Goal: Task Accomplishment & Management: Use online tool/utility

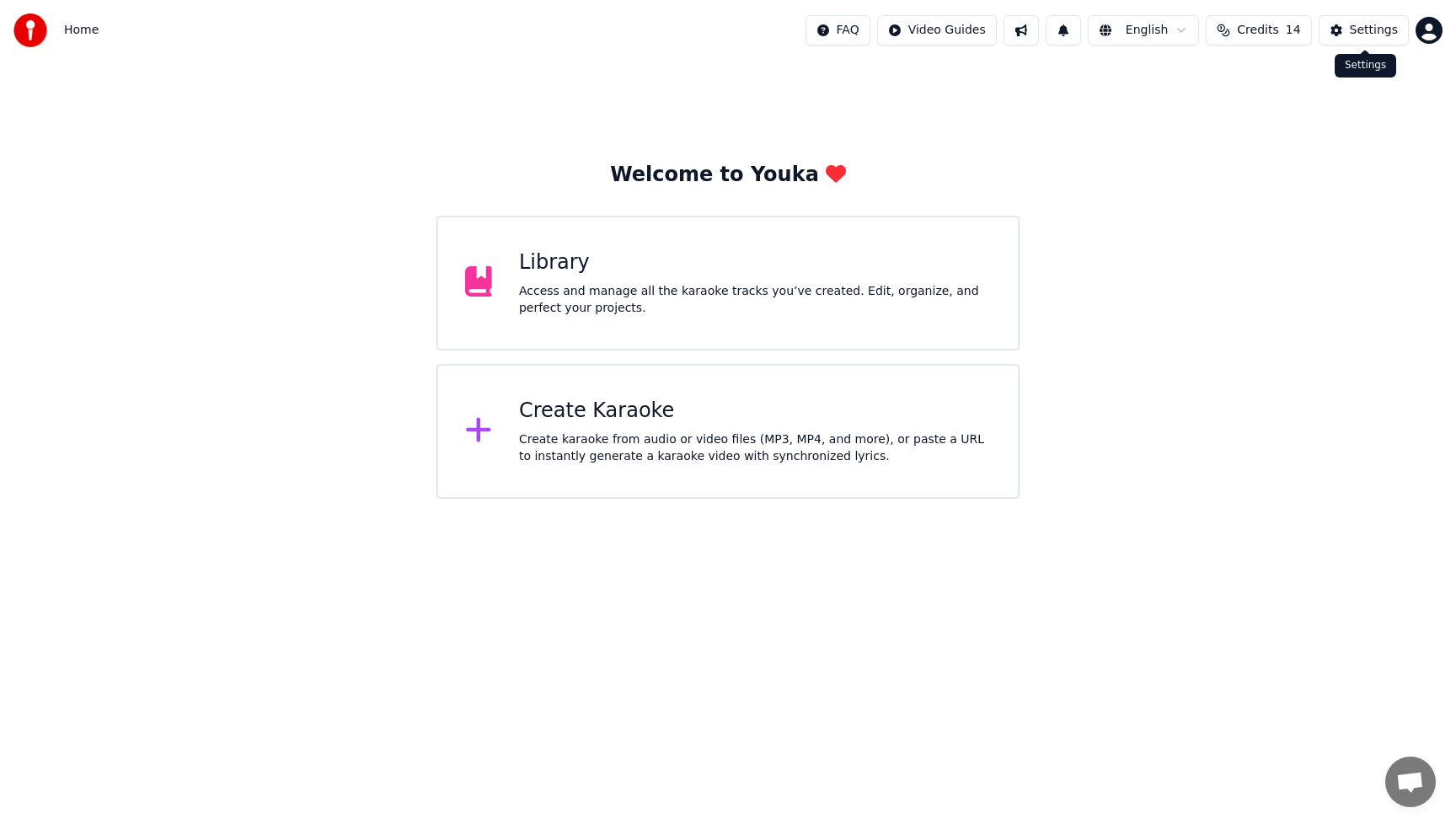
click at [1383, 33] on div "Settings" at bounding box center [1374, 30] width 48 height 17
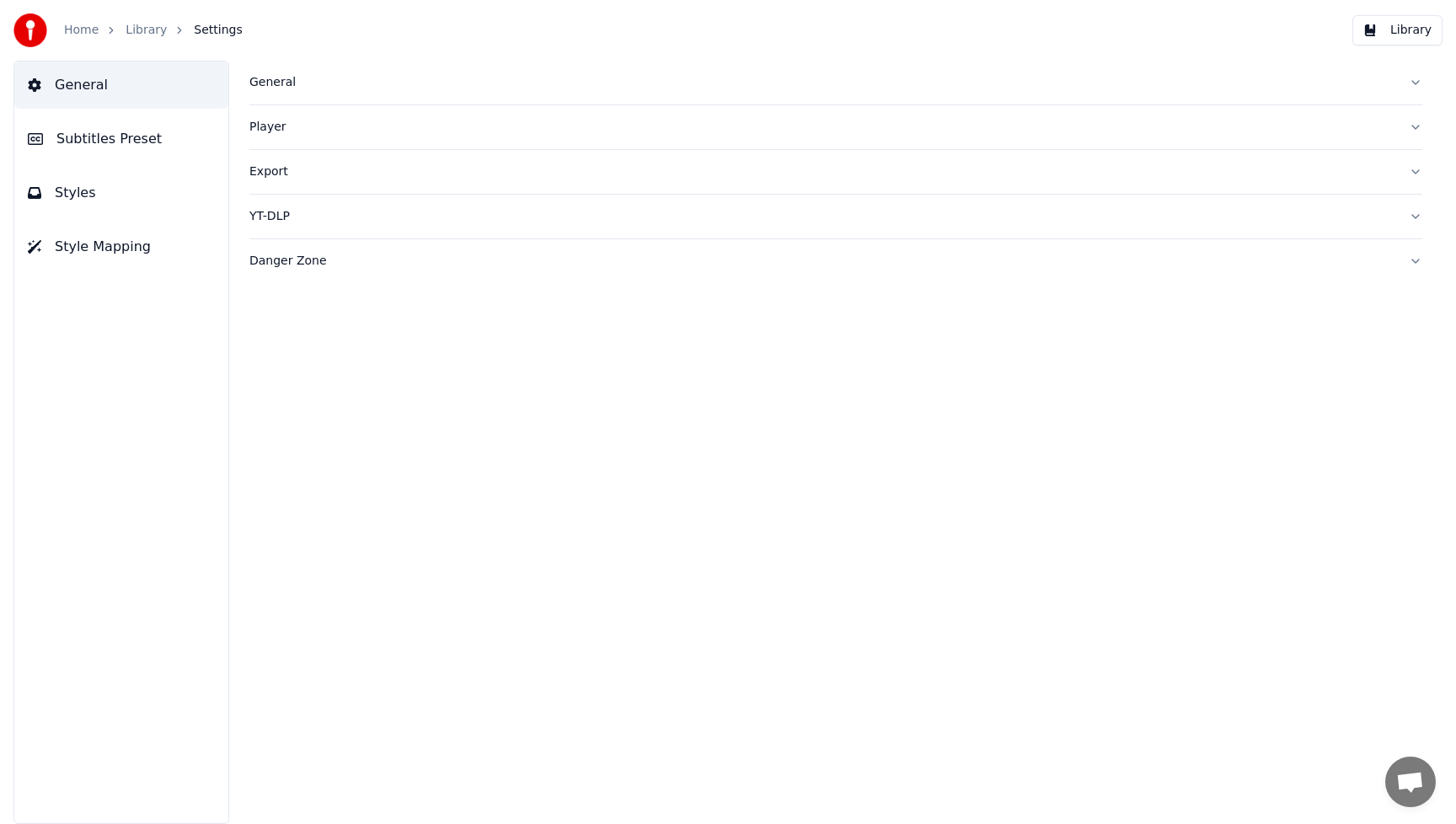
click at [283, 86] on div "General" at bounding box center [822, 82] width 1146 height 17
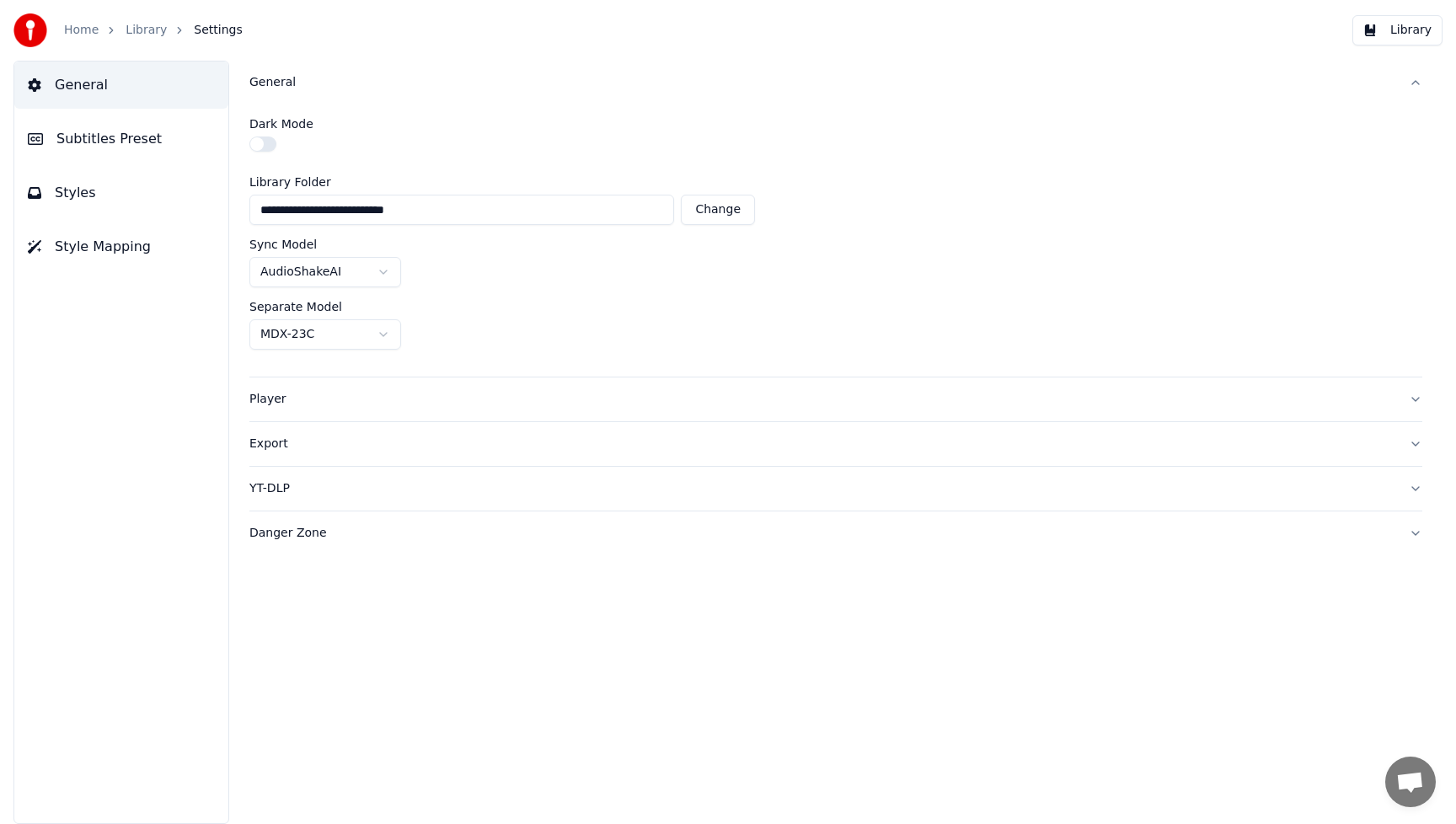
click at [735, 207] on button "Change" at bounding box center [718, 209] width 74 height 30
type input "**********"
click at [381, 335] on html "**********" at bounding box center [728, 412] width 1456 height 824
click at [947, 301] on div "Separate Model" at bounding box center [836, 307] width 1173 height 12
click at [274, 400] on div "Player" at bounding box center [822, 399] width 1146 height 17
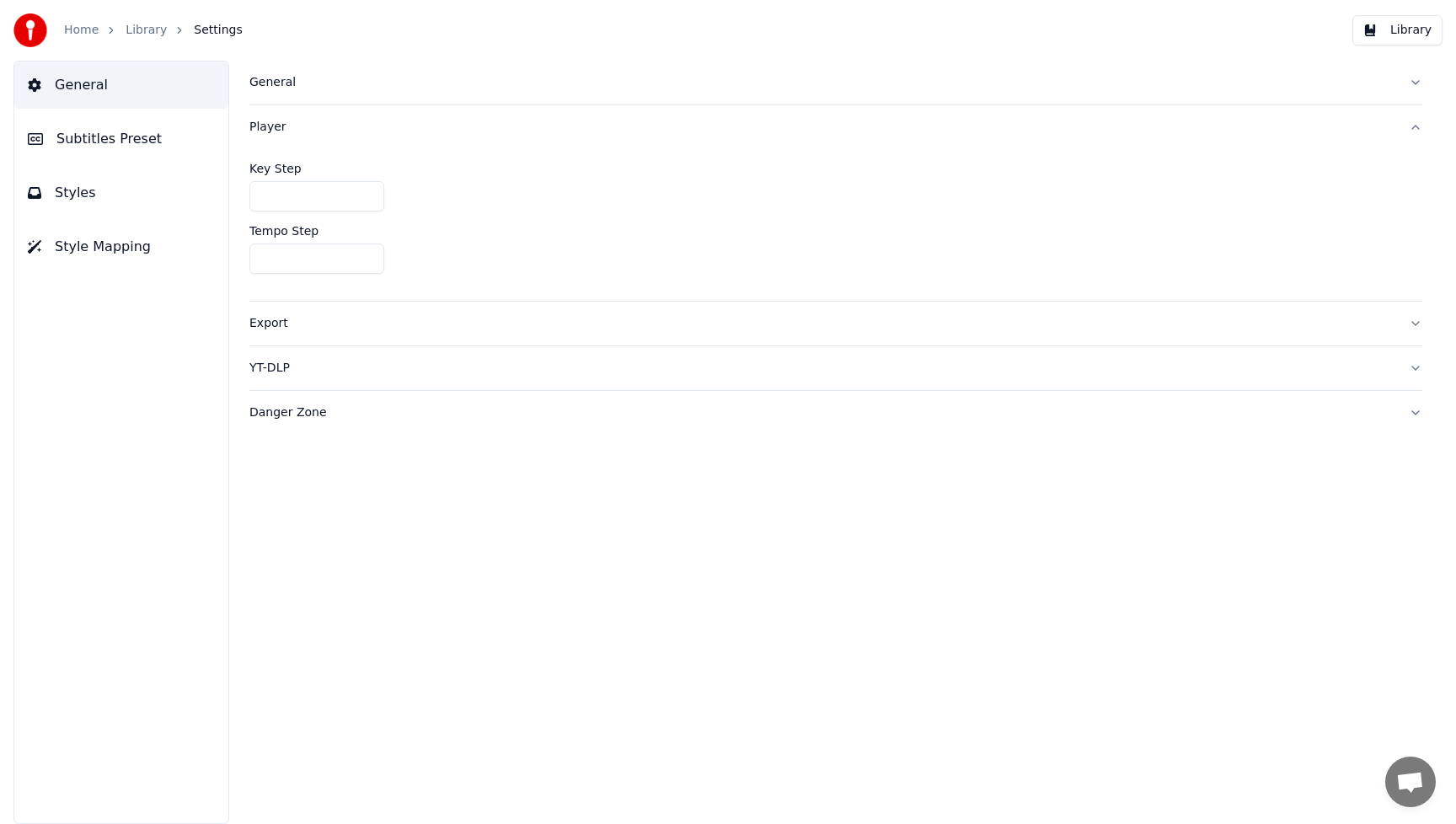
click at [274, 128] on div "Player" at bounding box center [822, 127] width 1146 height 17
click at [271, 80] on div "General" at bounding box center [822, 82] width 1146 height 17
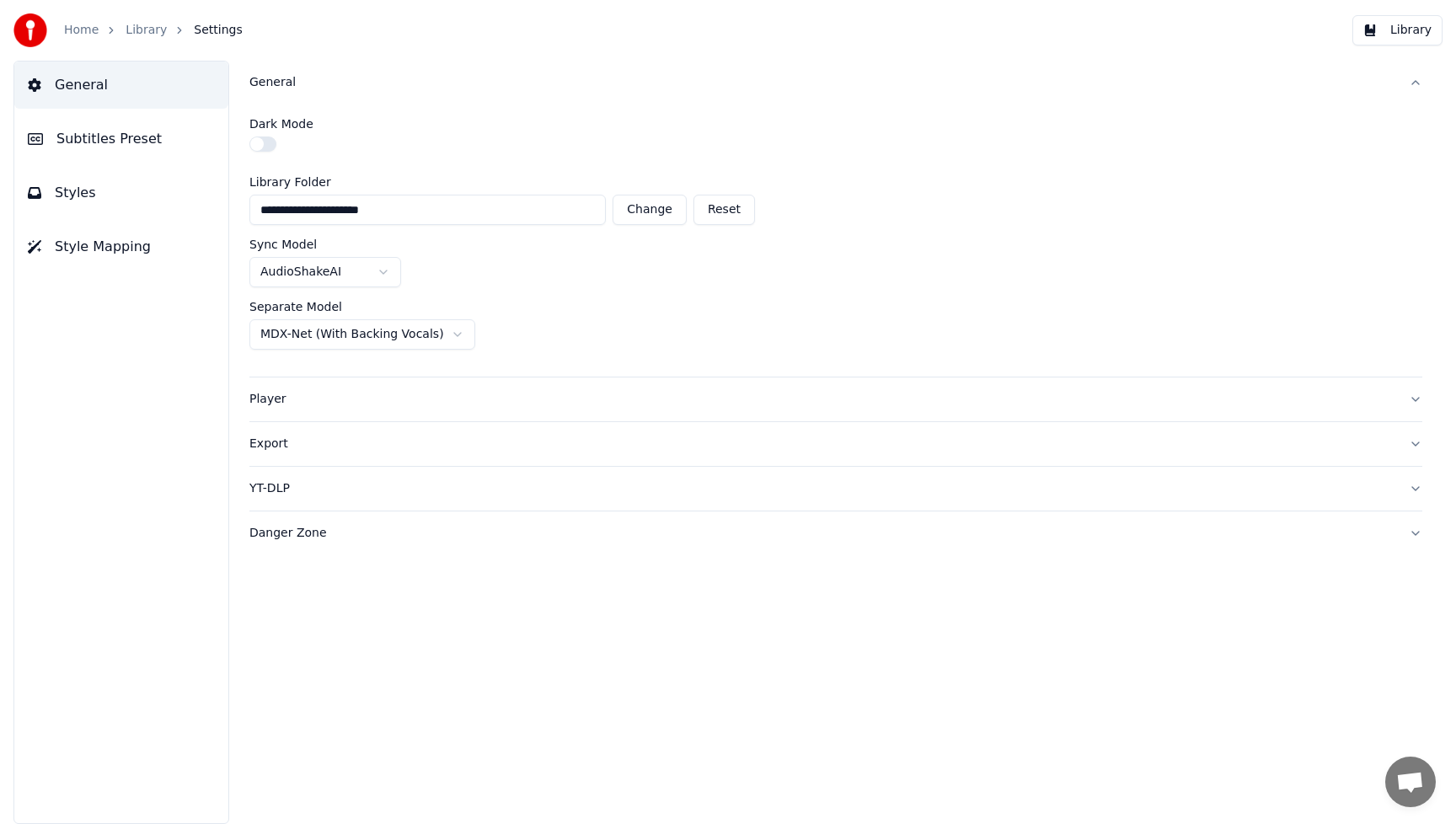
click at [270, 445] on div "Export" at bounding box center [822, 444] width 1146 height 17
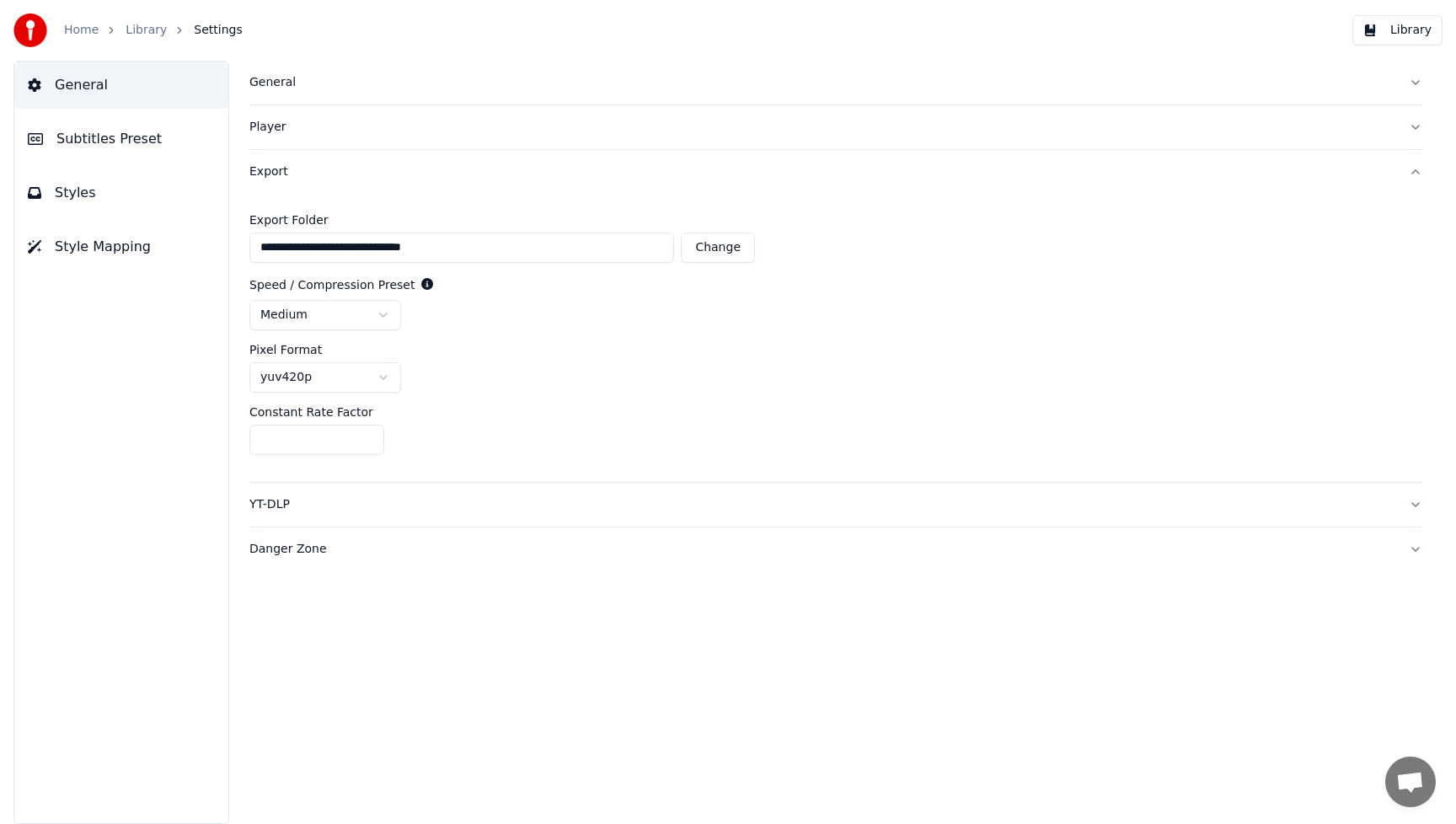
click at [712, 248] on button "Change" at bounding box center [718, 247] width 74 height 30
type input "**********"
click at [386, 314] on html "**********" at bounding box center [728, 412] width 1456 height 824
click at [383, 374] on html "**********" at bounding box center [728, 412] width 1456 height 824
click at [628, 353] on html "**********" at bounding box center [728, 412] width 1456 height 824
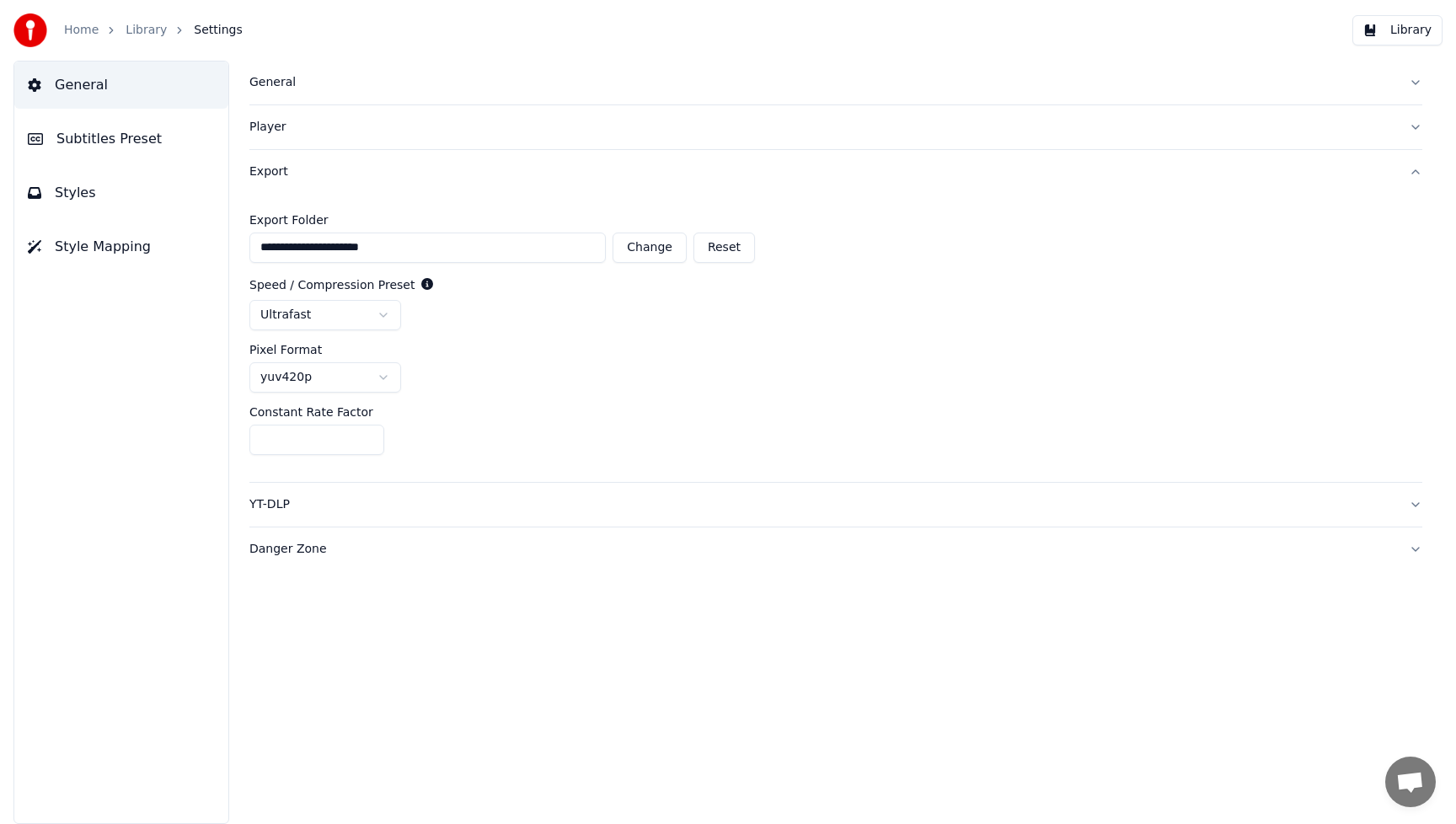
click at [421, 503] on div "YT-DLP" at bounding box center [822, 505] width 1146 height 17
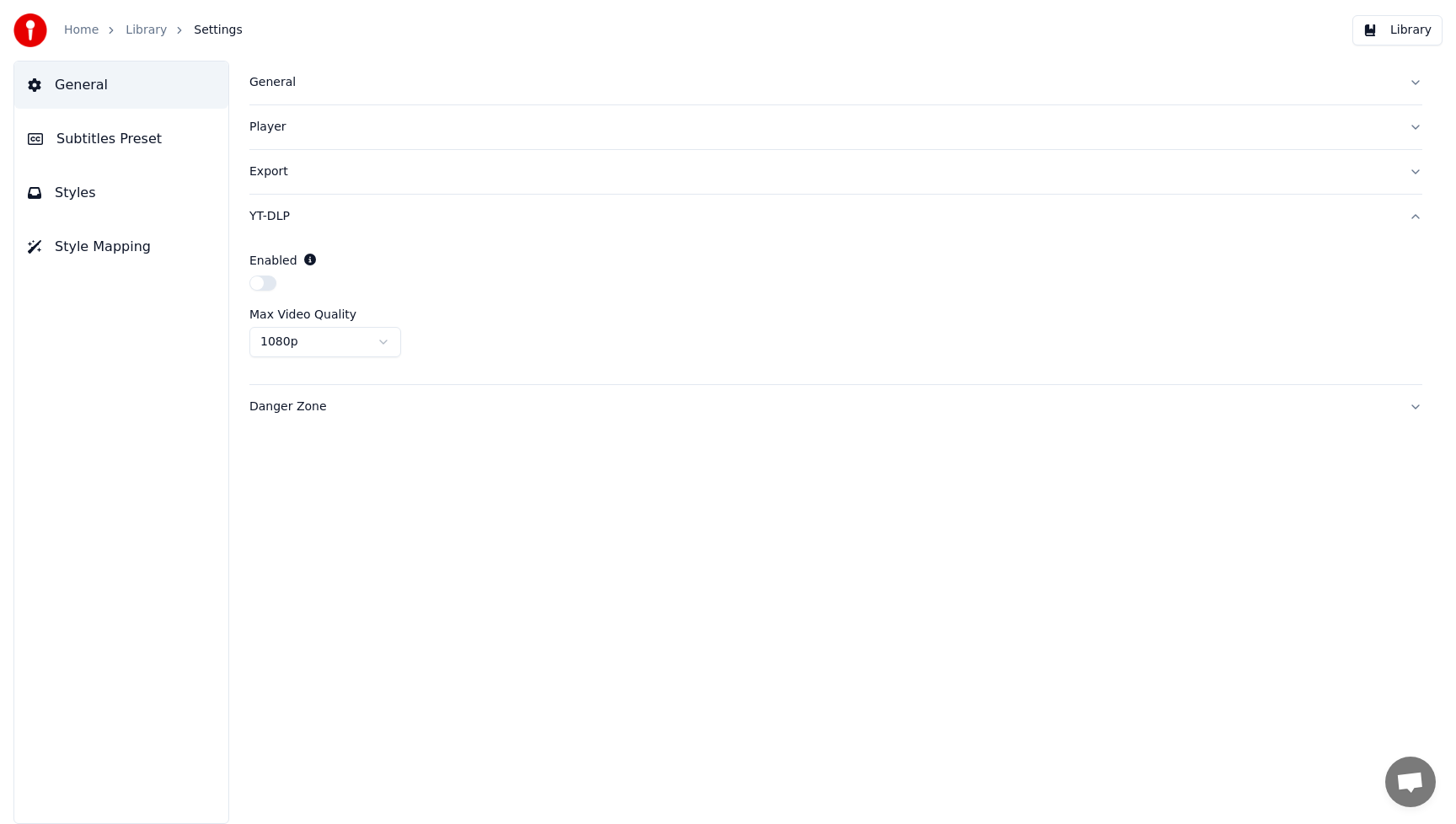
click at [622, 538] on div "General Player Export YT-DLP Enabled Max Video Quality 1080p Danger Zone" at bounding box center [836, 443] width 1241 height 764
click at [378, 344] on html "Home Library Settings Library General Subtitles Preset Styles Style Mapping Gen…" at bounding box center [728, 412] width 1456 height 824
click at [726, 520] on div "General Player Export YT-DLP Enabled Max Video Quality 4K Danger Zone" at bounding box center [836, 443] width 1241 height 764
click at [85, 145] on span "Subtitles Preset" at bounding box center [110, 139] width 106 height 20
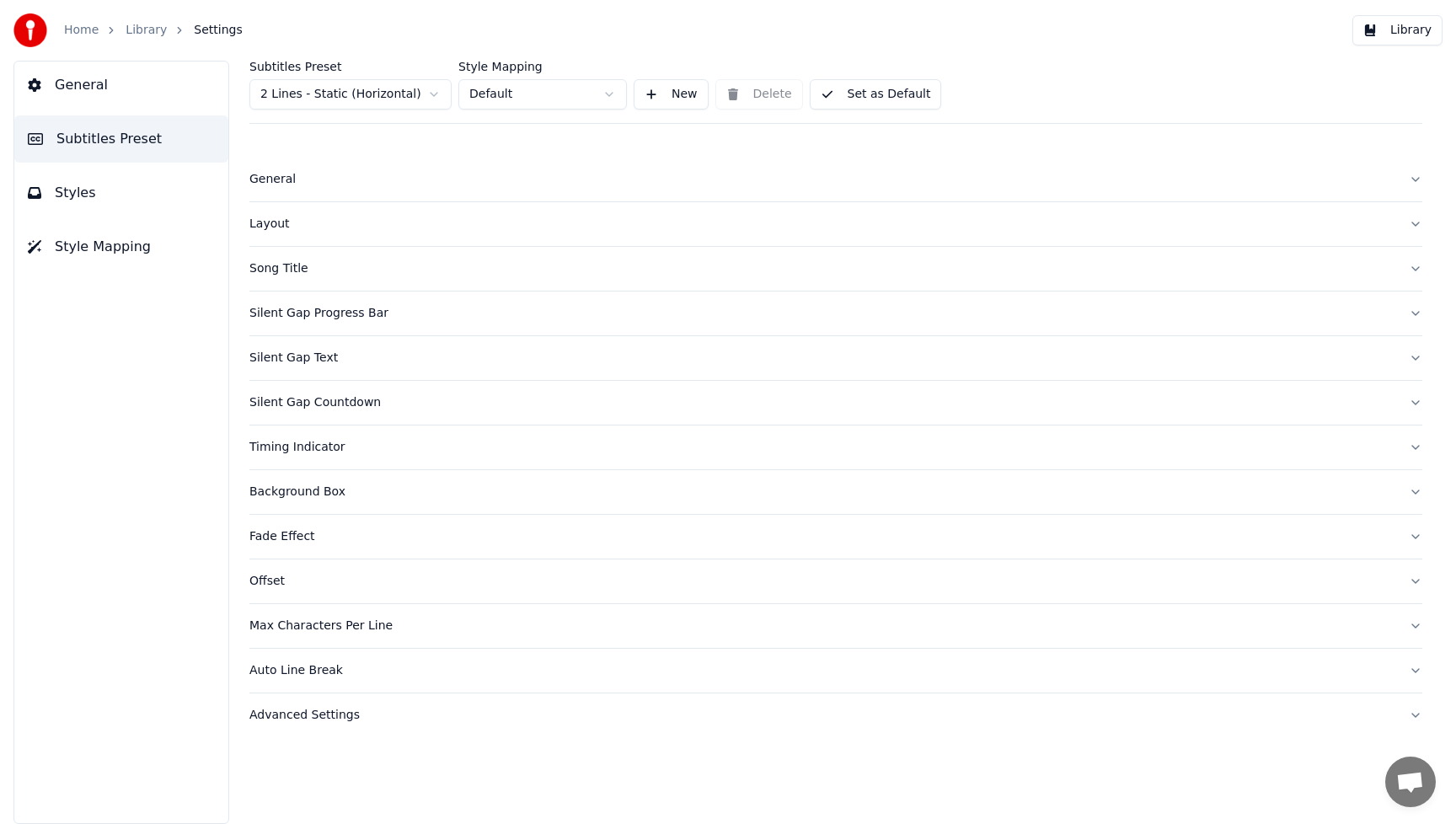
click at [82, 80] on span "General" at bounding box center [81, 85] width 53 height 20
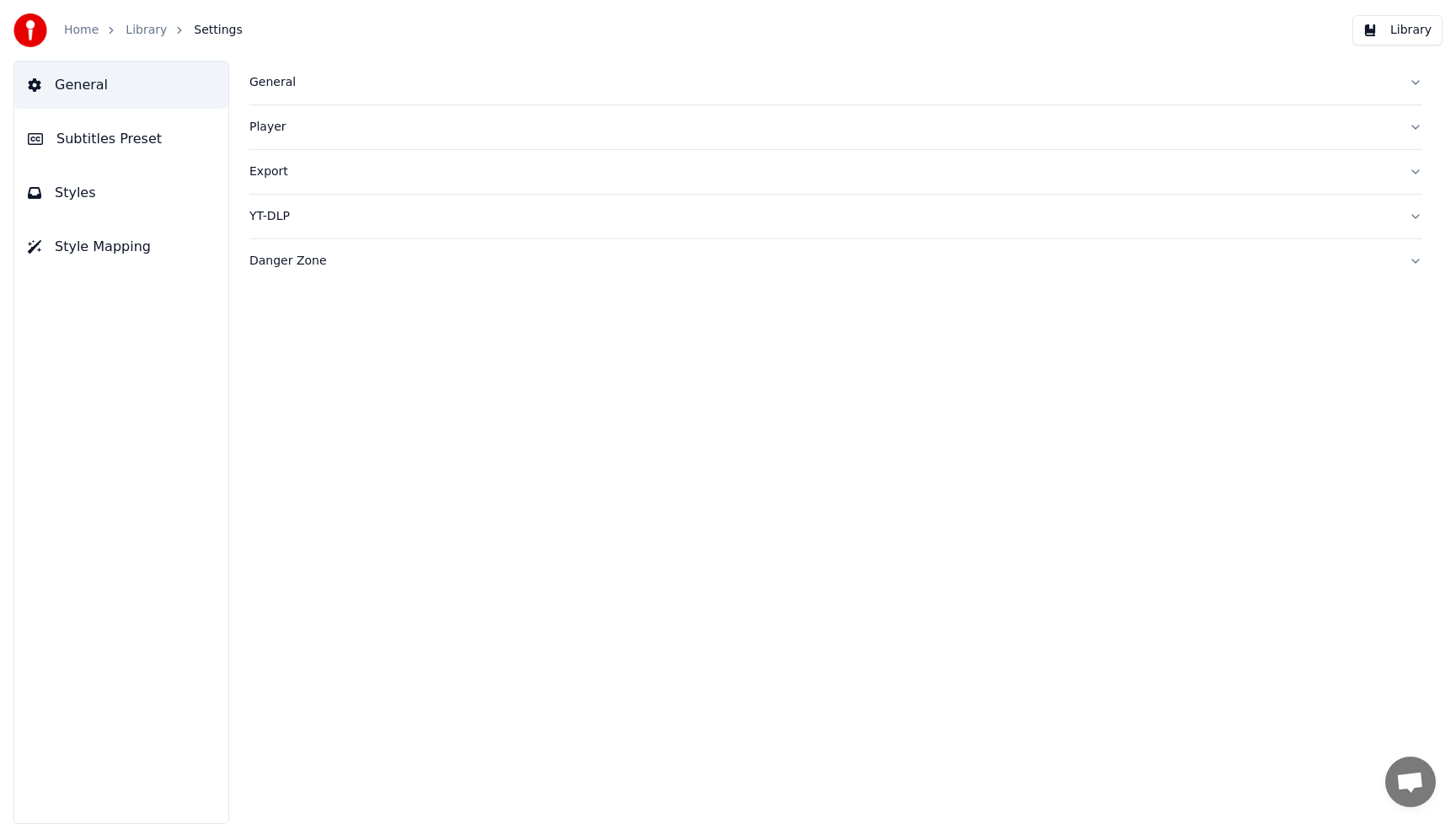
click at [82, 80] on span "General" at bounding box center [81, 85] width 53 height 20
click at [95, 139] on span "Subtitles Preset" at bounding box center [110, 139] width 106 height 20
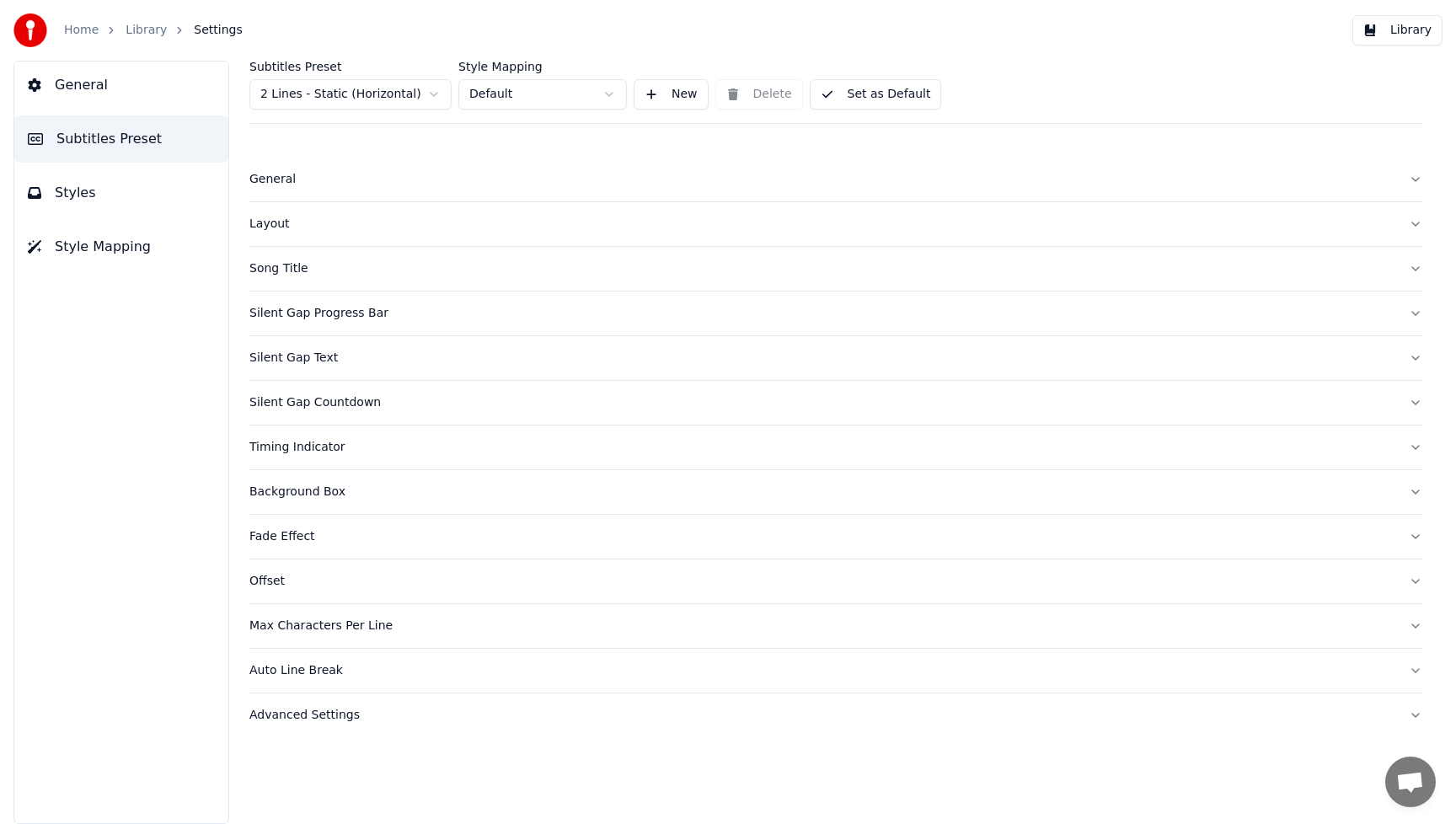
click at [273, 181] on div "General" at bounding box center [822, 180] width 1146 height 17
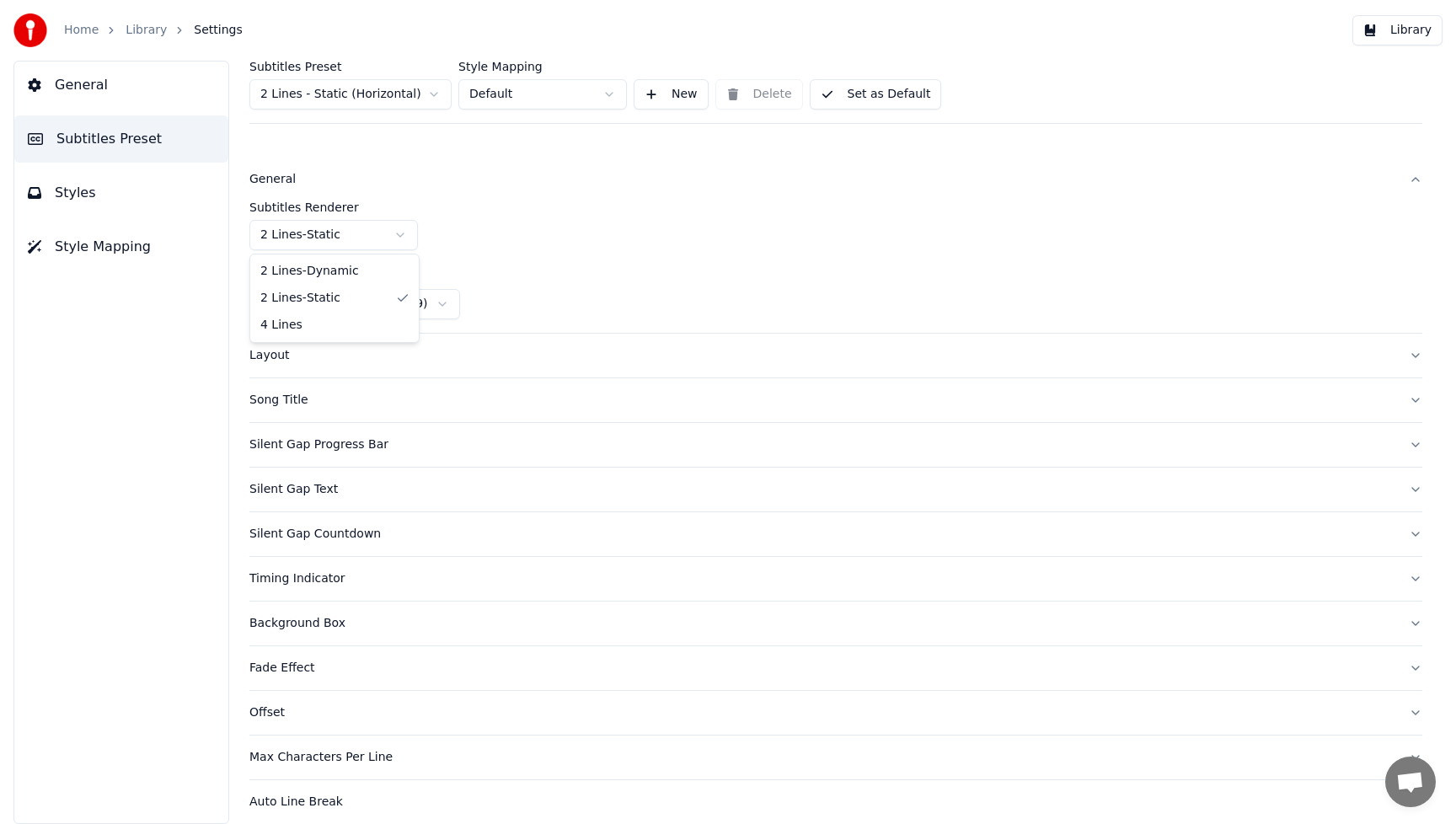
click at [399, 236] on html "Home Library Settings Library General Subtitles Preset Styles Style Mapping Sub…" at bounding box center [728, 412] width 1456 height 824
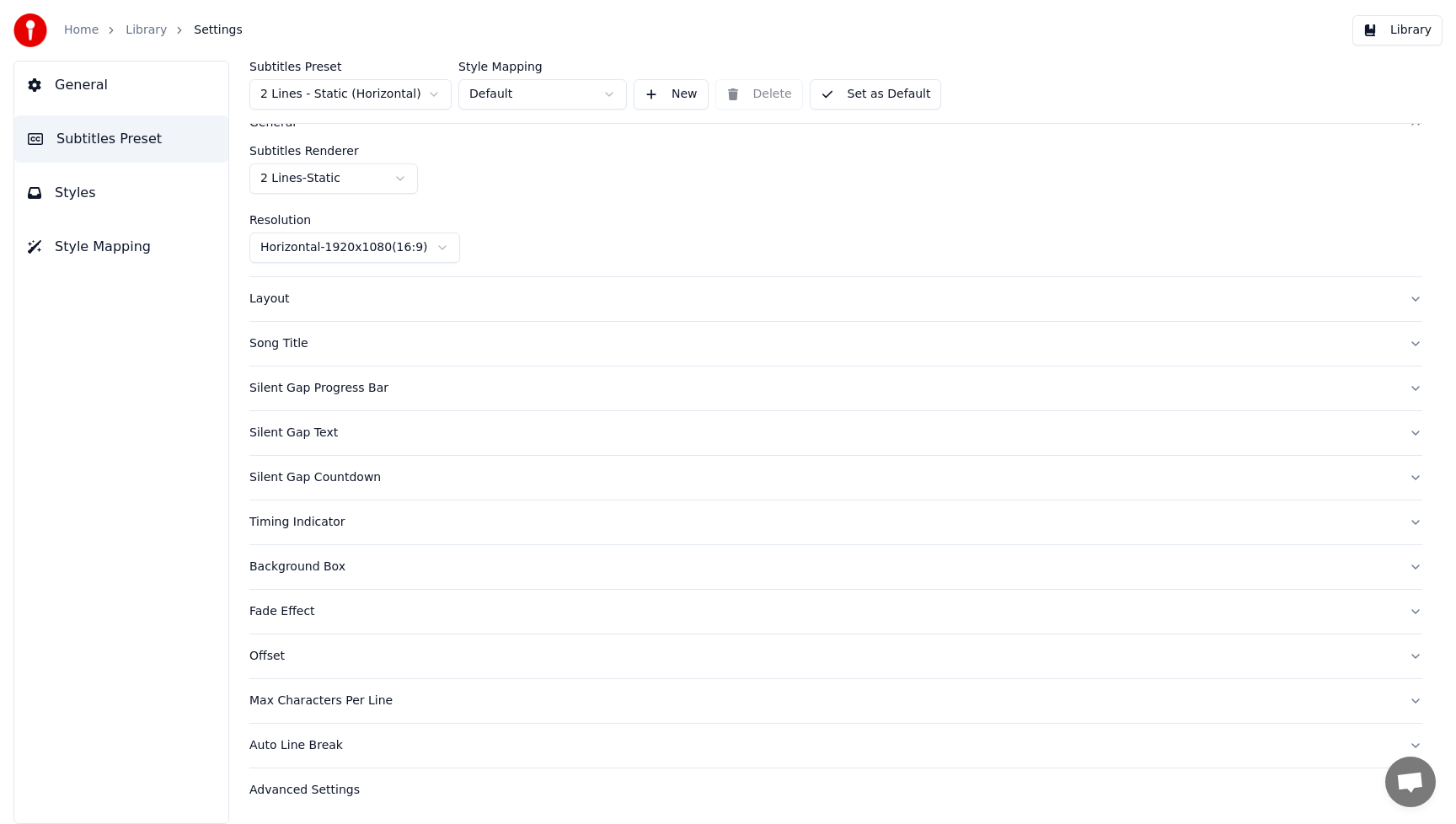
scroll to position [58, 0]
click at [1395, 386] on button "Silent Gap Progress Bar" at bounding box center [836, 387] width 1173 height 44
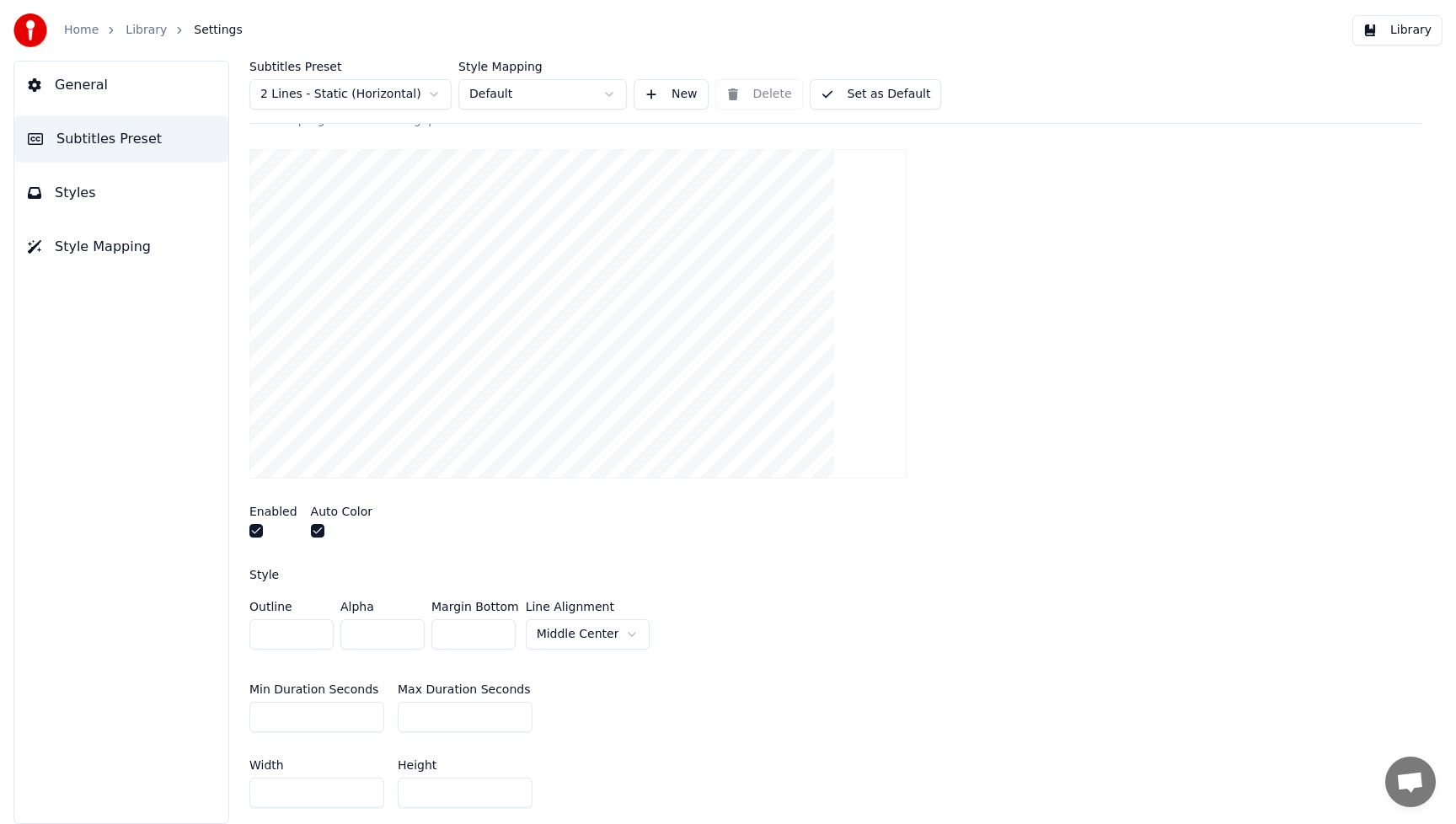
scroll to position [0, 0]
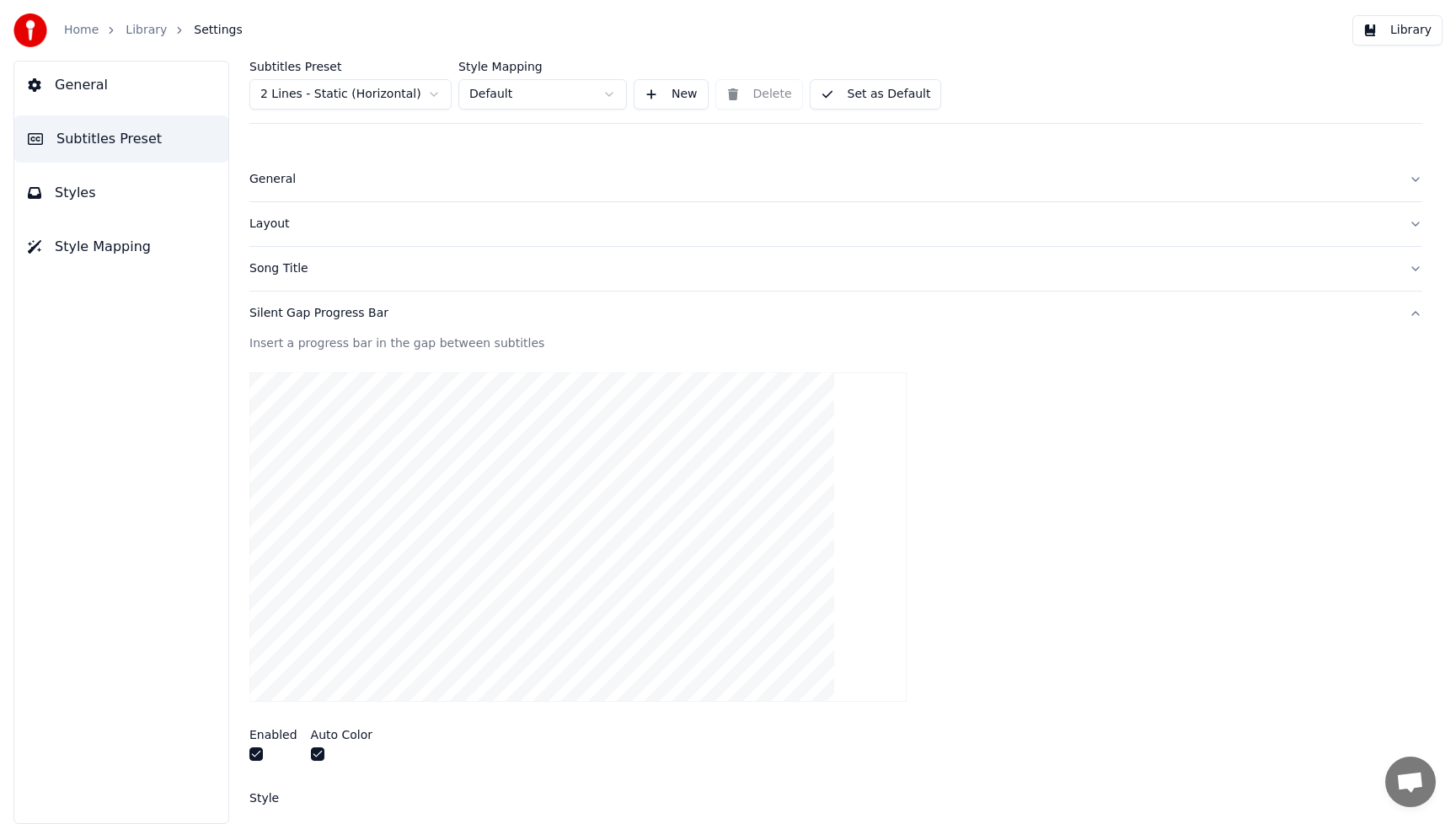
click at [91, 87] on span "General" at bounding box center [81, 85] width 53 height 20
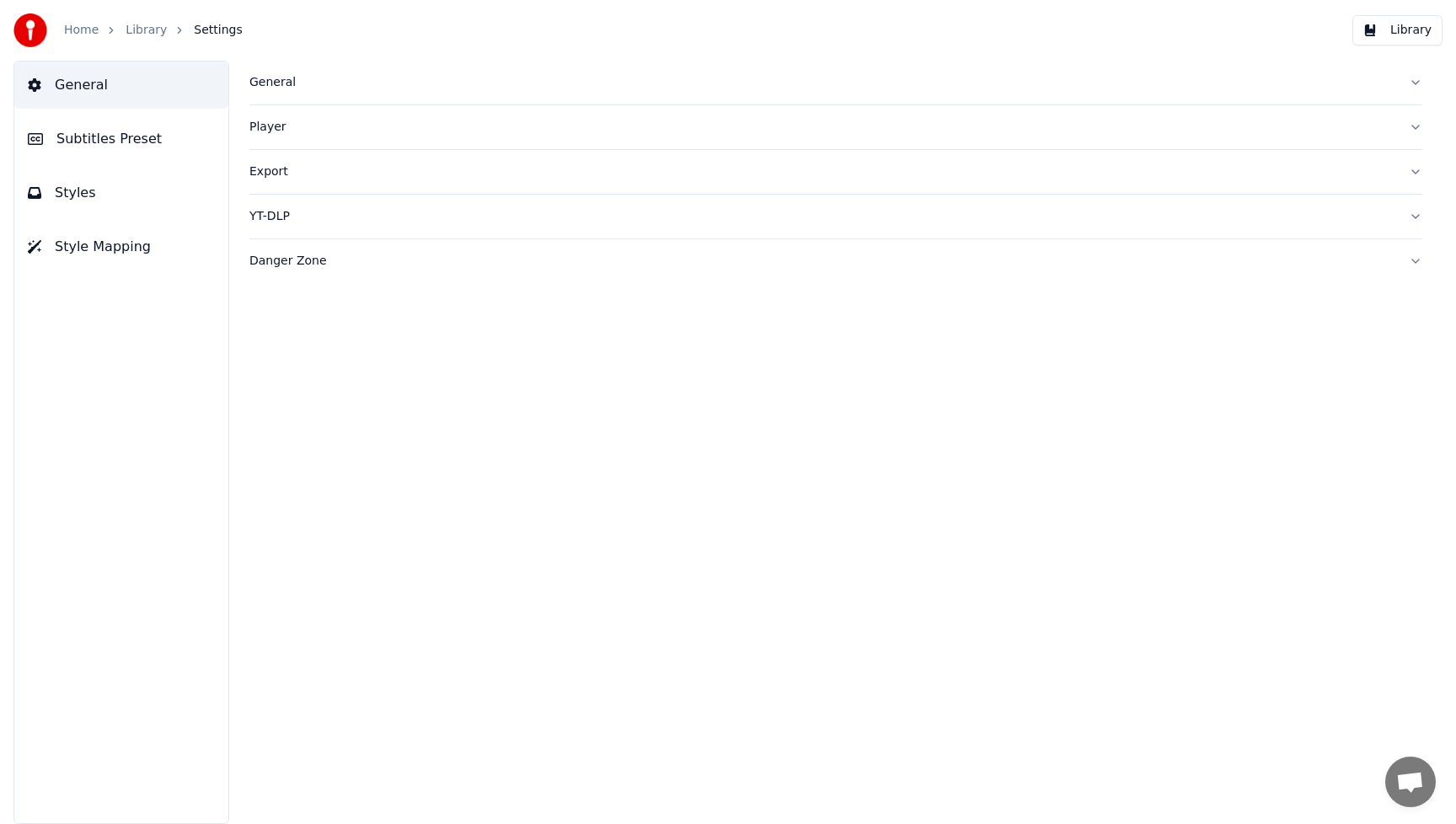
click at [155, 31] on link "Library" at bounding box center [146, 30] width 41 height 17
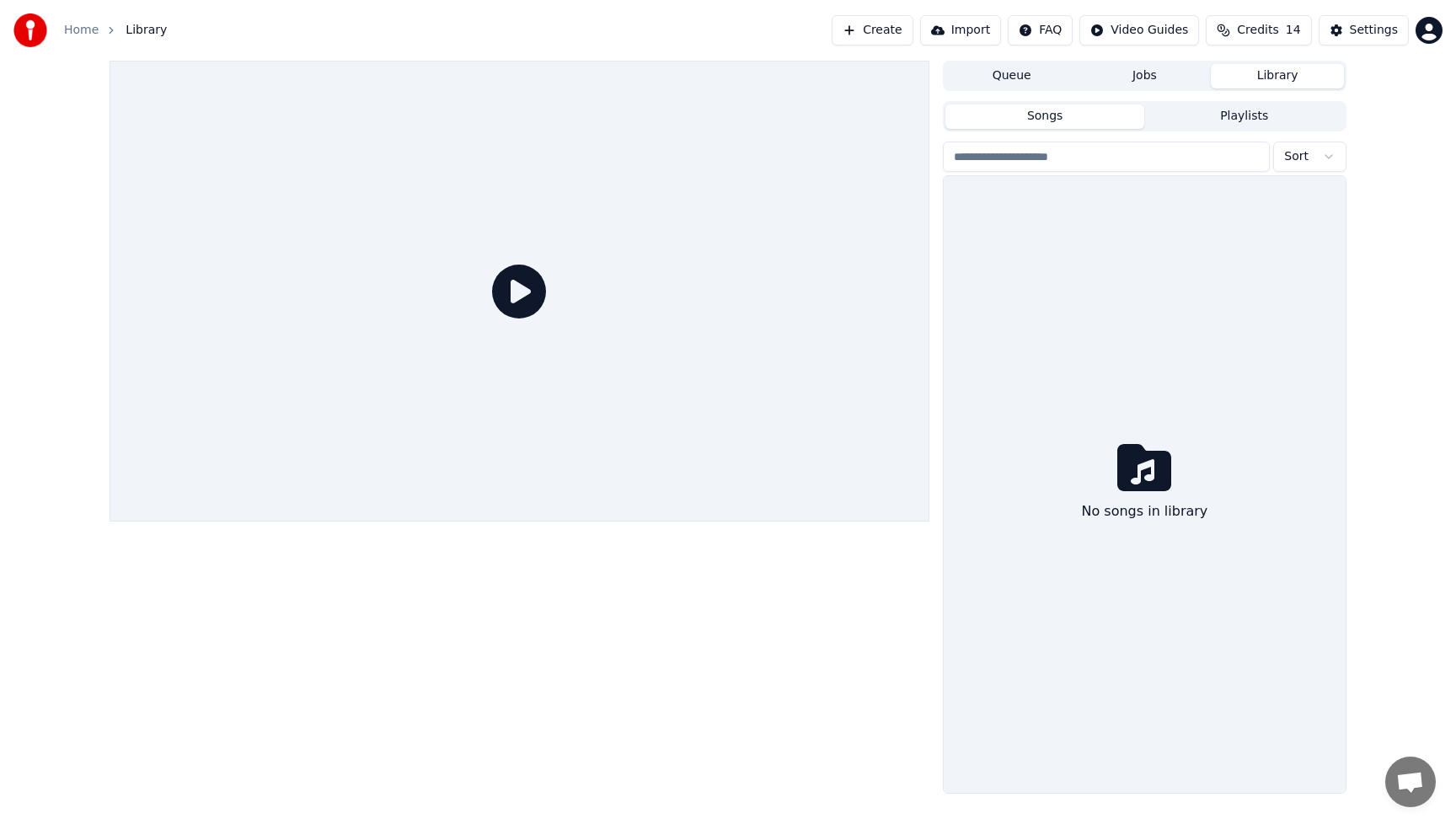
click at [1279, 75] on button "Library" at bounding box center [1277, 76] width 134 height 25
click at [85, 35] on link "Home" at bounding box center [81, 30] width 35 height 17
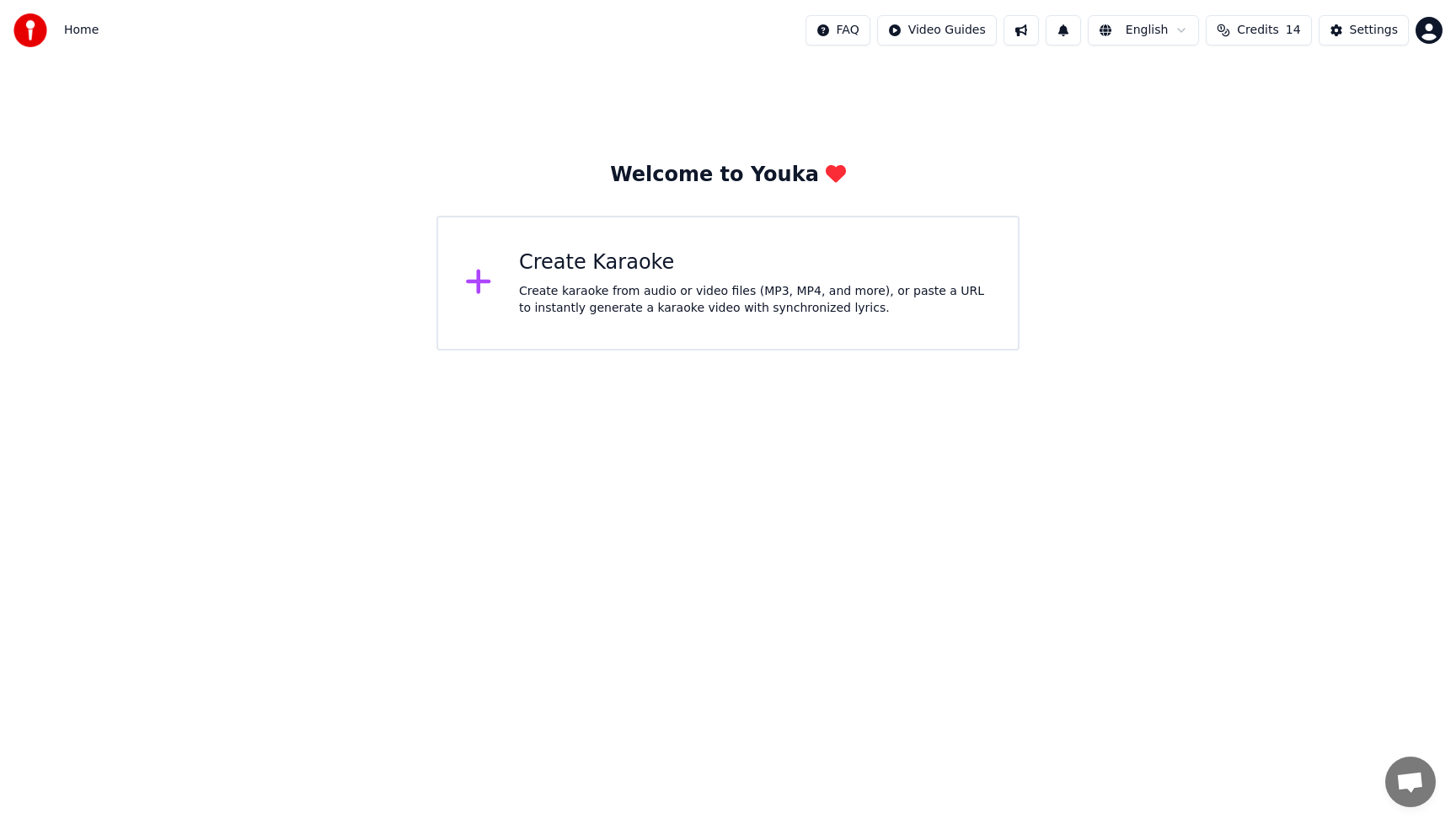
click at [478, 281] on icon at bounding box center [479, 281] width 25 height 25
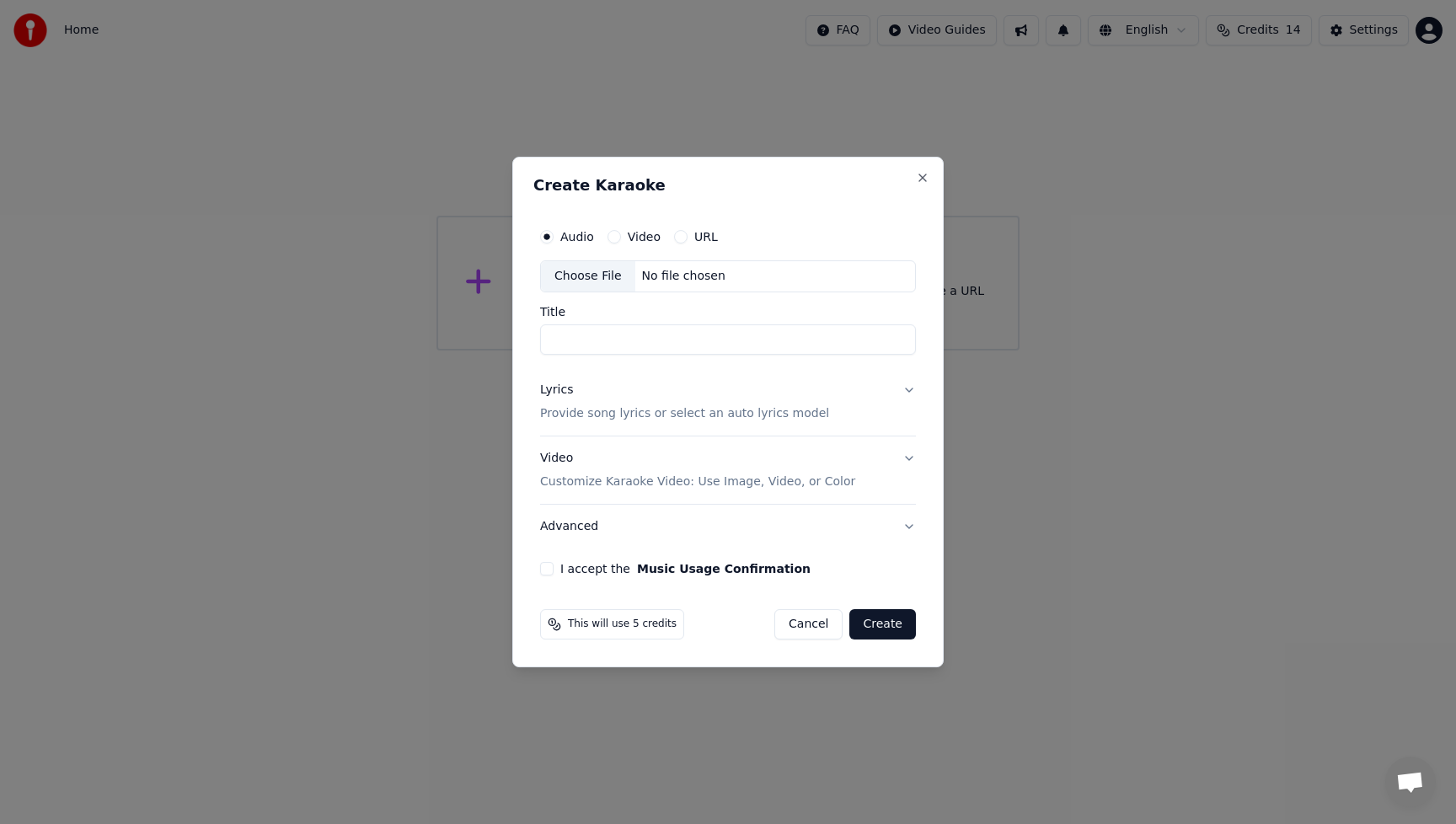
click at [804, 624] on button "Cancel" at bounding box center [809, 624] width 68 height 30
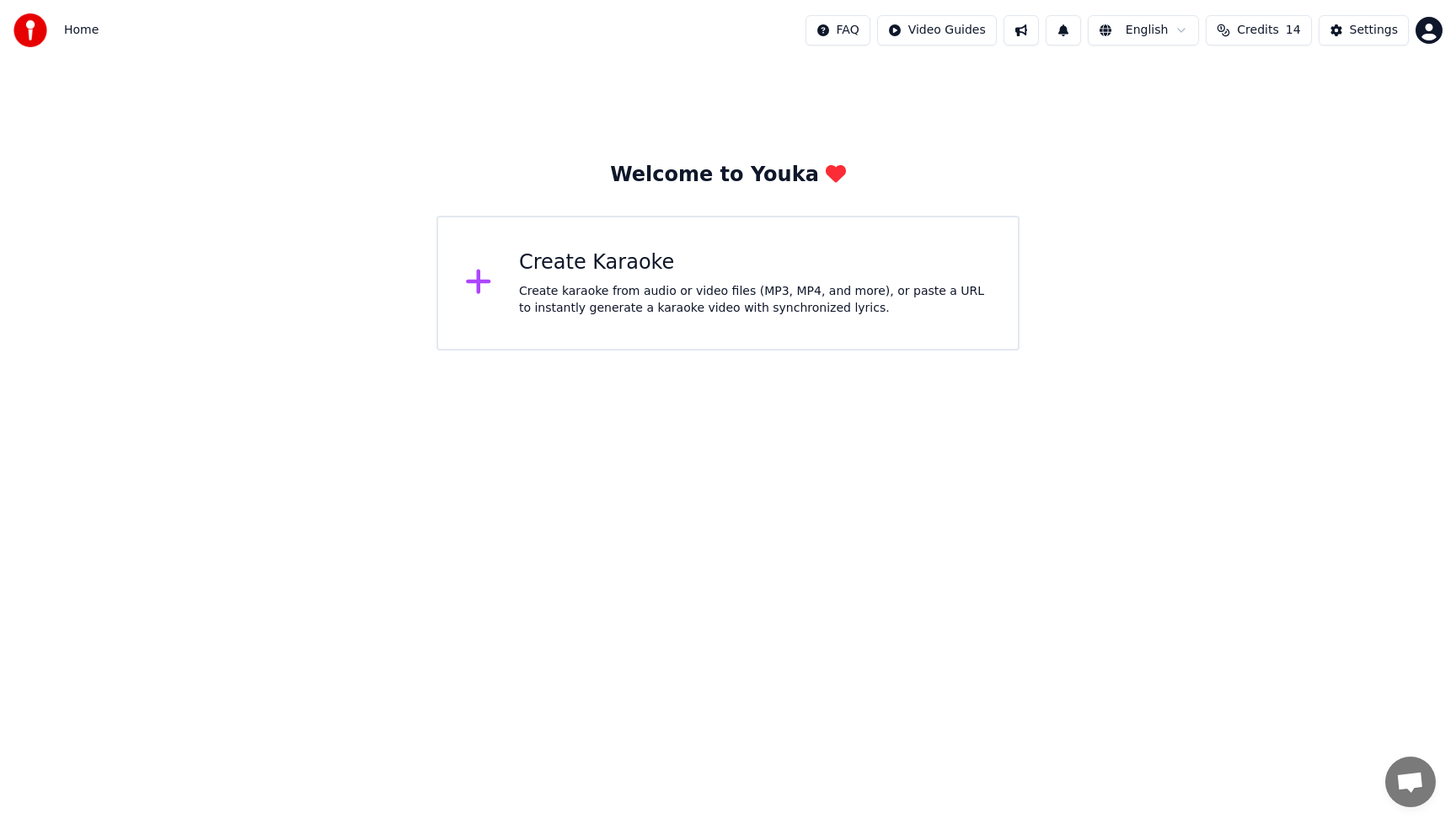
click at [483, 278] on icon at bounding box center [478, 281] width 27 height 30
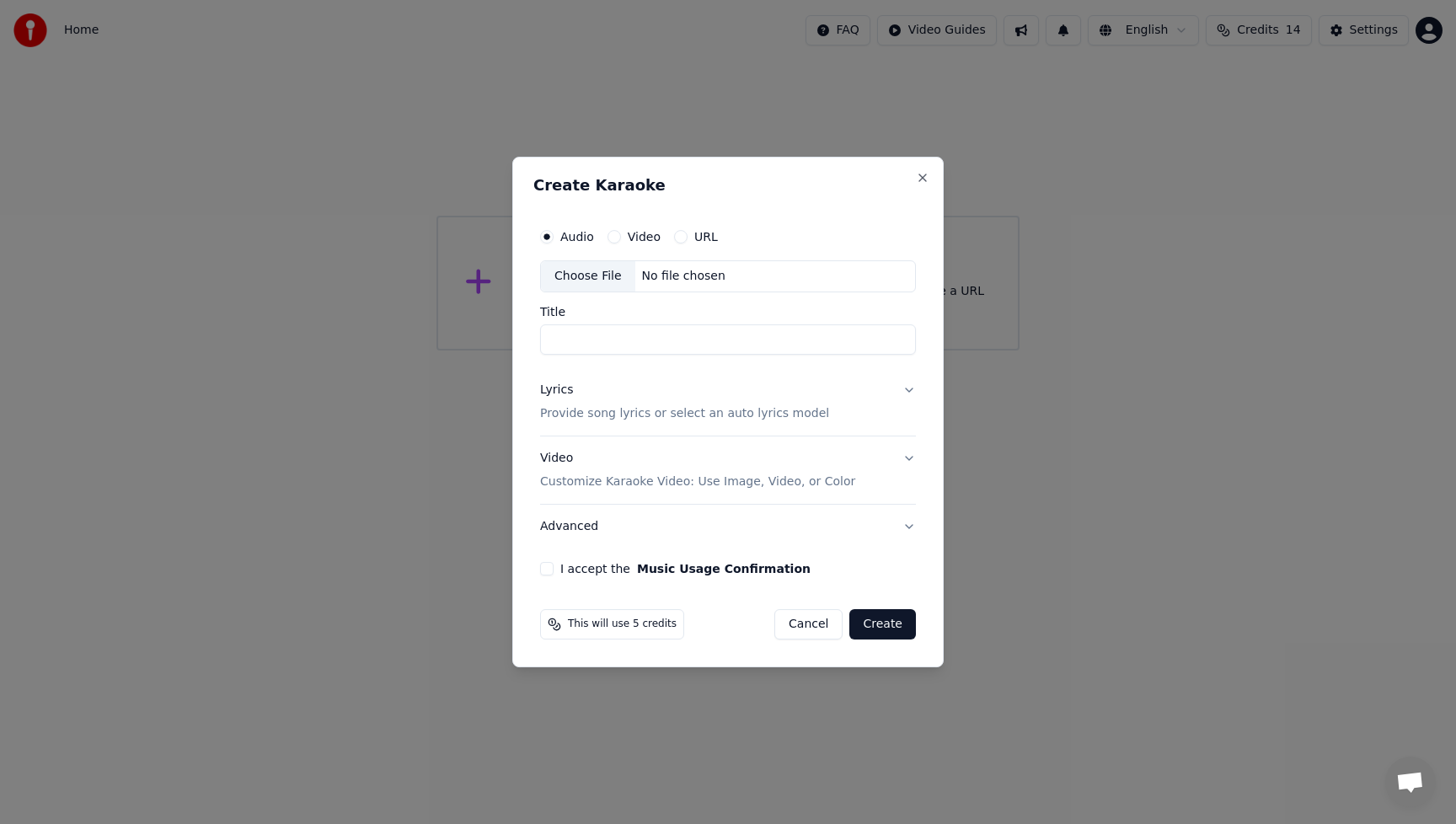
click at [810, 627] on button "Cancel" at bounding box center [809, 624] width 68 height 30
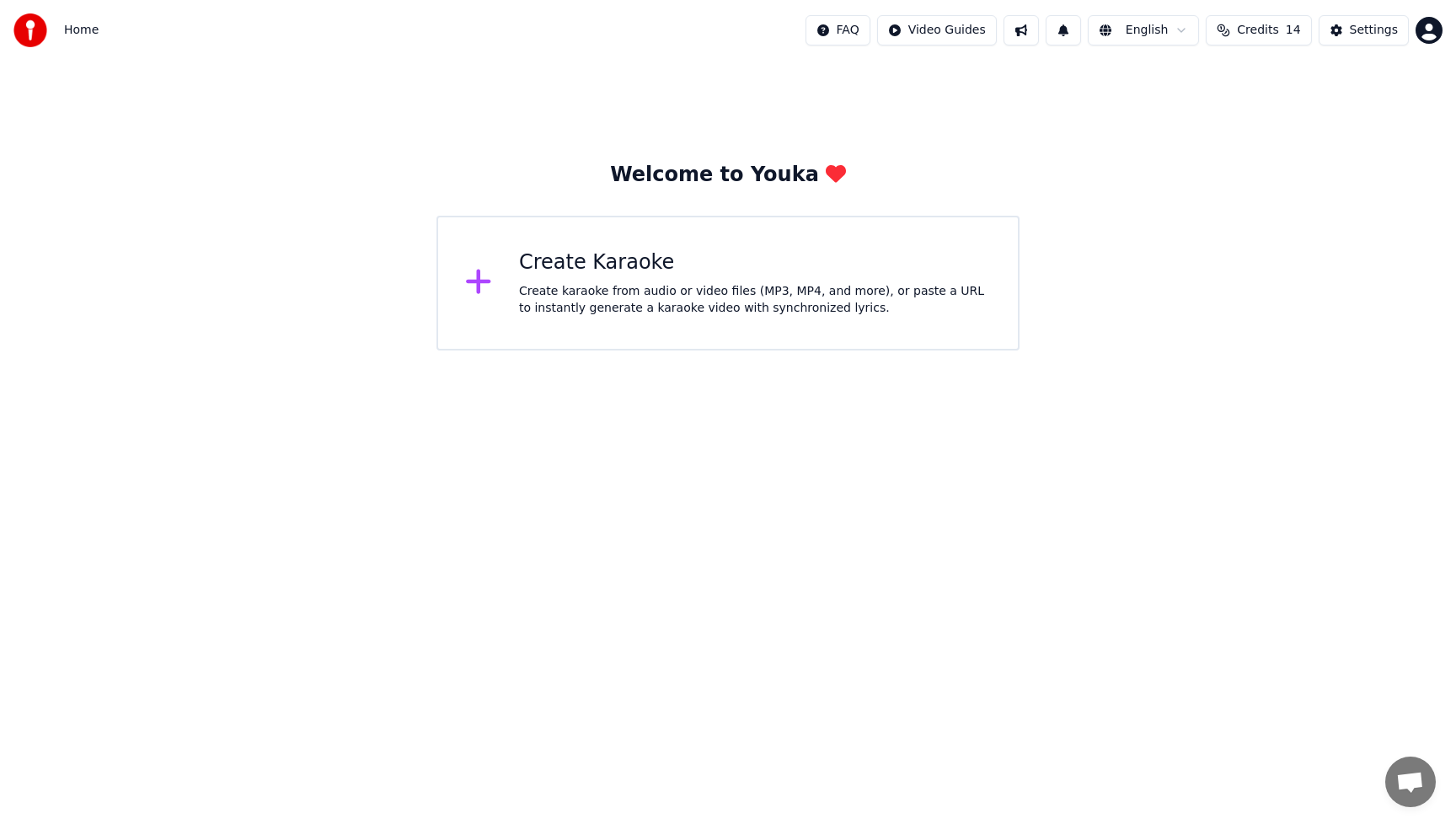
click at [546, 280] on div "Create Karaoke Create karaoke from audio or video files (MP3, MP4, and more), o…" at bounding box center [755, 283] width 472 height 68
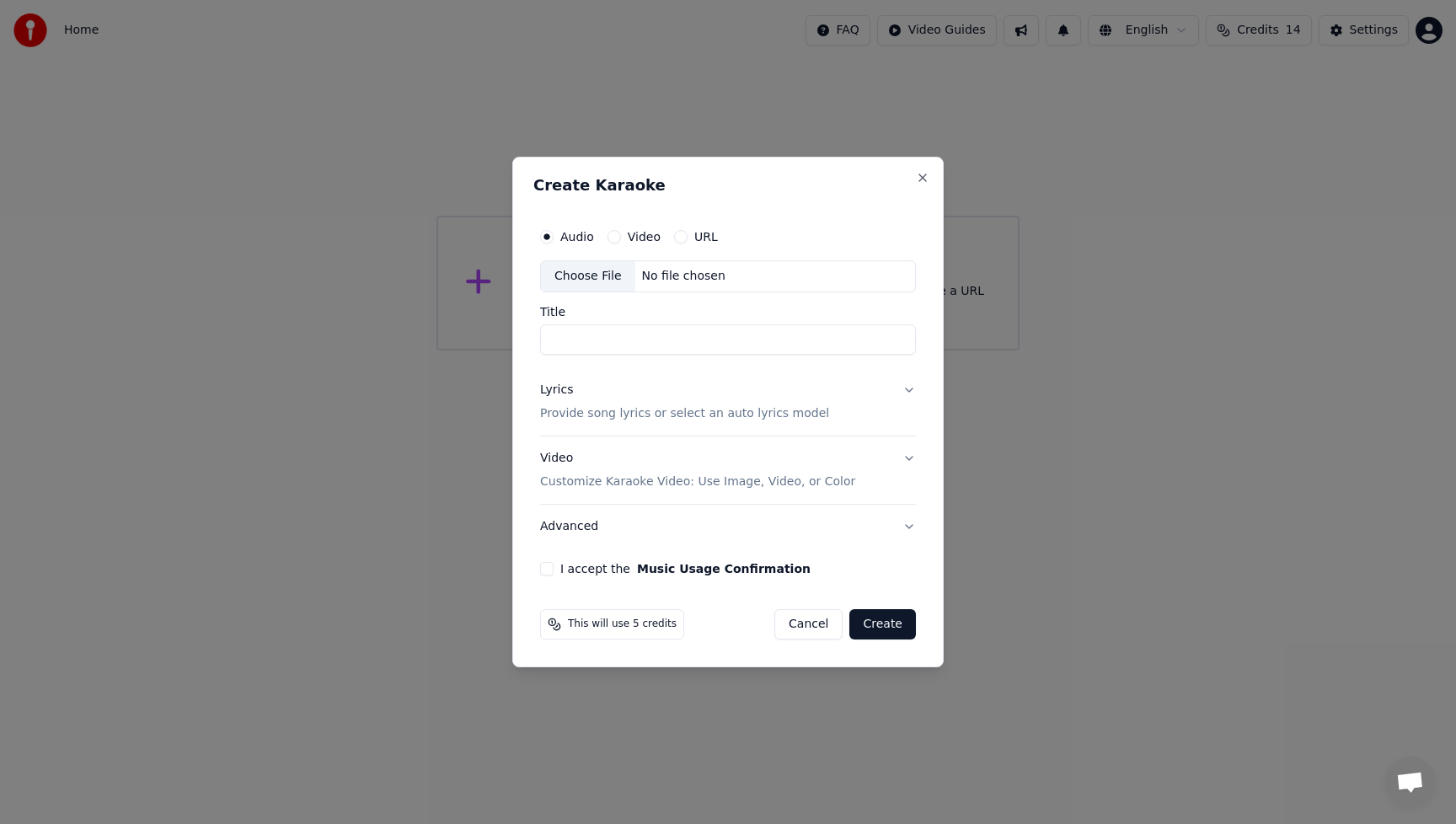
click at [584, 276] on div "Choose File" at bounding box center [588, 276] width 95 height 30
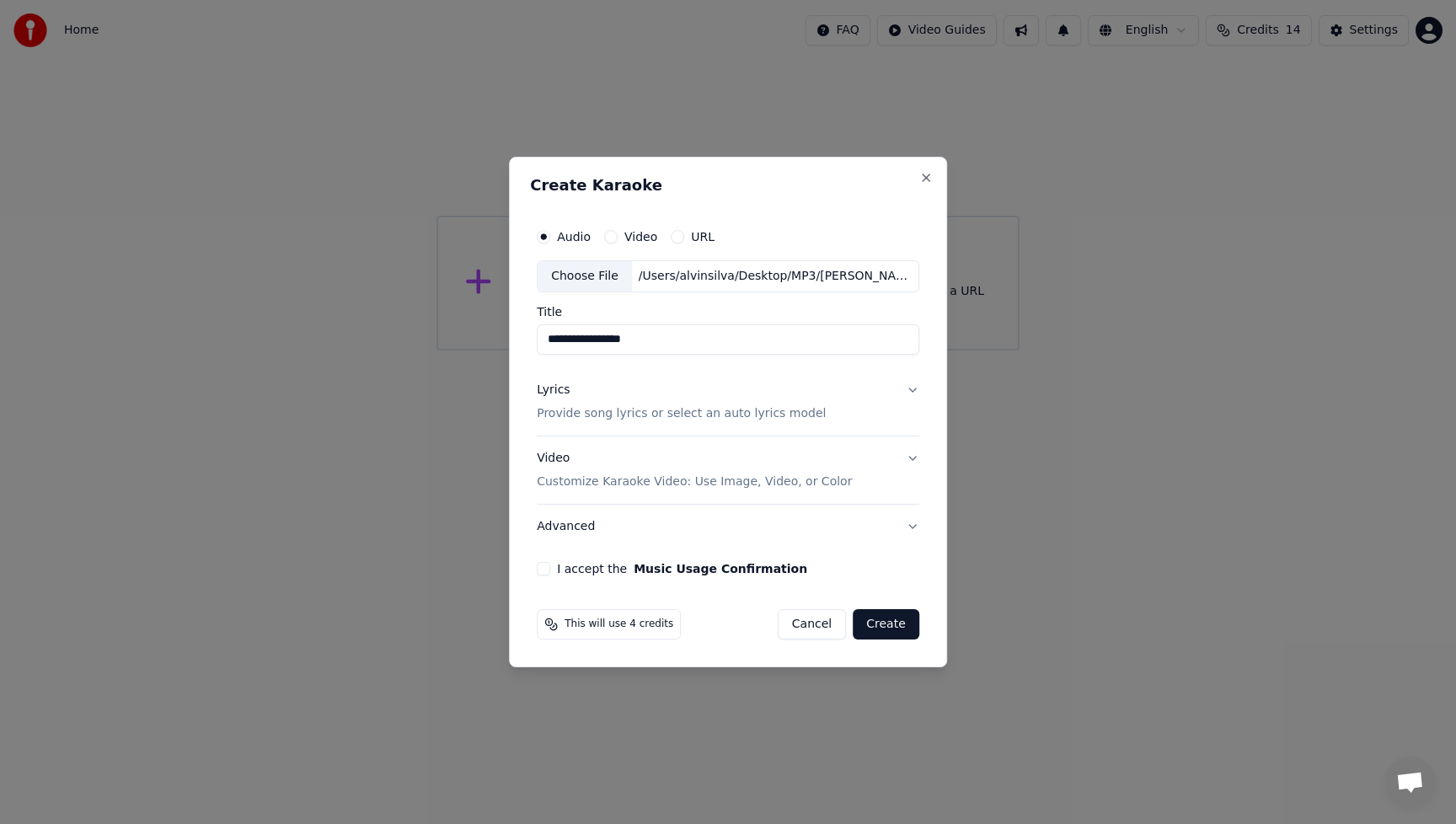
drag, startPoint x: 624, startPoint y: 339, endPoint x: 476, endPoint y: 340, distance: 148.0
click at [476, 340] on body "**********" at bounding box center [728, 176] width 1456 height 351
type input "****"
click at [556, 392] on div "Lyrics" at bounding box center [552, 390] width 33 height 17
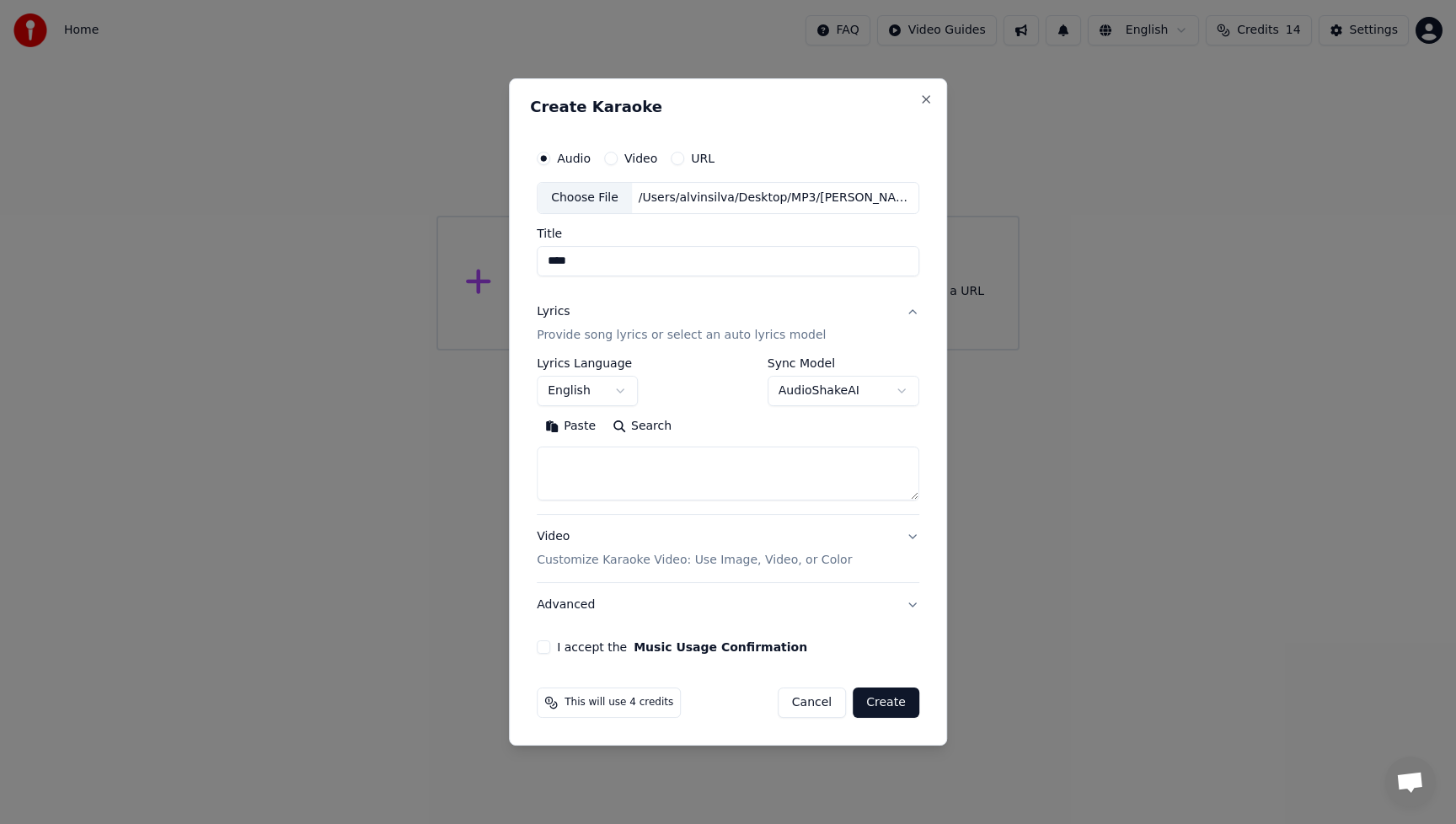
click at [615, 471] on textarea at bounding box center [728, 474] width 383 height 54
paste textarea "**********"
type textarea "**********"
click at [930, 492] on div "**********" at bounding box center [727, 412] width 438 height 667
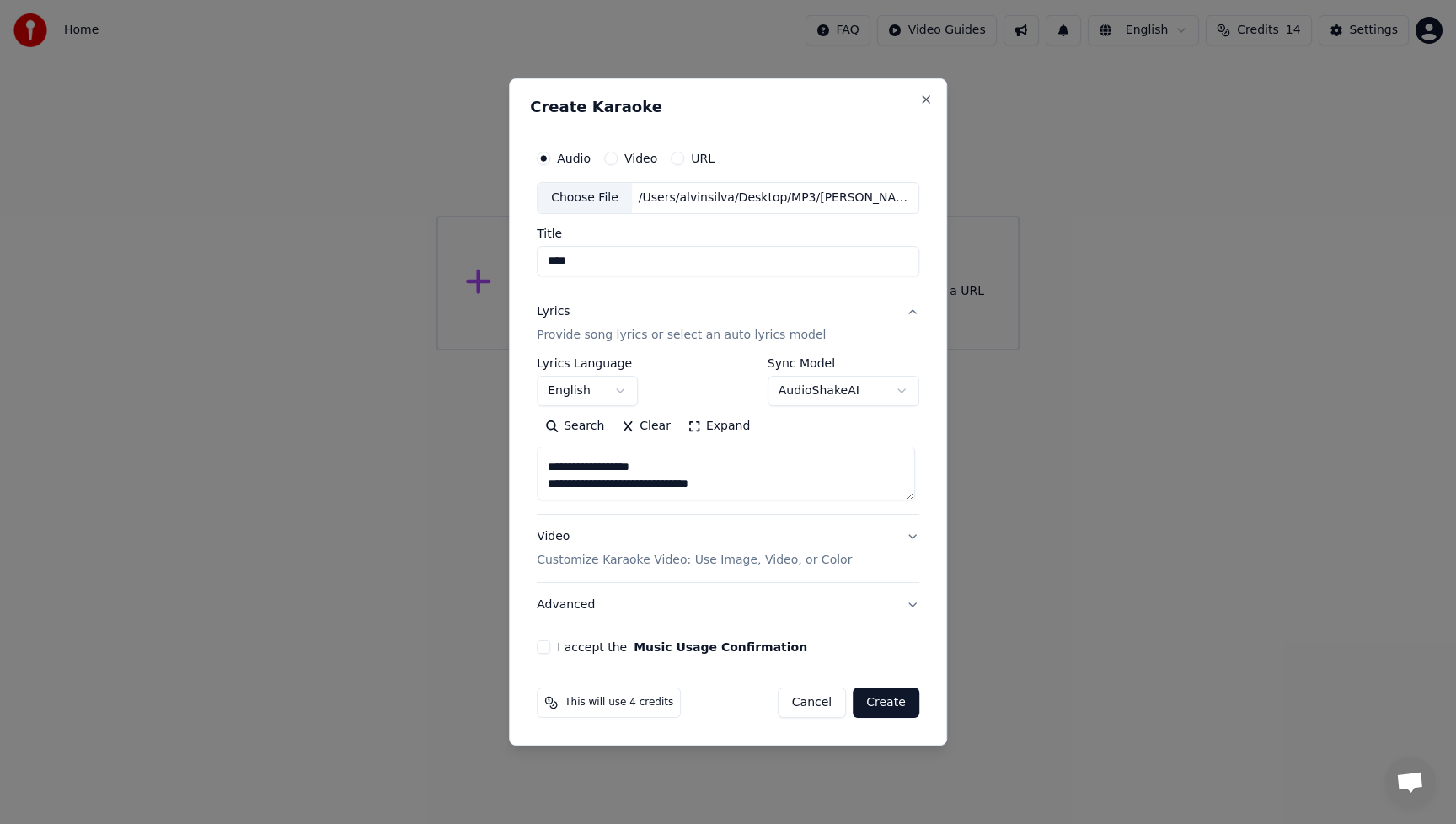
click at [557, 539] on div "Video Customize Karaoke Video: Use Image, Video, or Color" at bounding box center [694, 549] width 315 height 41
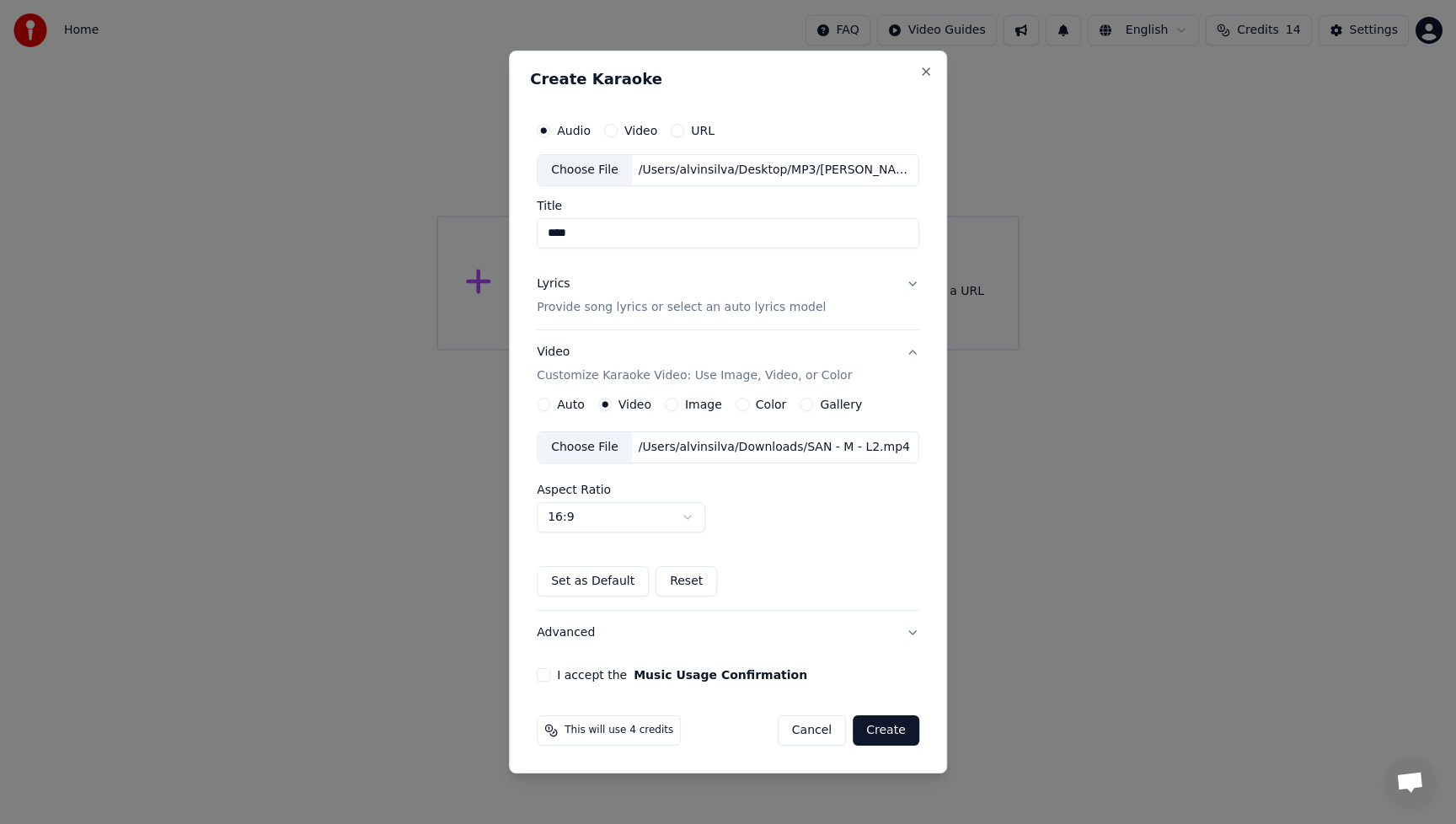
click at [592, 453] on div "Choose File" at bounding box center [584, 448] width 95 height 30
click at [569, 639] on button "Advanced" at bounding box center [728, 633] width 383 height 44
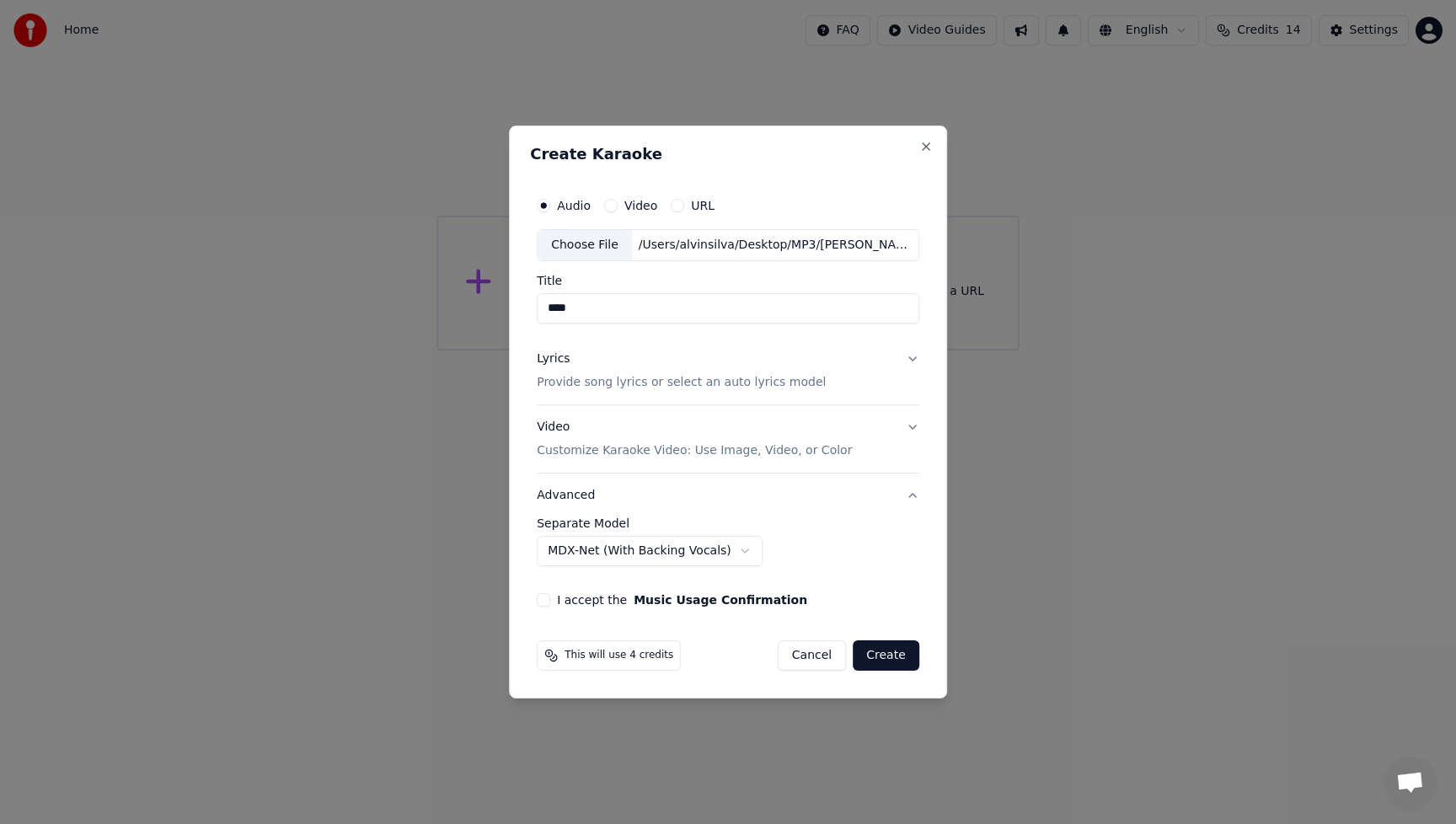
click at [882, 661] on button "Create" at bounding box center [886, 655] width 67 height 30
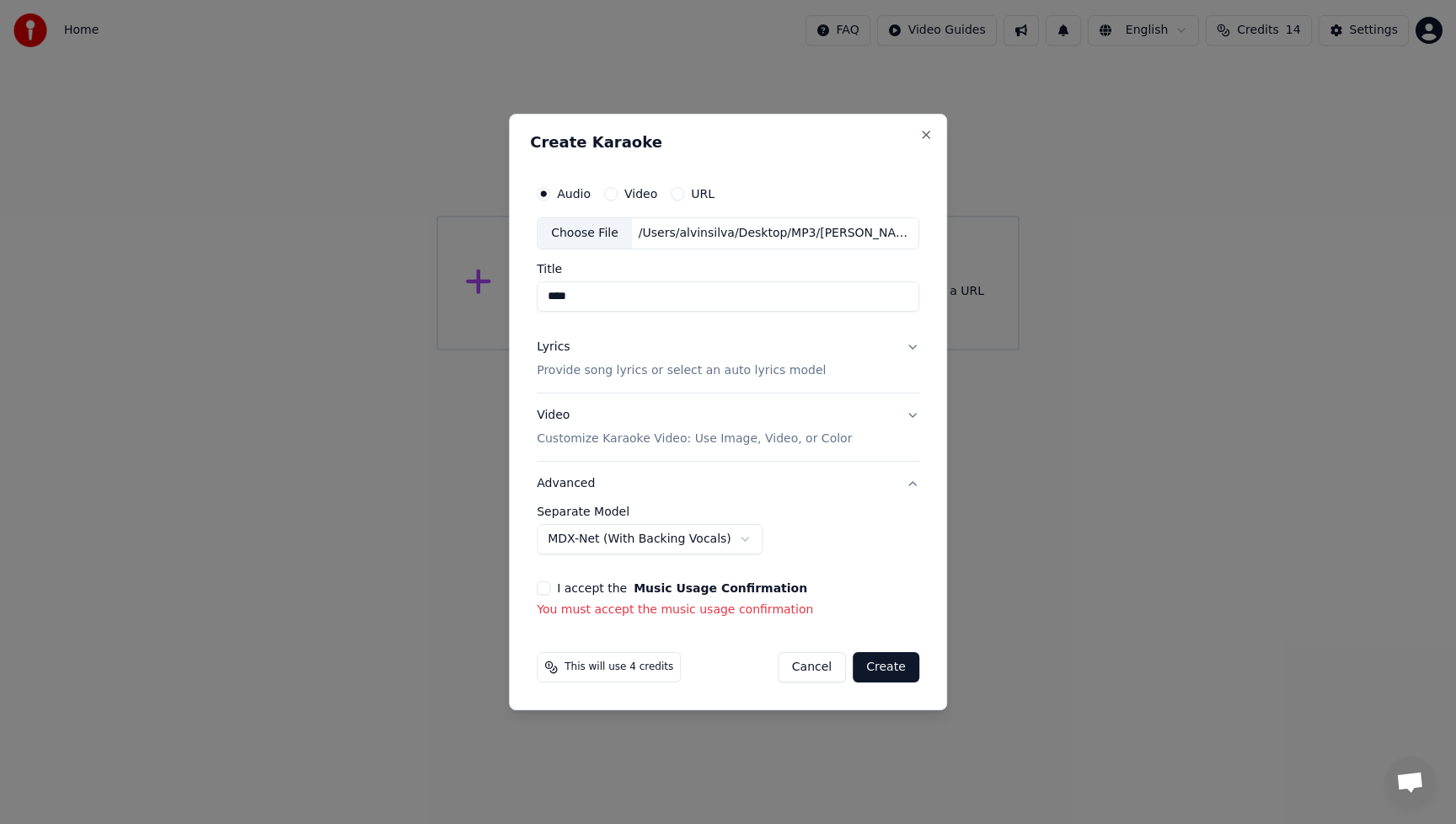
click at [885, 574] on div "**********" at bounding box center [728, 398] width 396 height 455
click at [546, 591] on button "I accept the Music Usage Confirmation" at bounding box center [544, 589] width 14 height 14
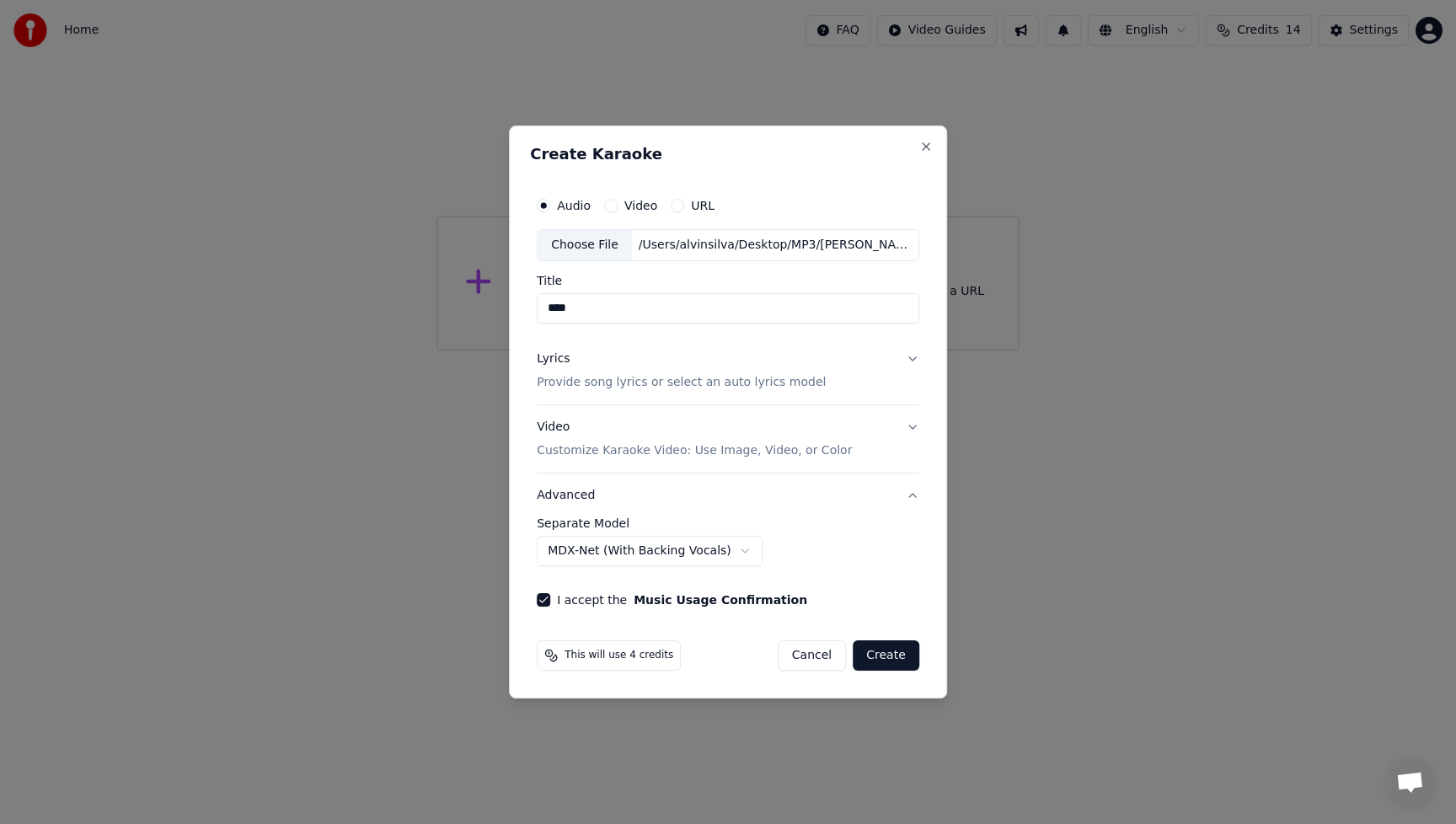
click at [910, 661] on button "Create" at bounding box center [886, 655] width 67 height 30
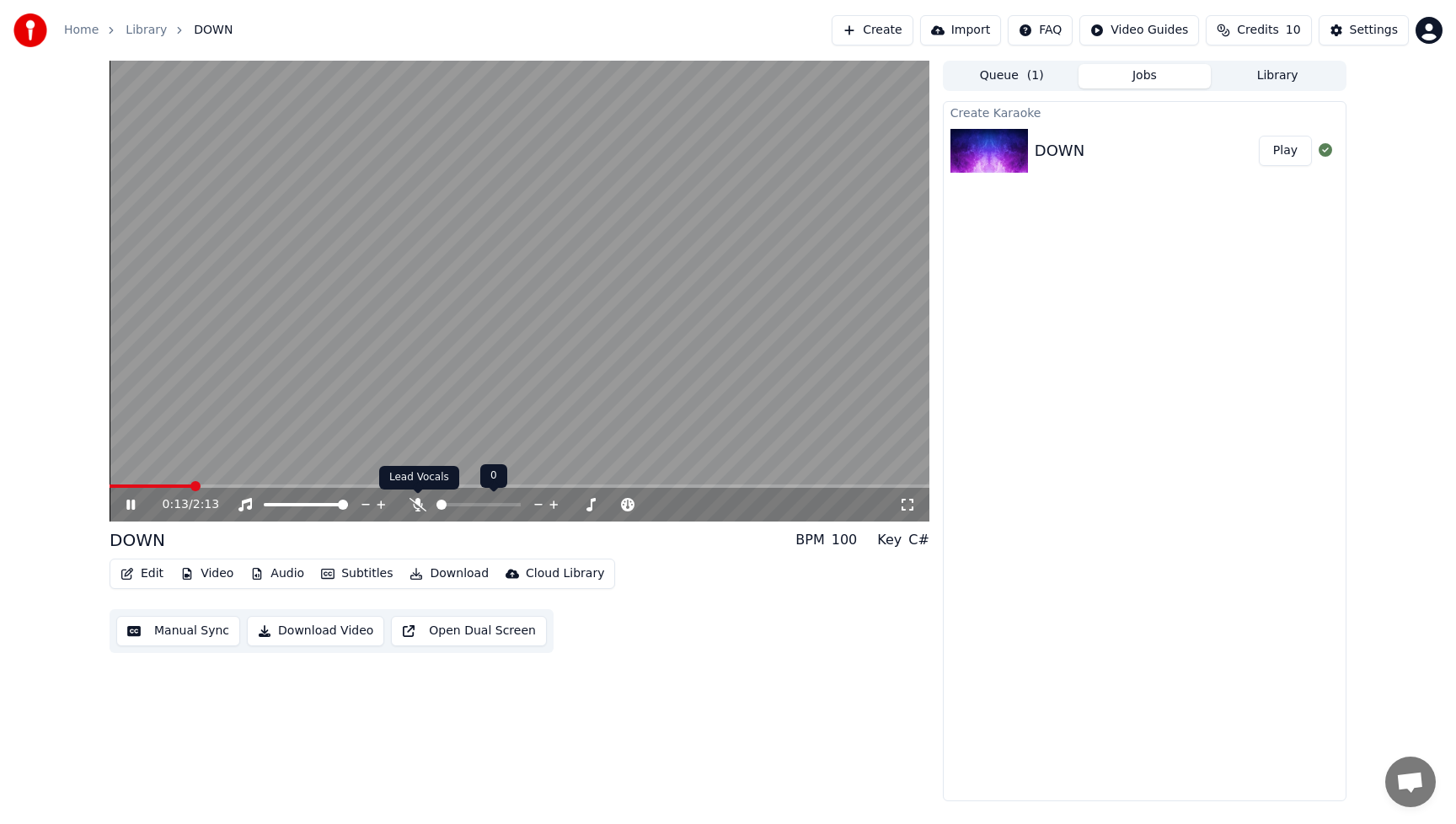
click at [419, 507] on icon at bounding box center [418, 505] width 17 height 14
click at [415, 506] on icon at bounding box center [418, 505] width 17 height 14
click at [416, 506] on icon at bounding box center [418, 505] width 17 height 14
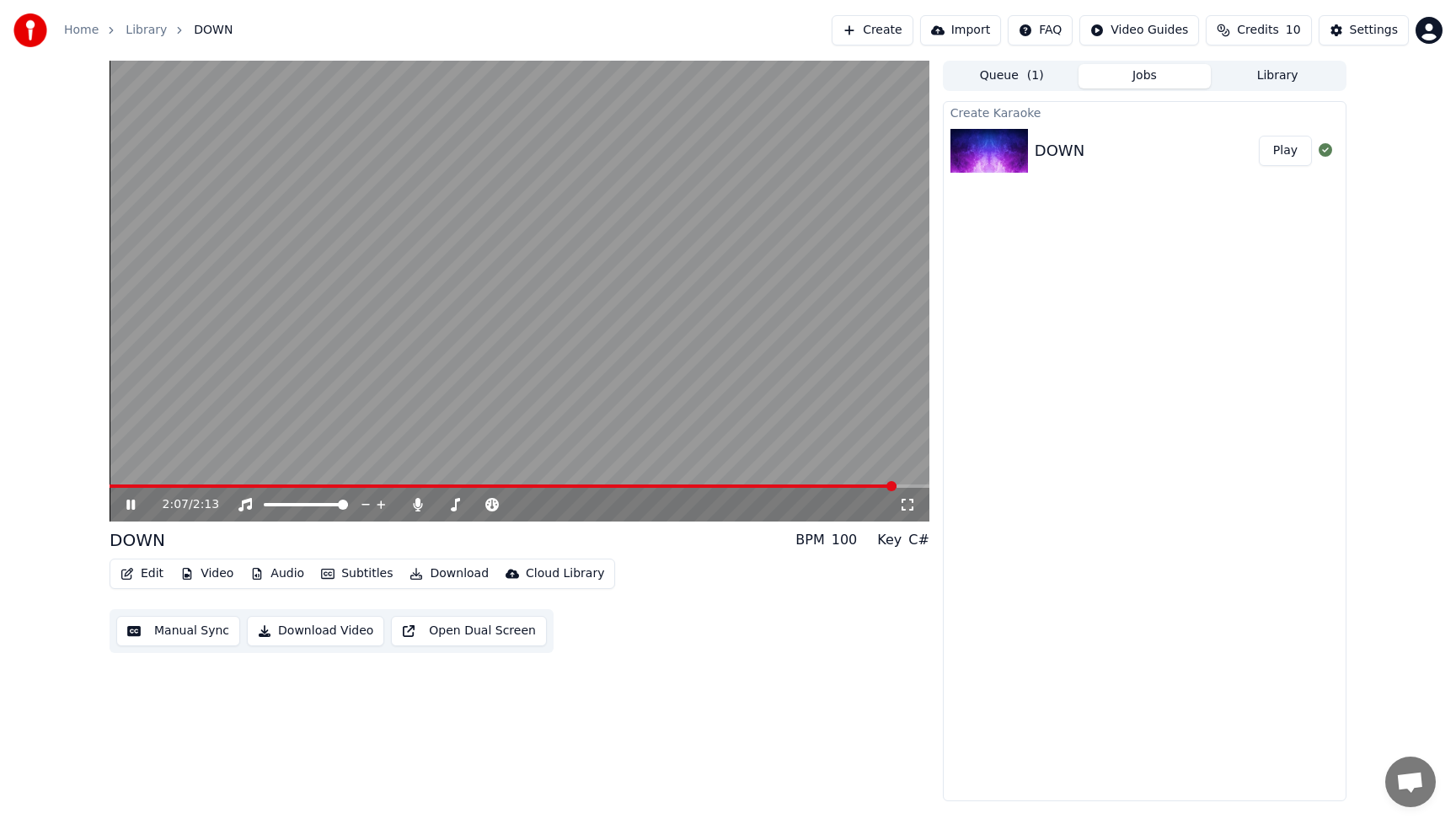
click at [127, 504] on icon at bounding box center [131, 505] width 8 height 10
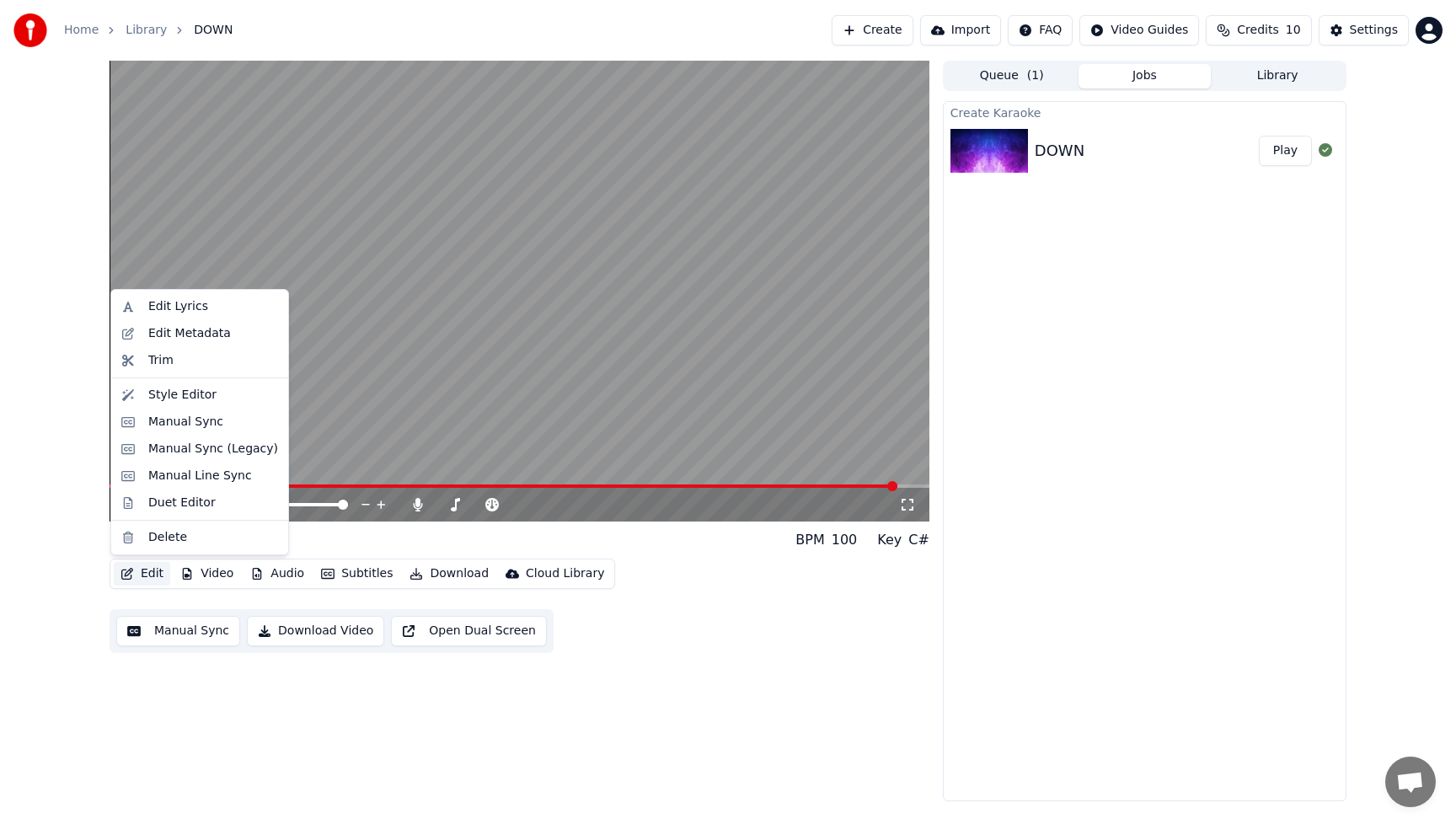
click at [155, 574] on button "Edit" at bounding box center [142, 575] width 57 height 24
click at [165, 427] on div "Manual Sync" at bounding box center [185, 422] width 75 height 17
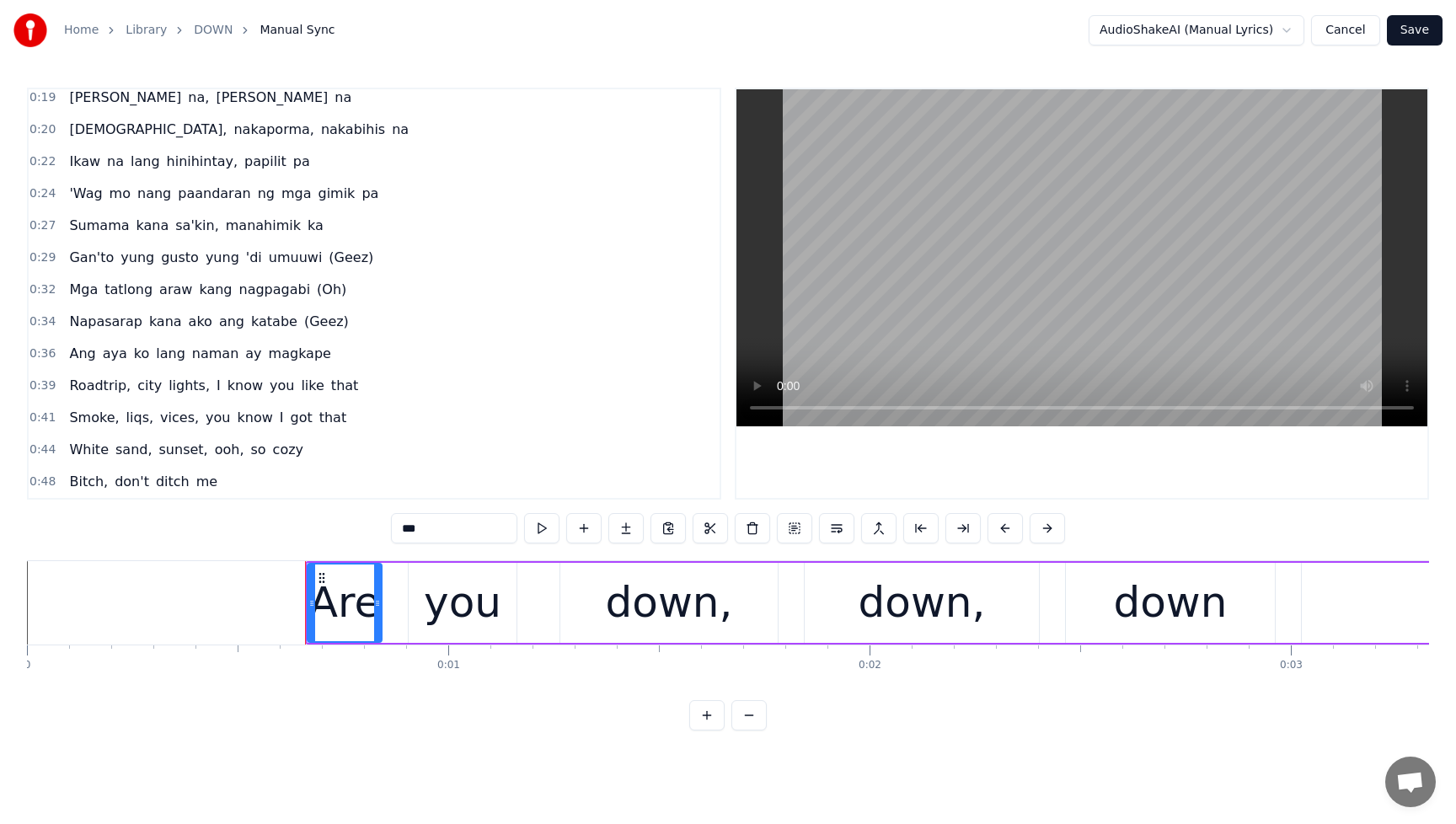
scroll to position [1129, 0]
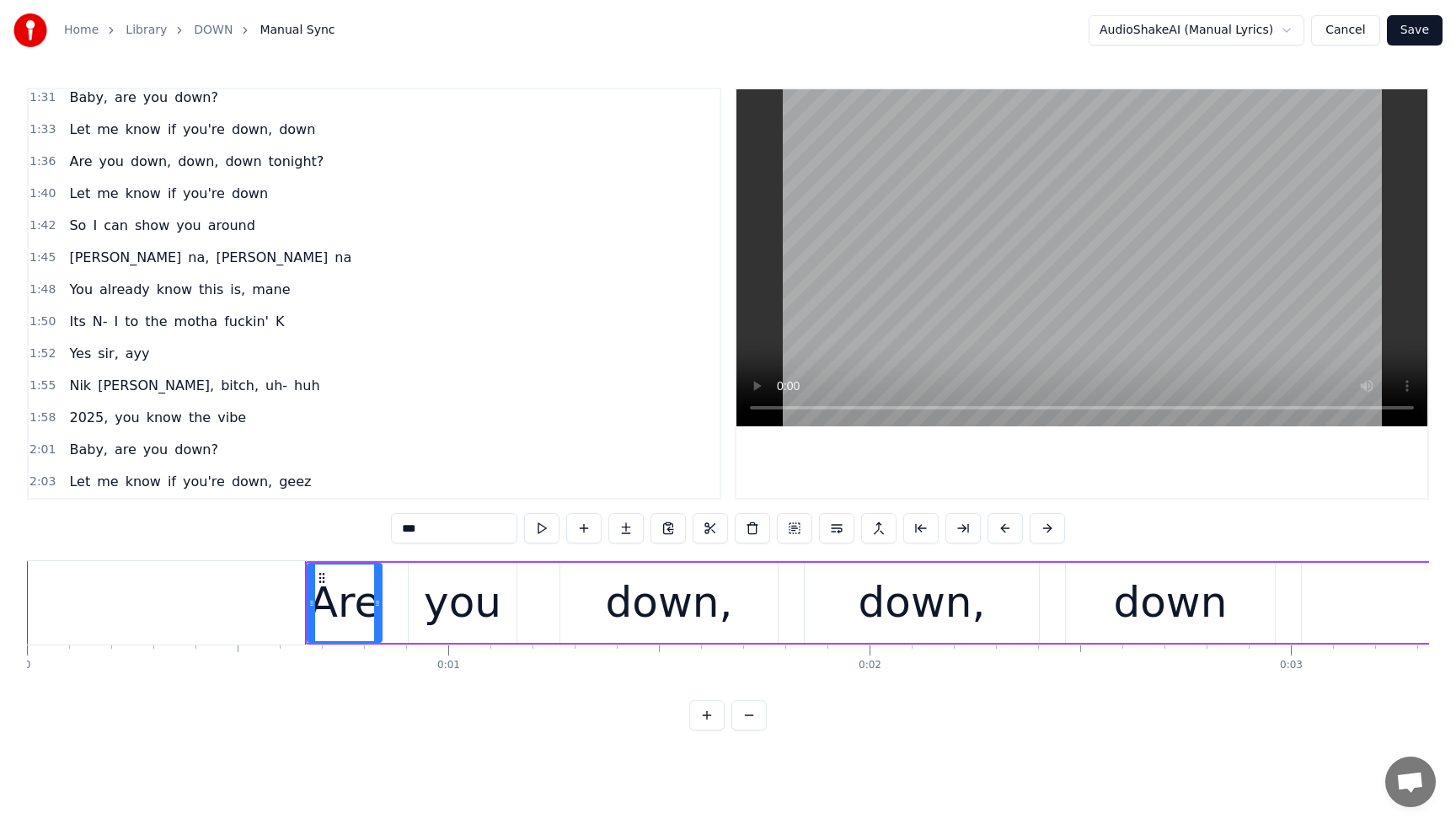
click at [77, 246] on div "[PERSON_NAME] na, [PERSON_NAME] na" at bounding box center [210, 257] width 296 height 30
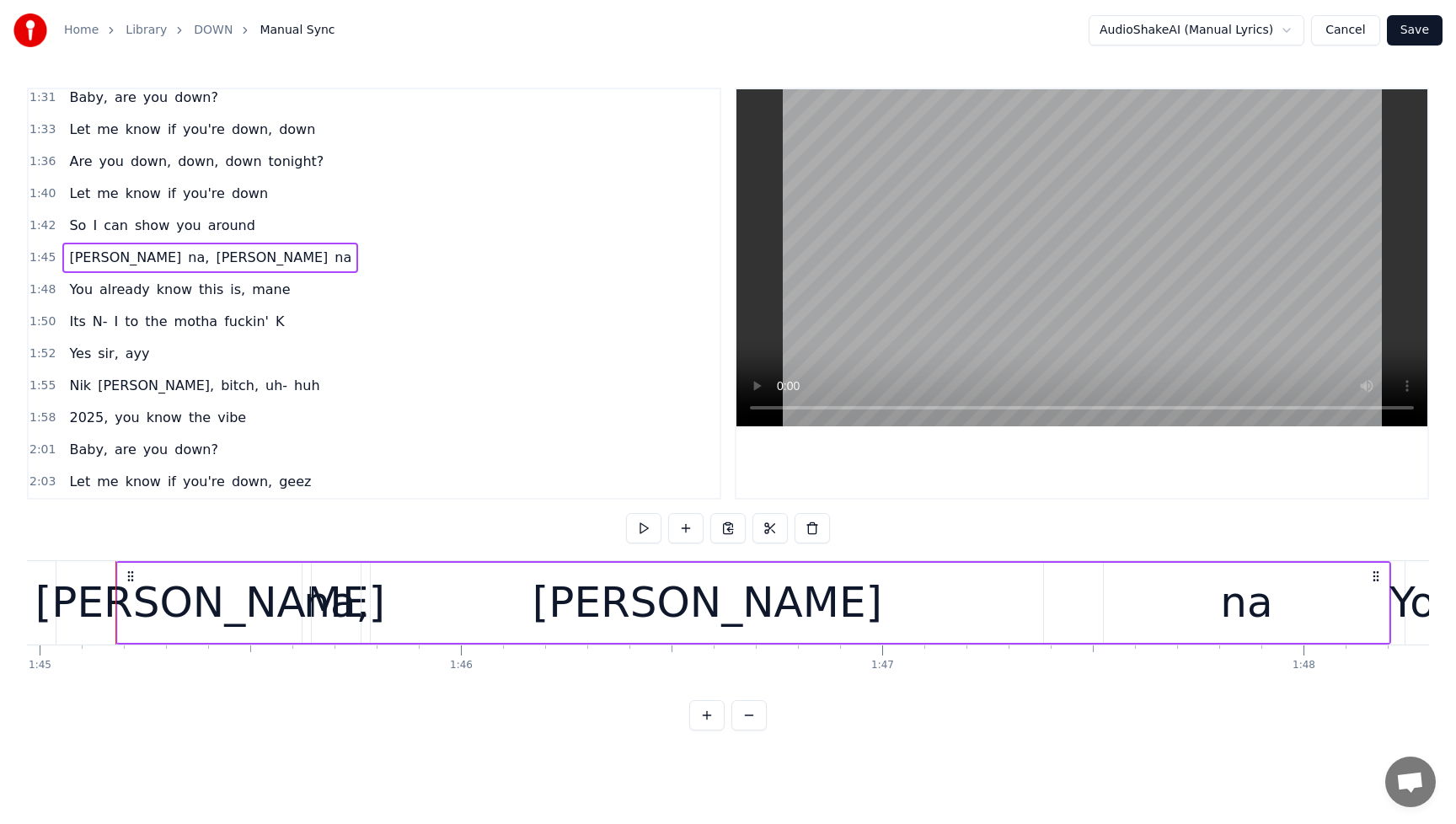
scroll to position [0, 44234]
click at [68, 215] on span "So" at bounding box center [78, 224] width 20 height 19
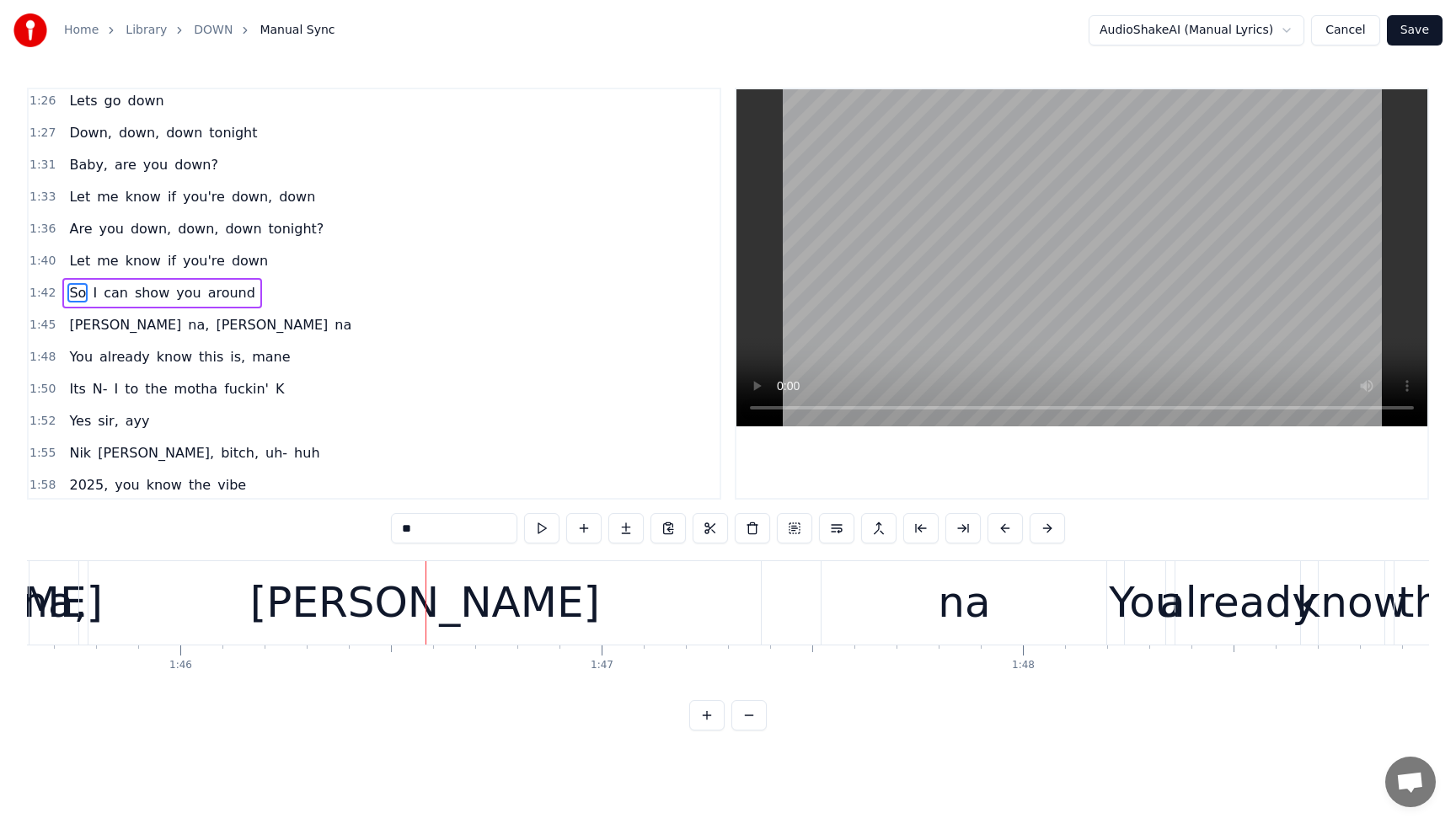
scroll to position [0, 44635]
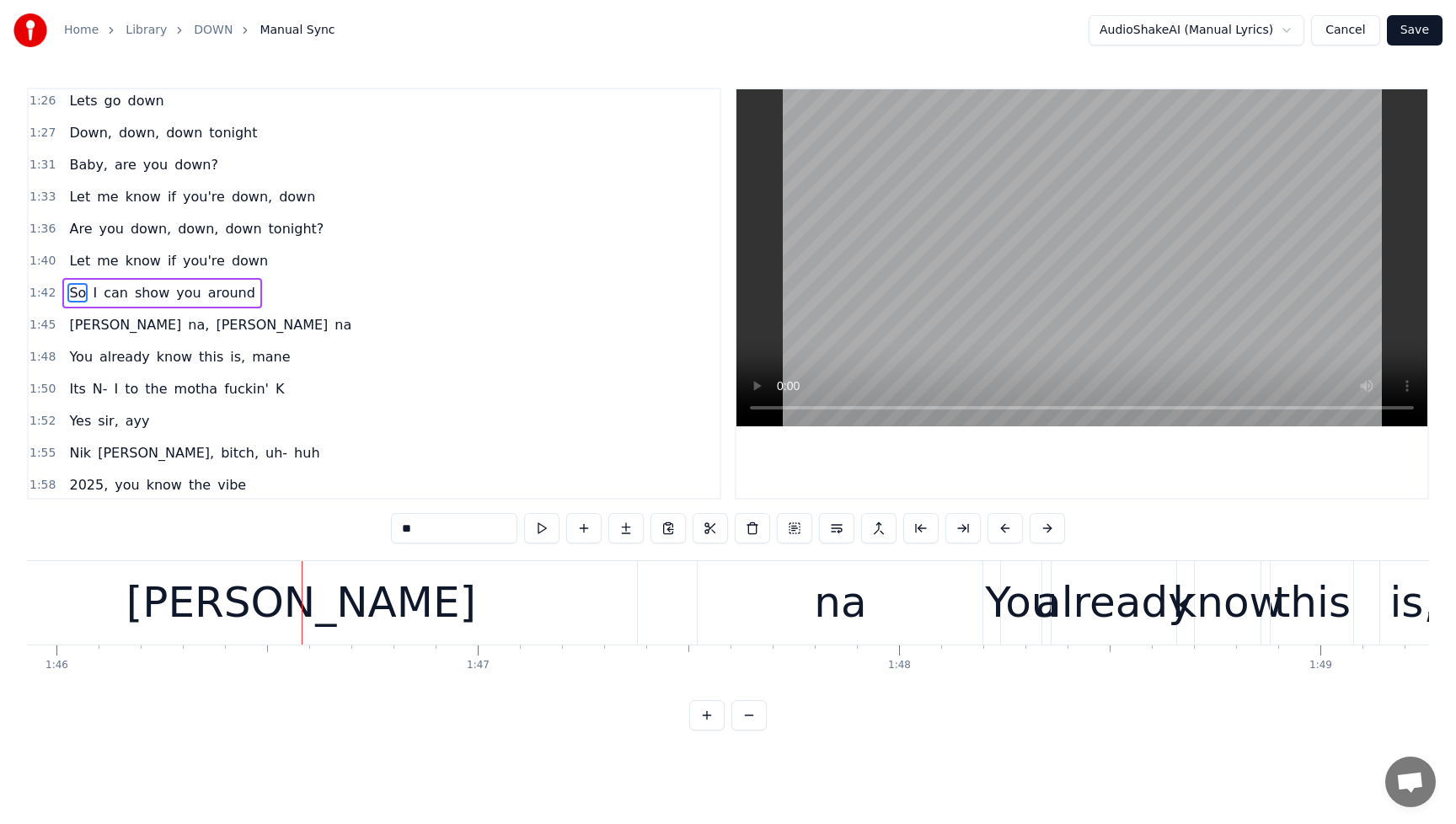
click at [68, 315] on span "[PERSON_NAME]" at bounding box center [126, 325] width 116 height 20
click at [79, 315] on span "[PERSON_NAME]" at bounding box center [126, 325] width 116 height 20
click at [80, 320] on span "[PERSON_NAME]" at bounding box center [126, 324] width 116 height 19
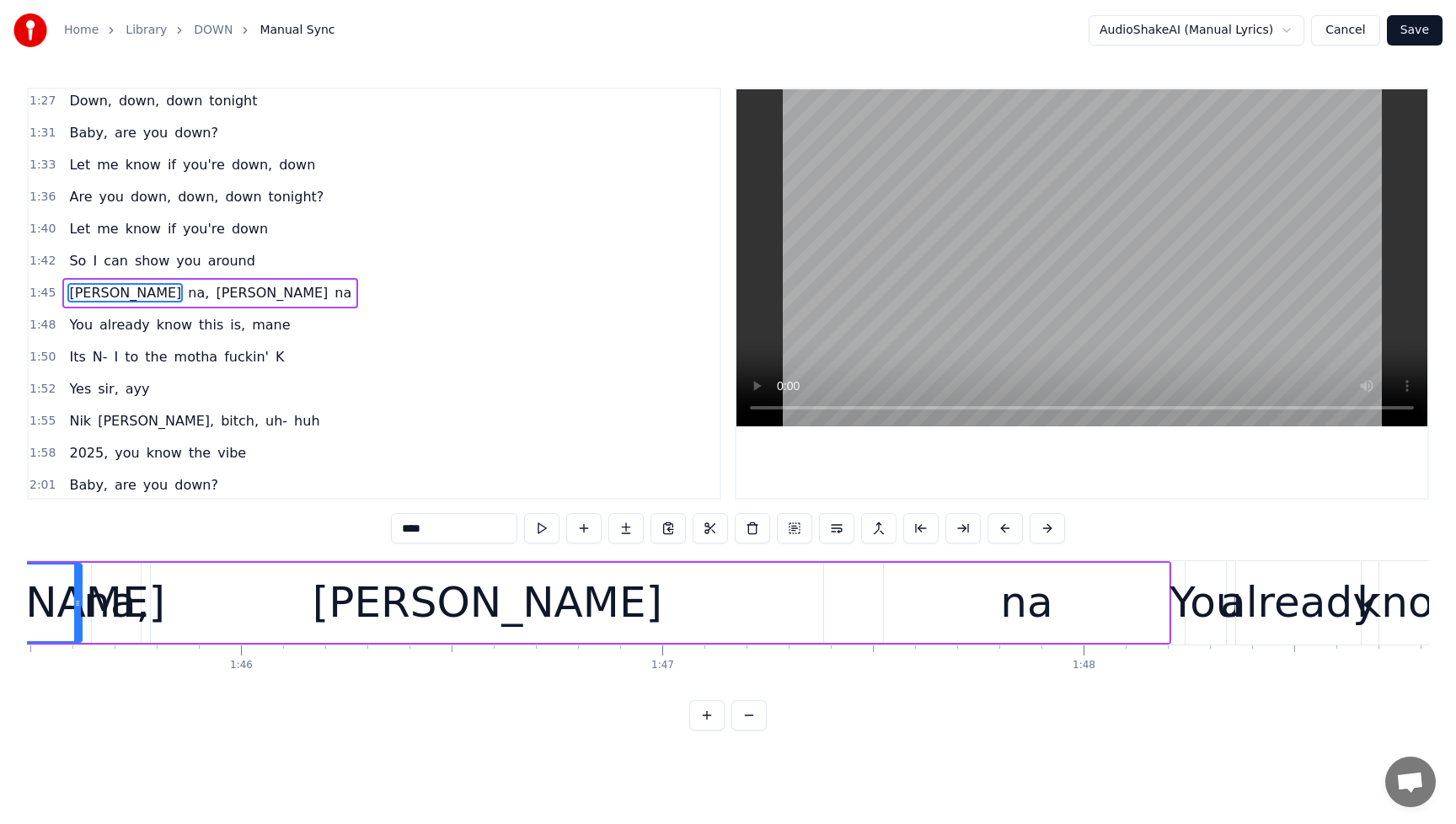
scroll to position [0, 44234]
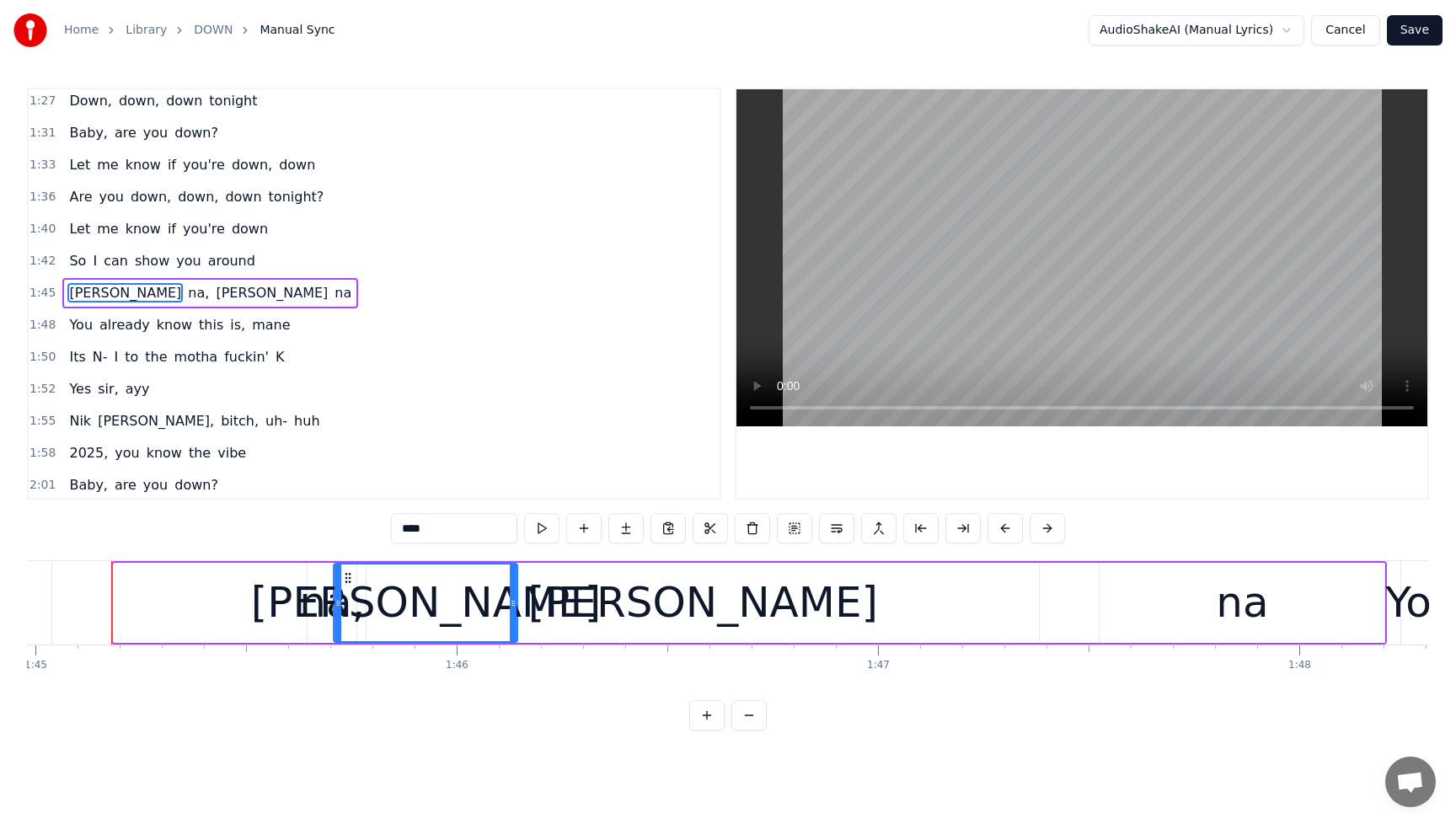
drag, startPoint x: 127, startPoint y: 576, endPoint x: 346, endPoint y: 584, distance: 219.1
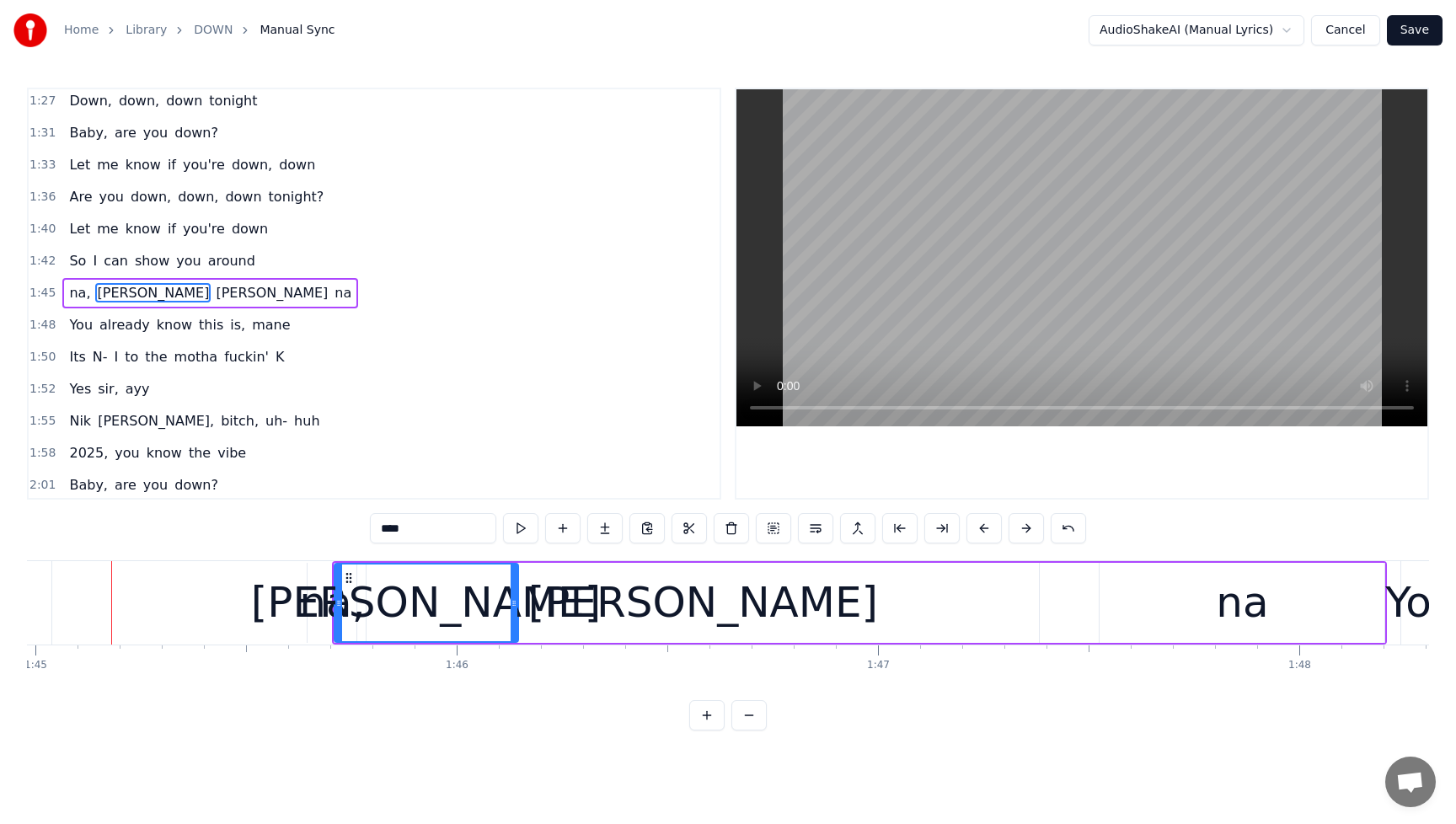
click at [305, 608] on div "na," at bounding box center [332, 603] width 66 height 63
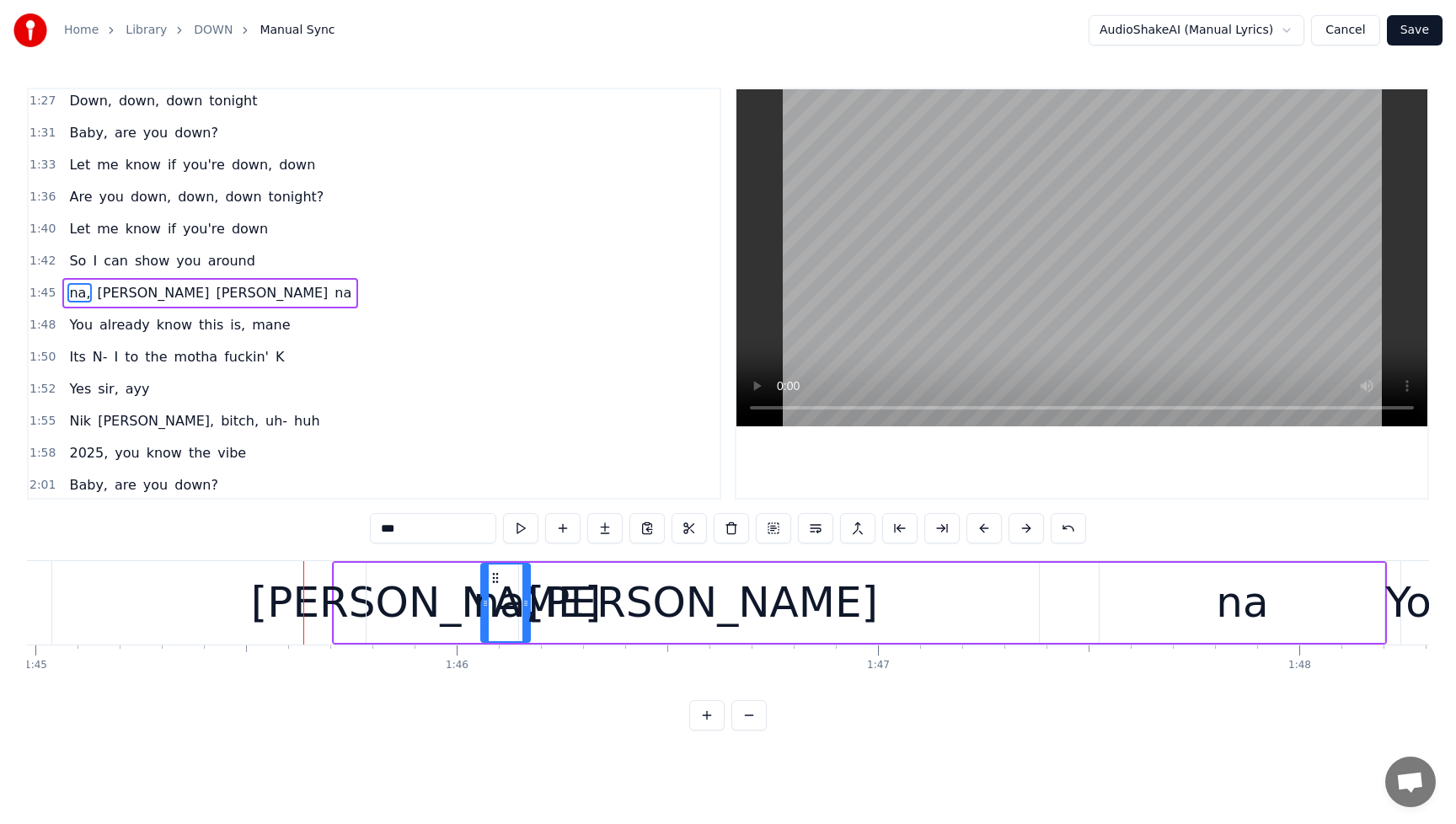
drag, startPoint x: 321, startPoint y: 578, endPoint x: 495, endPoint y: 590, distance: 174.4
click at [704, 618] on div "[PERSON_NAME]" at bounding box center [703, 603] width 350 height 63
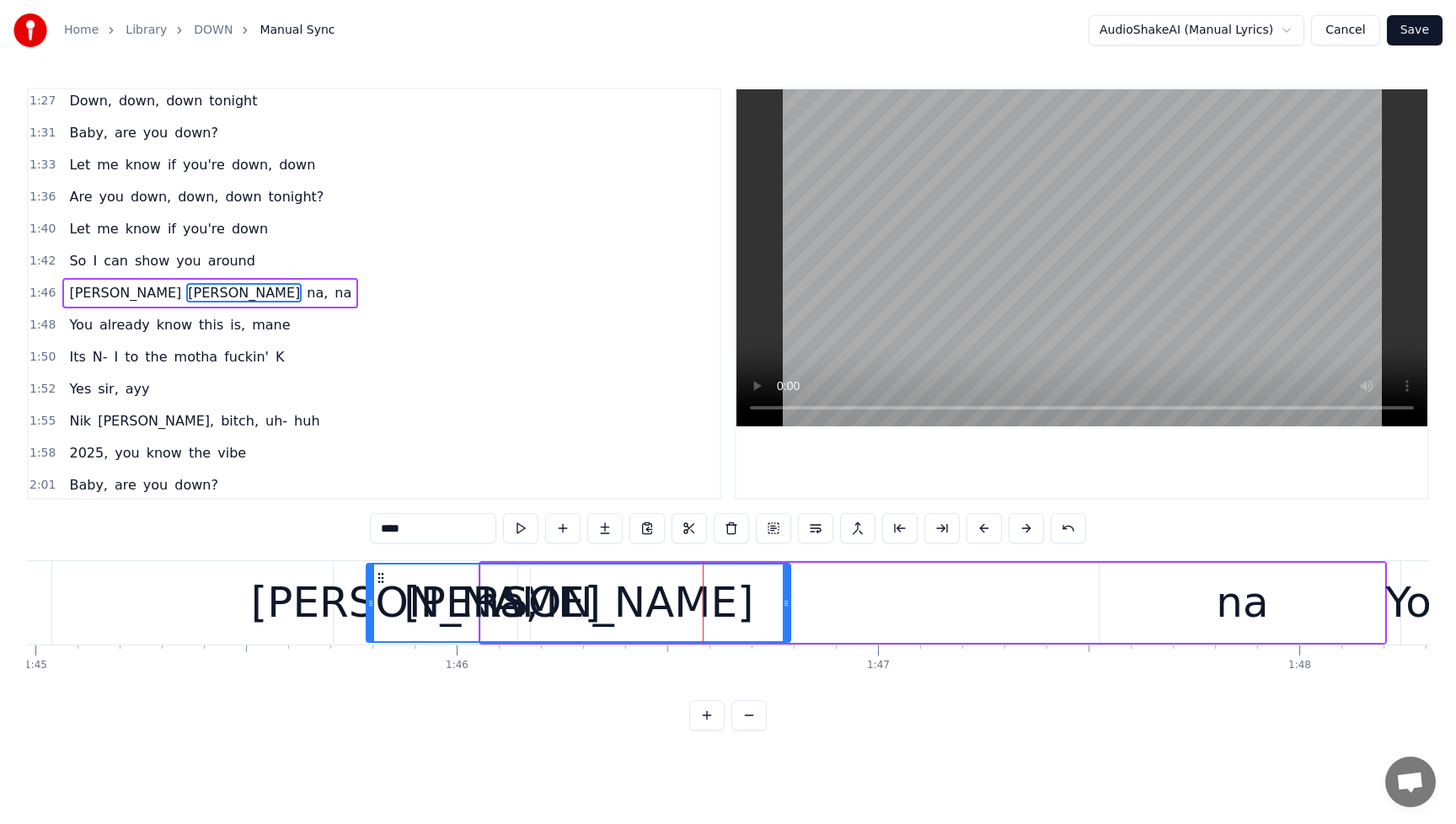
drag, startPoint x: 1036, startPoint y: 611, endPoint x: 789, endPoint y: 632, distance: 247.9
click at [789, 632] on div at bounding box center [786, 603] width 7 height 77
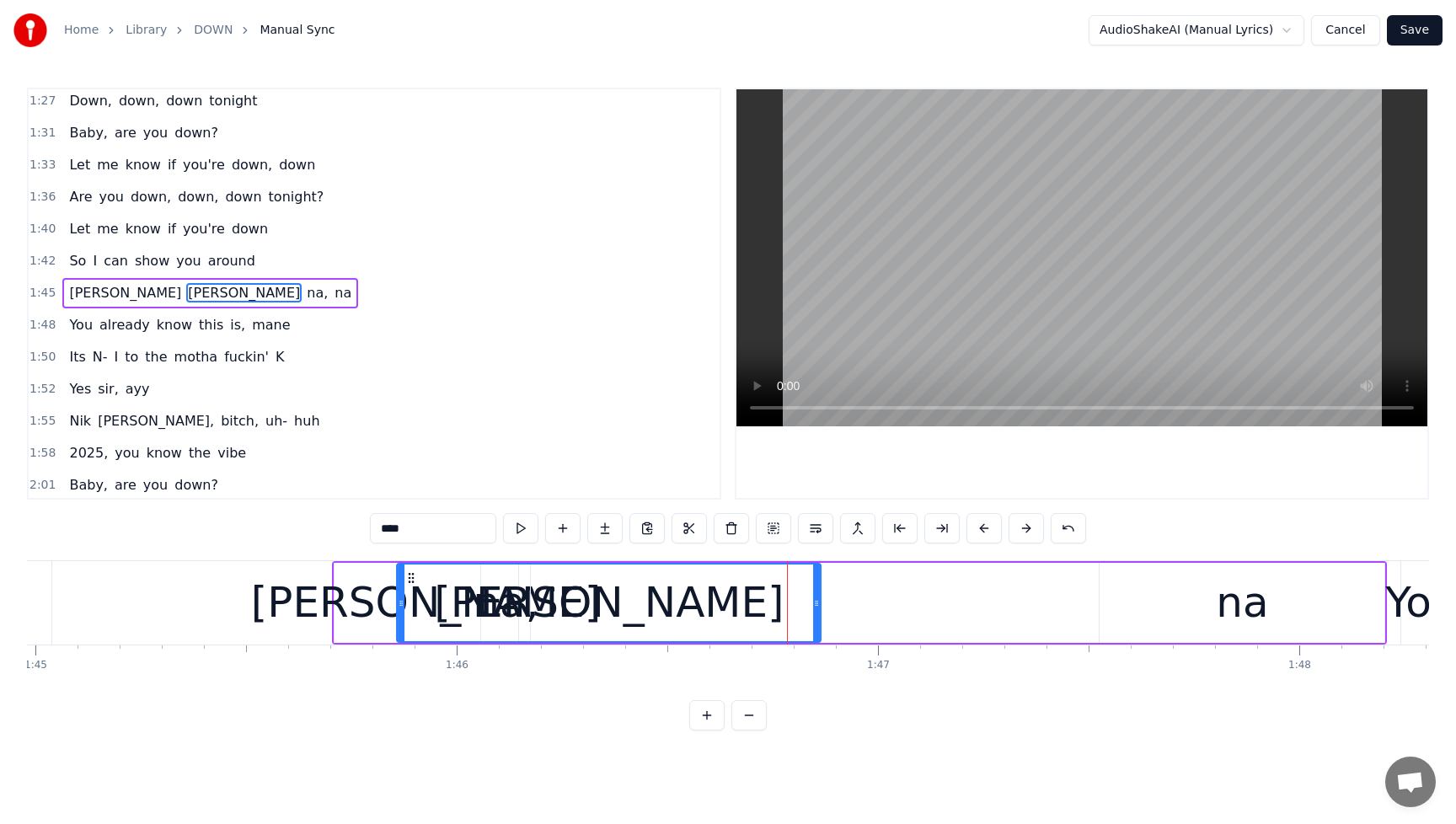
drag, startPoint x: 379, startPoint y: 580, endPoint x: 410, endPoint y: 585, distance: 31.4
click at [410, 585] on icon at bounding box center [412, 579] width 14 height 14
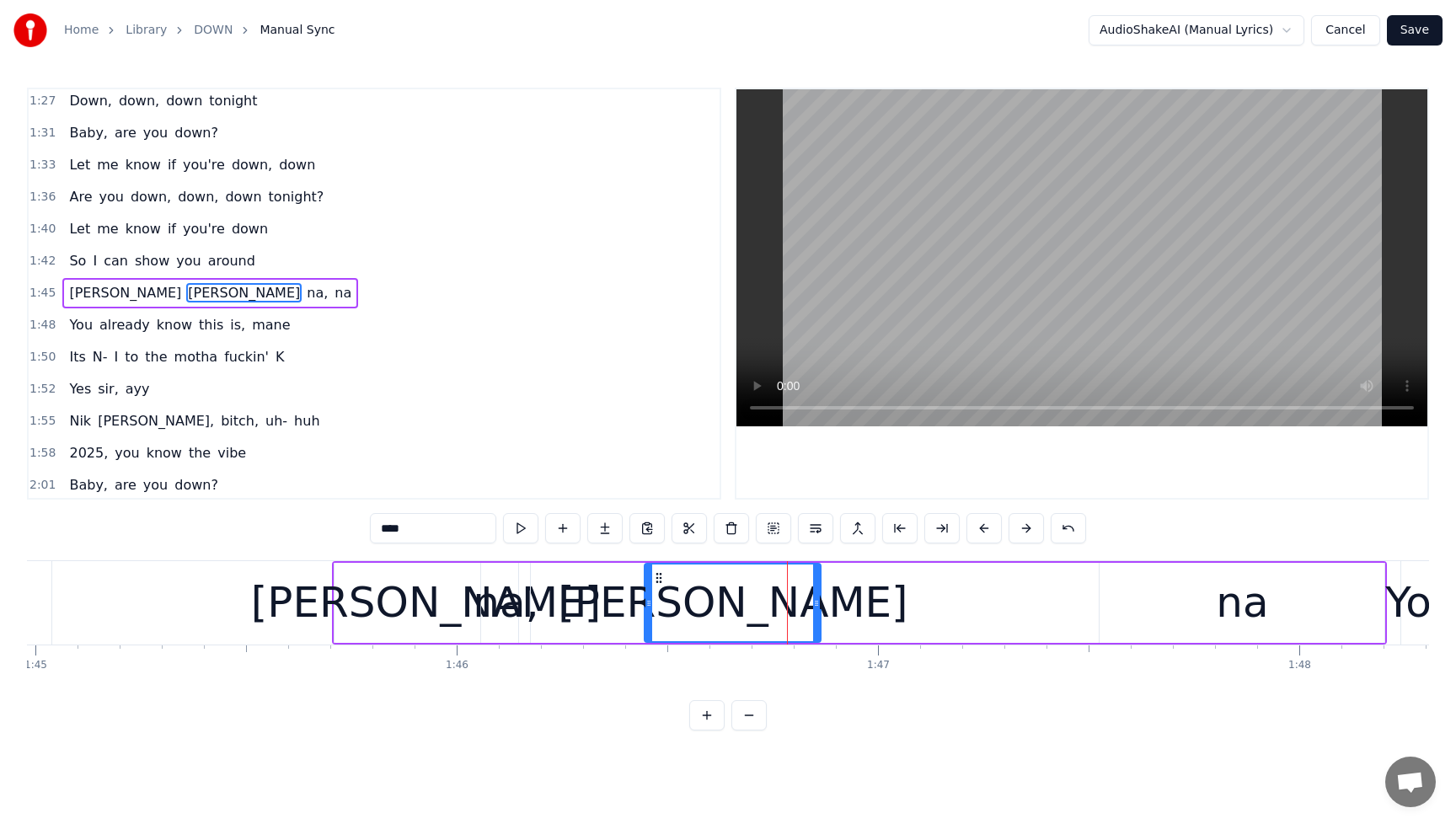
drag, startPoint x: 400, startPoint y: 602, endPoint x: 673, endPoint y: 621, distance: 273.7
click at [1202, 607] on div "na" at bounding box center [1243, 603] width 285 height 80
type input "**"
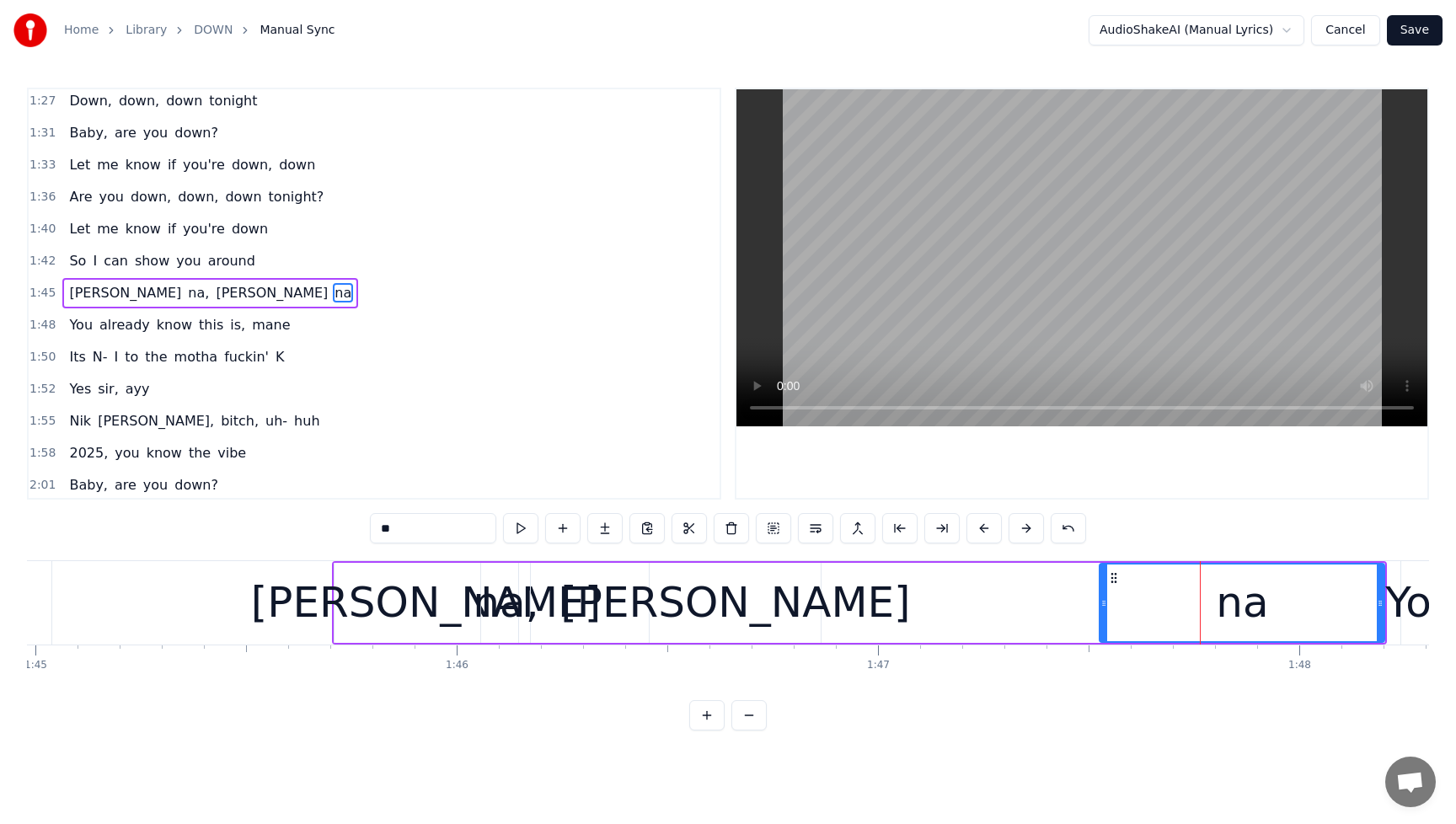
drag, startPoint x: 1235, startPoint y: 613, endPoint x: 1186, endPoint y: 622, distance: 49.8
click at [1188, 622] on div "na" at bounding box center [1243, 603] width 283 height 77
click at [1112, 584] on icon at bounding box center [1114, 579] width 14 height 14
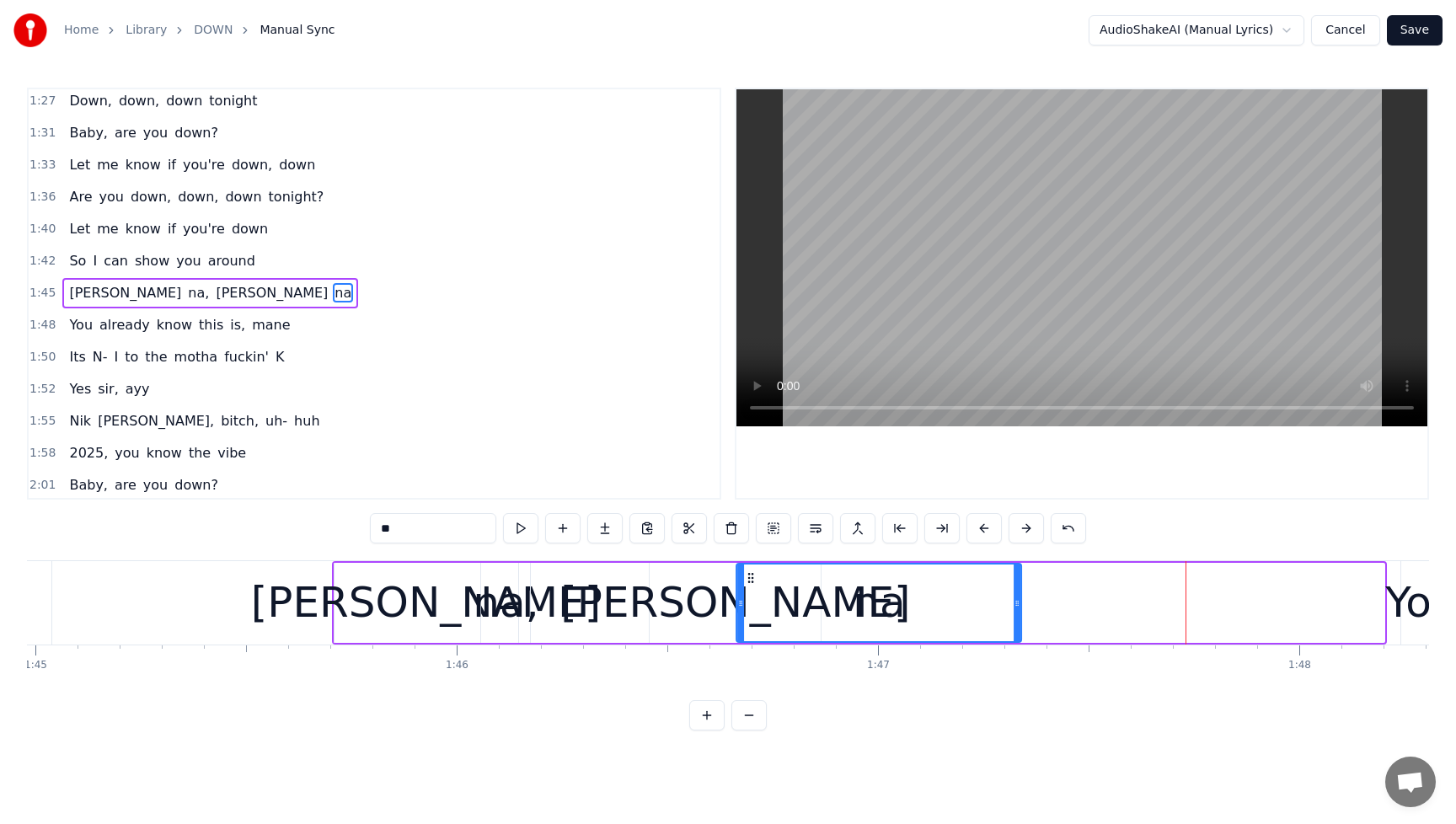
drag, startPoint x: 1112, startPoint y: 580, endPoint x: 749, endPoint y: 616, distance: 364.8
click at [749, 616] on div "na" at bounding box center [879, 603] width 283 height 77
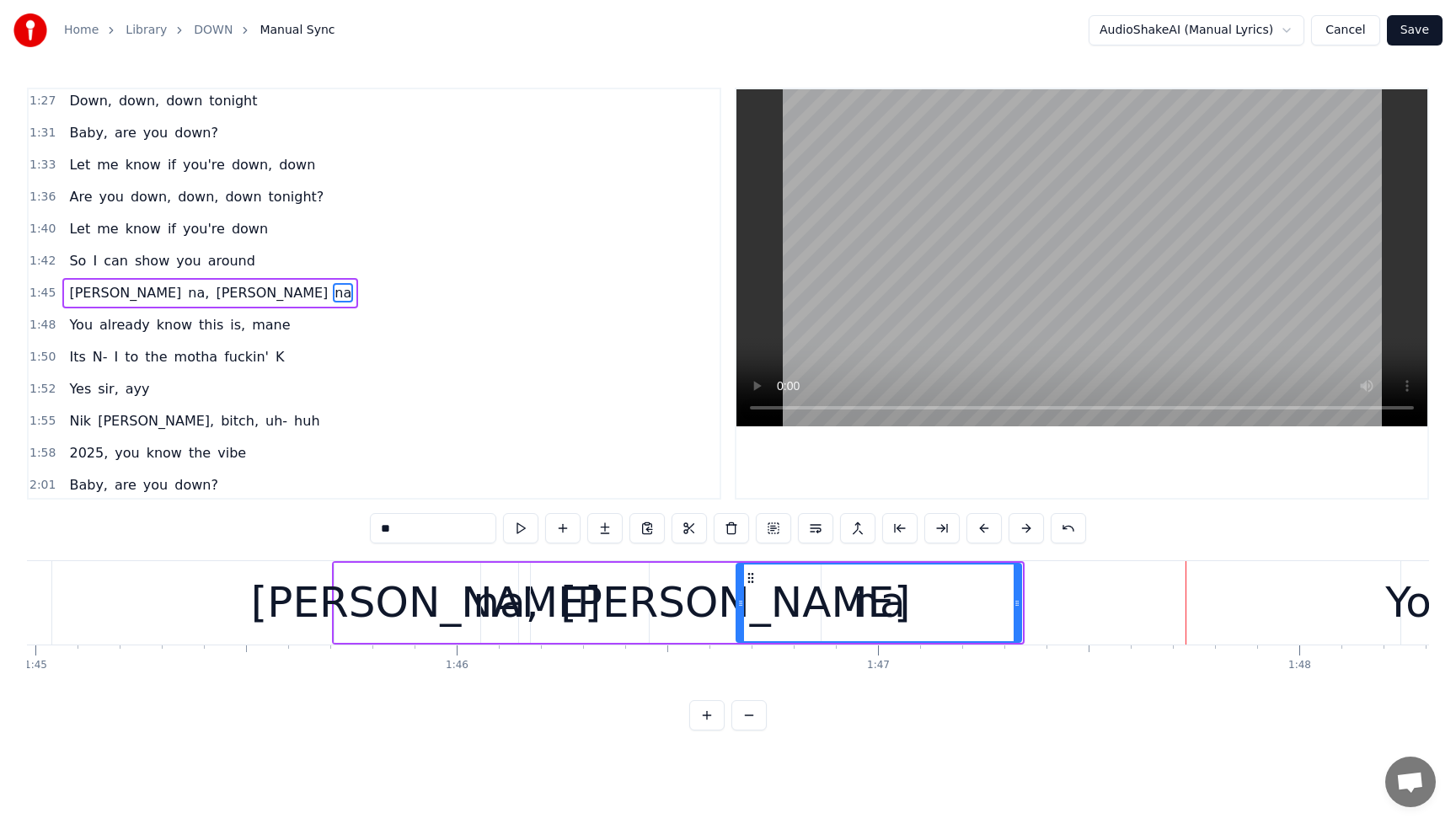
click at [71, 281] on div "[PERSON_NAME] na, [PERSON_NAME] na" at bounding box center [210, 293] width 296 height 30
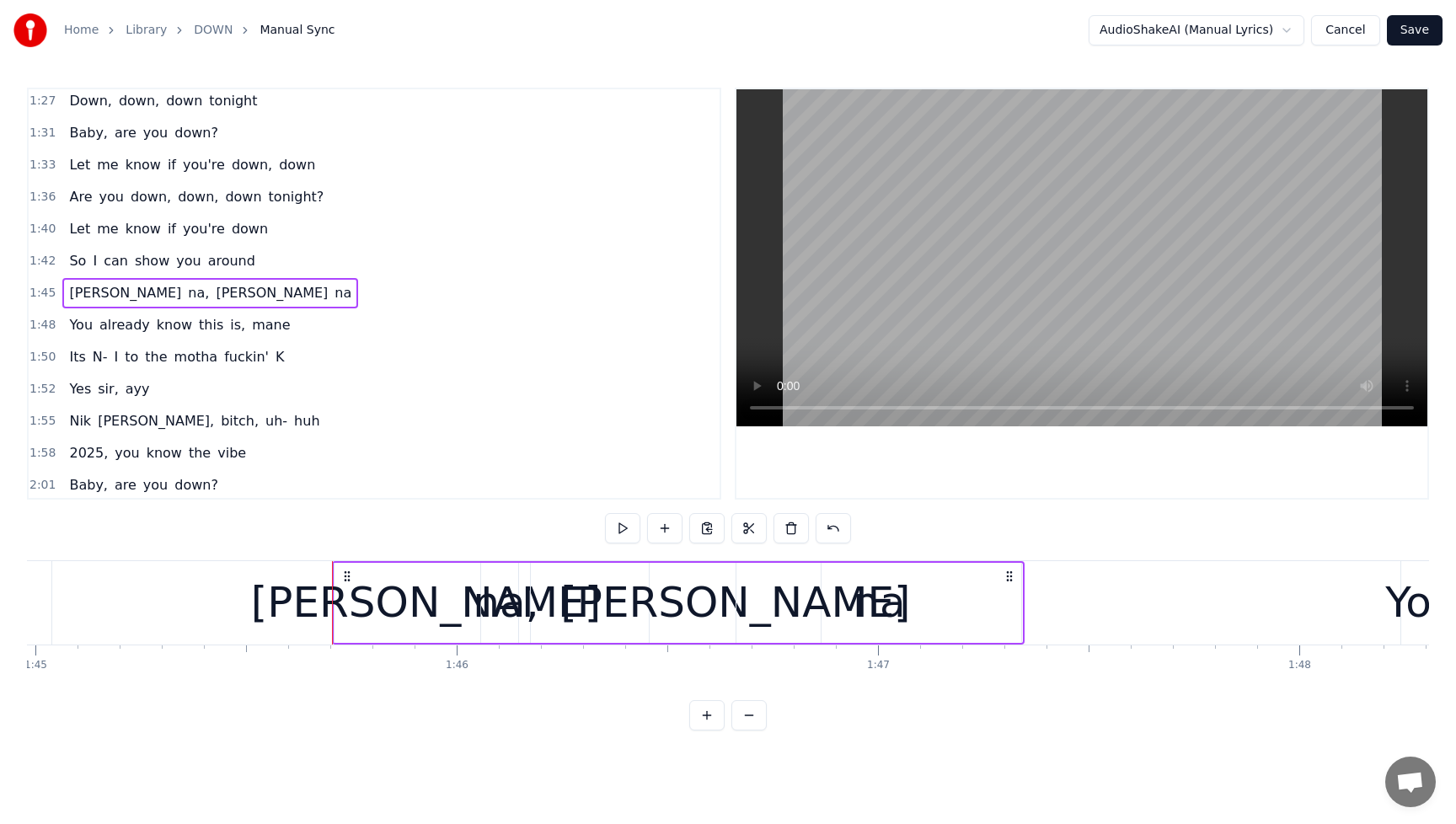
click at [68, 252] on span "So" at bounding box center [78, 260] width 20 height 19
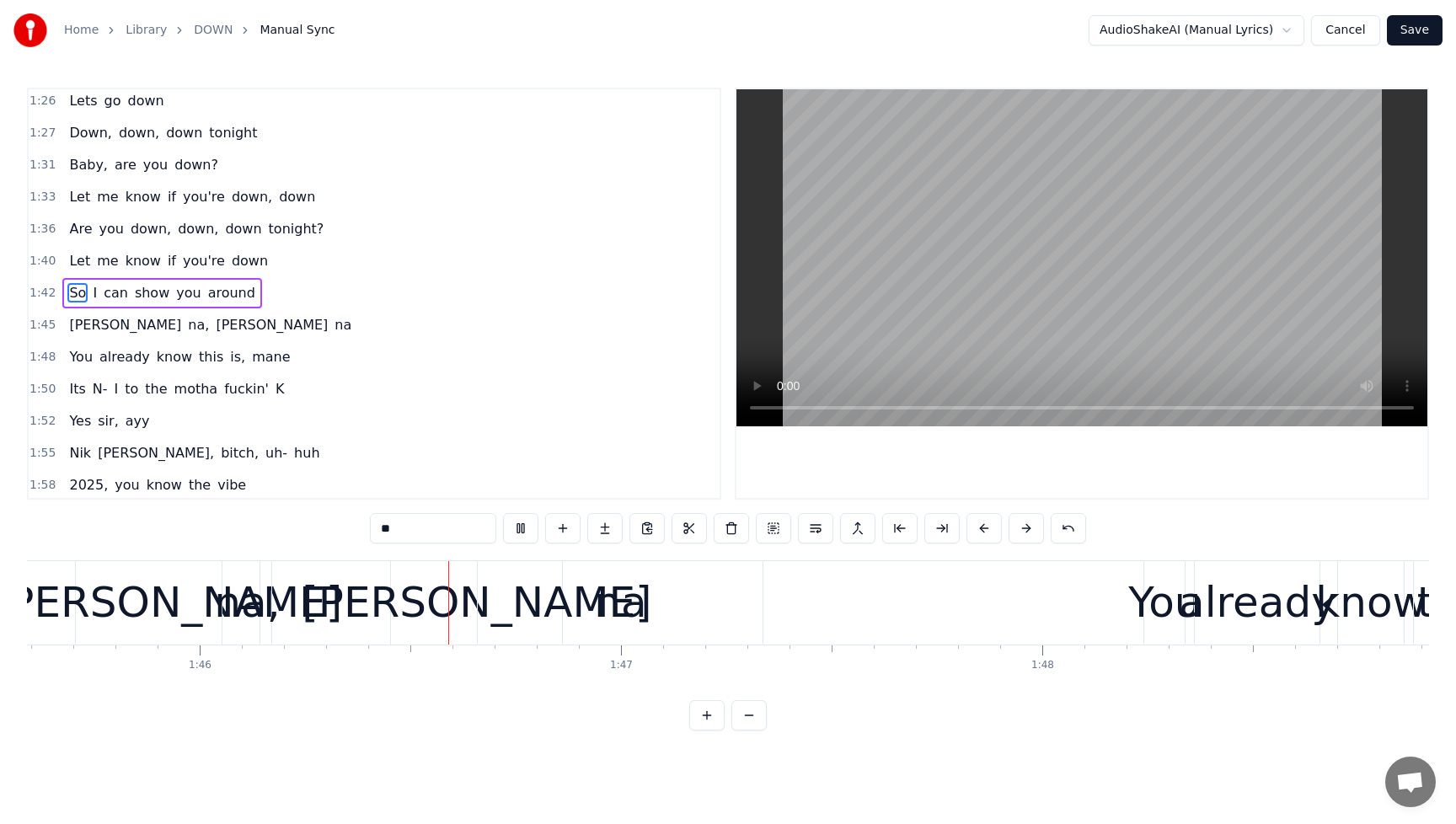
scroll to position [0, 44600]
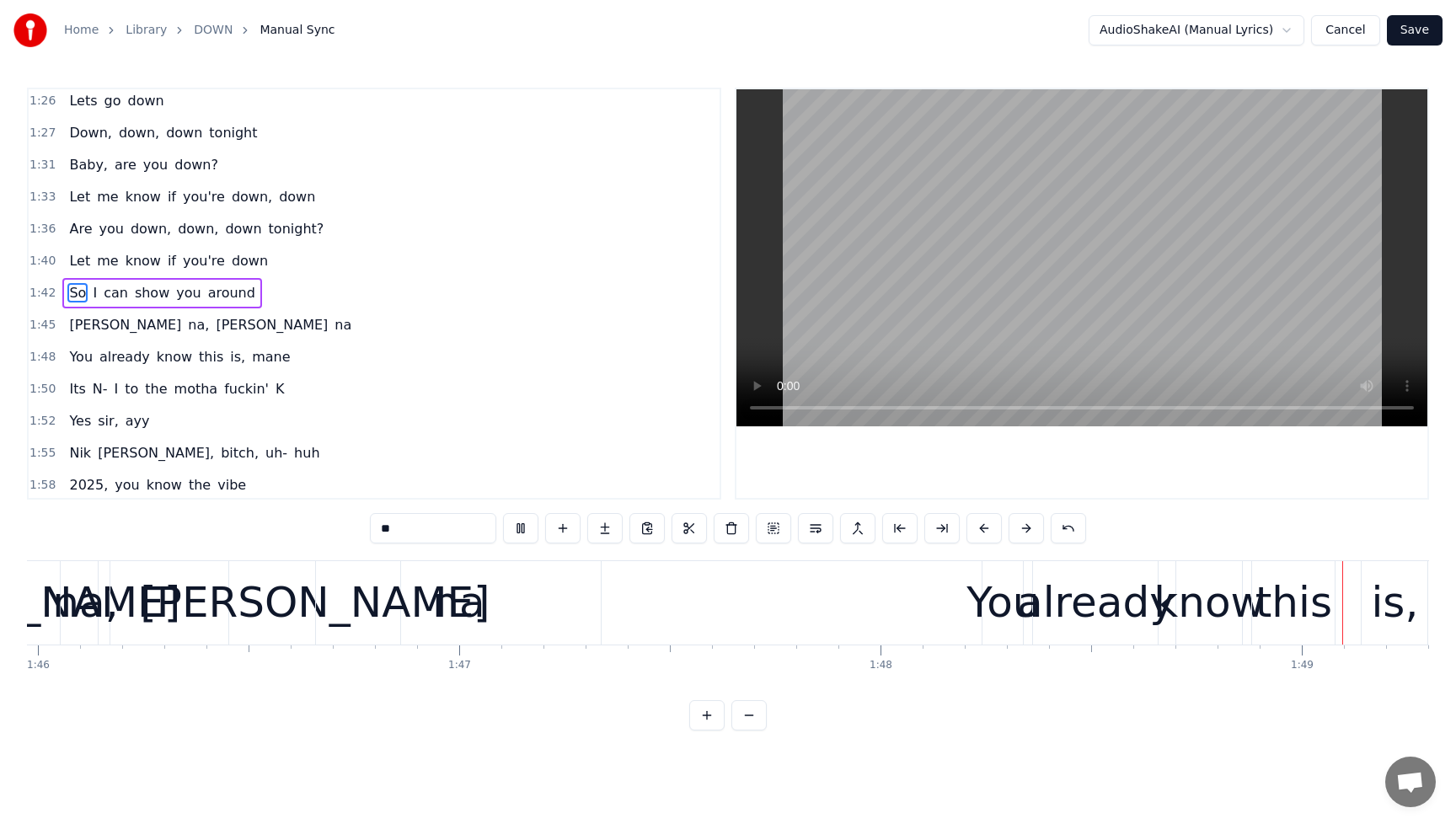
click at [214, 326] on span "[PERSON_NAME]" at bounding box center [272, 324] width 116 height 19
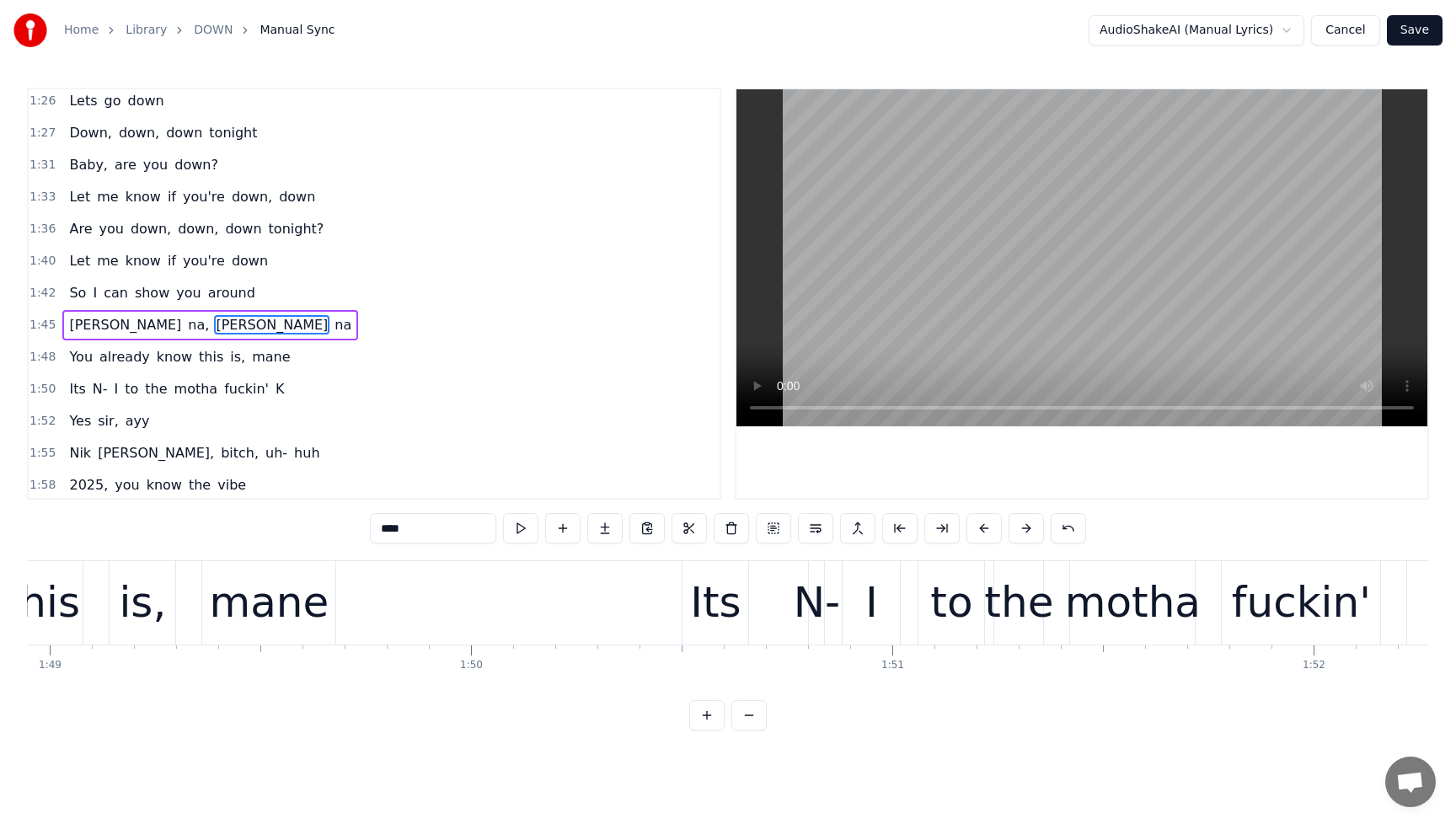
scroll to position [0, 45943]
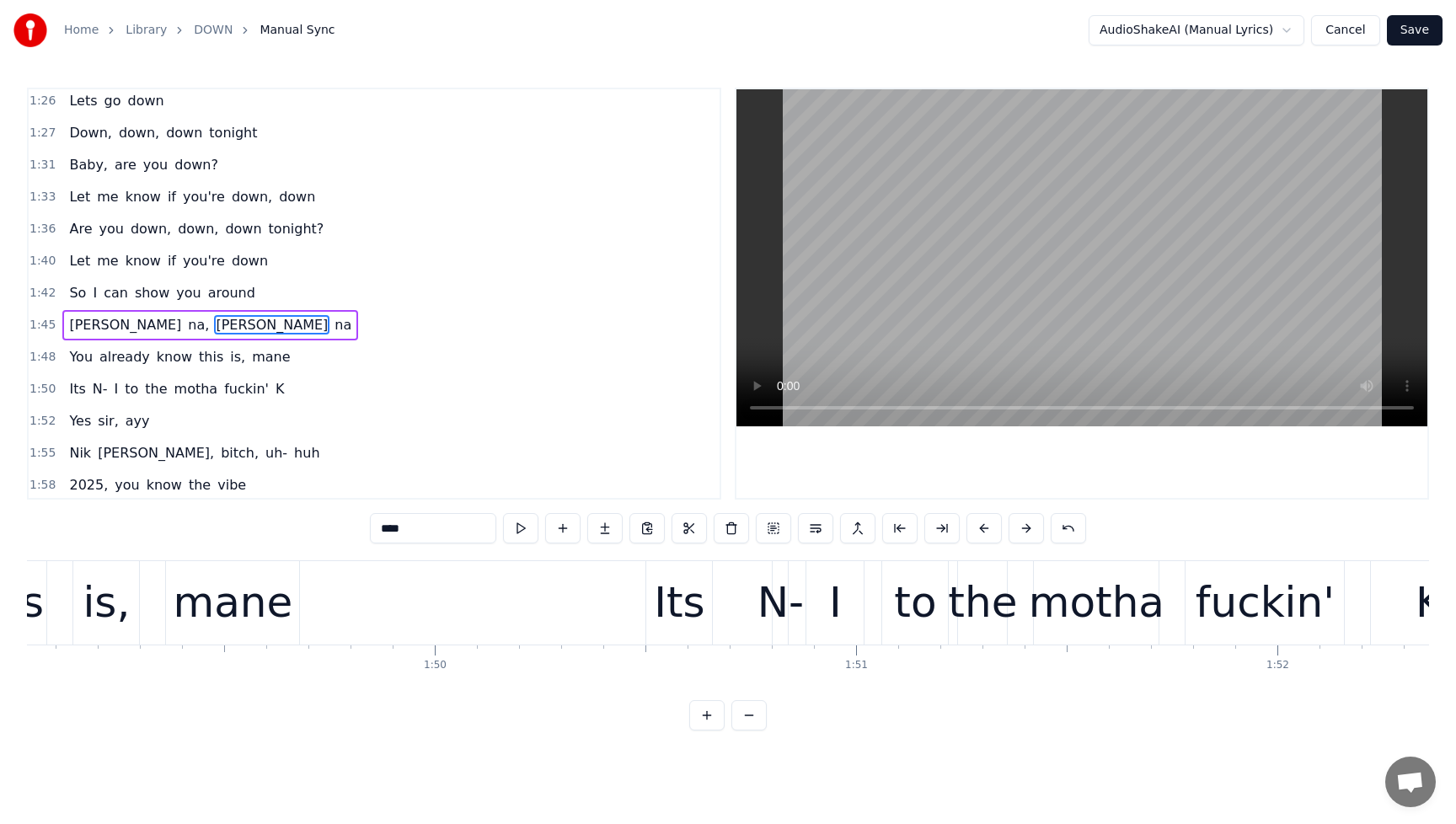
click at [214, 316] on span "[PERSON_NAME]" at bounding box center [272, 324] width 116 height 19
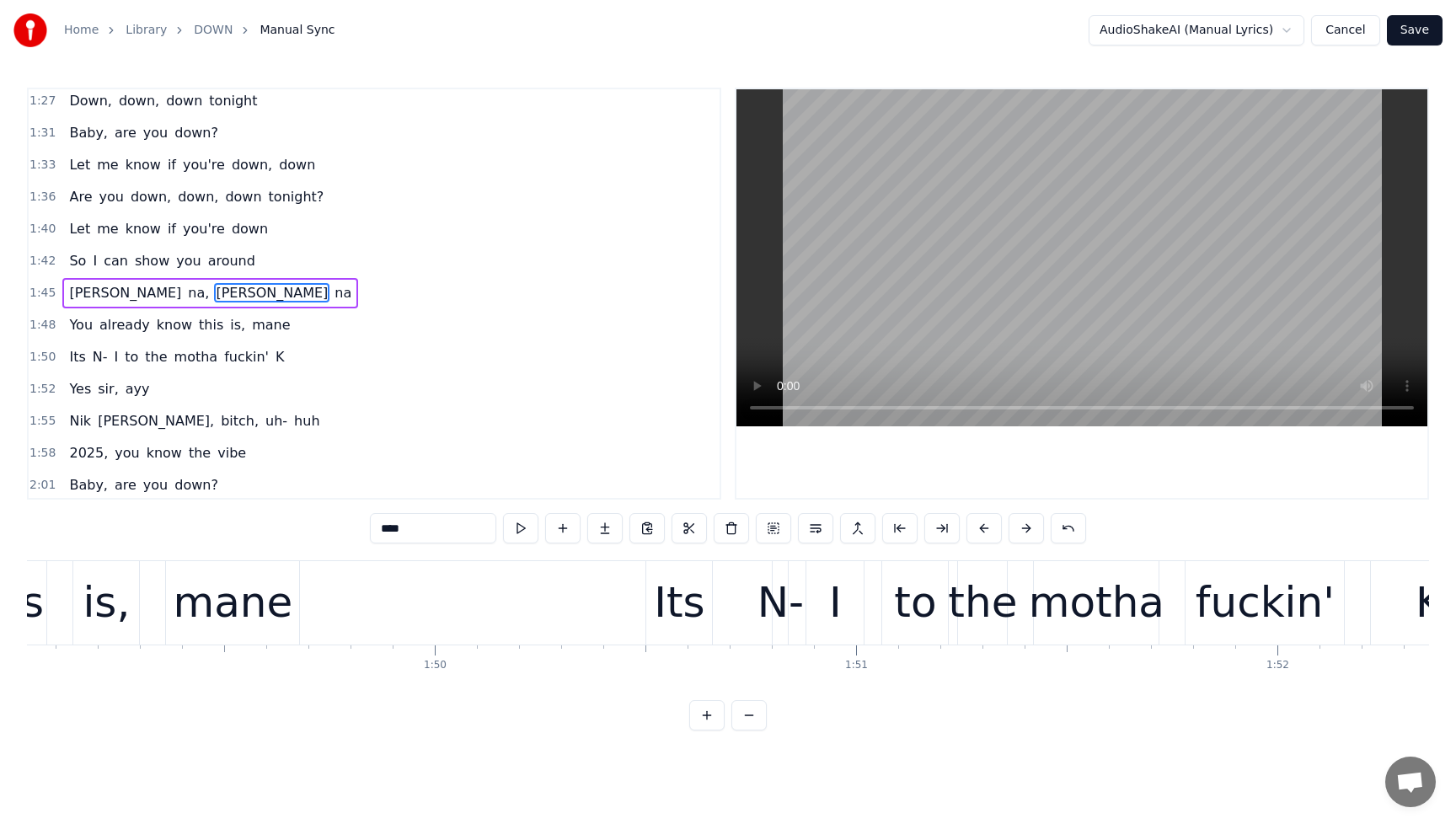
click at [214, 298] on span "[PERSON_NAME]" at bounding box center [272, 292] width 116 height 19
click at [136, 251] on span "show" at bounding box center [153, 260] width 38 height 19
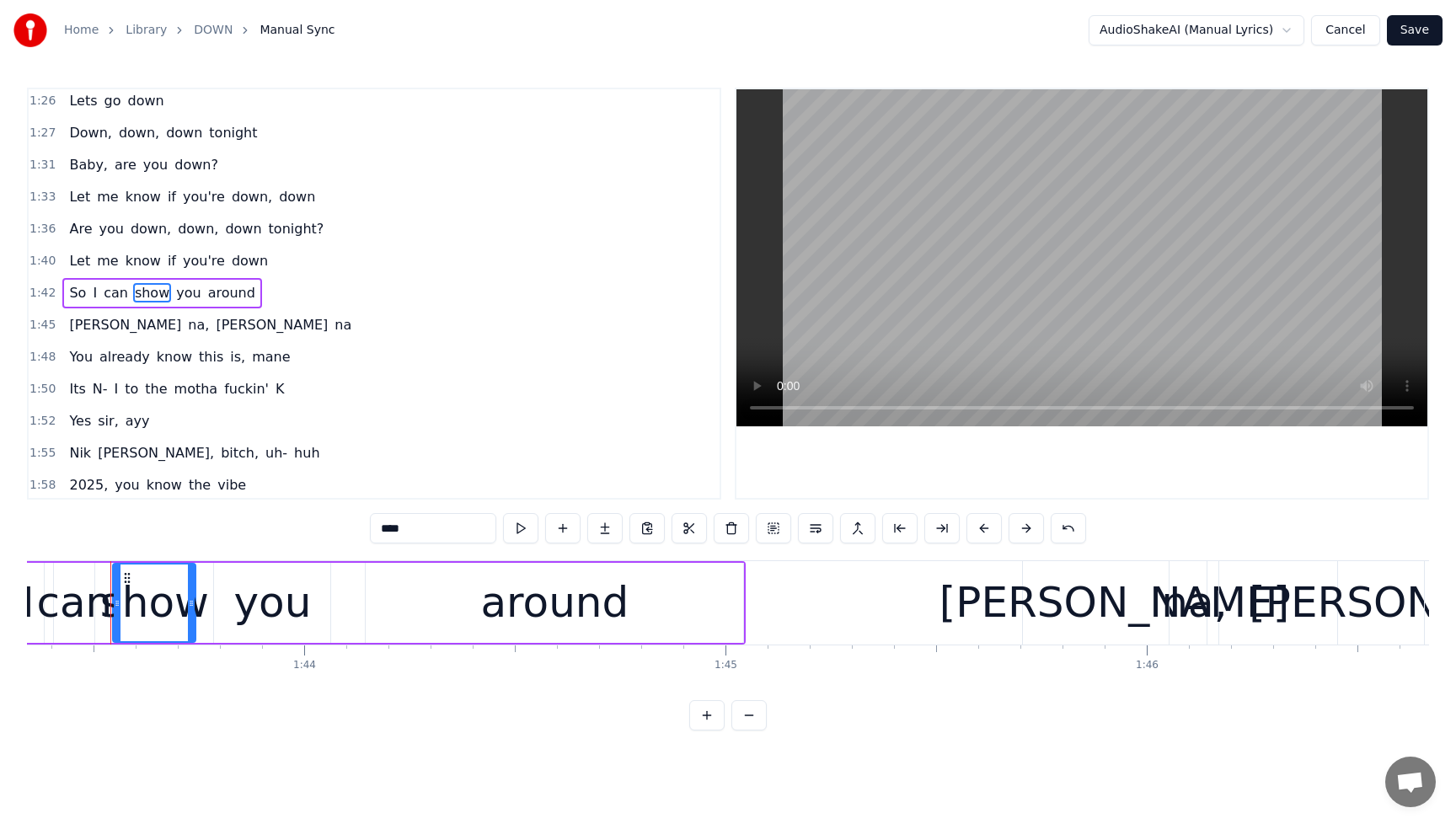
scroll to position [0, 43544]
click at [214, 319] on span "[PERSON_NAME]" at bounding box center [272, 324] width 116 height 19
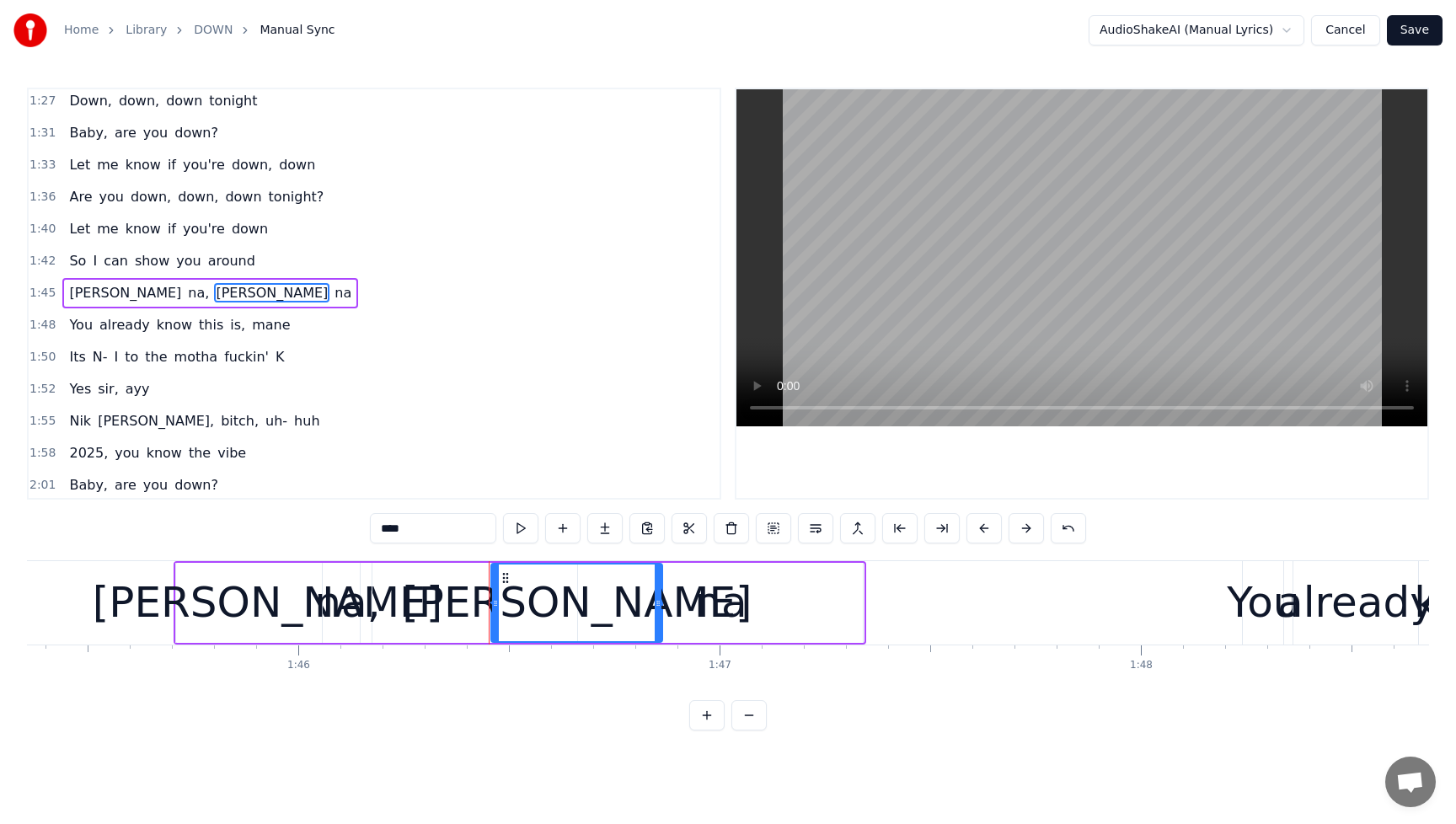
scroll to position [0, 44191]
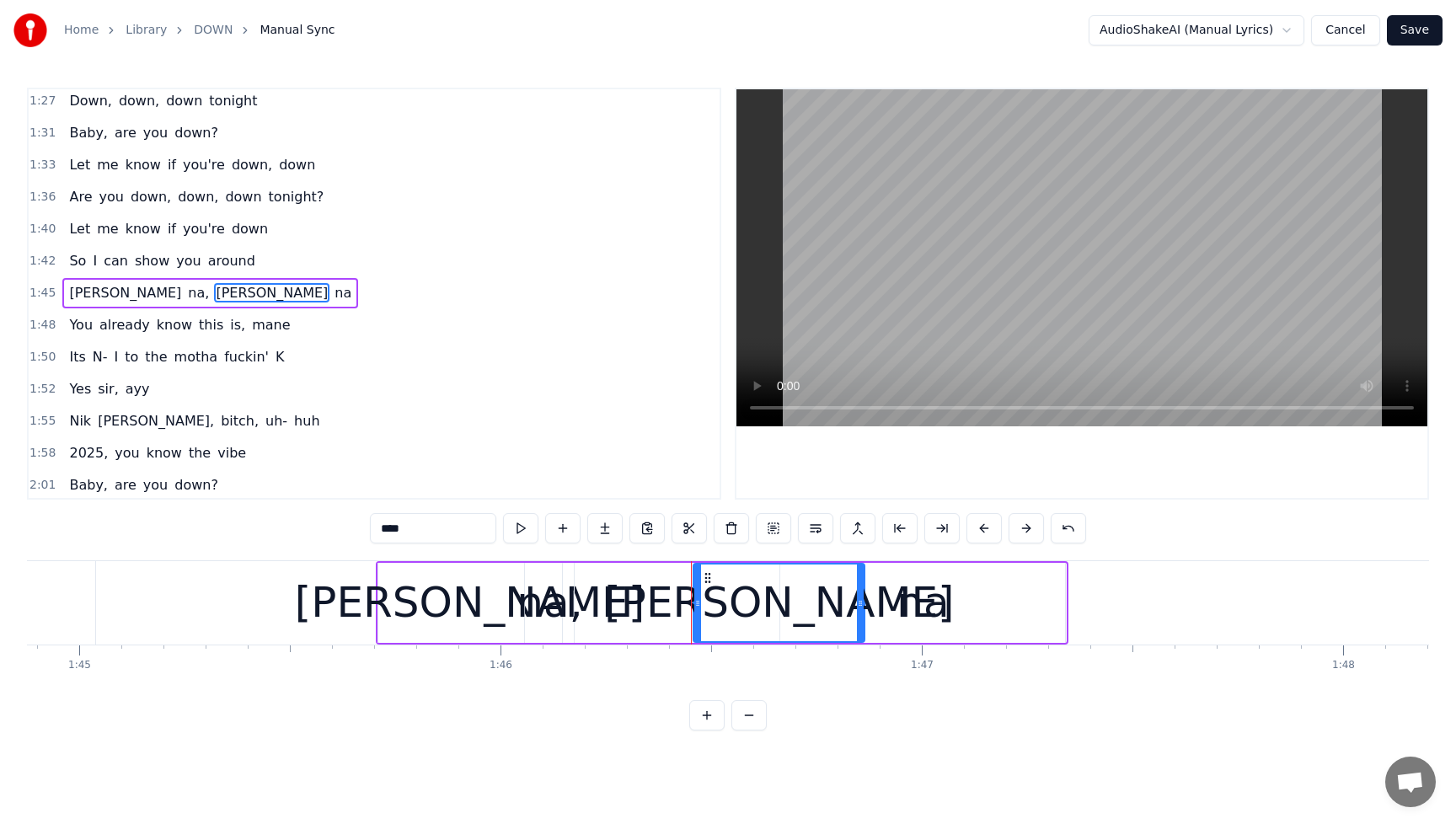
drag, startPoint x: 917, startPoint y: 598, endPoint x: 967, endPoint y: 604, distance: 50.4
click at [967, 604] on div "na" at bounding box center [923, 603] width 285 height 80
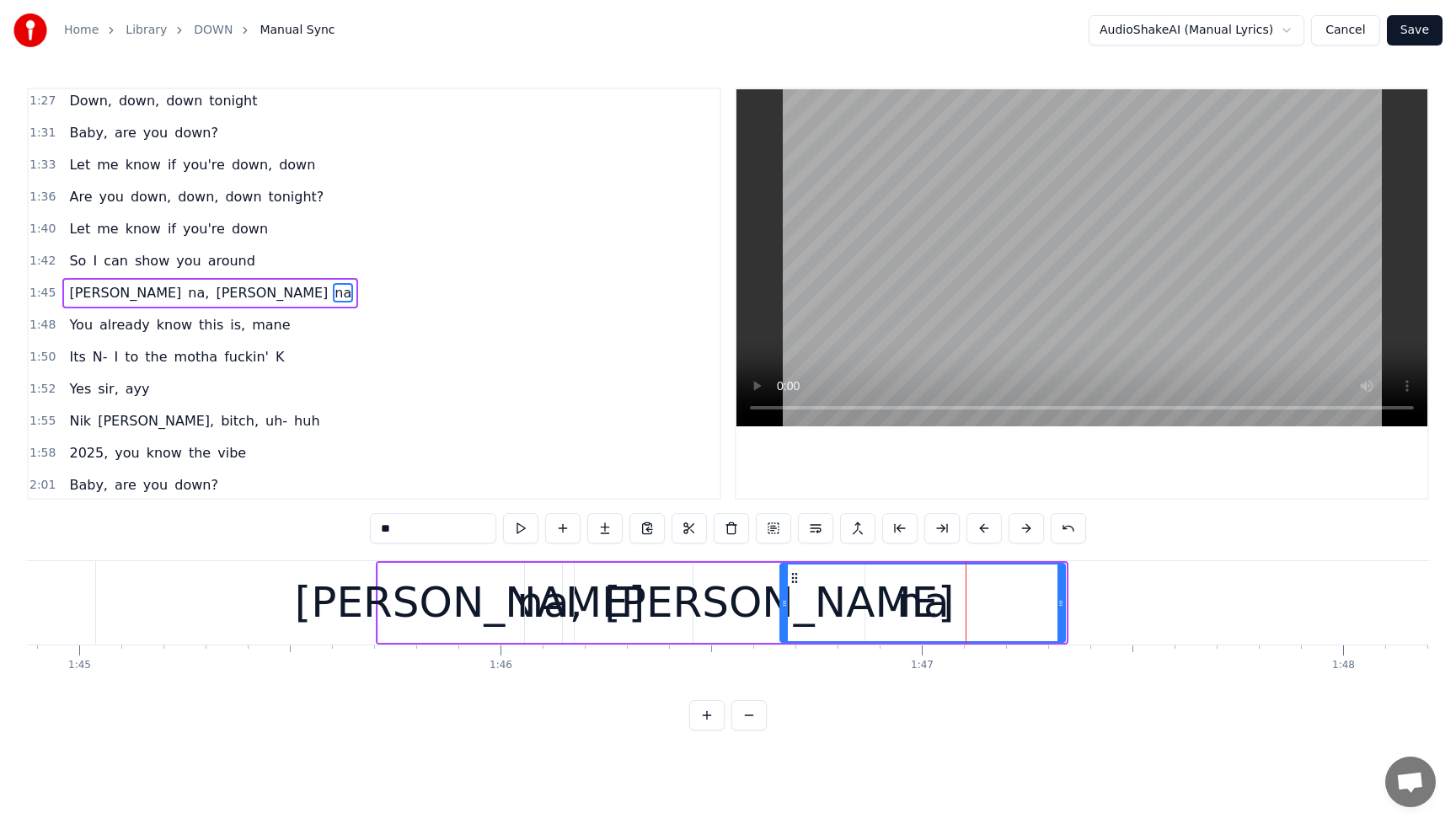
click at [908, 608] on div "na" at bounding box center [922, 603] width 52 height 63
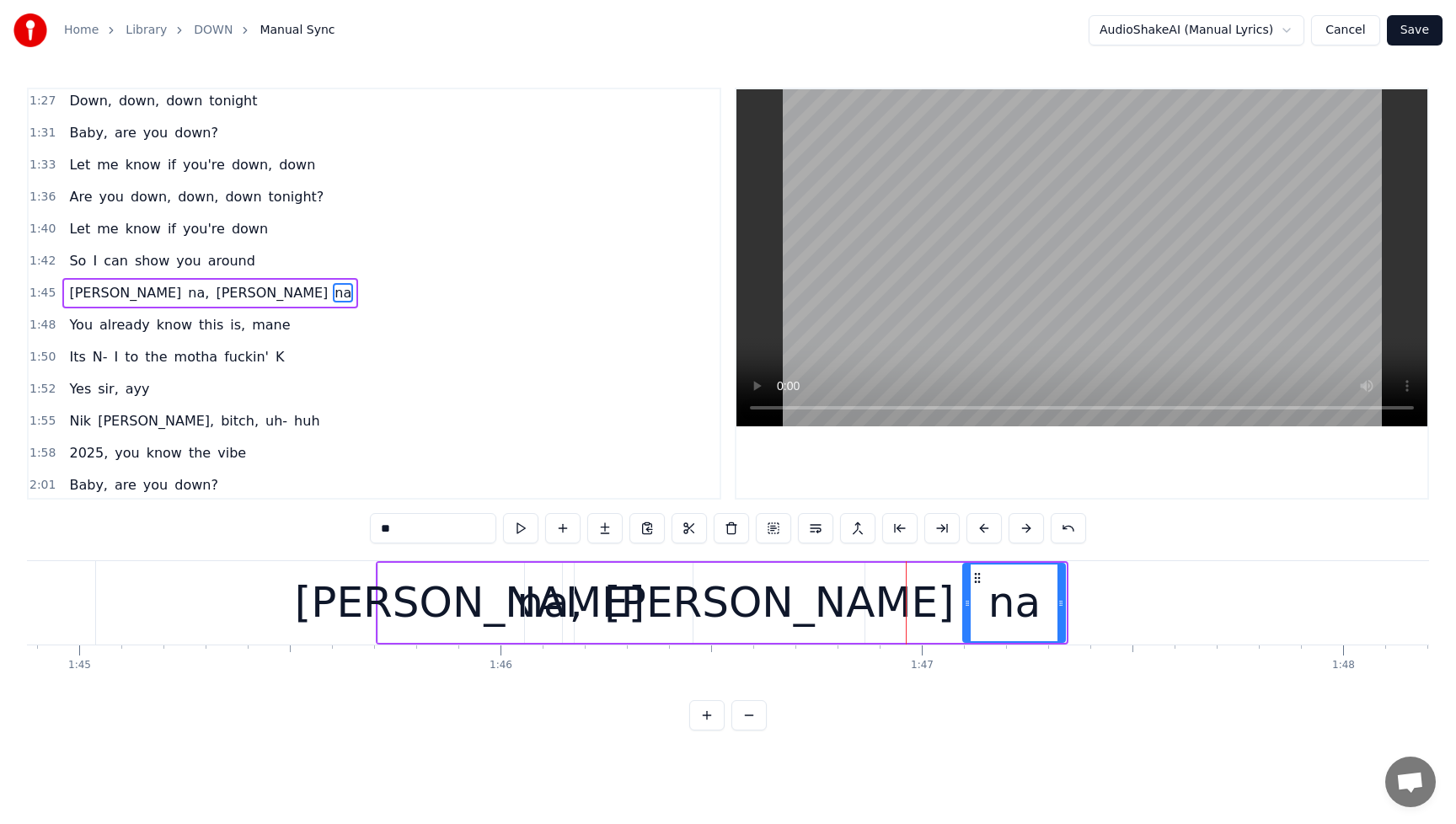
drag, startPoint x: 805, startPoint y: 611, endPoint x: 966, endPoint y: 618, distance: 161.2
click at [966, 618] on div at bounding box center [967, 603] width 7 height 77
click at [808, 606] on div "[PERSON_NAME]" at bounding box center [779, 603] width 350 height 63
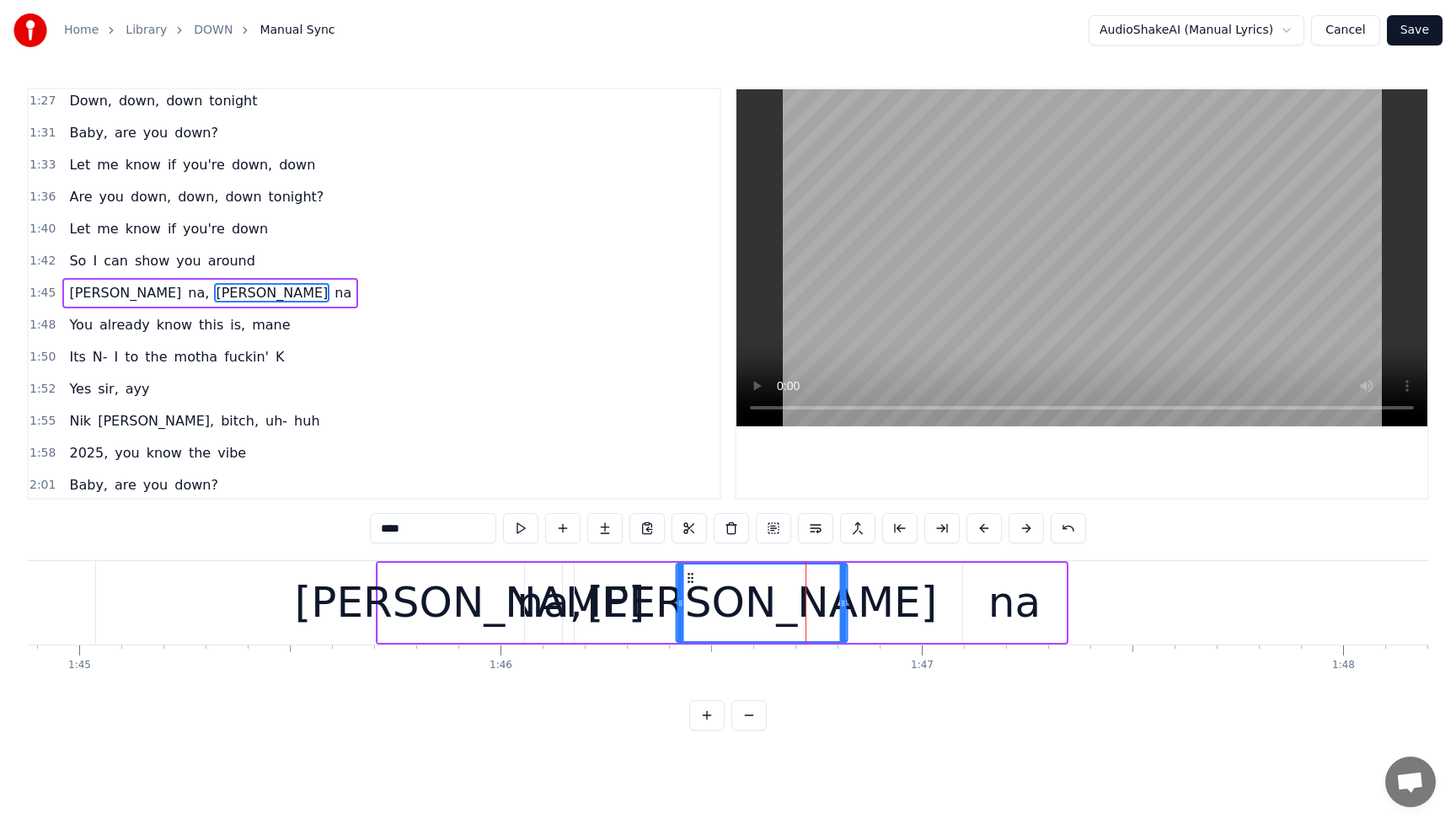
click at [689, 583] on icon at bounding box center [691, 579] width 14 height 14
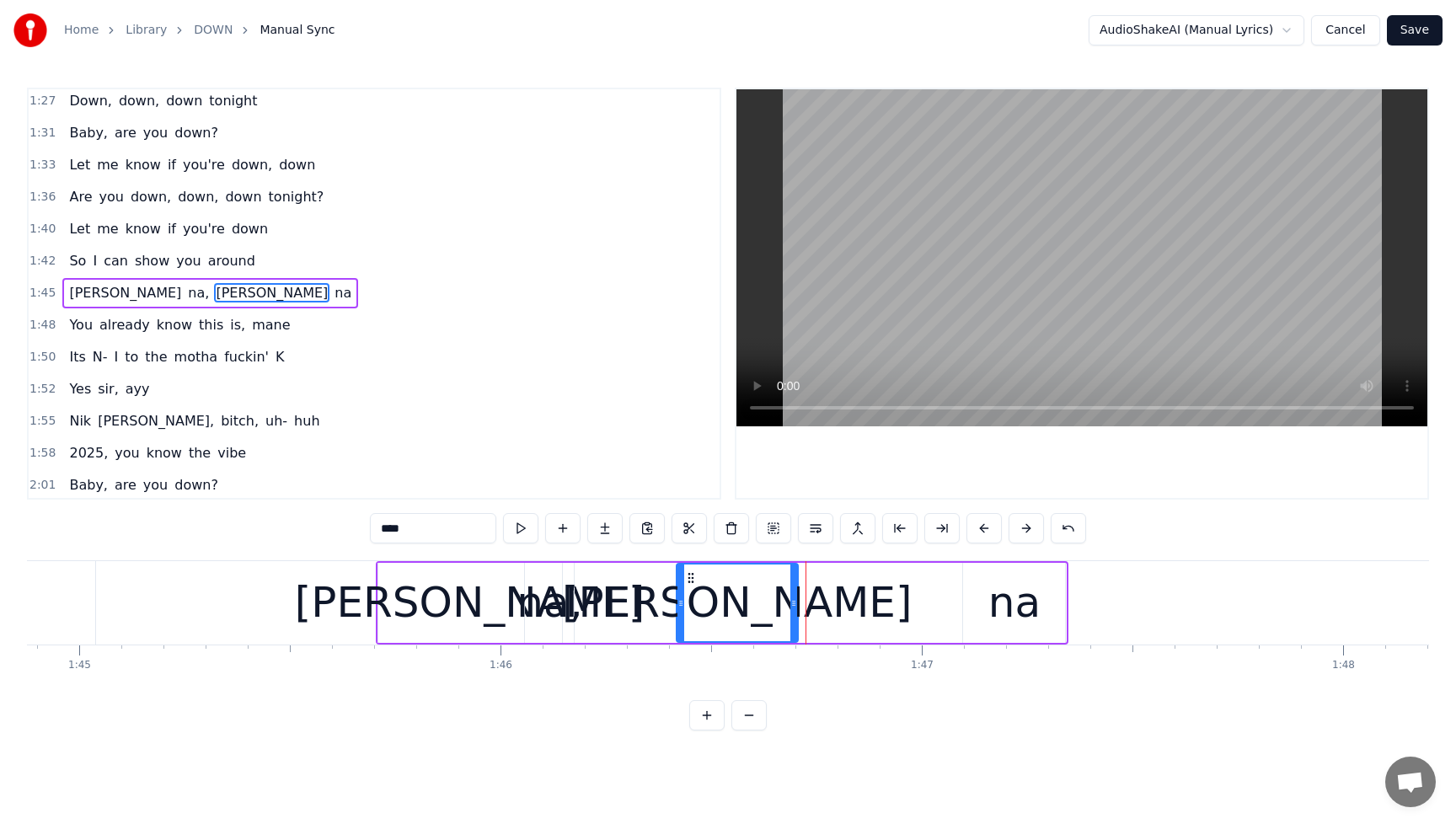
drag, startPoint x: 844, startPoint y: 602, endPoint x: 794, endPoint y: 606, distance: 50.2
click at [794, 606] on icon at bounding box center [794, 604] width 7 height 14
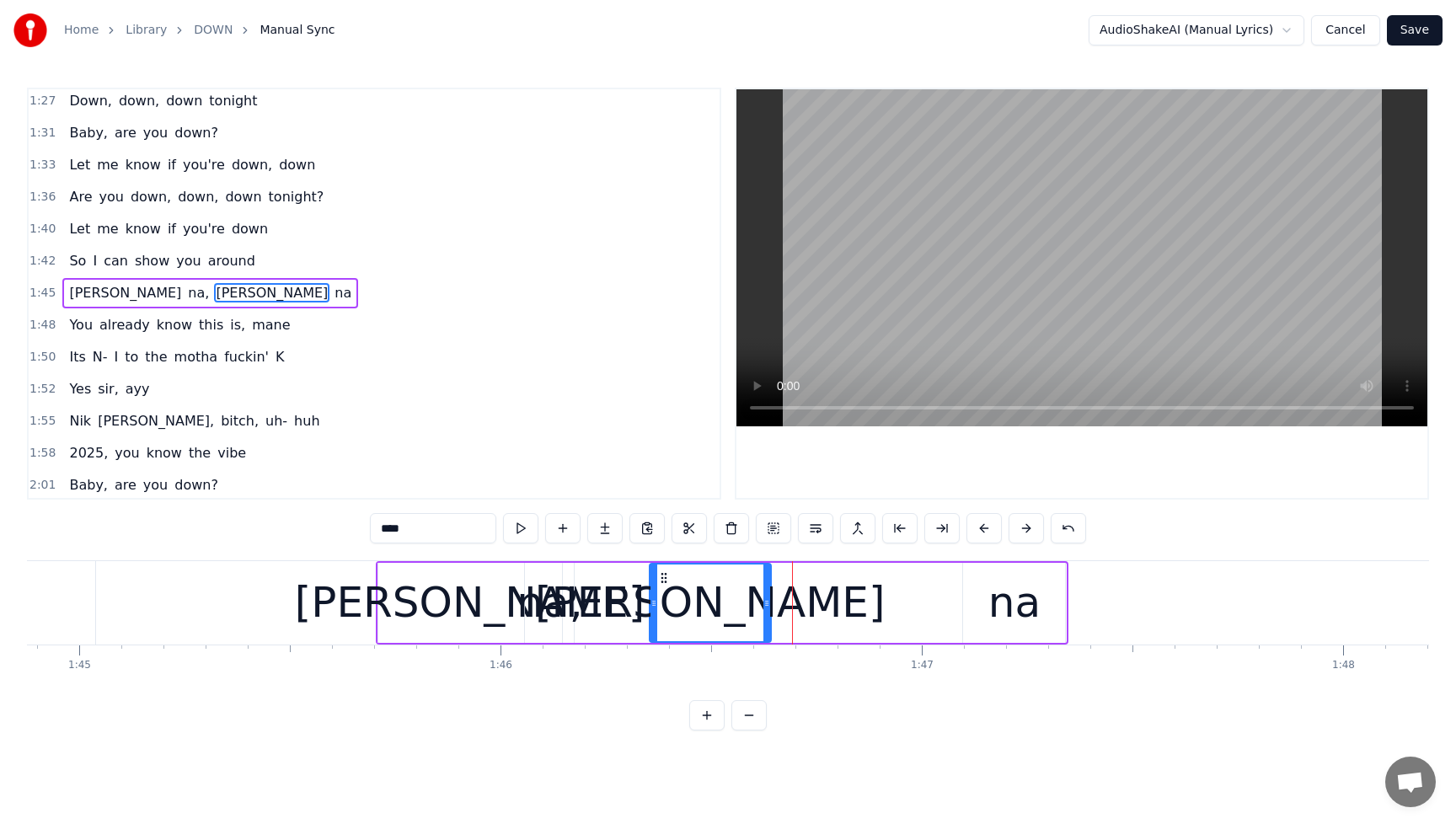
drag, startPoint x: 691, startPoint y: 575, endPoint x: 664, endPoint y: 580, distance: 27.5
click at [664, 580] on icon at bounding box center [664, 579] width 14 height 14
click at [992, 602] on div "na" at bounding box center [1014, 603] width 52 height 63
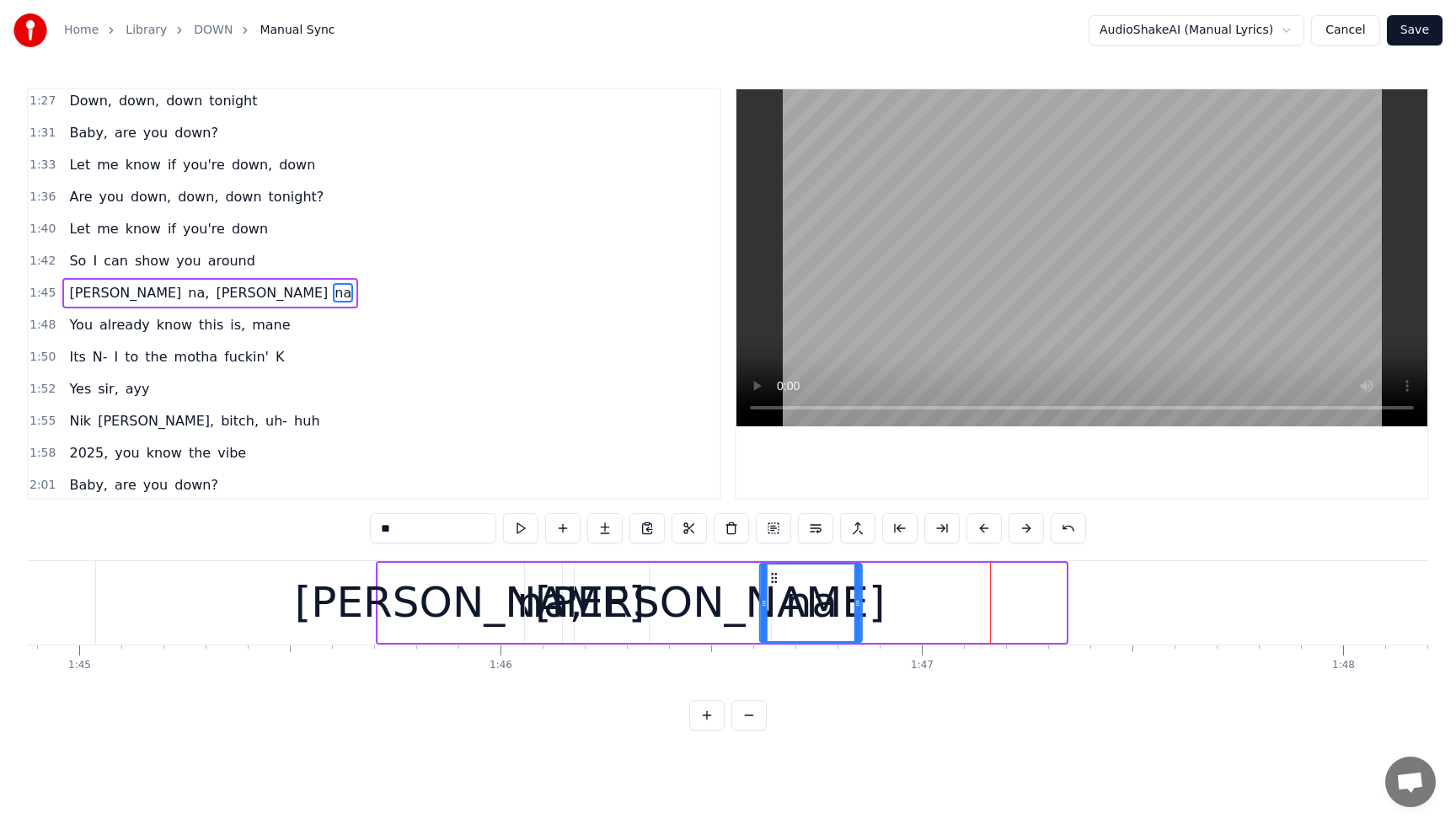
drag, startPoint x: 976, startPoint y: 579, endPoint x: 775, endPoint y: 601, distance: 202.2
click at [775, 601] on div "na" at bounding box center [811, 603] width 101 height 77
click at [471, 609] on div "[PERSON_NAME]" at bounding box center [470, 603] width 350 height 63
type input "****"
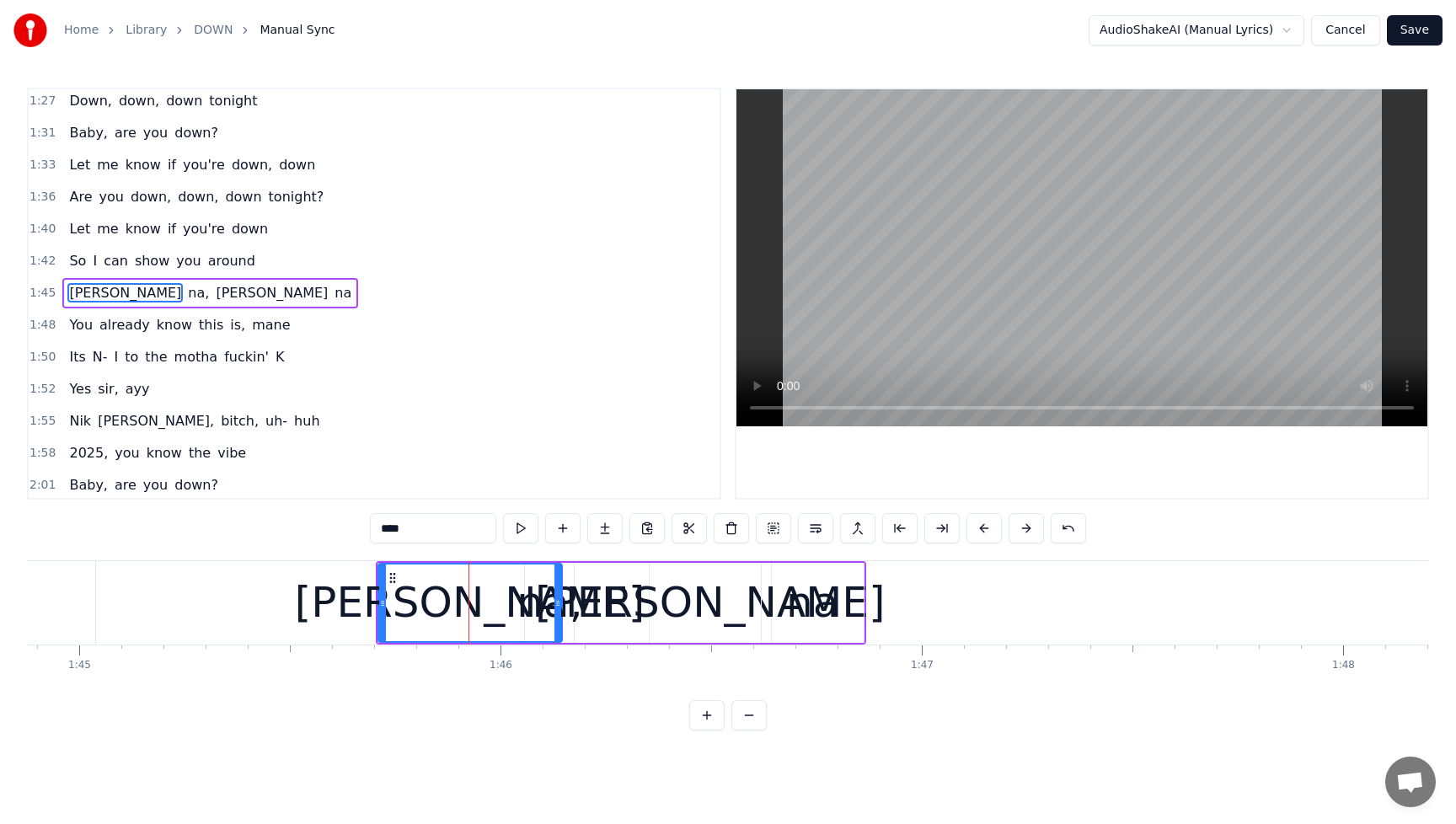
click at [68, 251] on span "So" at bounding box center [78, 261] width 20 height 20
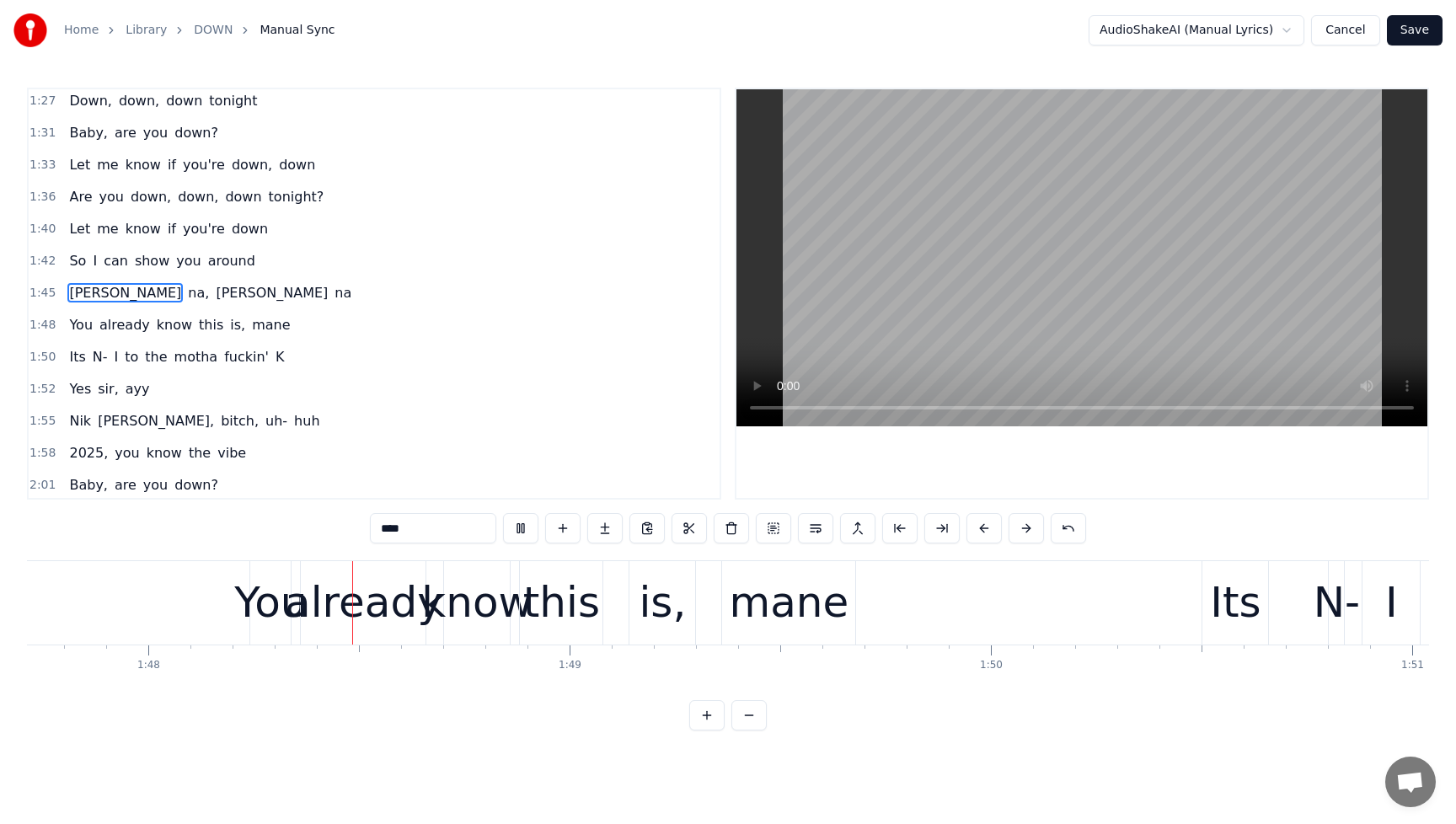
click at [75, 251] on span "So" at bounding box center [78, 261] width 20 height 20
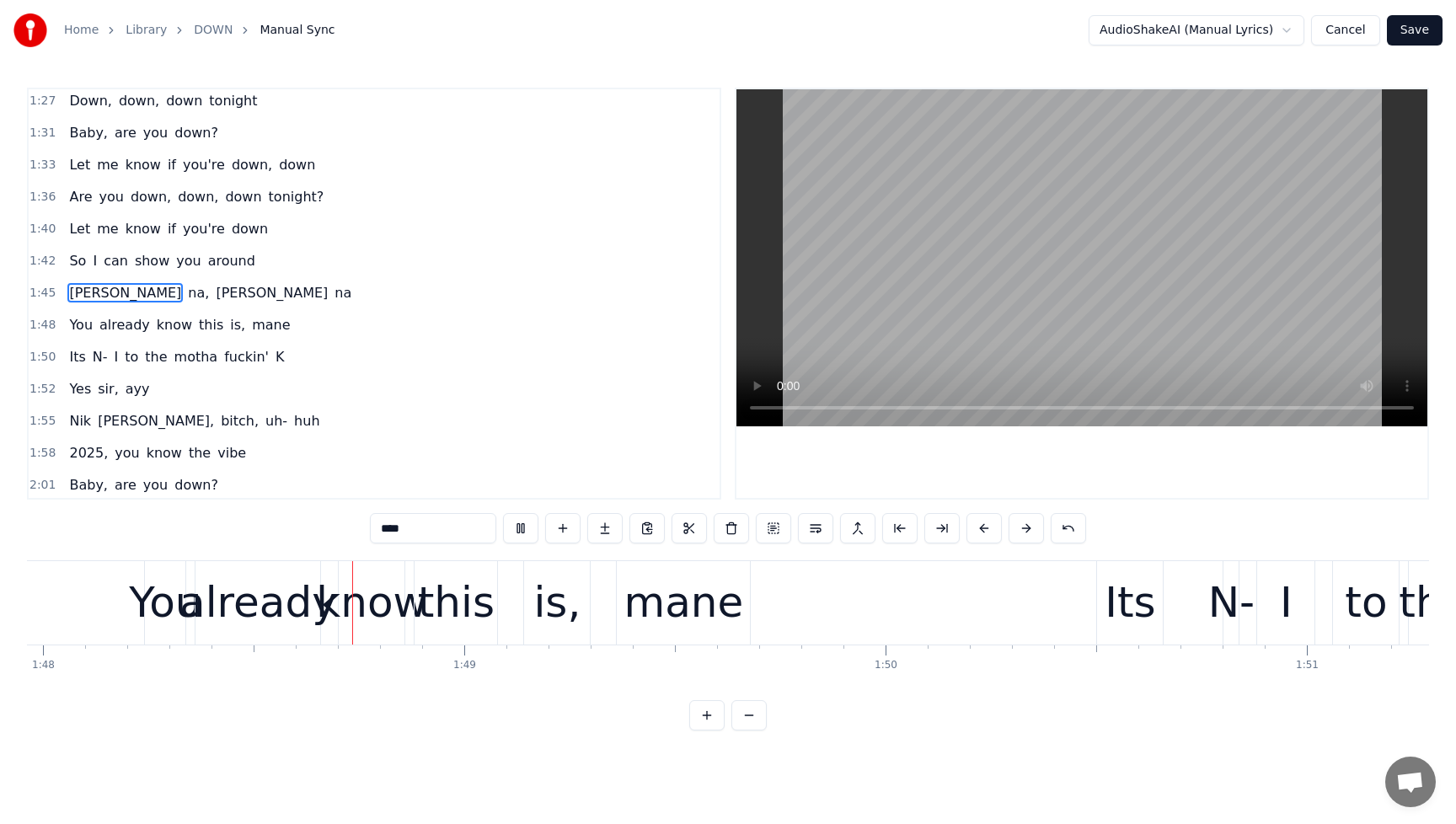
scroll to position [0, 45503]
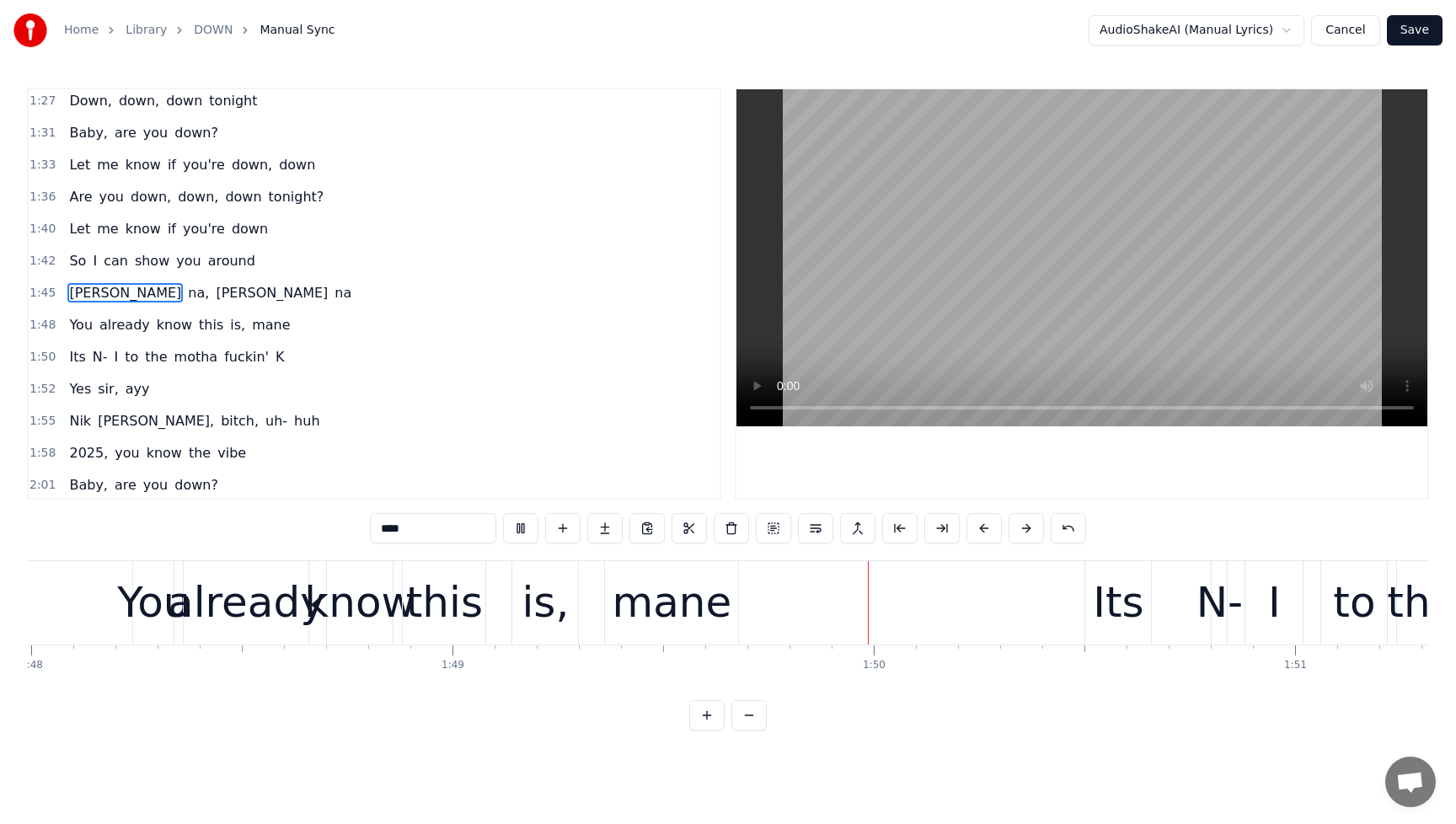
click at [79, 215] on div "Let me know if you're down" at bounding box center [169, 229] width 212 height 30
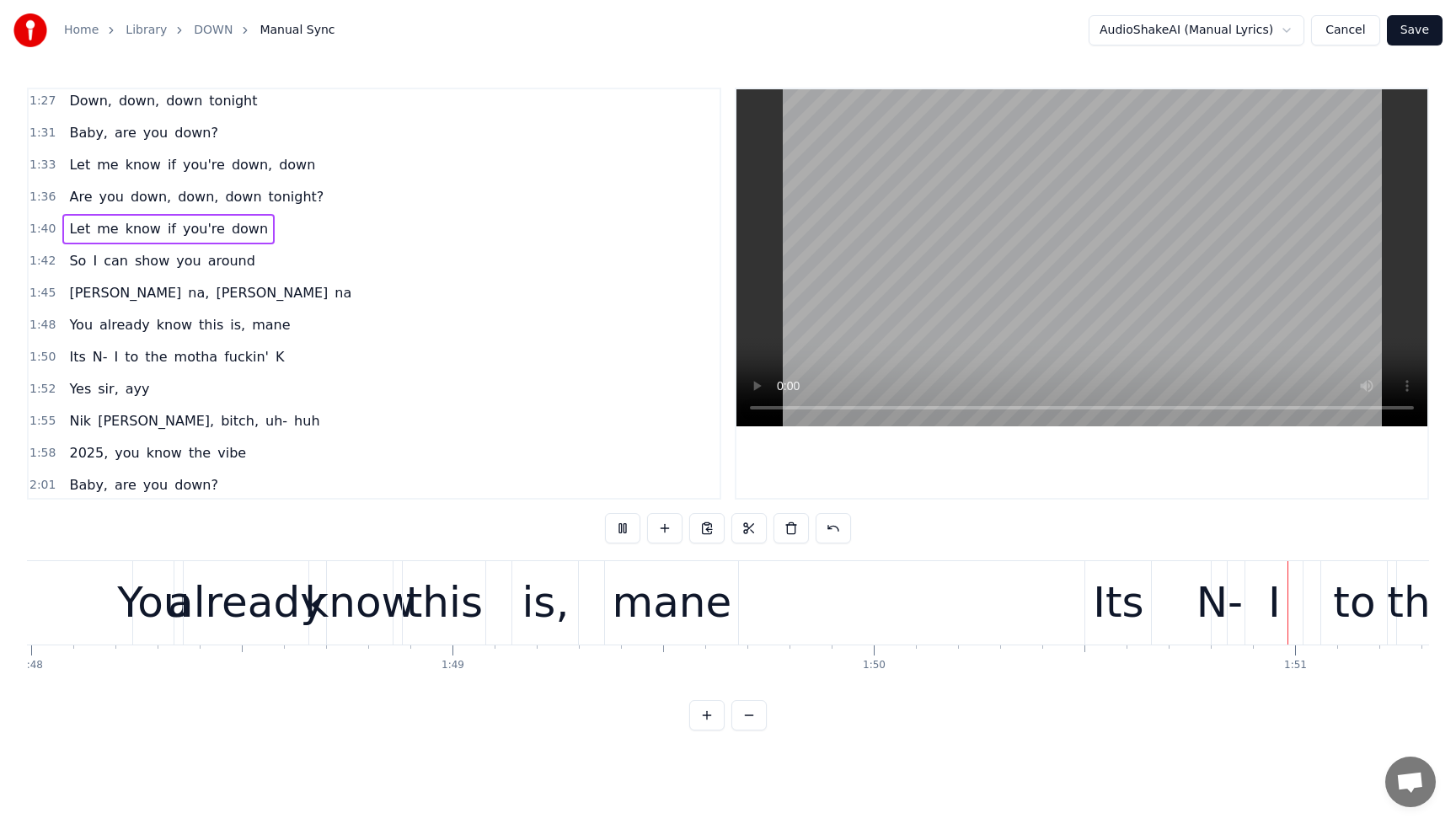
click at [87, 233] on span "Let" at bounding box center [80, 228] width 25 height 19
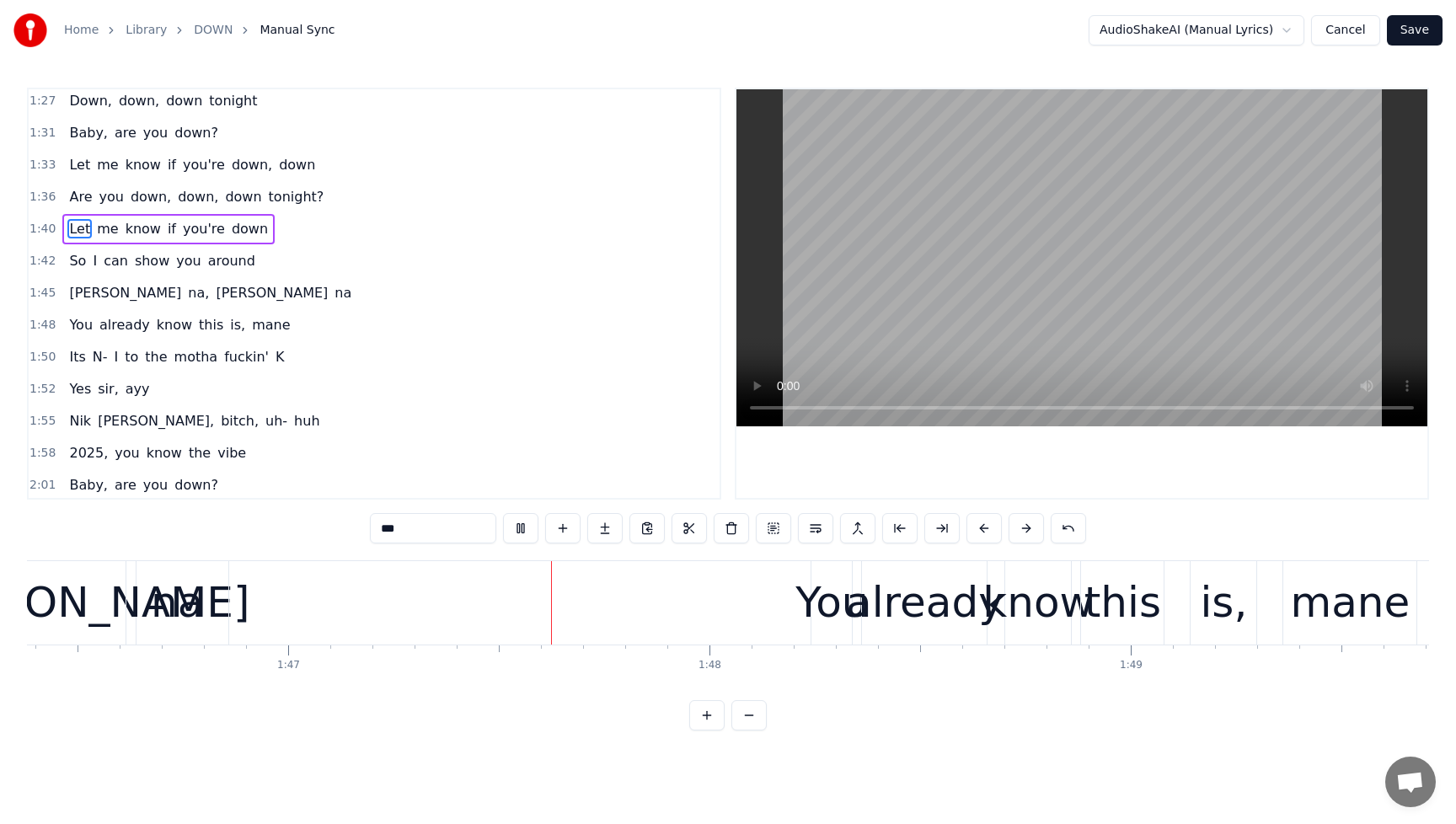
scroll to position [0, 45073]
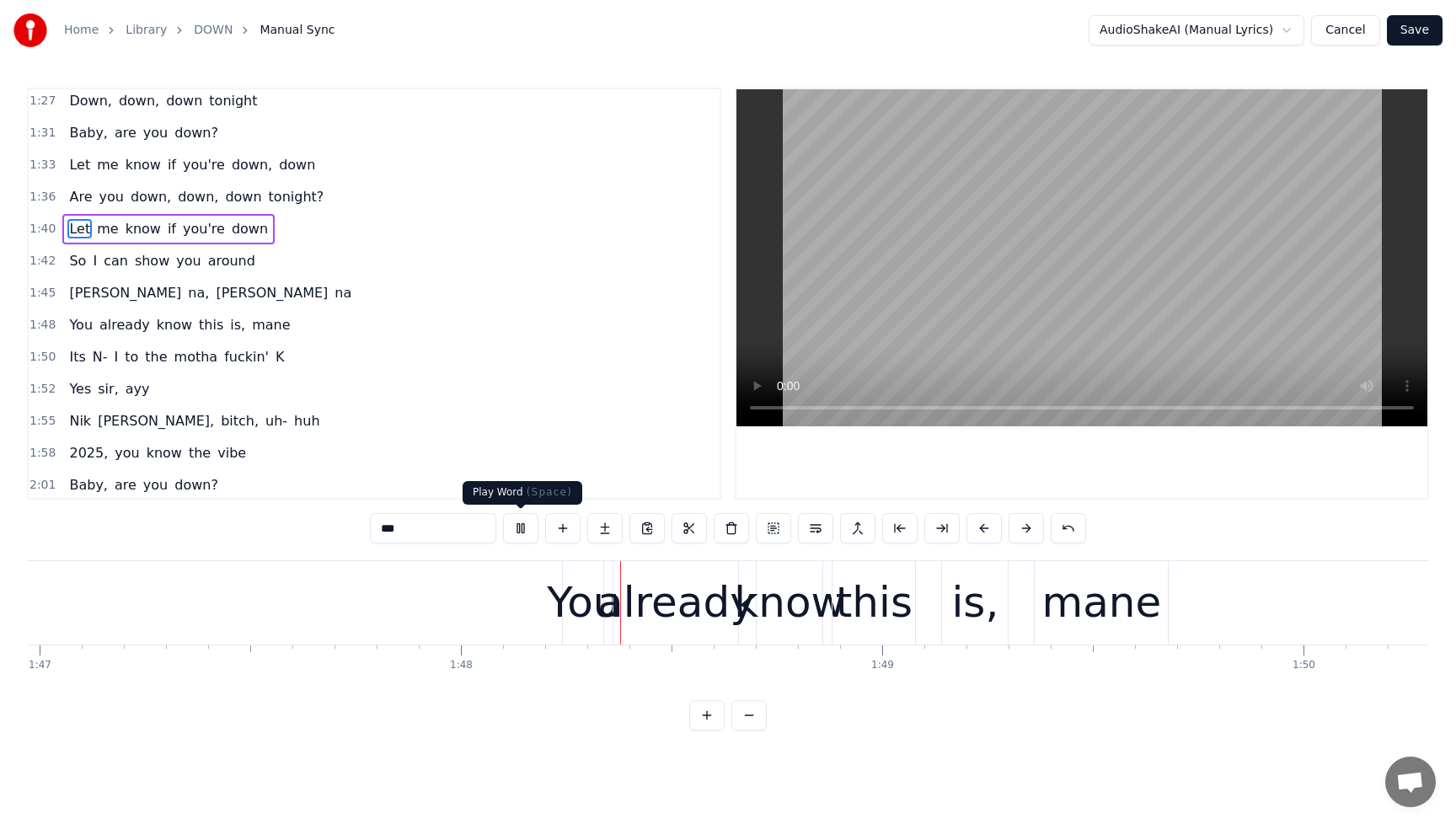
click at [523, 531] on button at bounding box center [520, 529] width 35 height 30
click at [74, 288] on span "[PERSON_NAME]" at bounding box center [126, 292] width 116 height 19
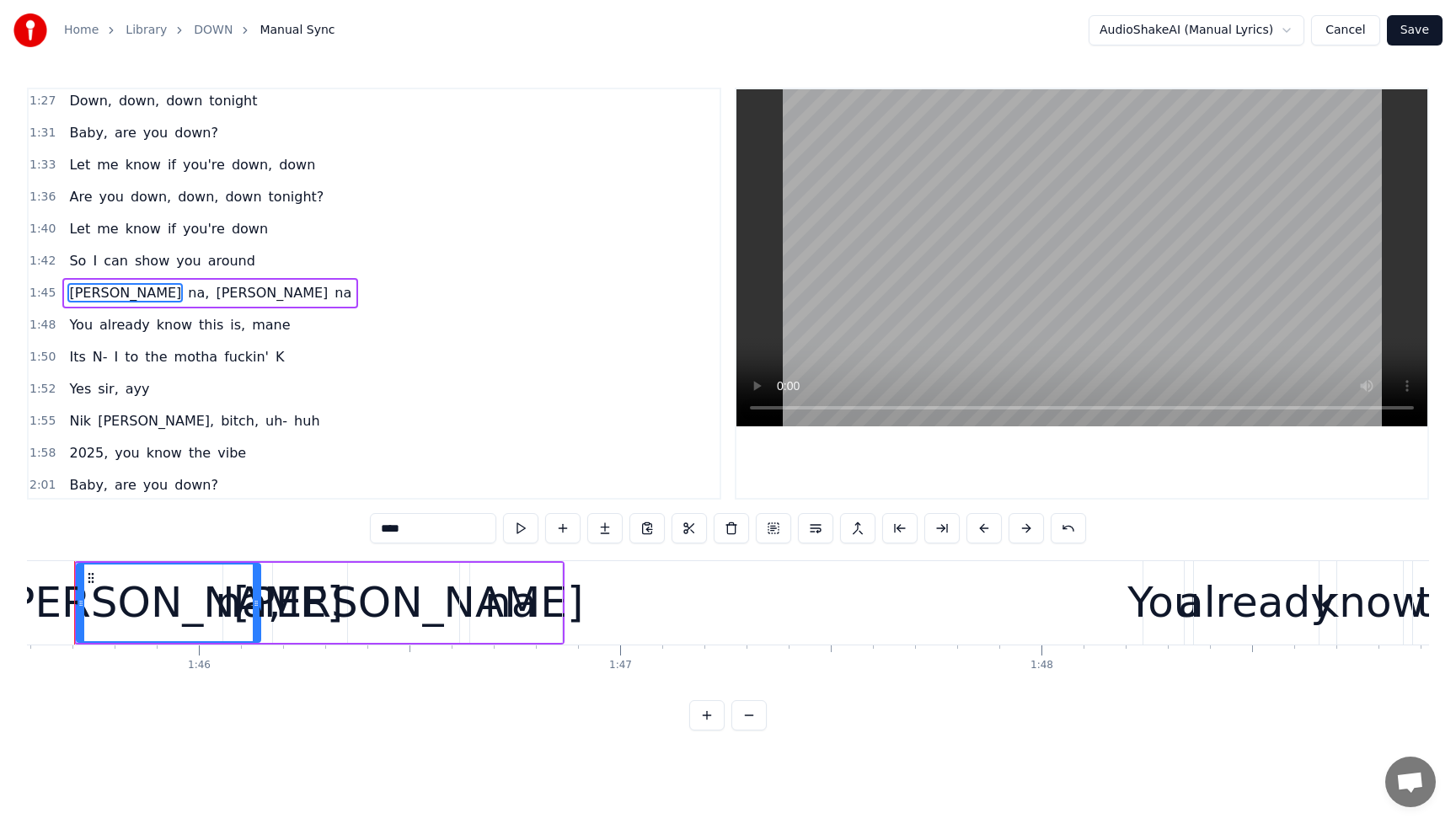
scroll to position [0, 44455]
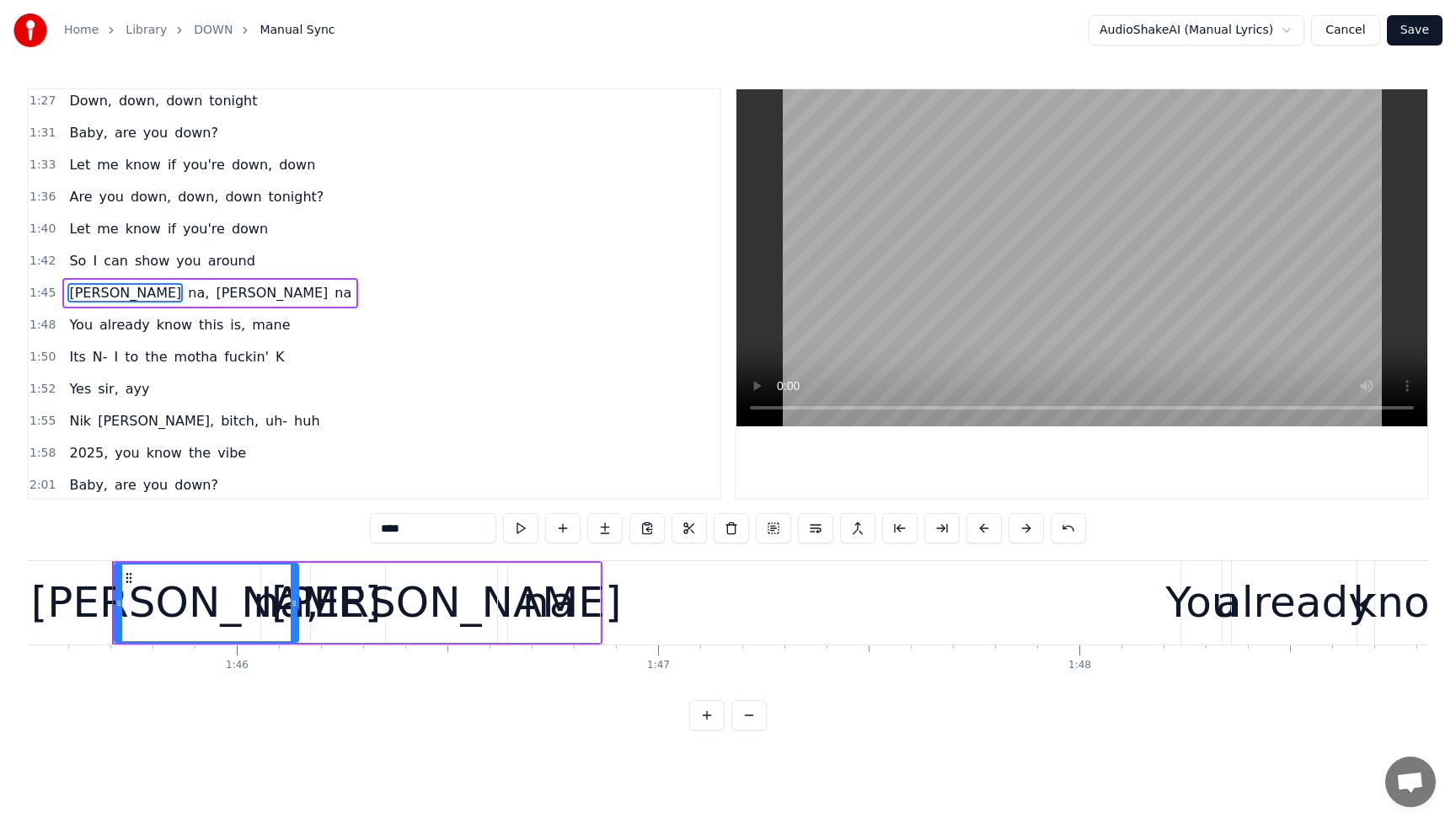
click at [174, 591] on div "[PERSON_NAME]" at bounding box center [205, 603] width 350 height 63
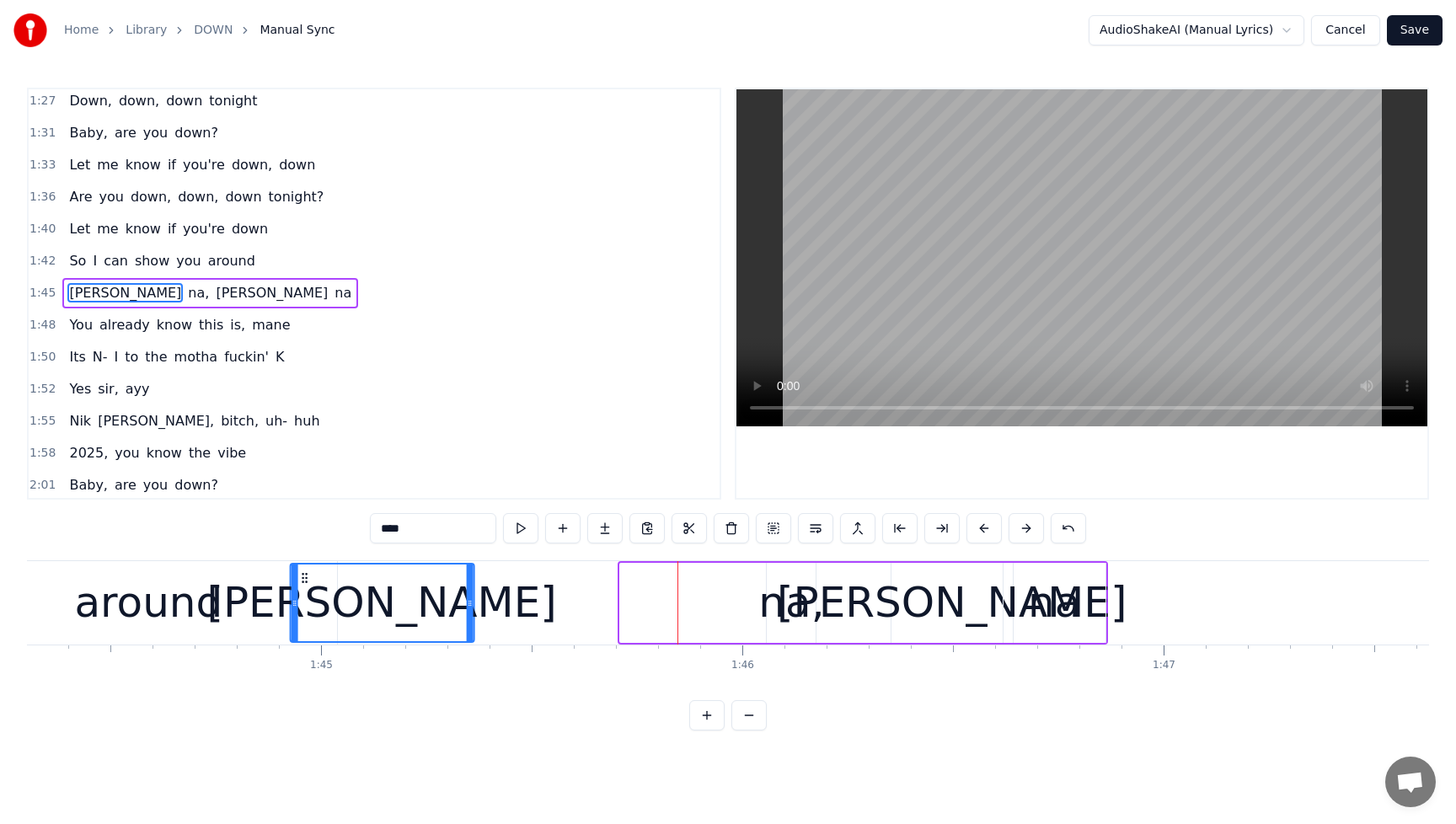
scroll to position [0, 43949]
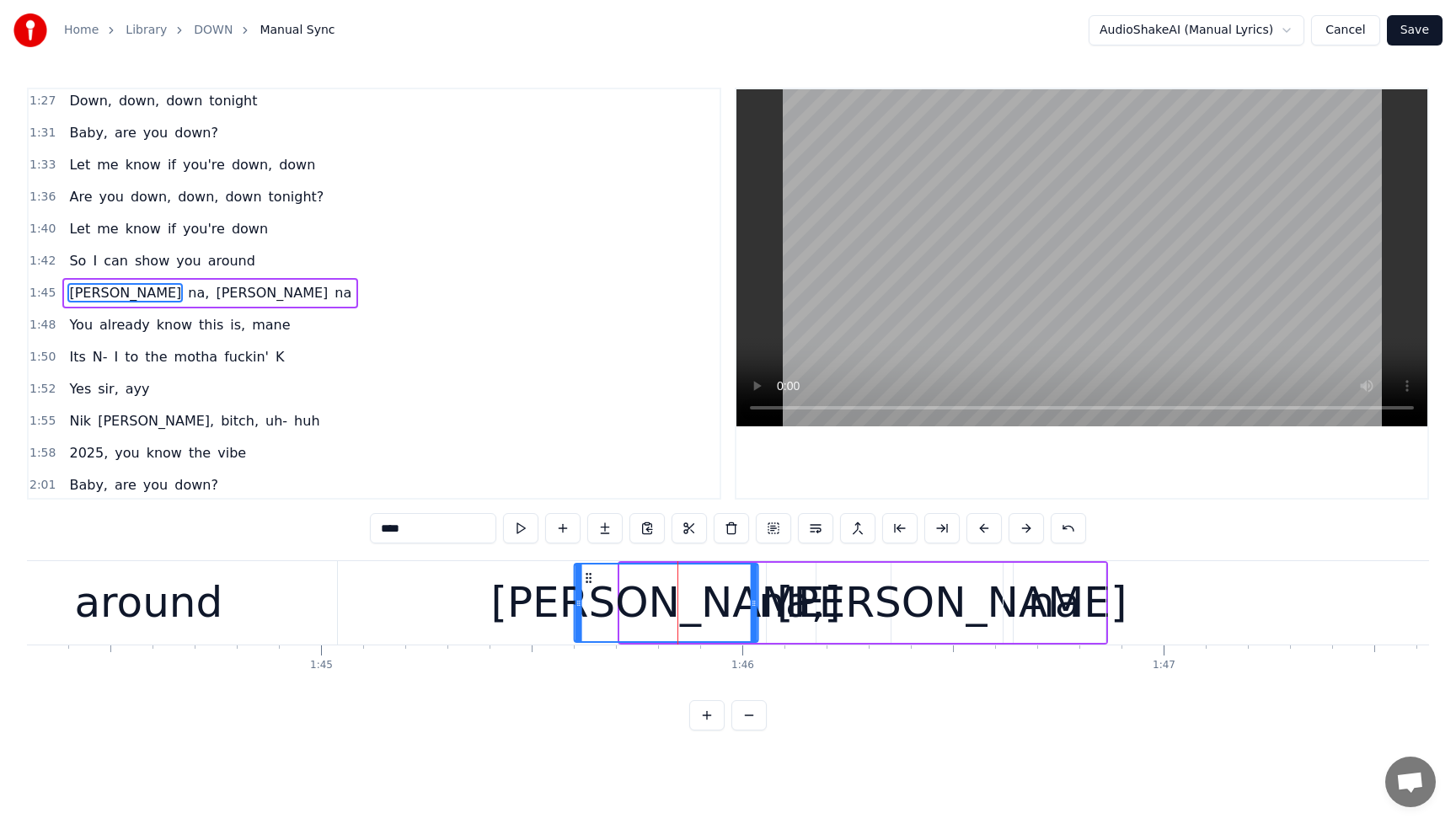
drag, startPoint x: 123, startPoint y: 580, endPoint x: 585, endPoint y: 624, distance: 464.1
click at [585, 624] on div "[PERSON_NAME]" at bounding box center [665, 603] width 182 height 77
click at [793, 618] on div "na," at bounding box center [792, 603] width 66 height 63
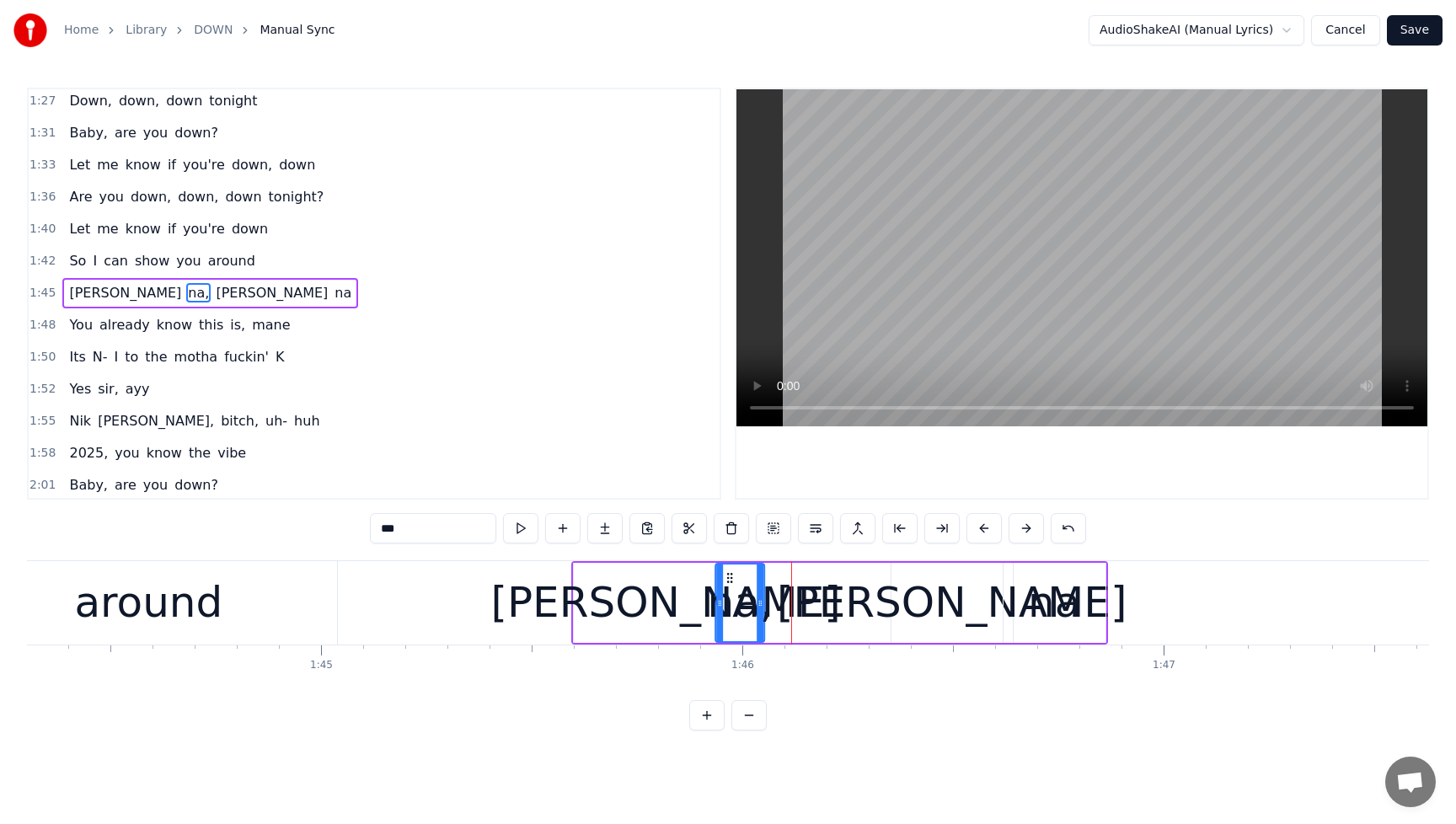
drag, startPoint x: 783, startPoint y: 574, endPoint x: 731, endPoint y: 580, distance: 52.3
click at [731, 580] on icon at bounding box center [731, 579] width 14 height 14
click at [916, 611] on div "[PERSON_NAME]" at bounding box center [952, 603] width 122 height 80
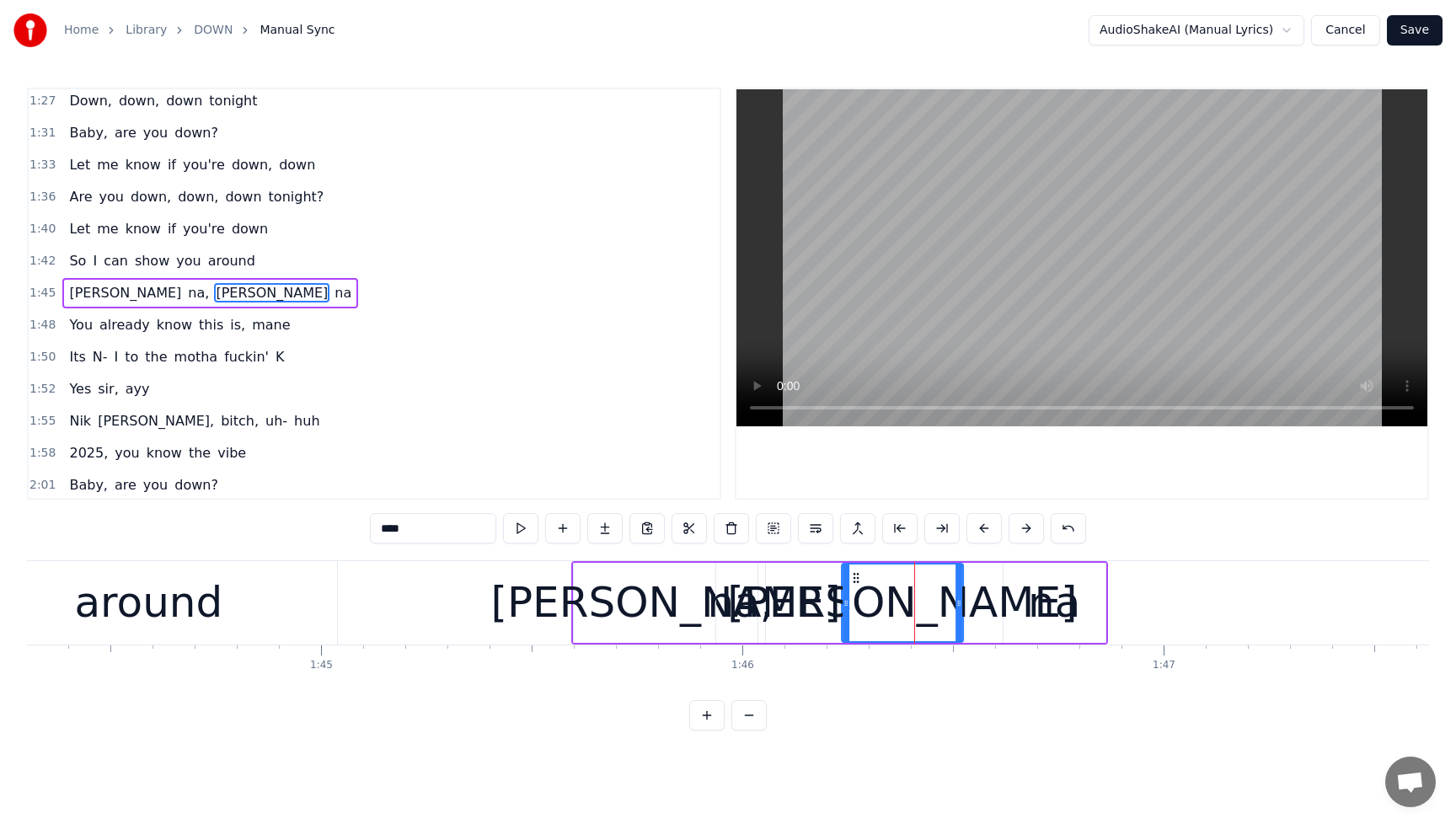
drag, startPoint x: 906, startPoint y: 581, endPoint x: 879, endPoint y: 590, distance: 28.5
click at [856, 585] on icon at bounding box center [857, 579] width 14 height 14
click at [1040, 608] on div "na" at bounding box center [1054, 603] width 52 height 63
type input "**"
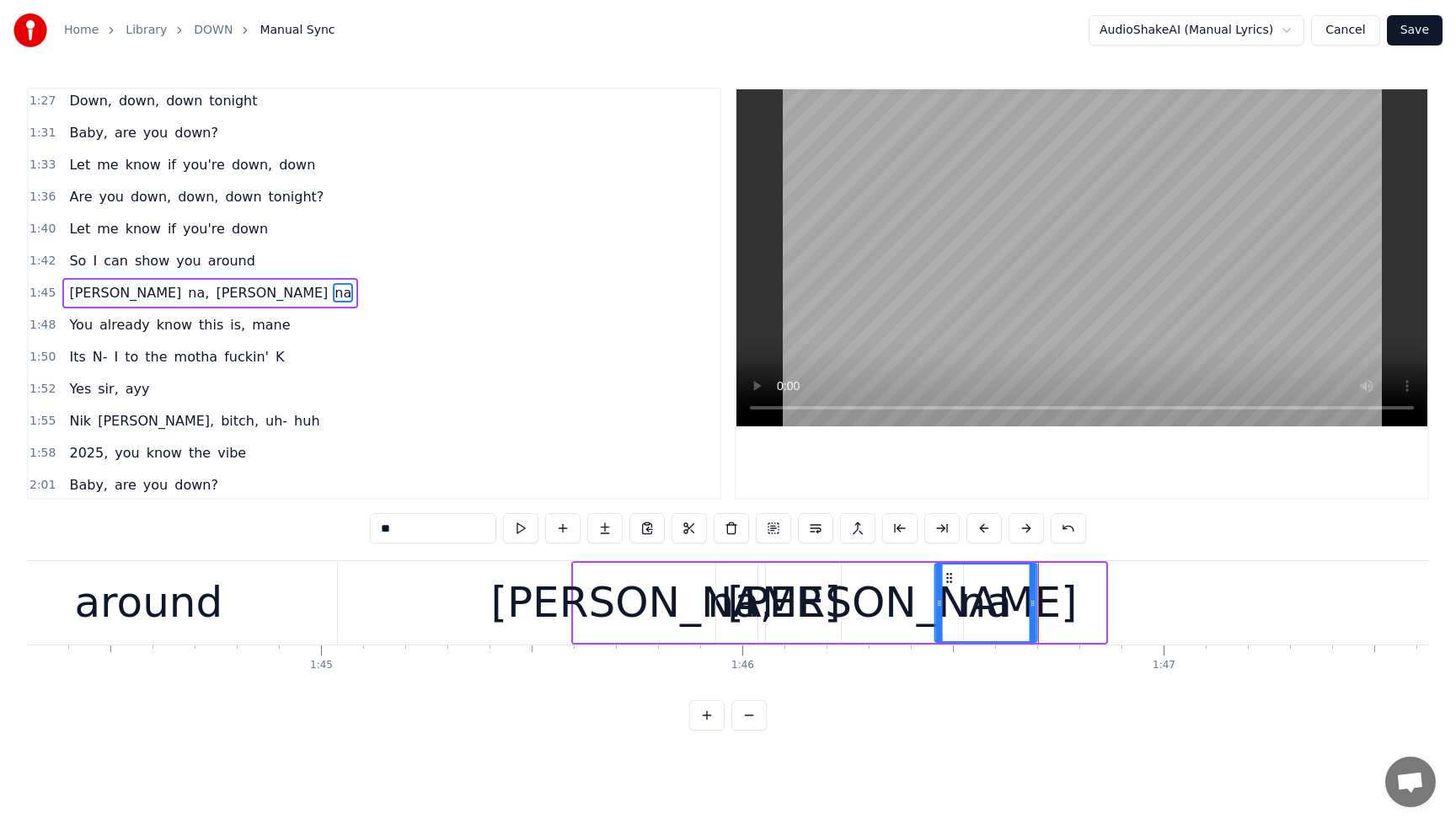
drag, startPoint x: 1015, startPoint y: 581, endPoint x: 947, endPoint y: 589, distance: 68.5
click at [947, 589] on div "na" at bounding box center [985, 603] width 101 height 77
click at [73, 247] on div "So I can show you around" at bounding box center [162, 261] width 198 height 30
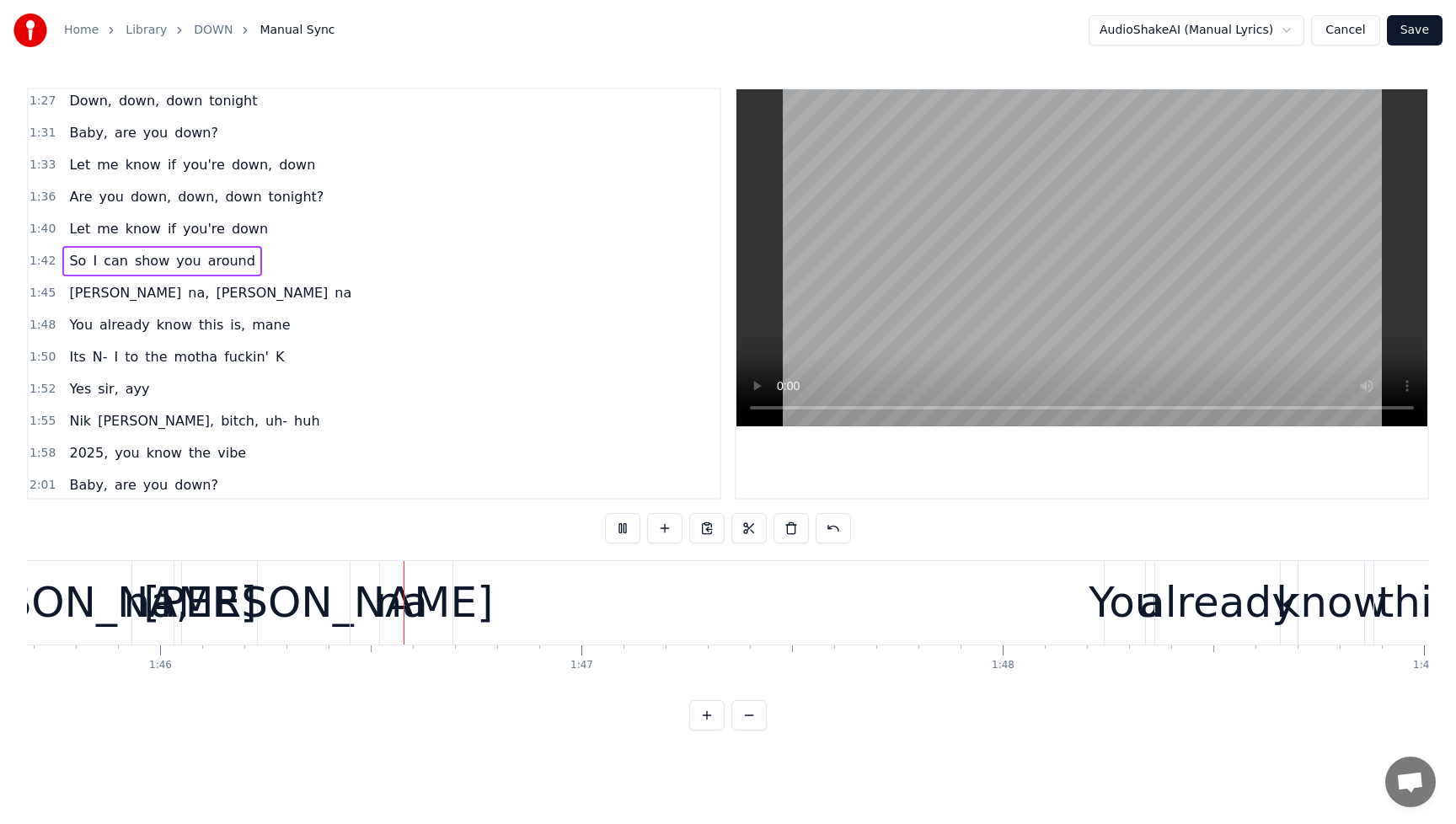
scroll to position [0, 44599]
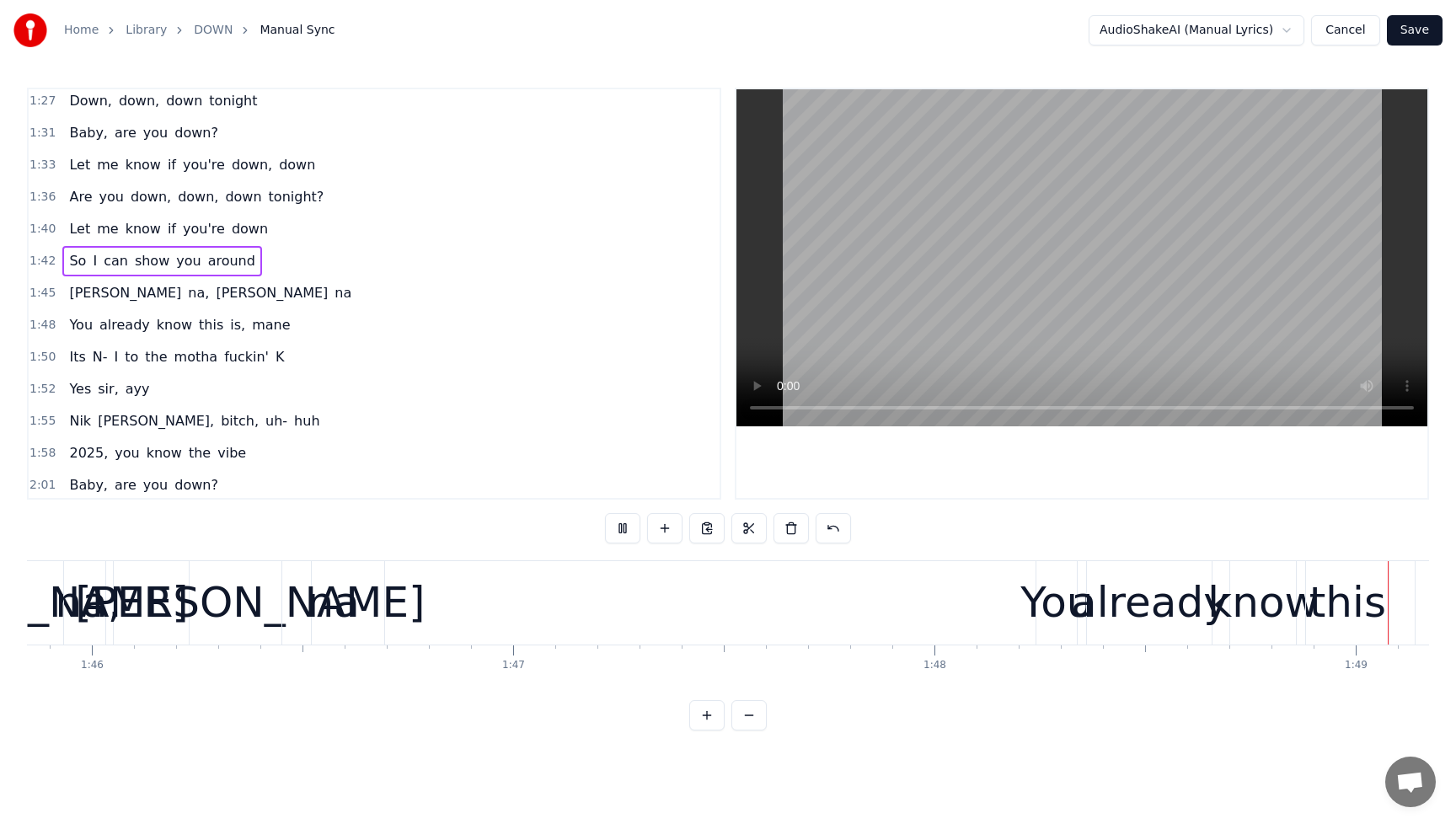
click at [1417, 40] on button "Save" at bounding box center [1415, 30] width 56 height 30
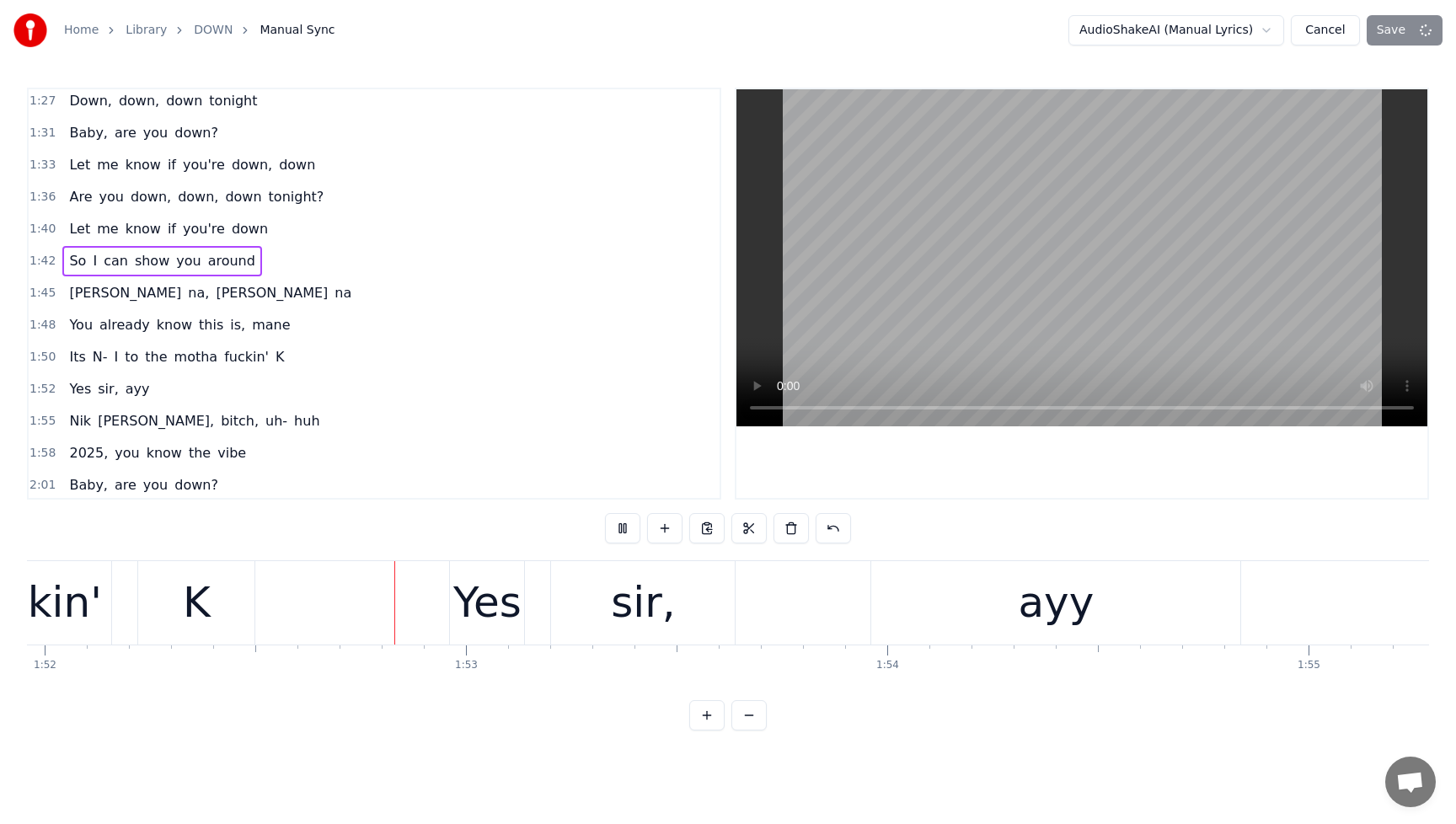
scroll to position [0, 47176]
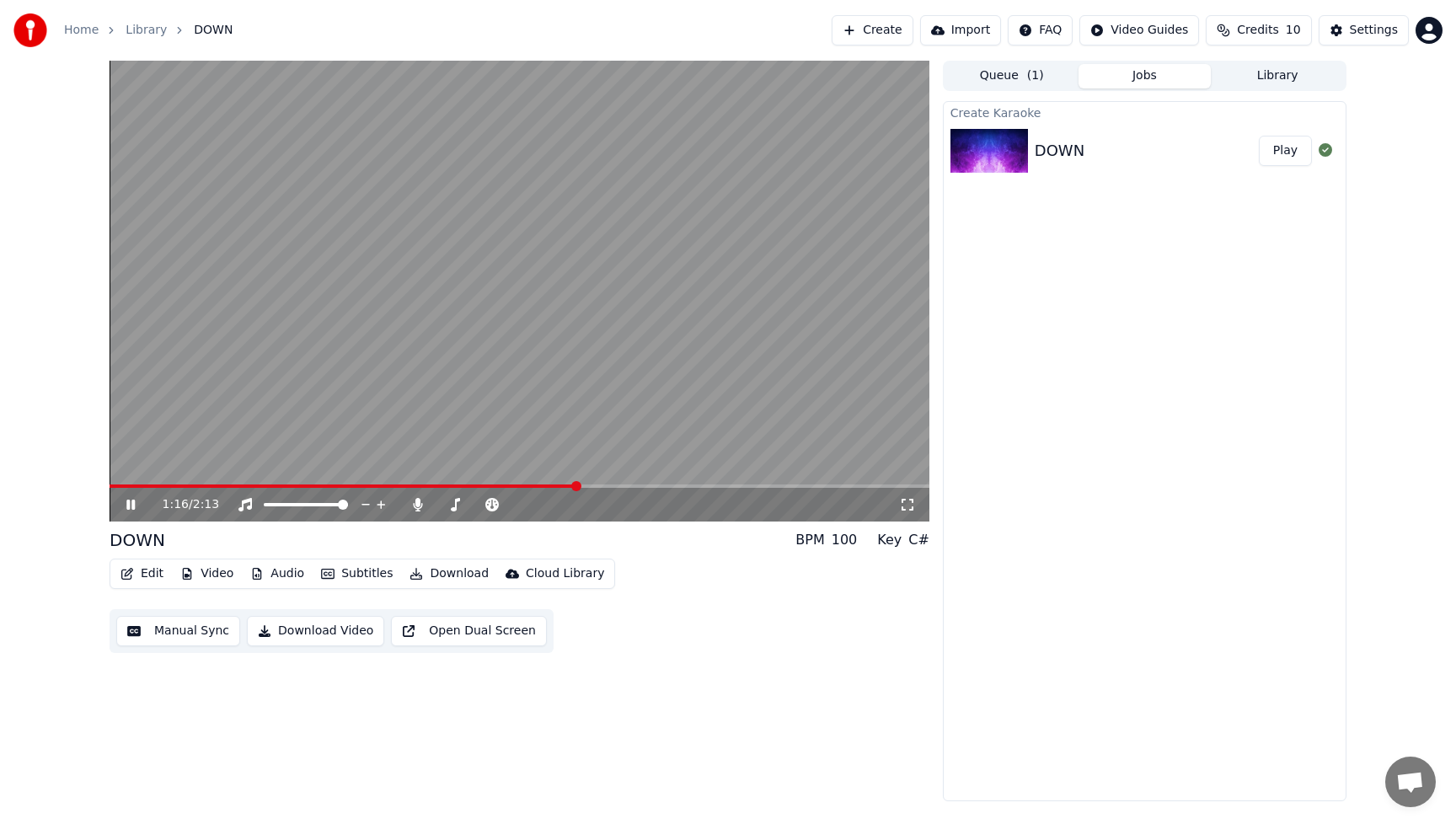
click at [130, 507] on icon at bounding box center [143, 505] width 40 height 14
click at [201, 570] on button "Video" at bounding box center [206, 575] width 67 height 24
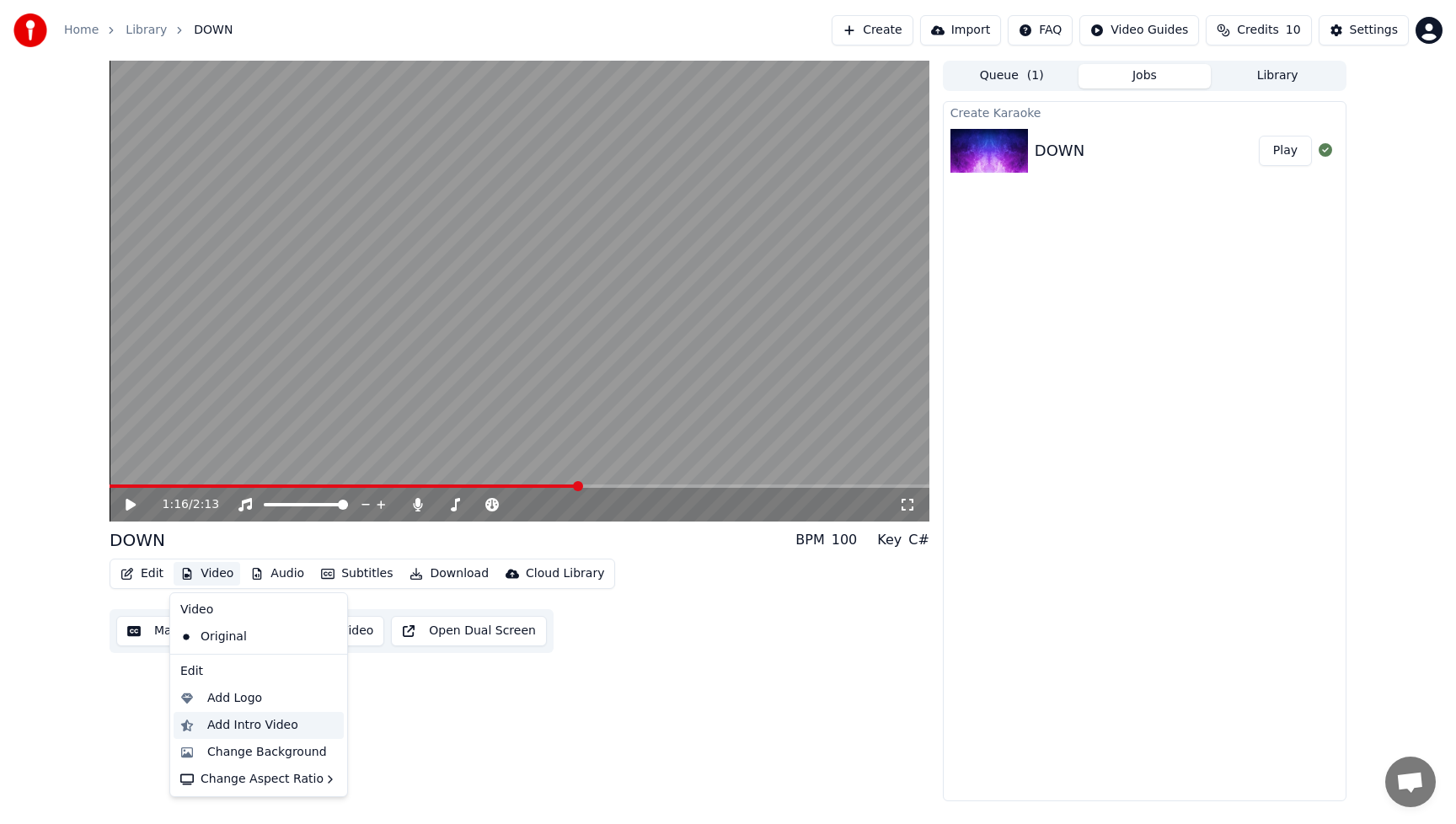
click at [252, 725] on div "Add Intro Video" at bounding box center [252, 725] width 91 height 17
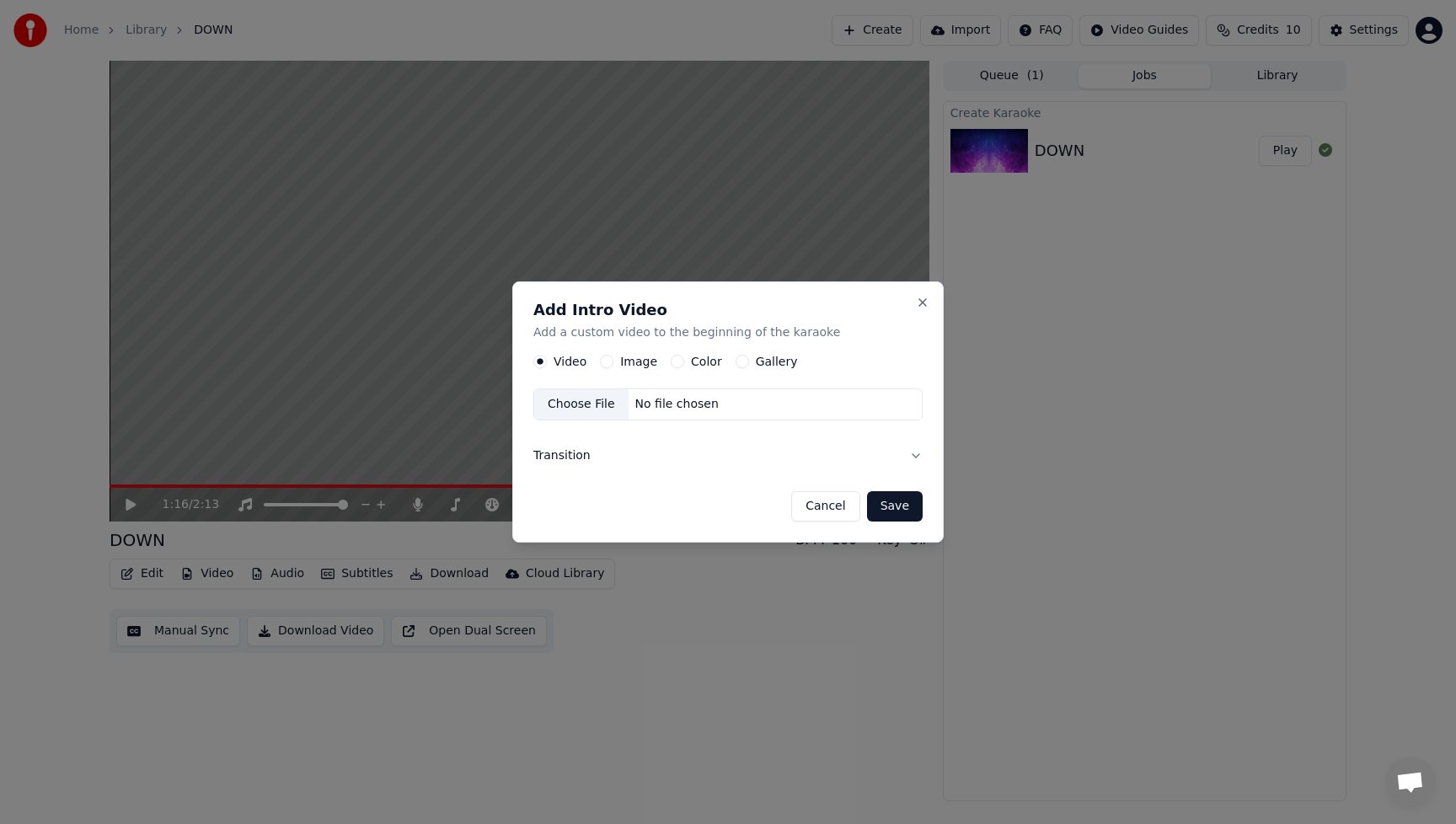
click at [638, 363] on label "Image" at bounding box center [638, 362] width 37 height 12
click at [613, 363] on button "Image" at bounding box center [607, 362] width 14 height 14
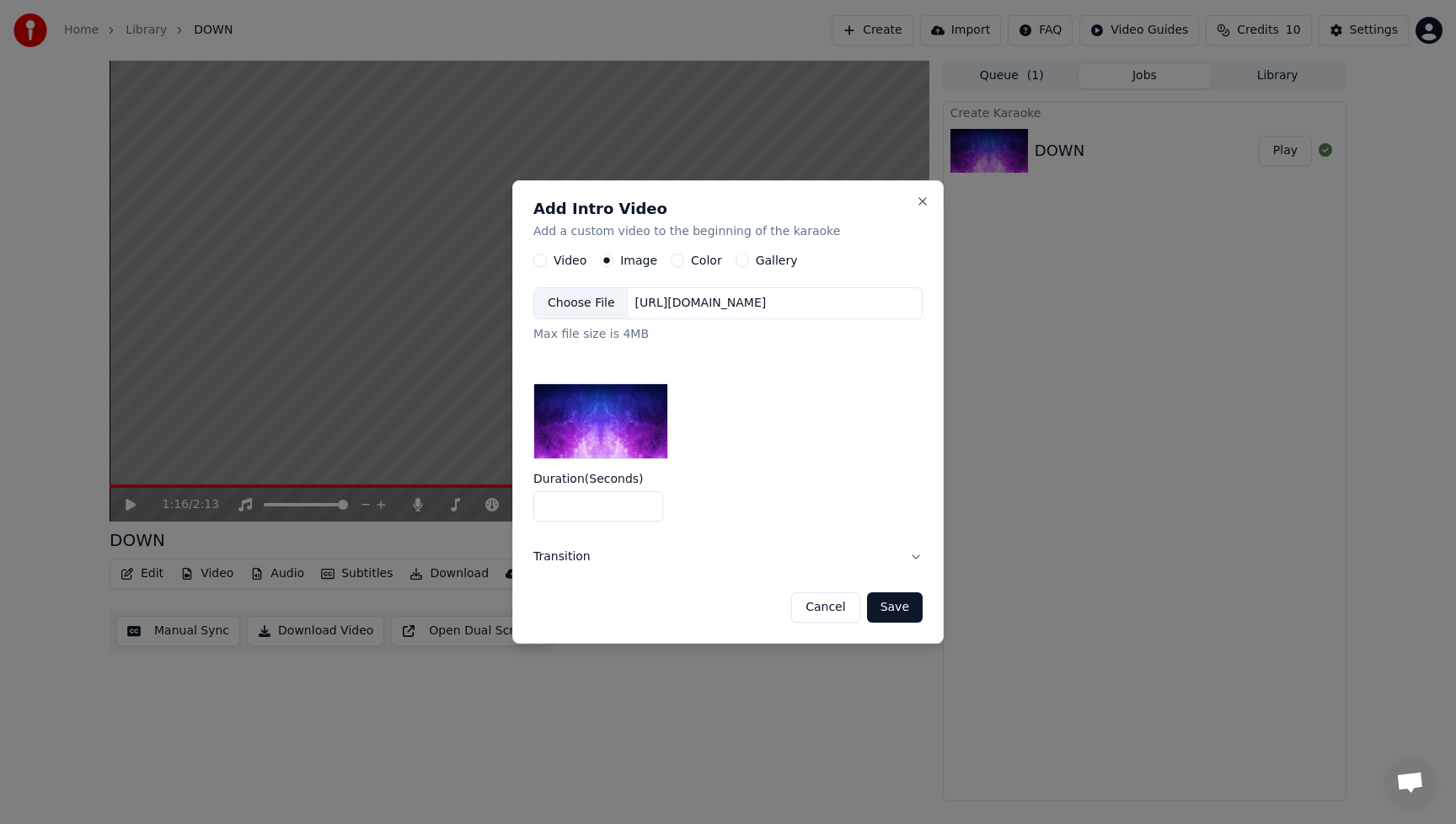
click at [573, 306] on div "Choose File" at bounding box center [581, 303] width 95 height 30
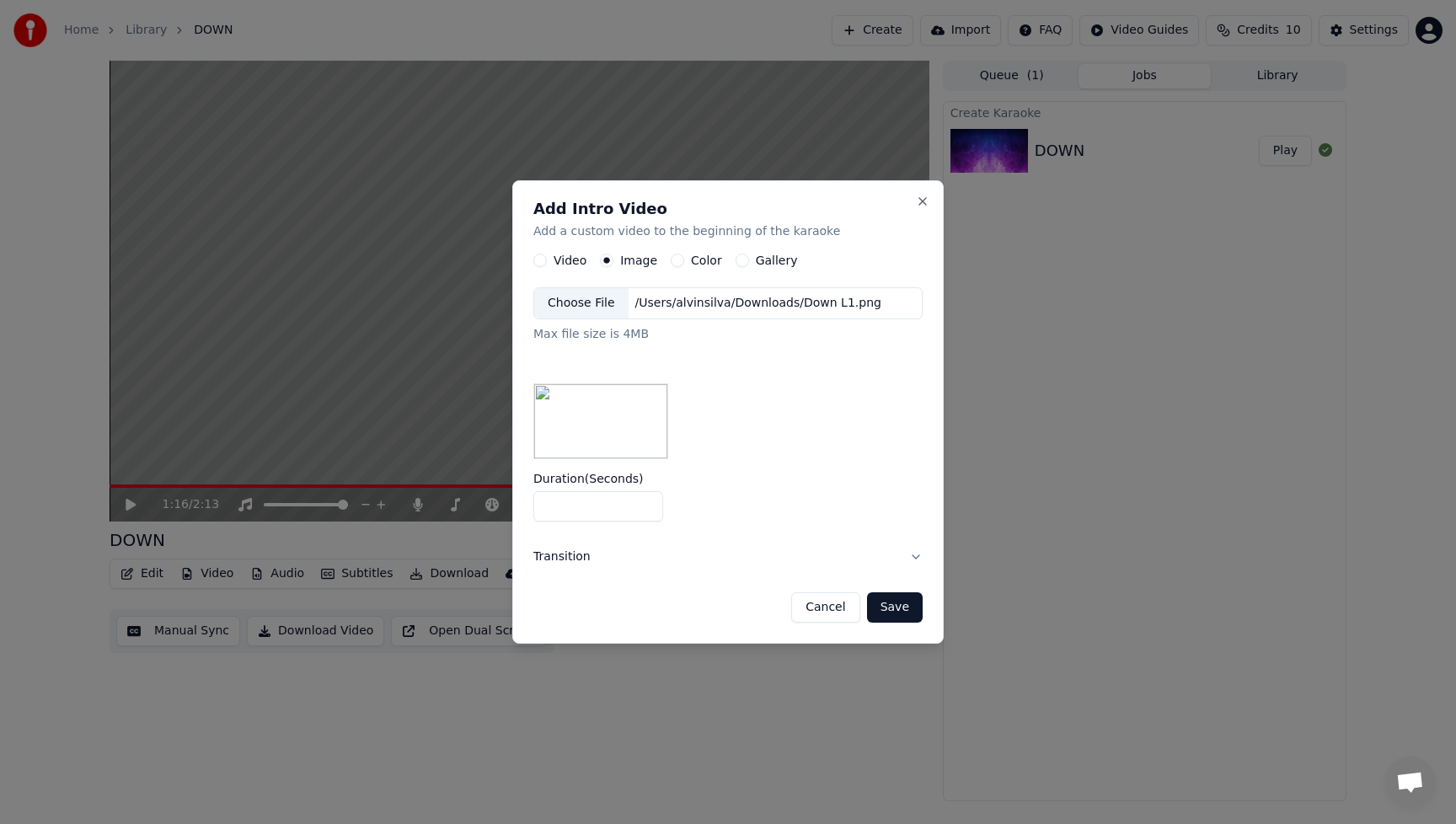
click at [898, 611] on button "Save" at bounding box center [896, 608] width 56 height 30
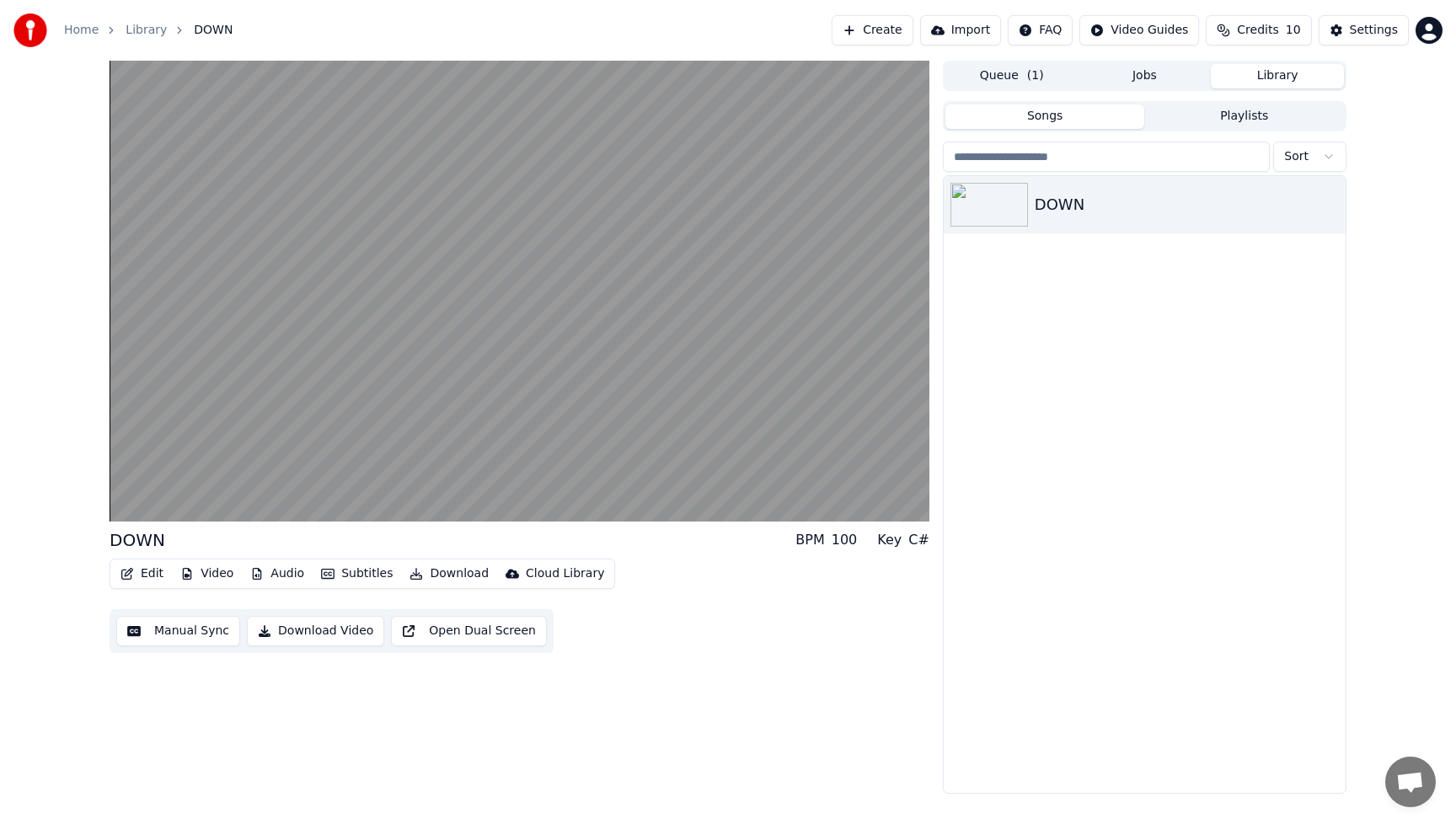
click at [1274, 76] on button "Library" at bounding box center [1277, 76] width 134 height 25
click at [1061, 209] on div "DOWN" at bounding box center [1179, 206] width 287 height 24
click at [980, 209] on img at bounding box center [989, 205] width 78 height 44
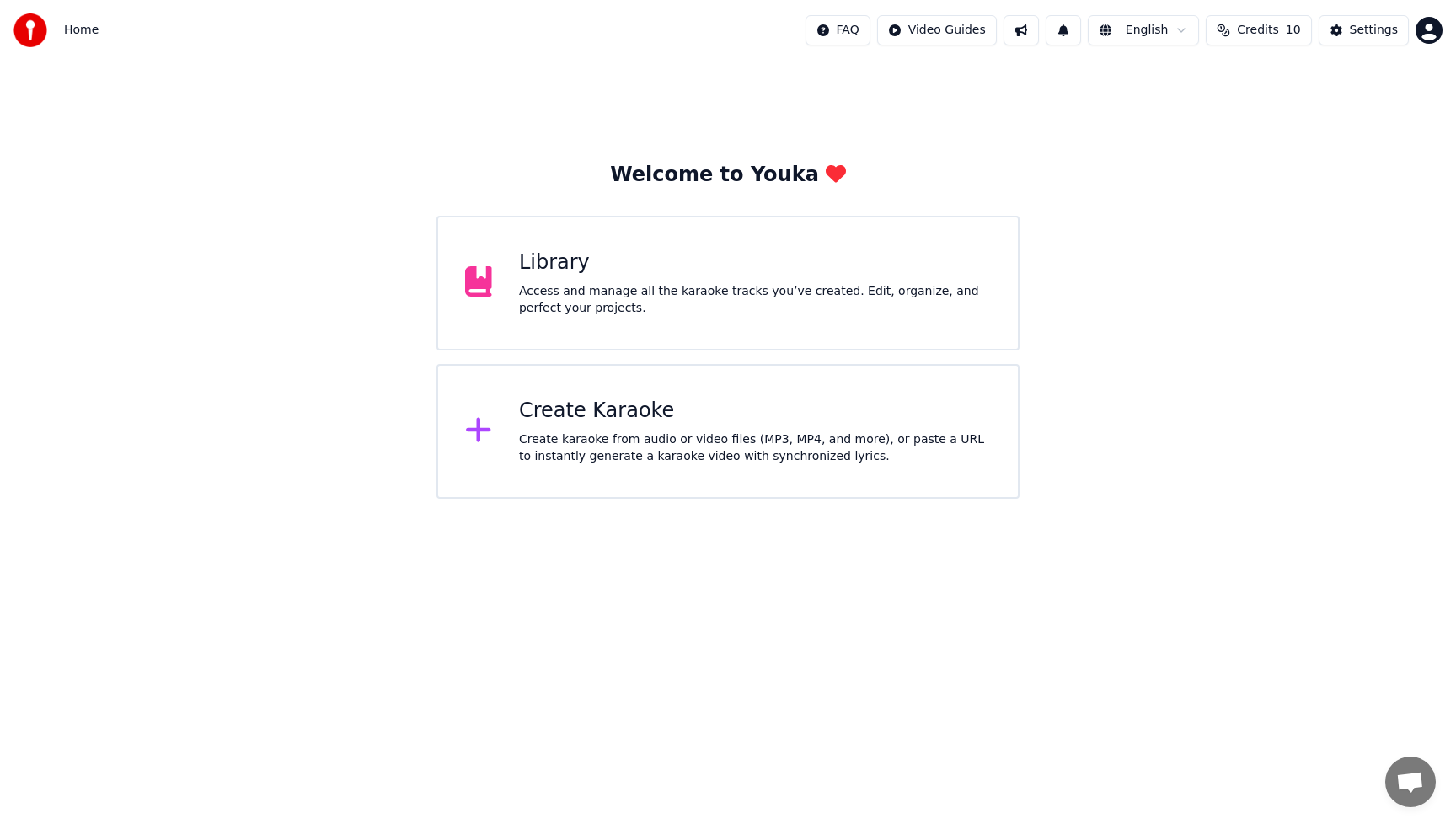
click at [601, 285] on div "Access and manage all the karaoke tracks you’ve created. Edit, organize, and pe…" at bounding box center [755, 300] width 472 height 34
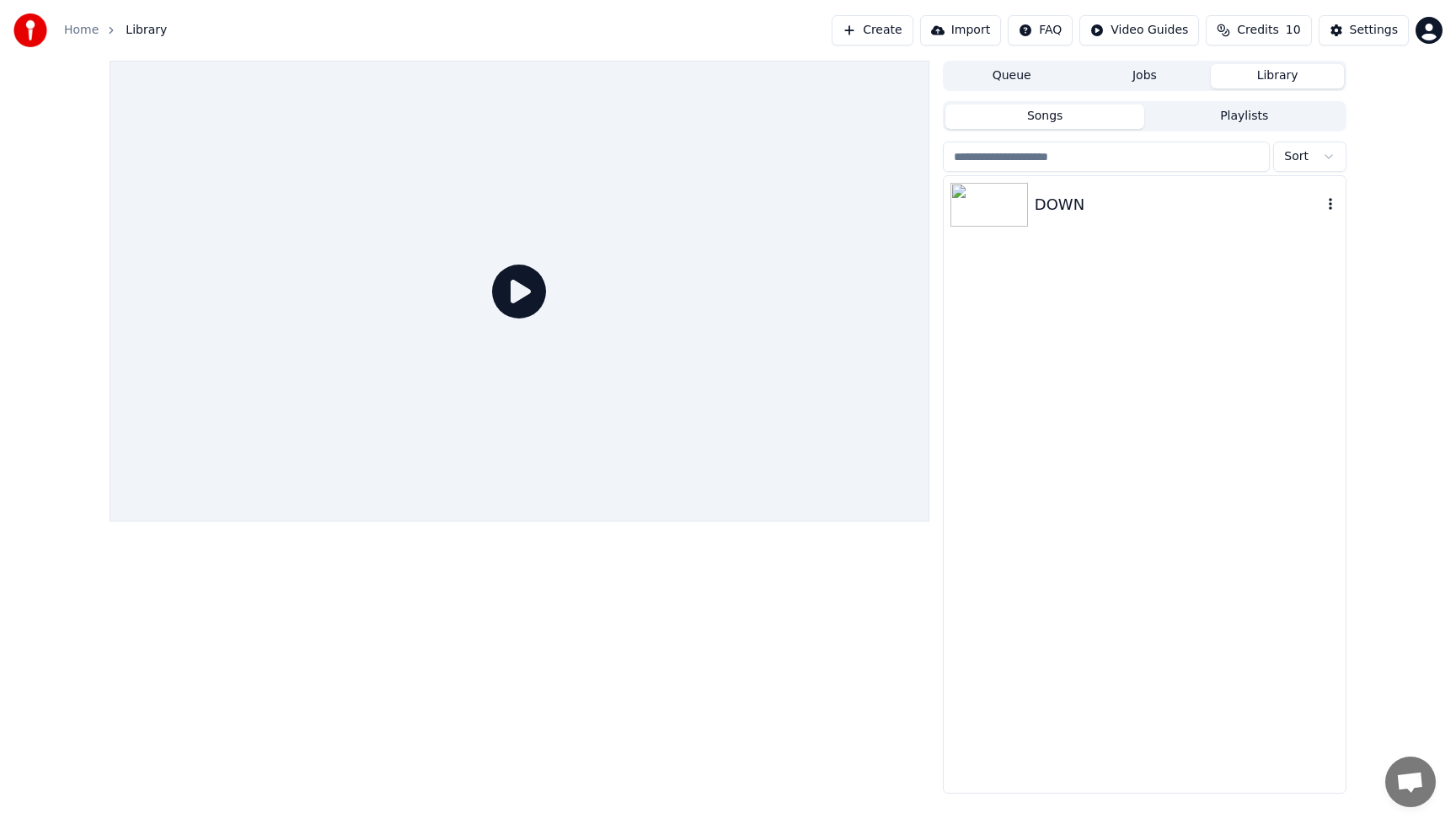
click at [1120, 206] on div "DOWN" at bounding box center [1179, 206] width 287 height 24
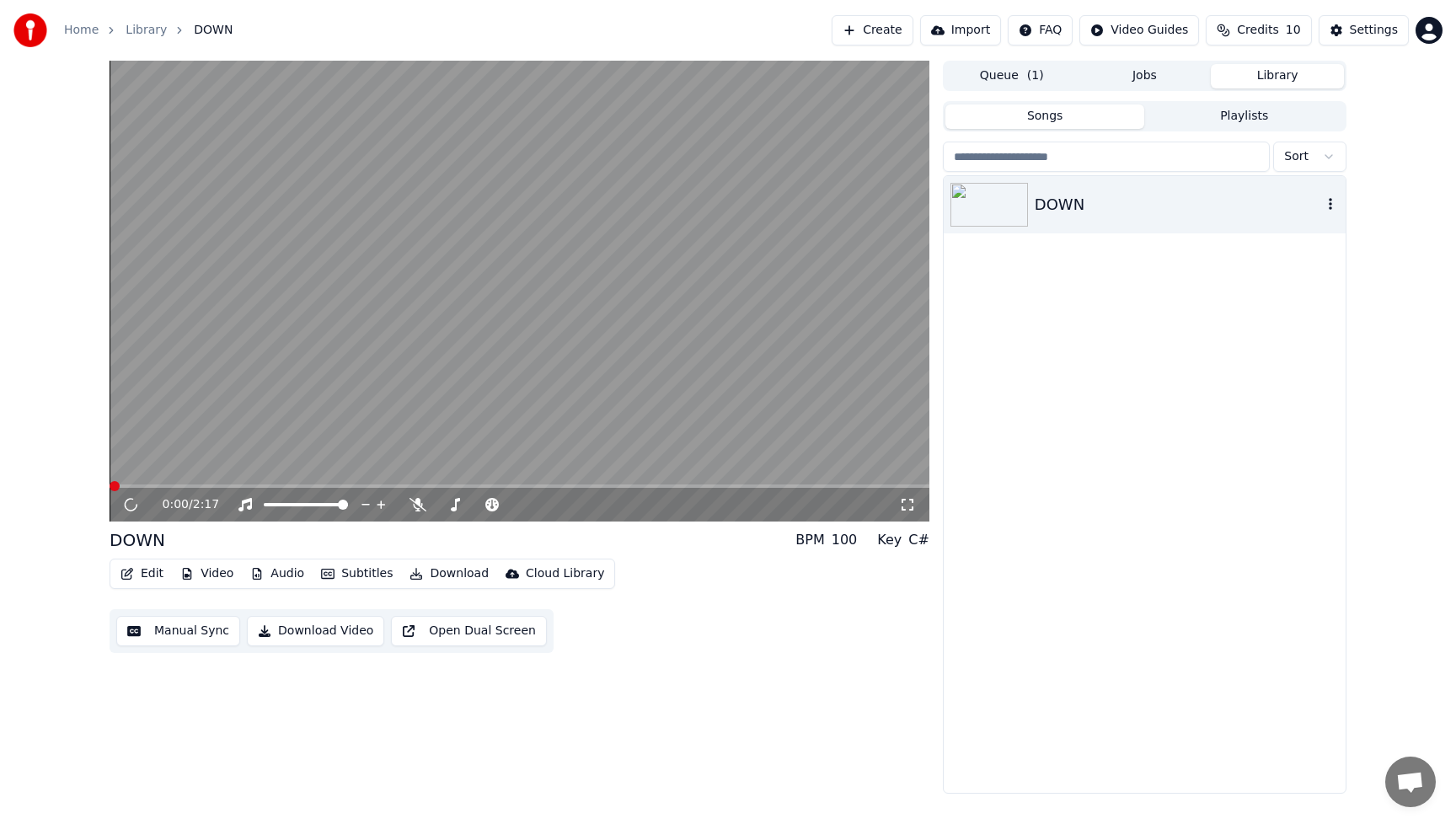
click at [1119, 206] on div "DOWN" at bounding box center [1179, 206] width 287 height 24
click at [420, 506] on icon at bounding box center [418, 505] width 17 height 14
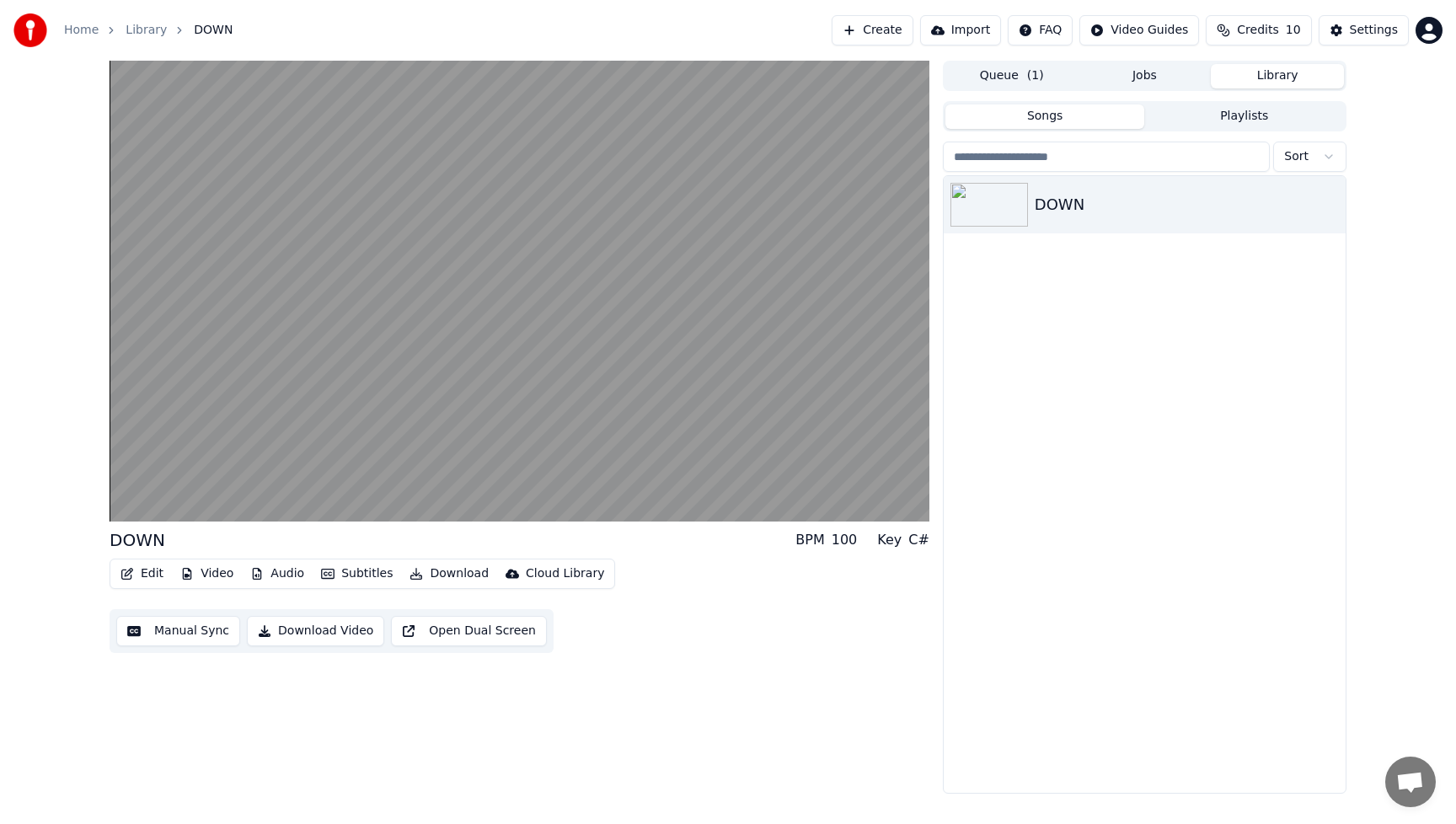
click at [149, 569] on button "Edit" at bounding box center [142, 575] width 57 height 24
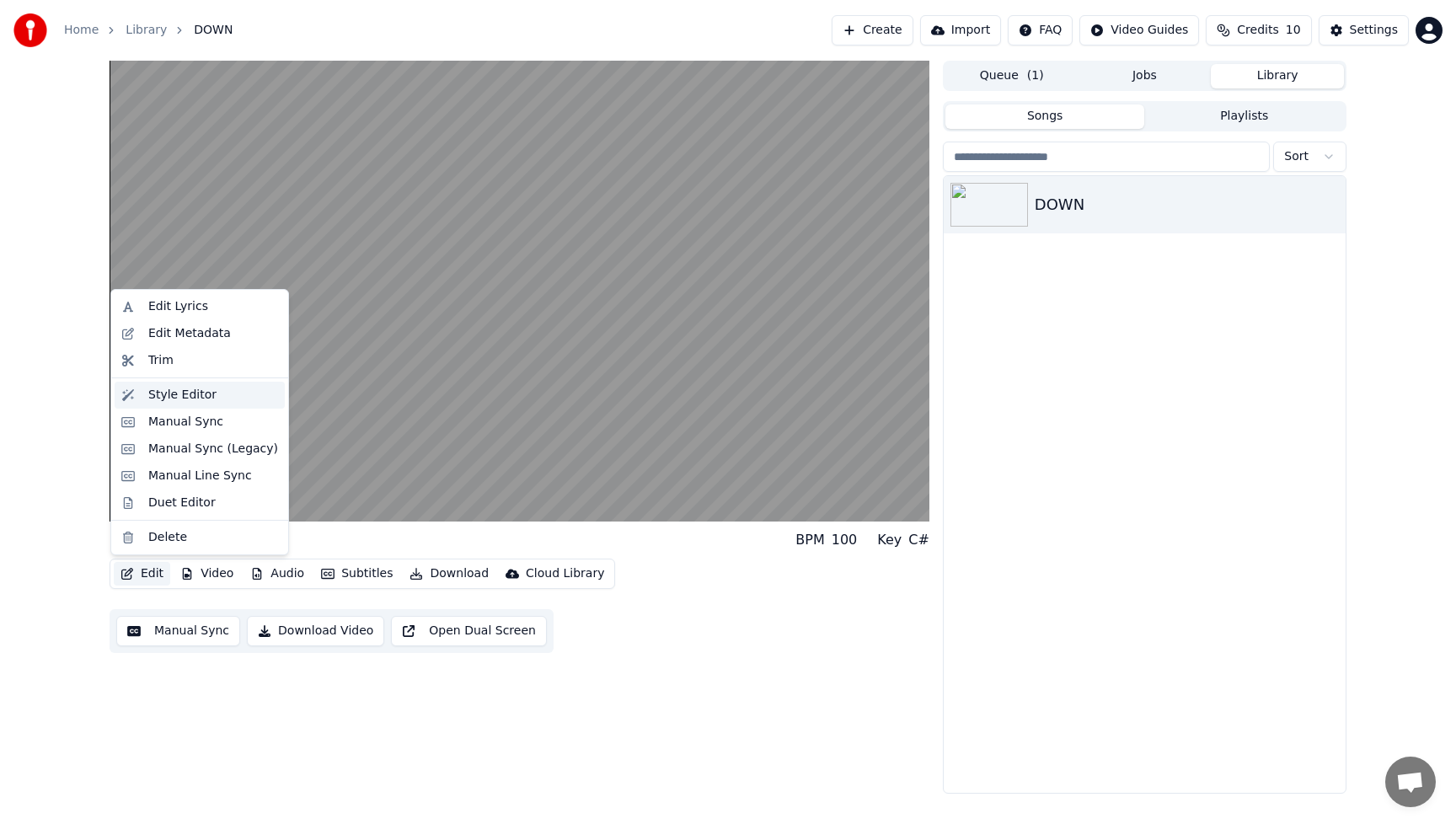
click at [173, 392] on div "Style Editor" at bounding box center [182, 395] width 68 height 17
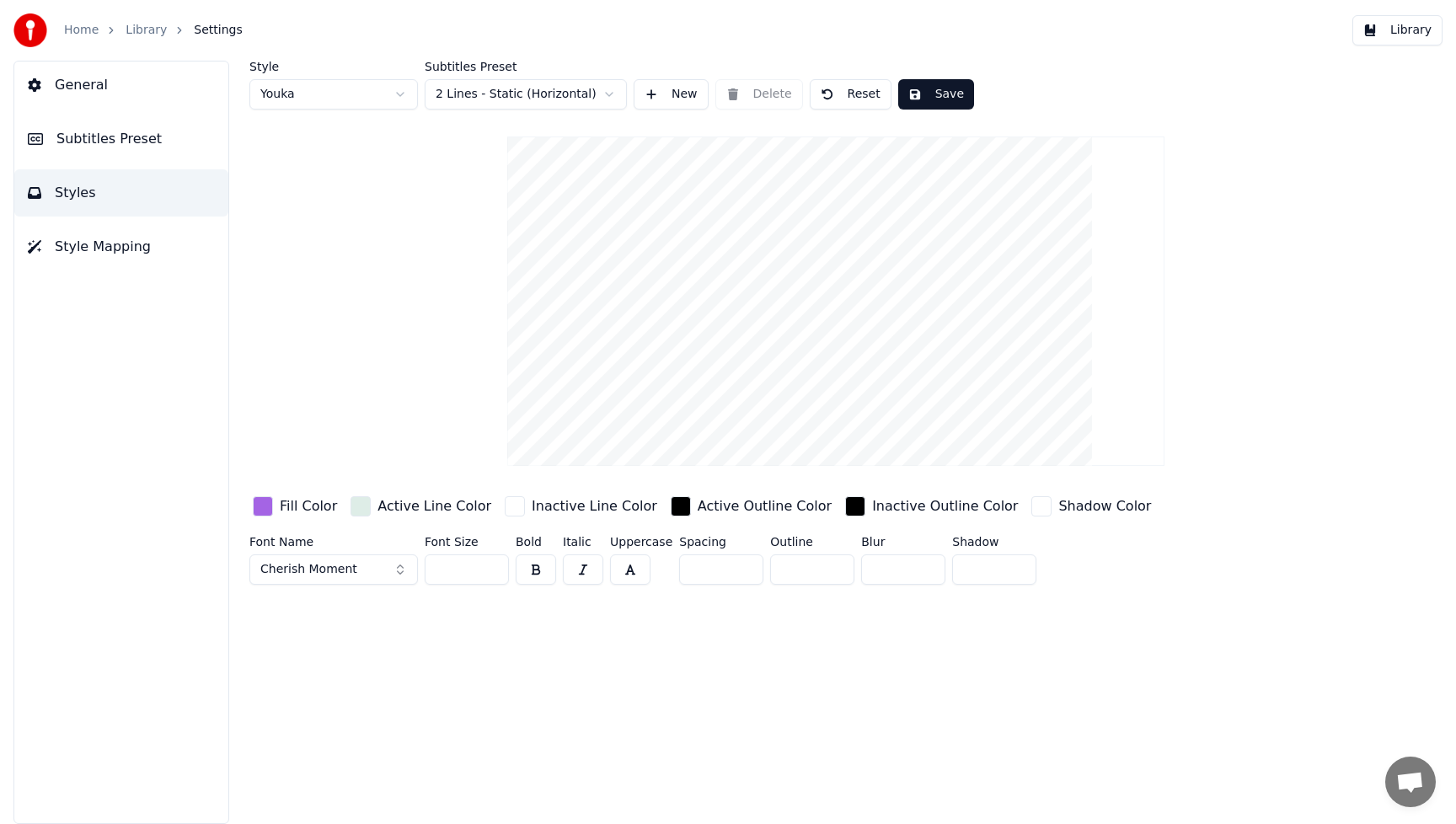
click at [397, 568] on button "Cherish Moment" at bounding box center [333, 570] width 169 height 30
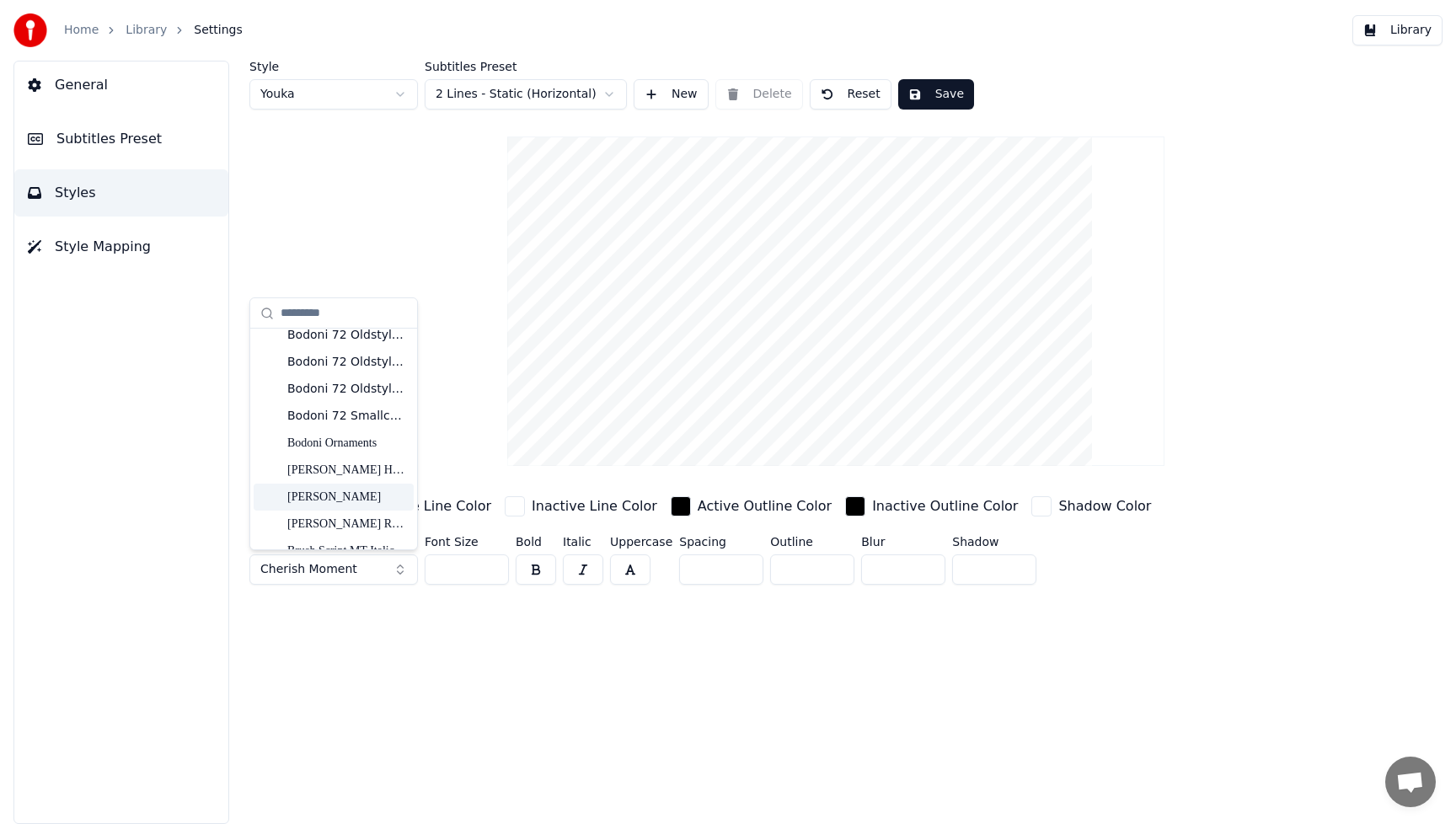
scroll to position [3058, 0]
click at [321, 494] on div "Brunson" at bounding box center [347, 496] width 120 height 17
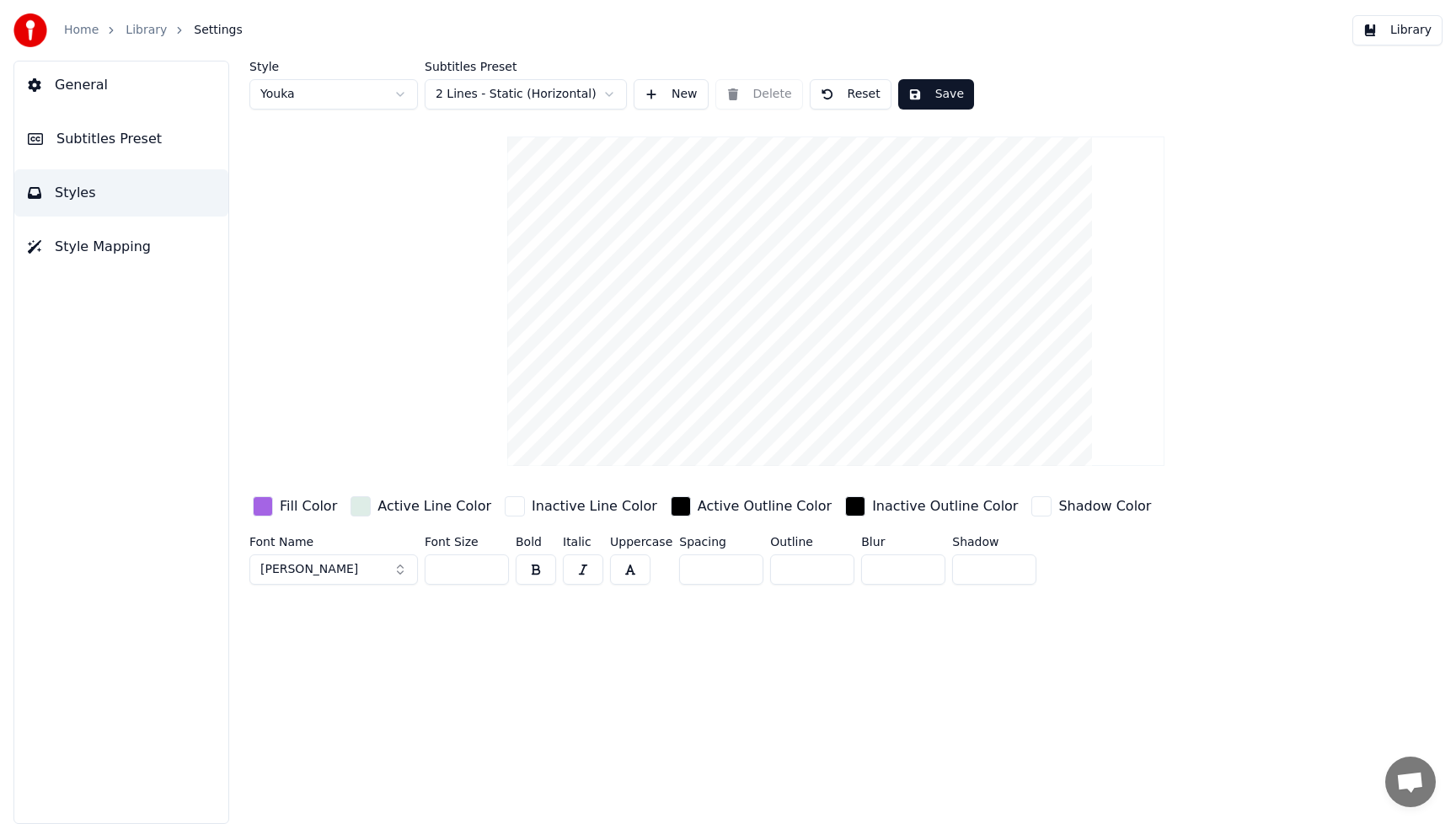
click at [406, 572] on button "Brunson" at bounding box center [333, 570] width 169 height 30
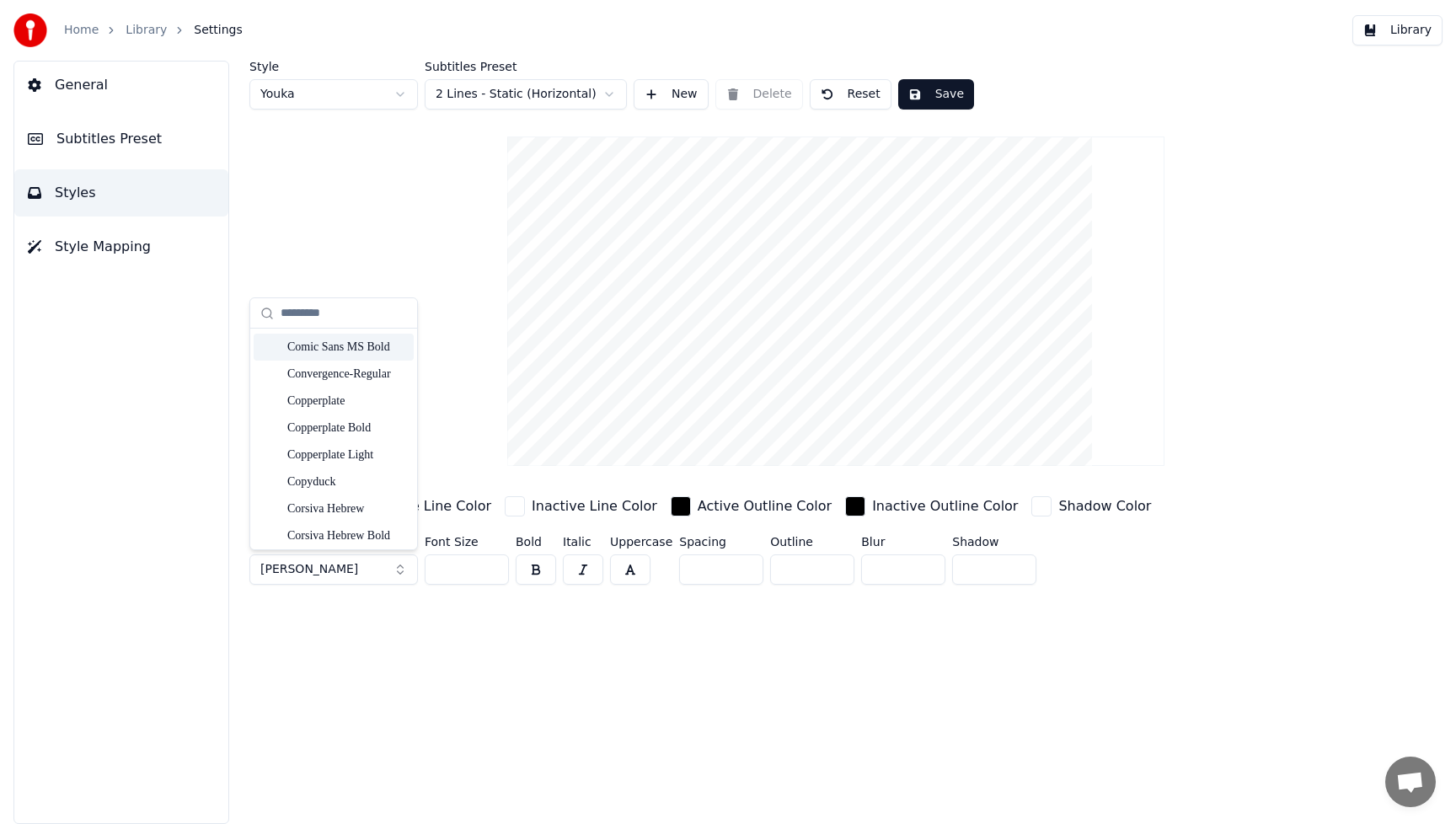
scroll to position [3871, 0]
click at [330, 465] on div "Copyduck" at bounding box center [347, 466] width 120 height 17
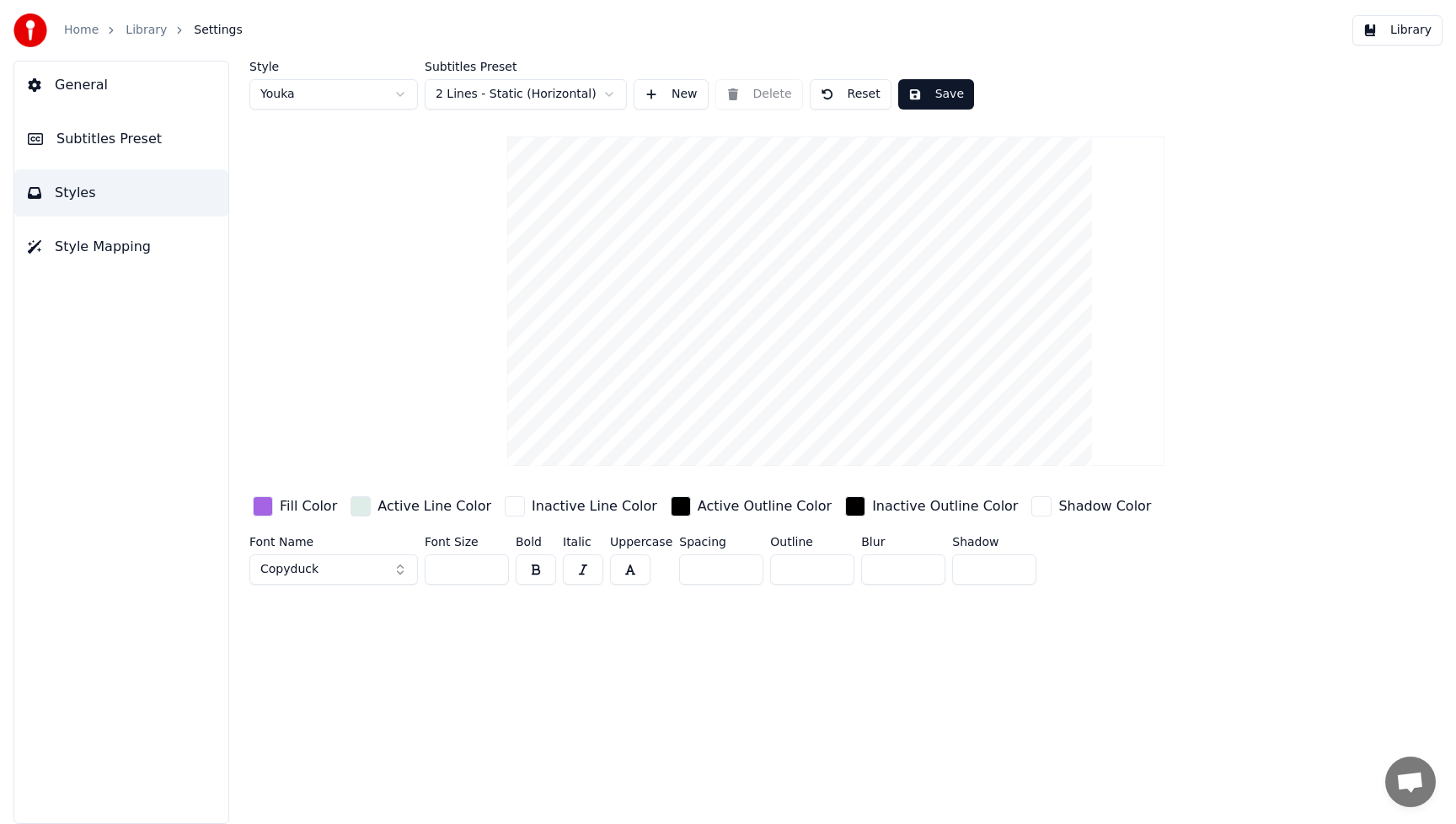
click at [399, 570] on button "Copyduck" at bounding box center [333, 570] width 169 height 30
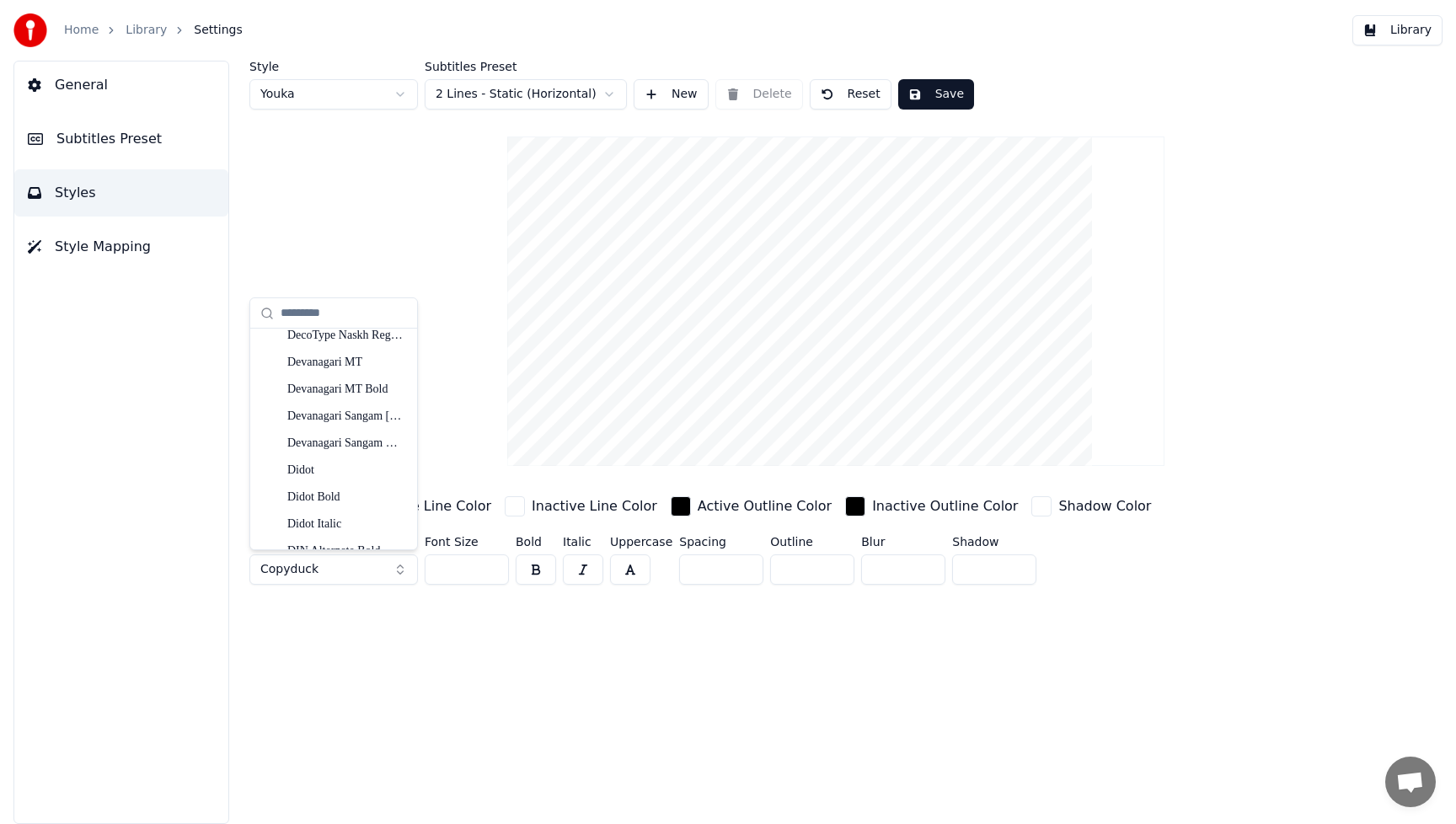
scroll to position [4749, 0]
click at [318, 342] on div "Dinosaur" at bounding box center [347, 341] width 120 height 17
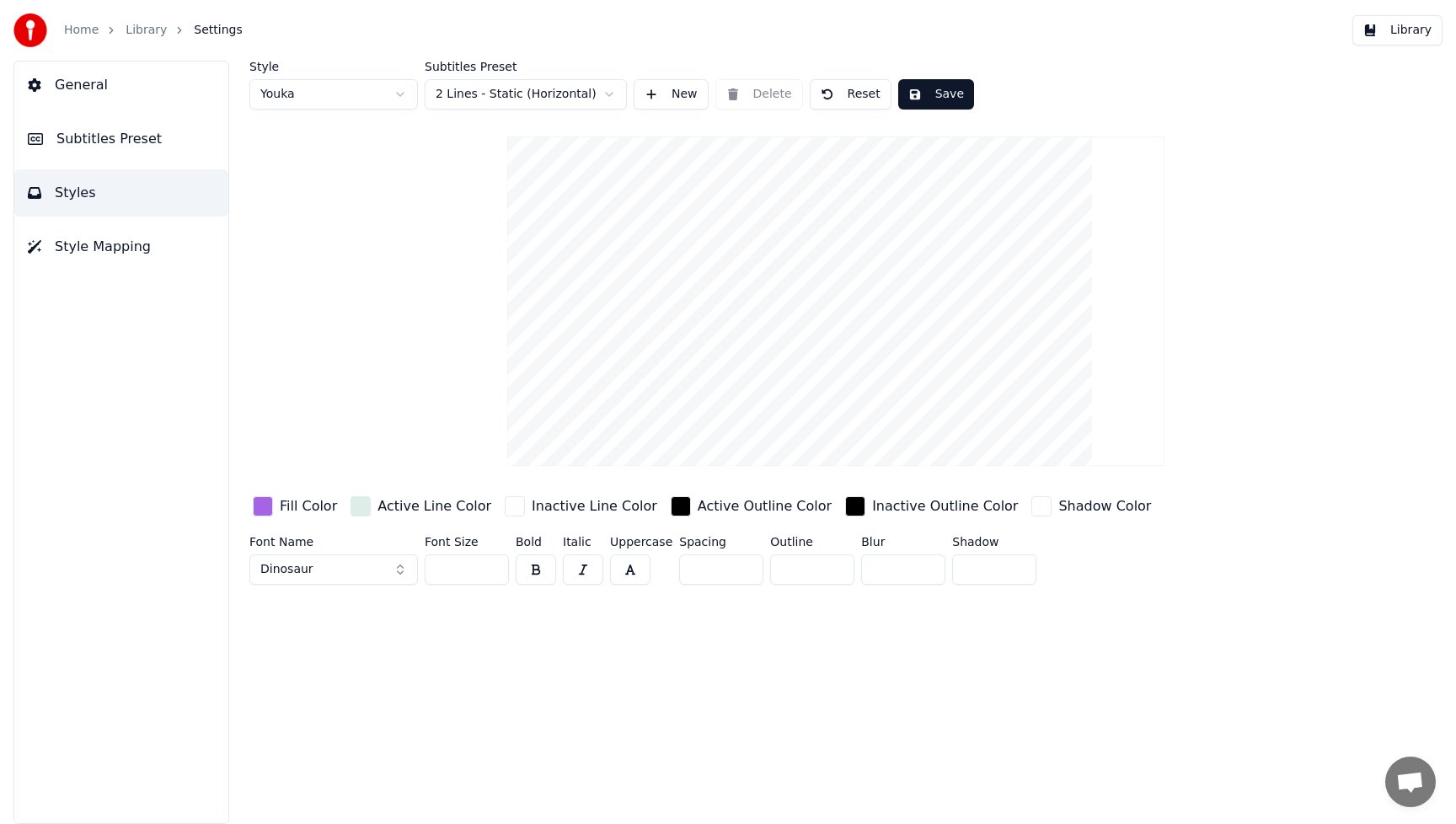
click at [402, 570] on button "Dinosaur" at bounding box center [333, 570] width 169 height 30
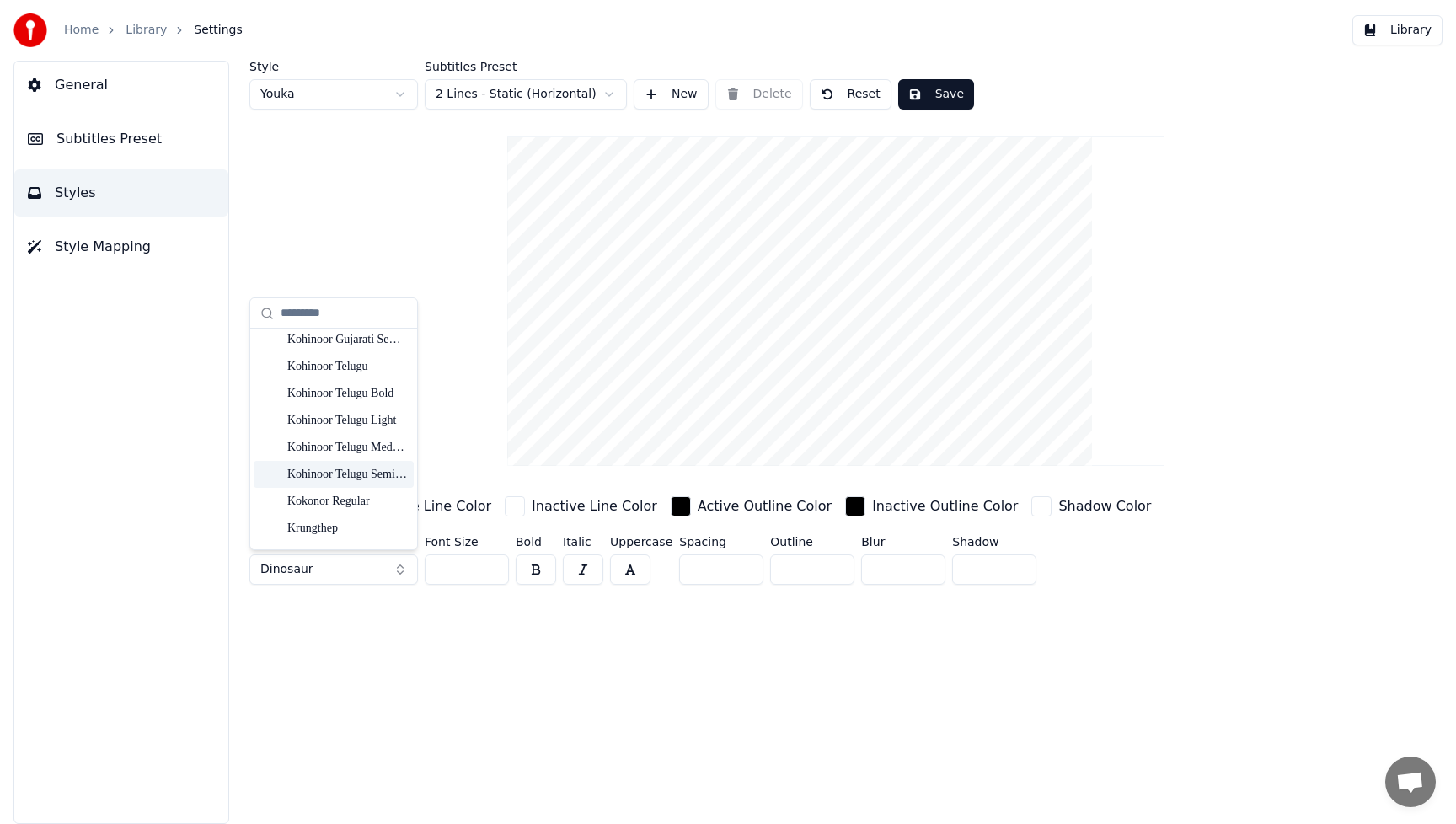
scroll to position [9096, 0]
click at [334, 362] on div "Lovely Face" at bounding box center [347, 363] width 120 height 17
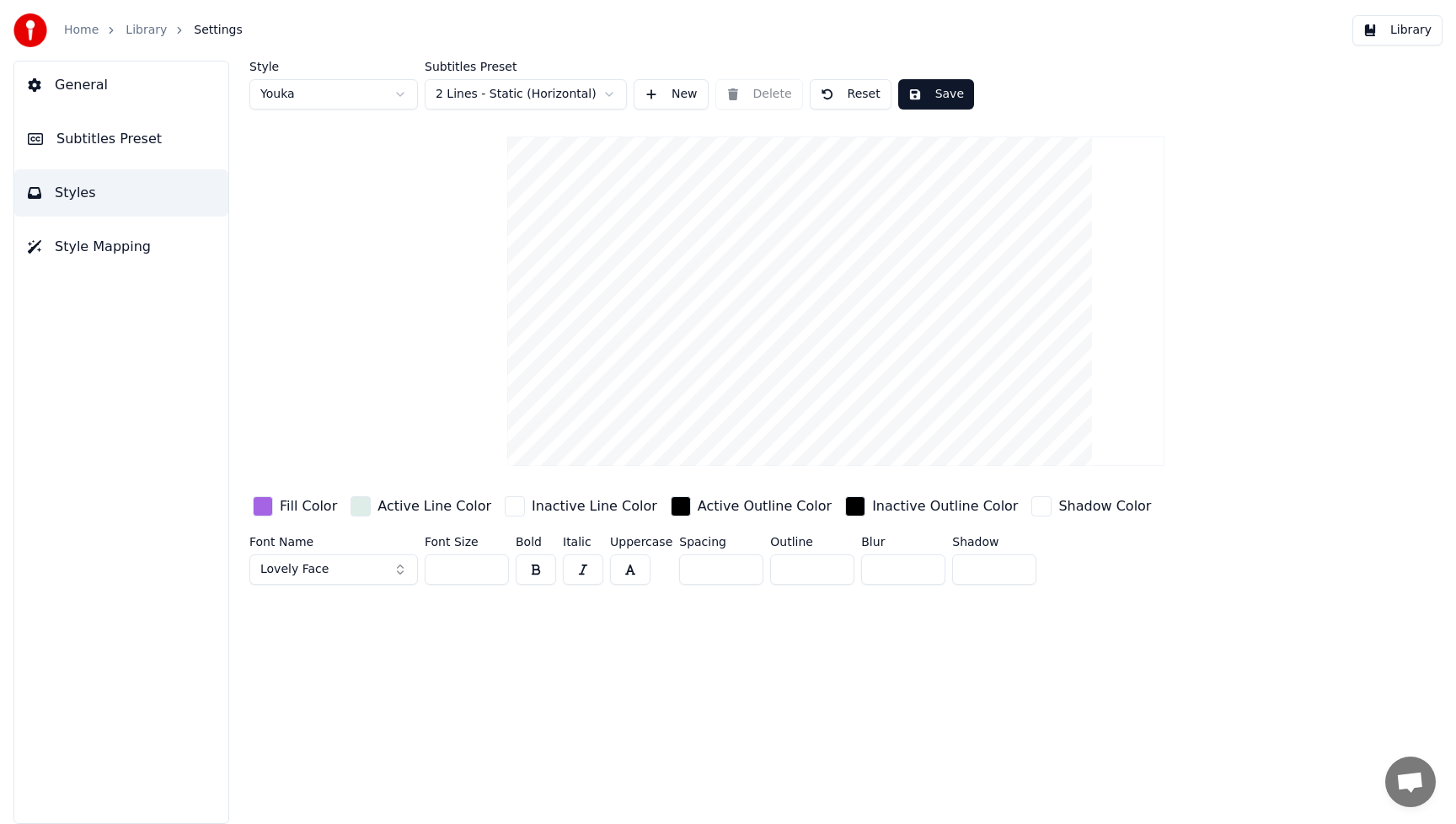
drag, startPoint x: 474, startPoint y: 573, endPoint x: 418, endPoint y: 574, distance: 56.0
click at [418, 574] on div "Font Name Lovely Face Font Size *** Bold Italic Uppercase Spacing * Outline * B…" at bounding box center [759, 564] width 1020 height 56
type input "***"
click at [510, 699] on div "Style Youka Subtitles Preset 2 Lines - Static (Horizontal) New Delete Reset Sav…" at bounding box center [836, 443] width 1241 height 764
click at [263, 505] on div "button" at bounding box center [263, 507] width 20 height 20
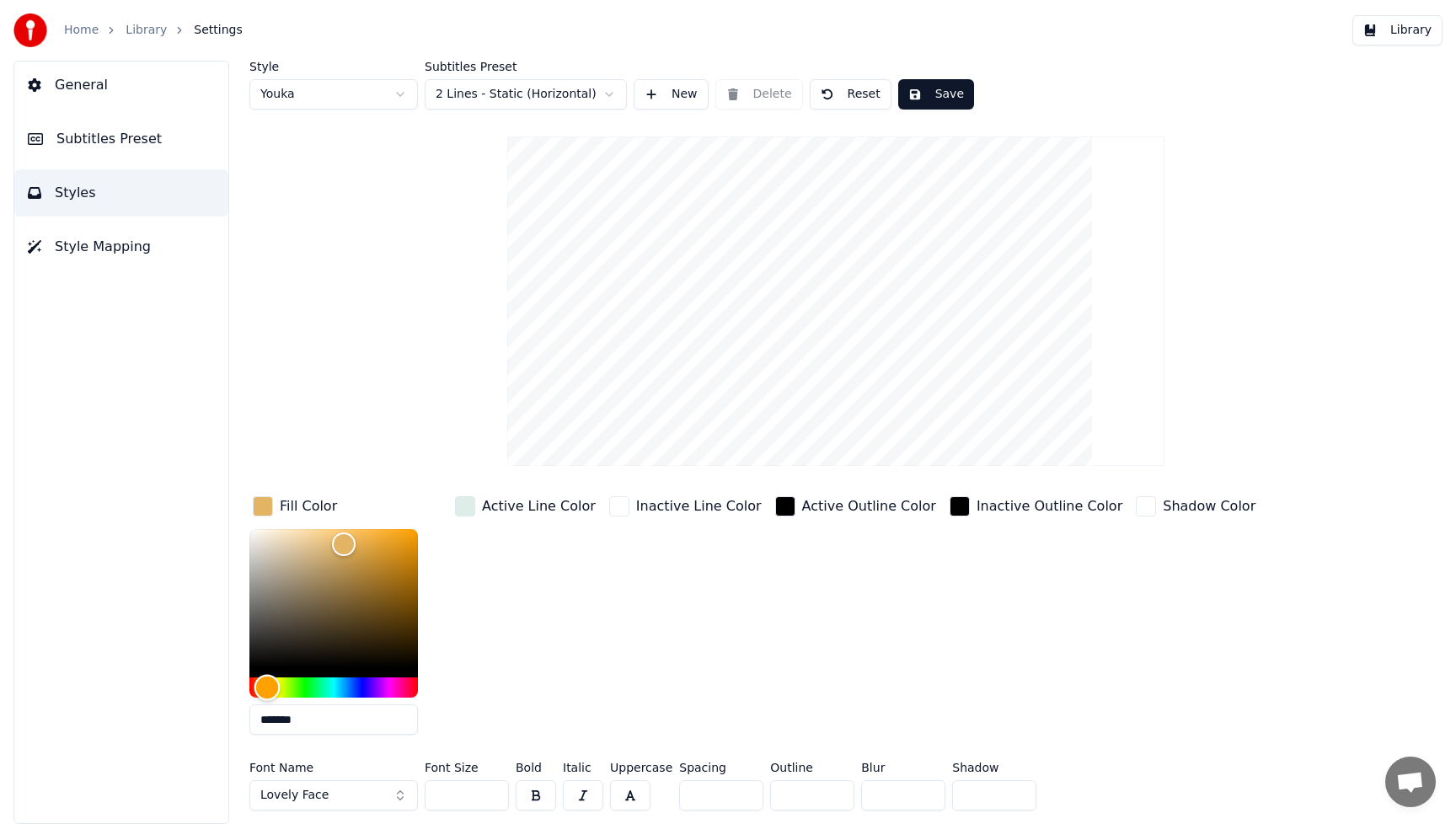
drag, startPoint x: 371, startPoint y: 688, endPoint x: 267, endPoint y: 688, distance: 104.0
click at [267, 688] on div "Hue" at bounding box center [267, 688] width 26 height 26
type input "*******"
drag, startPoint x: 345, startPoint y: 542, endPoint x: 362, endPoint y: 541, distance: 17.0
click at [362, 541] on div "Color" at bounding box center [362, 542] width 26 height 26
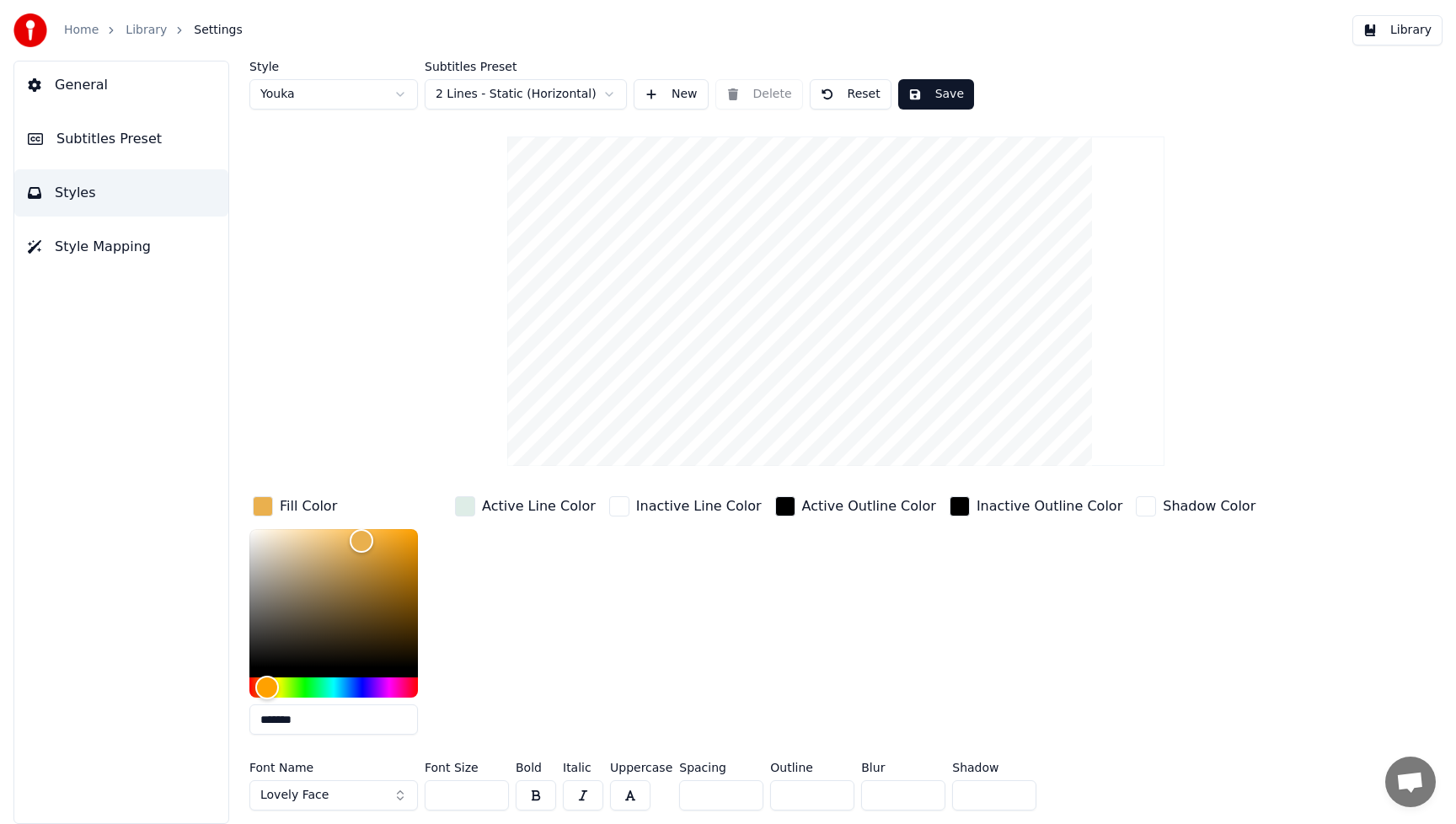
click at [948, 93] on button "Save" at bounding box center [936, 94] width 76 height 30
click at [1408, 30] on button "Library" at bounding box center [1397, 30] width 90 height 30
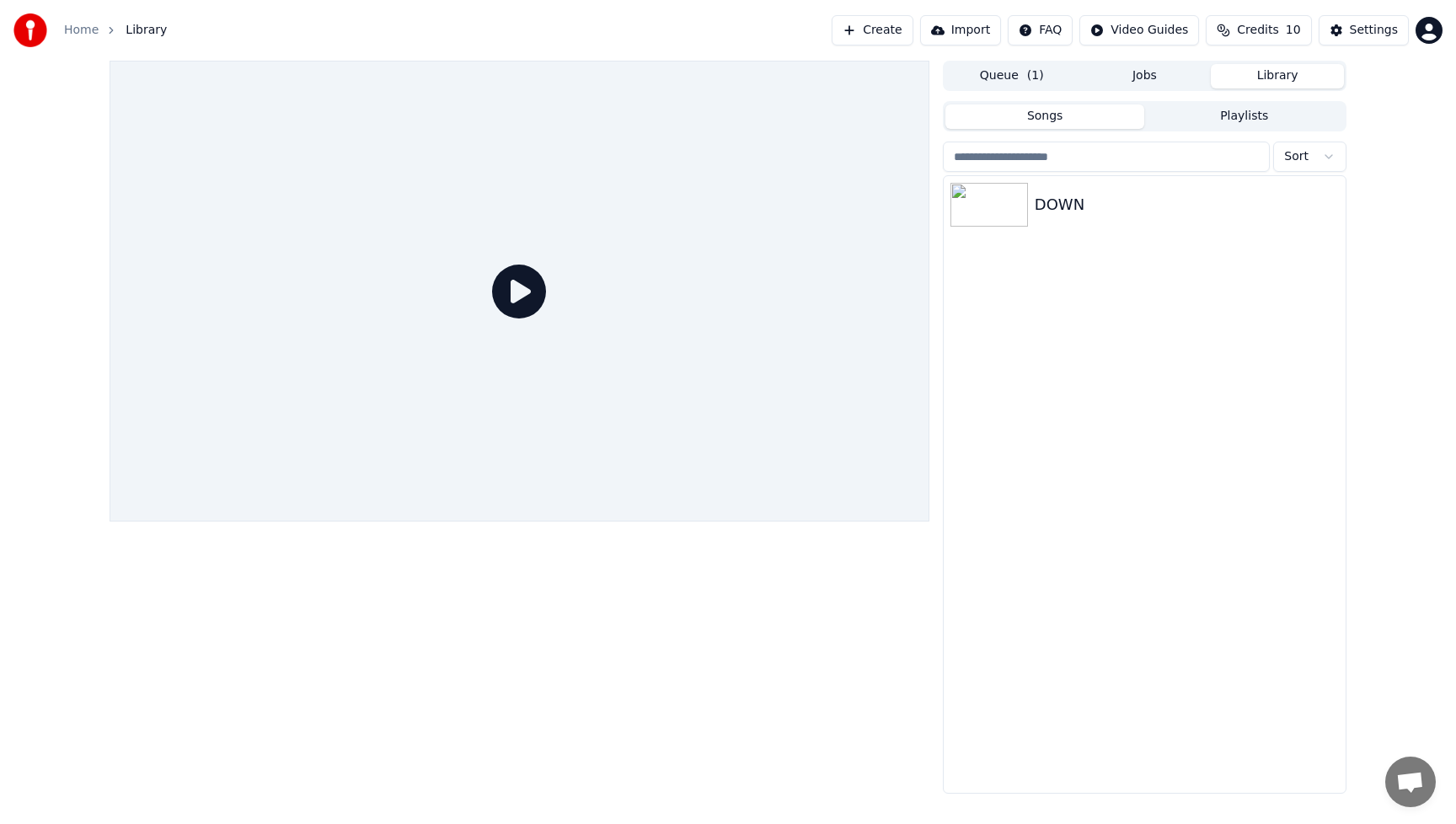
click at [522, 291] on icon at bounding box center [520, 291] width 54 height 54
click at [999, 207] on img at bounding box center [989, 205] width 78 height 44
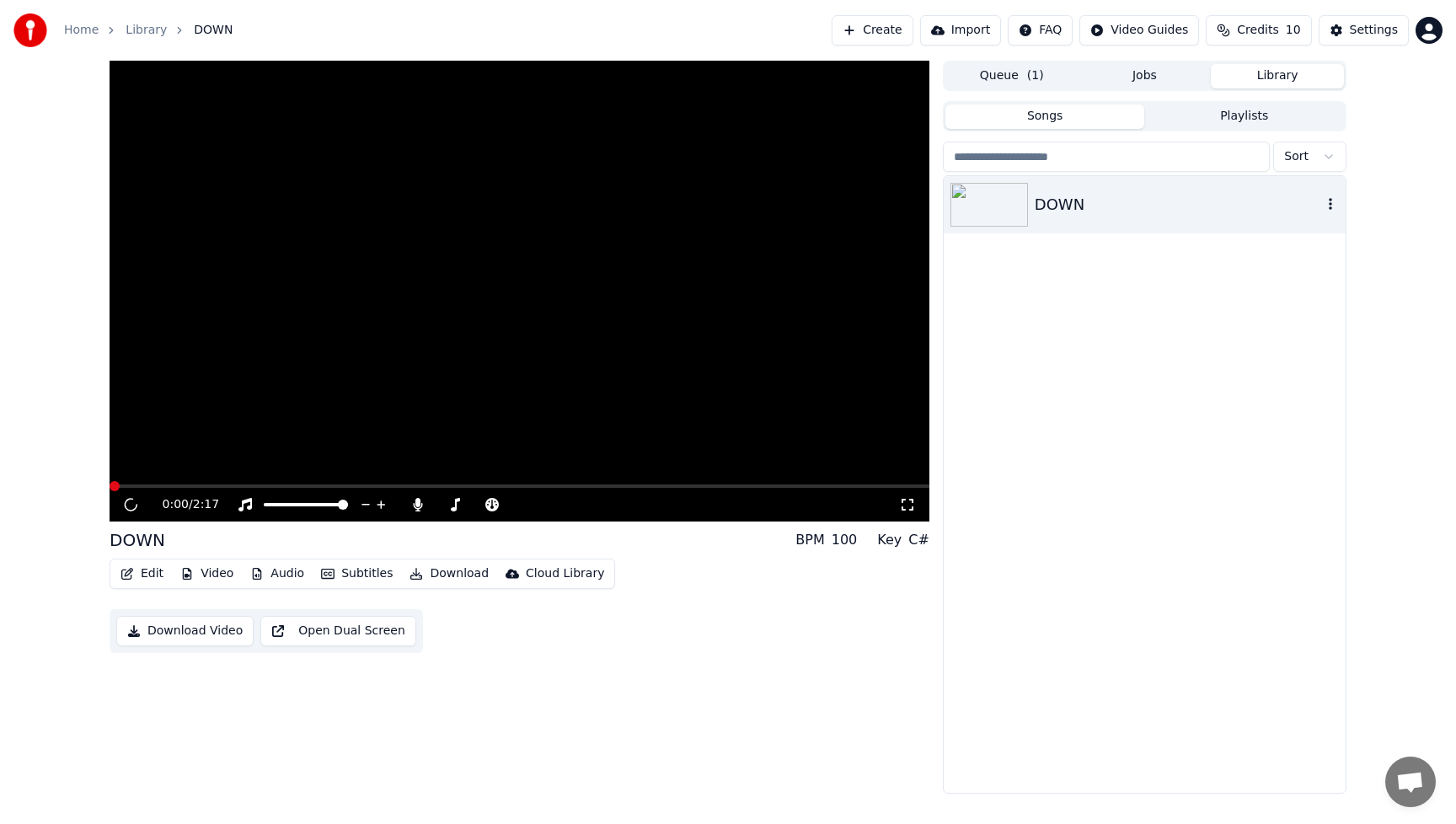
click at [999, 207] on img at bounding box center [989, 205] width 78 height 44
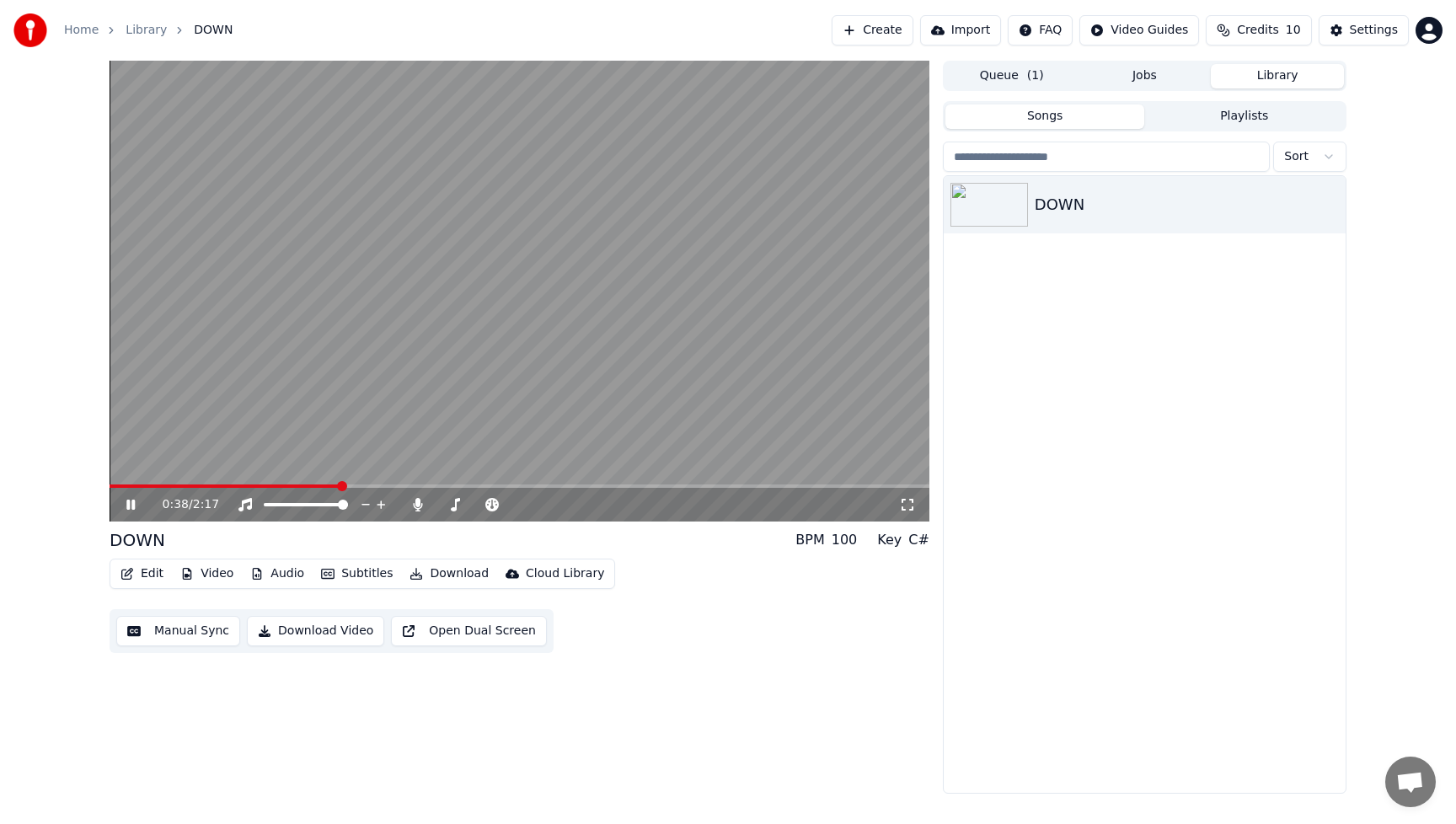
click at [130, 501] on icon at bounding box center [143, 505] width 40 height 14
click at [324, 635] on button "Download Video" at bounding box center [316, 631] width 138 height 30
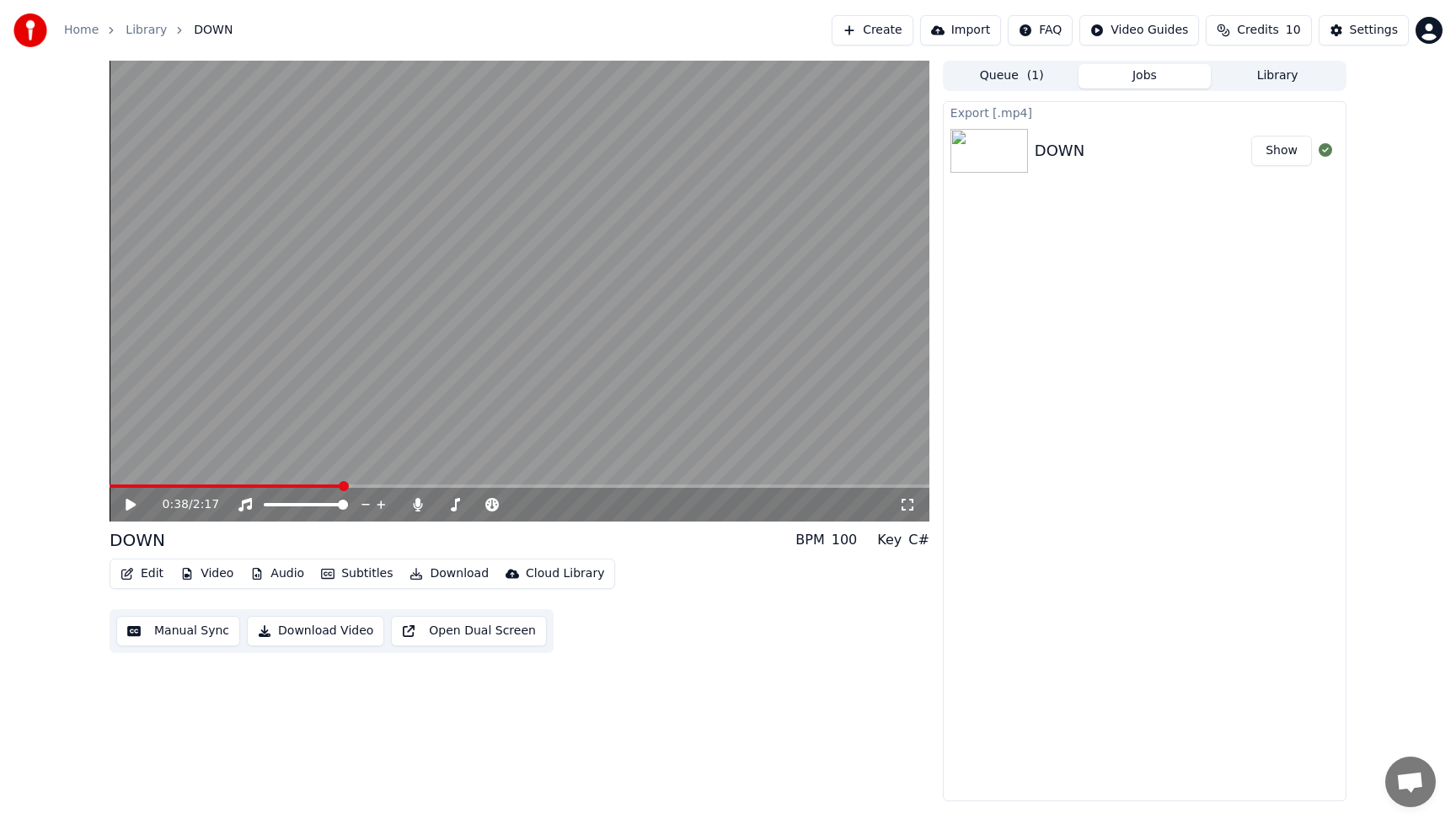
click at [219, 573] on button "Video" at bounding box center [206, 575] width 67 height 24
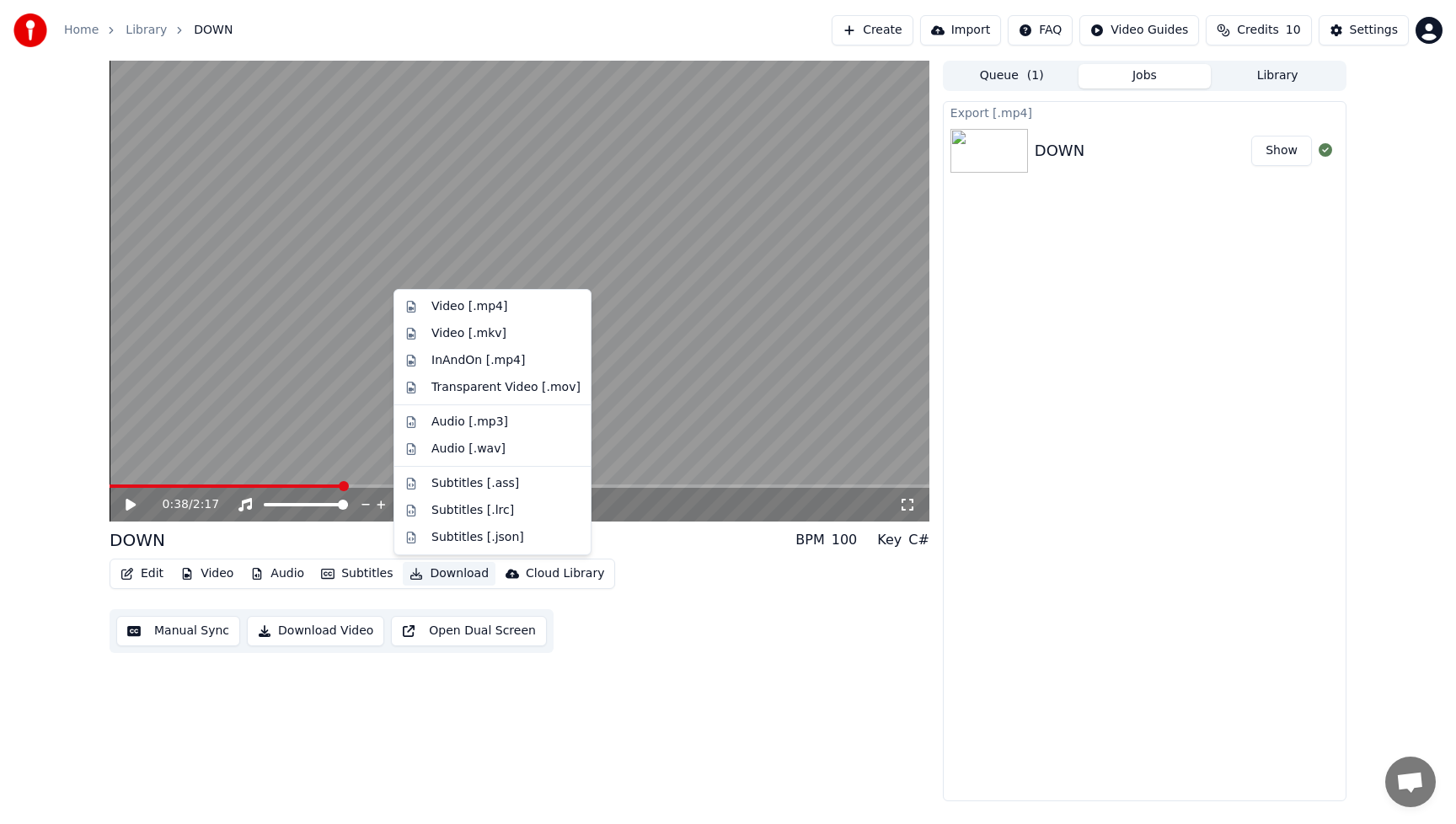
click at [663, 667] on div "0:38 / 2:17 DOWN BPM 100 Key C# Edit Video Audio Subtitles Download Cloud Libra…" at bounding box center [520, 431] width 820 height 741
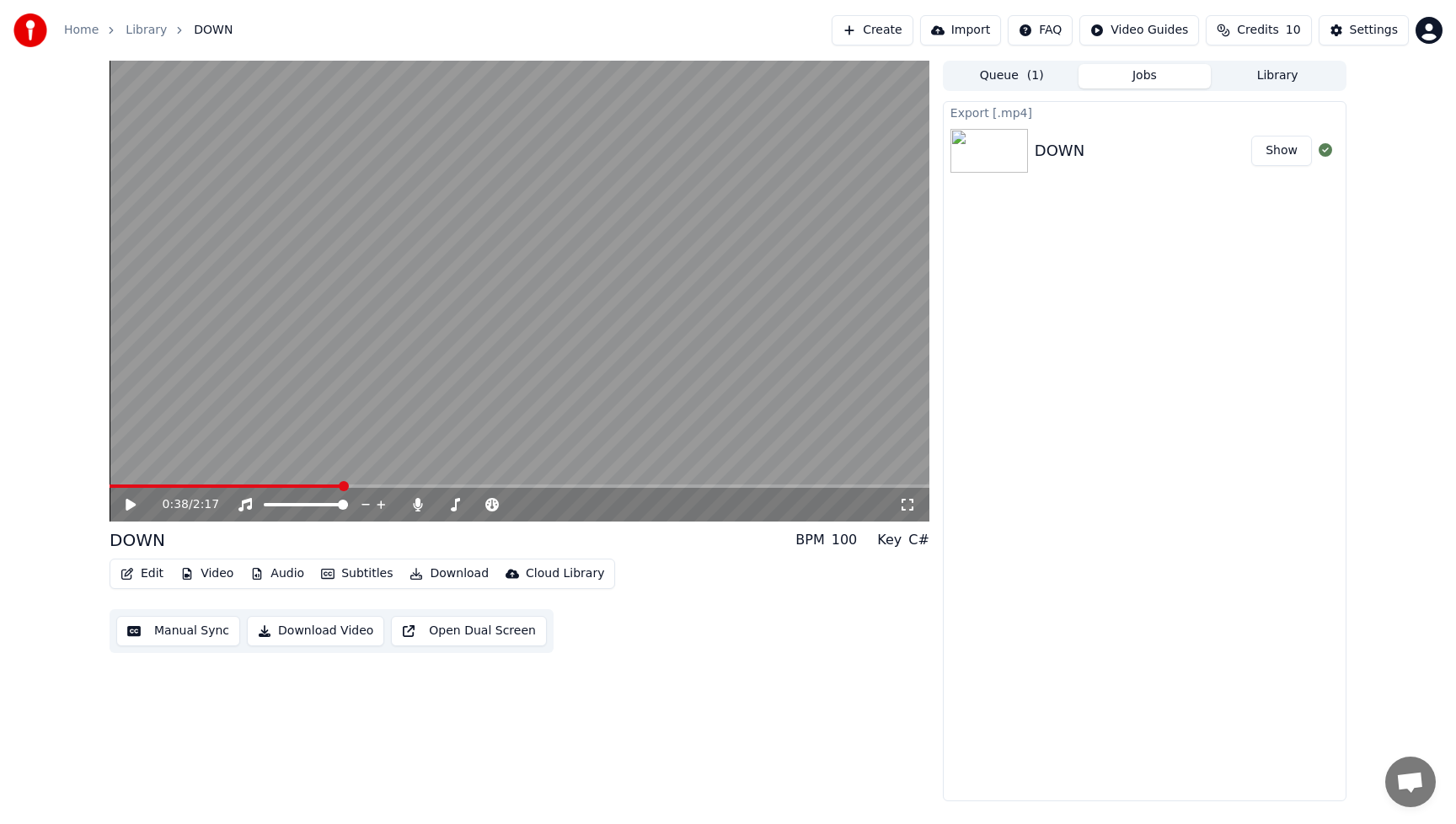
click at [157, 571] on button "Edit" at bounding box center [142, 575] width 57 height 24
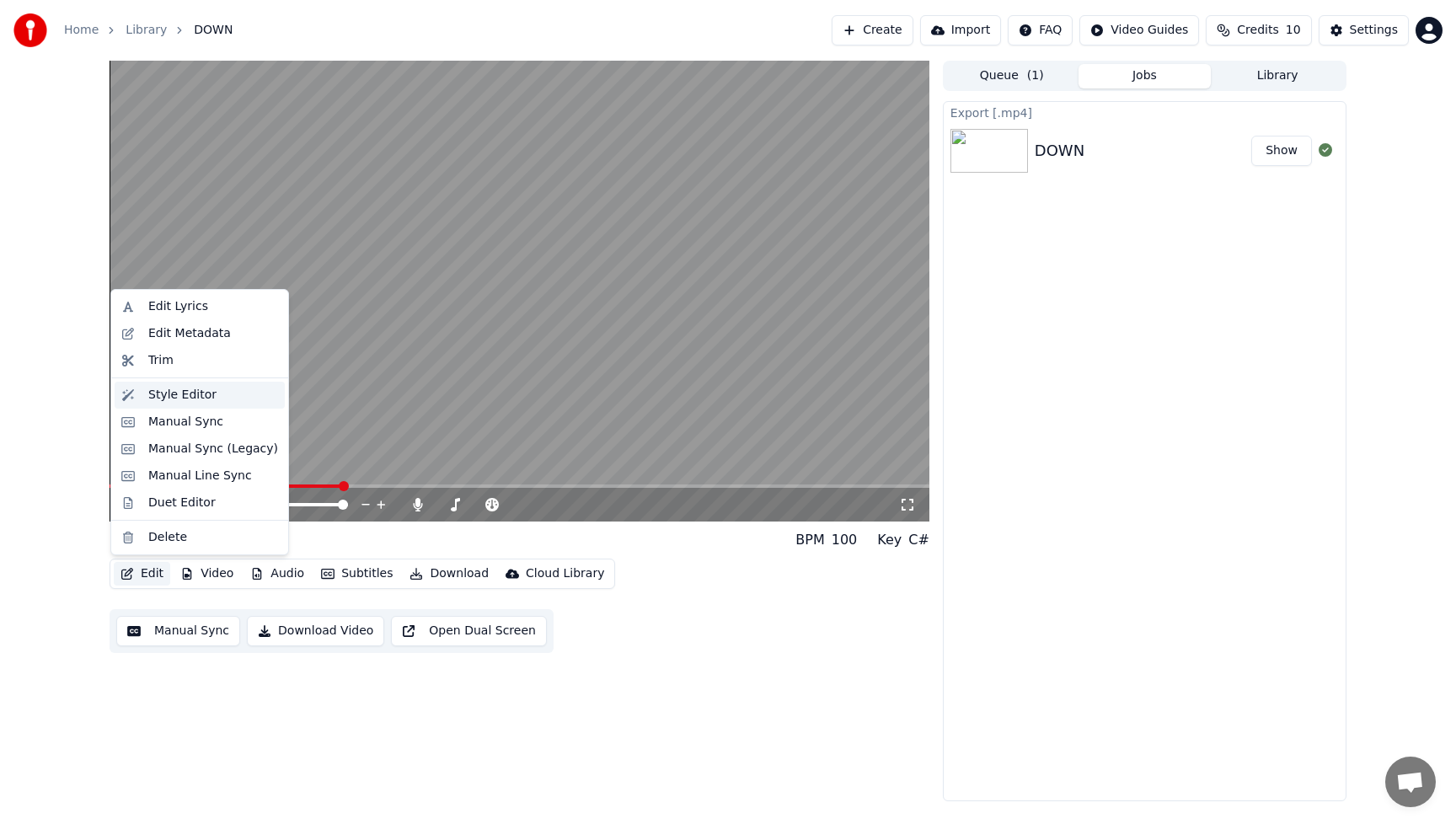
click at [182, 396] on div "Style Editor" at bounding box center [182, 395] width 68 height 17
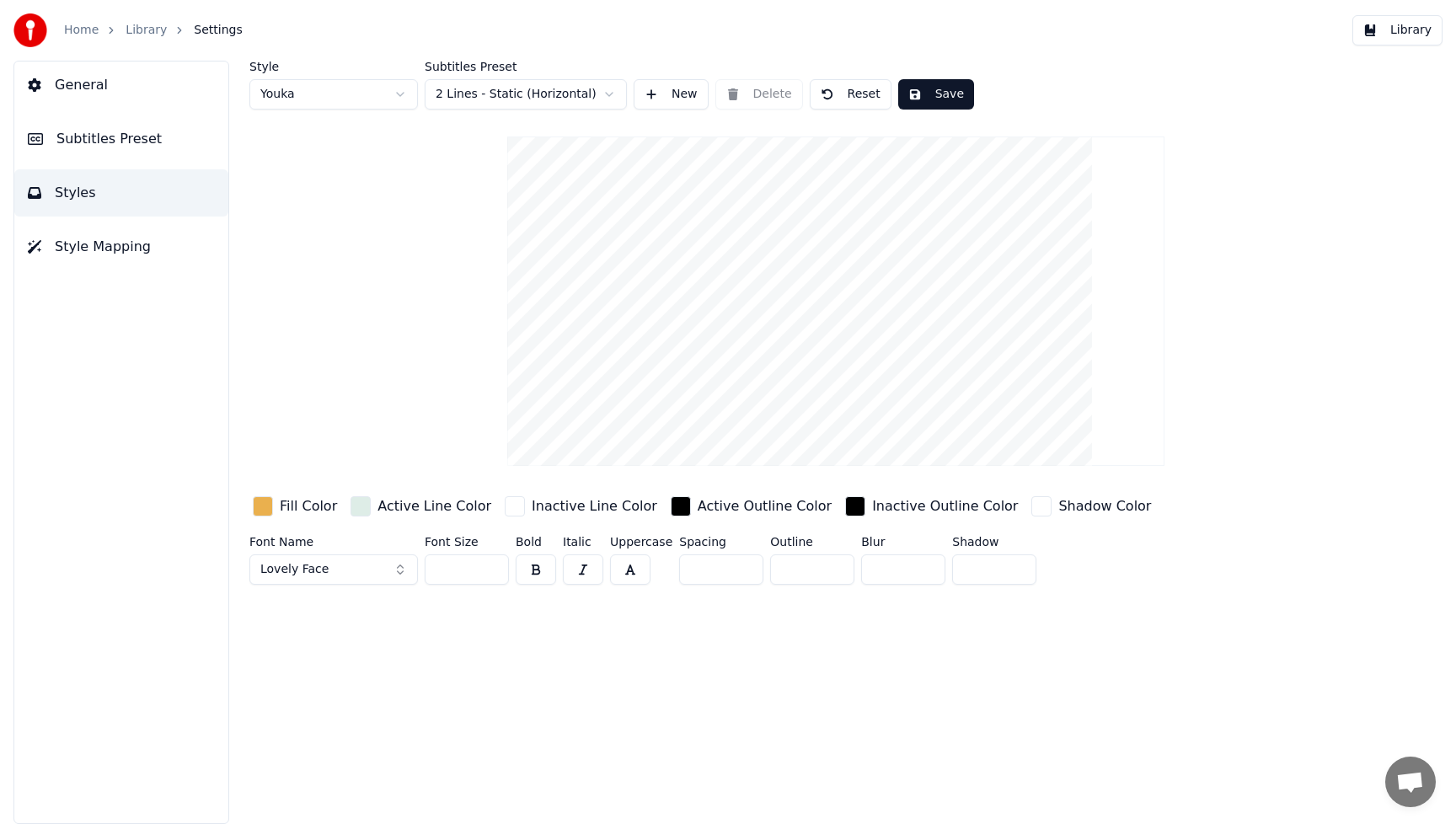
click at [267, 508] on div "button" at bounding box center [263, 507] width 20 height 20
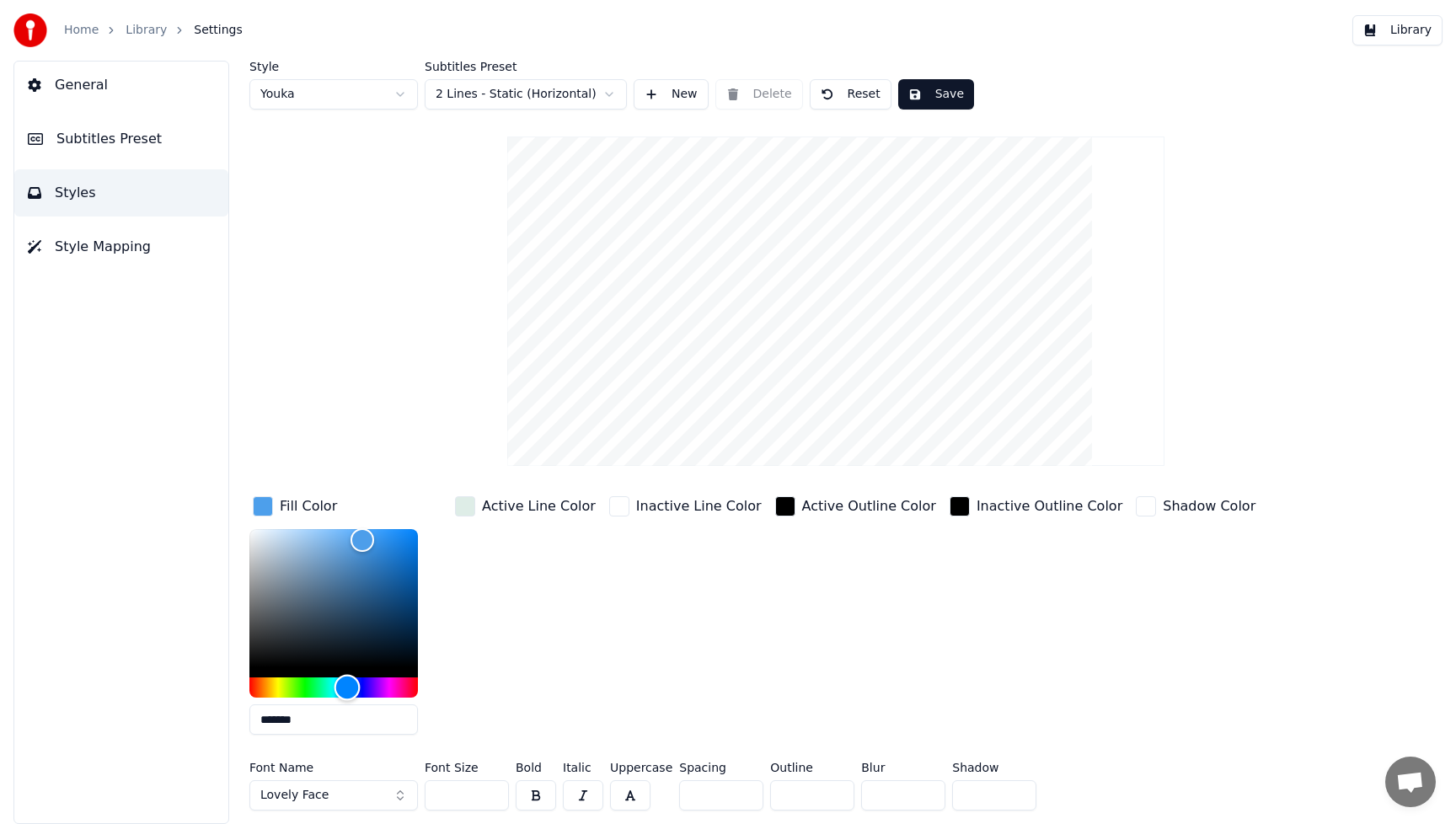
type input "*******"
drag, startPoint x: 269, startPoint y: 691, endPoint x: 348, endPoint y: 694, distance: 79.1
click at [348, 694] on div "Hue" at bounding box center [348, 688] width 26 height 26
click at [606, 667] on div "Inactive Line Color" at bounding box center [686, 620] width 160 height 255
click at [409, 793] on button "Lovely Face" at bounding box center [333, 796] width 169 height 30
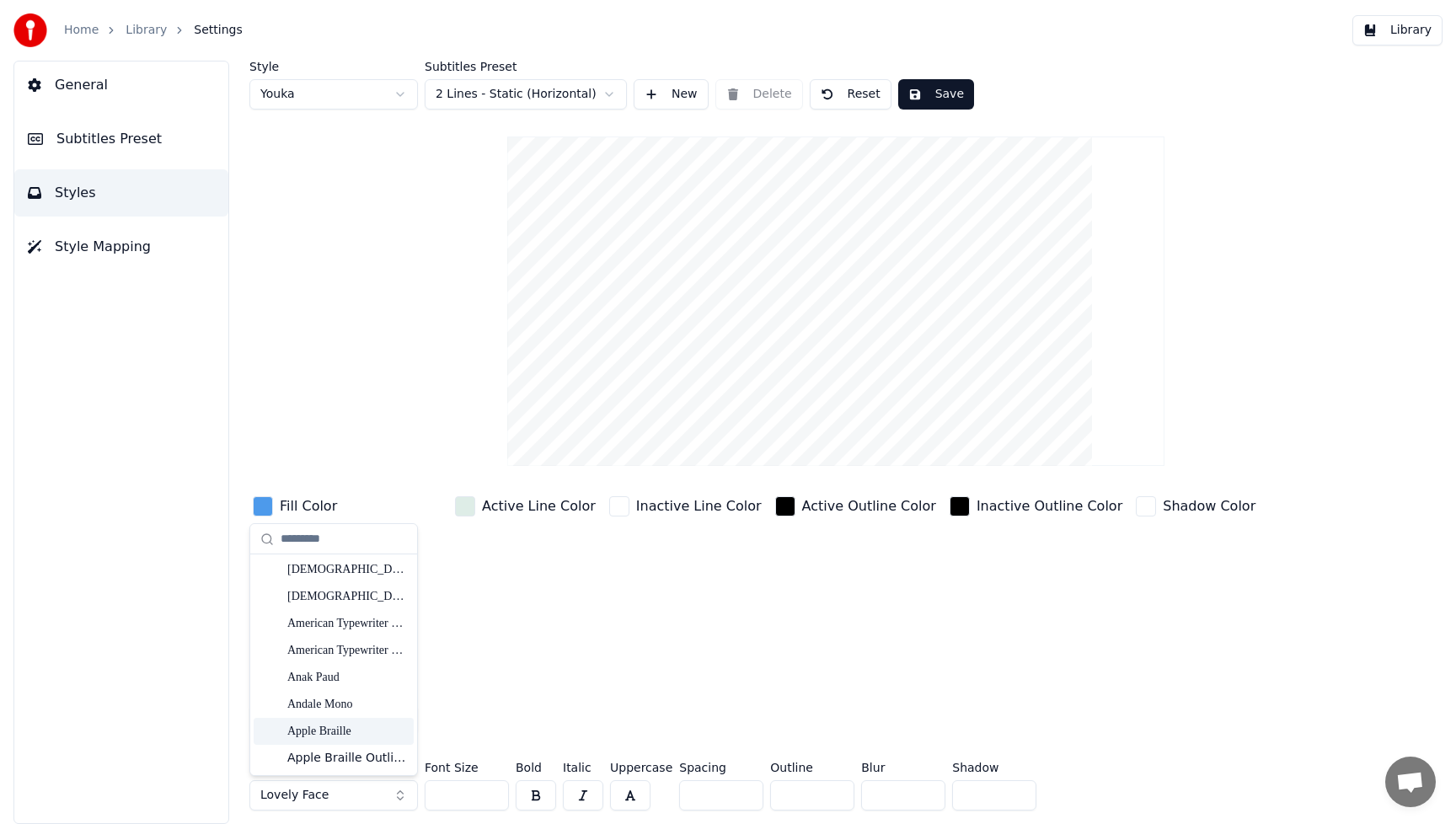
scroll to position [313, 0]
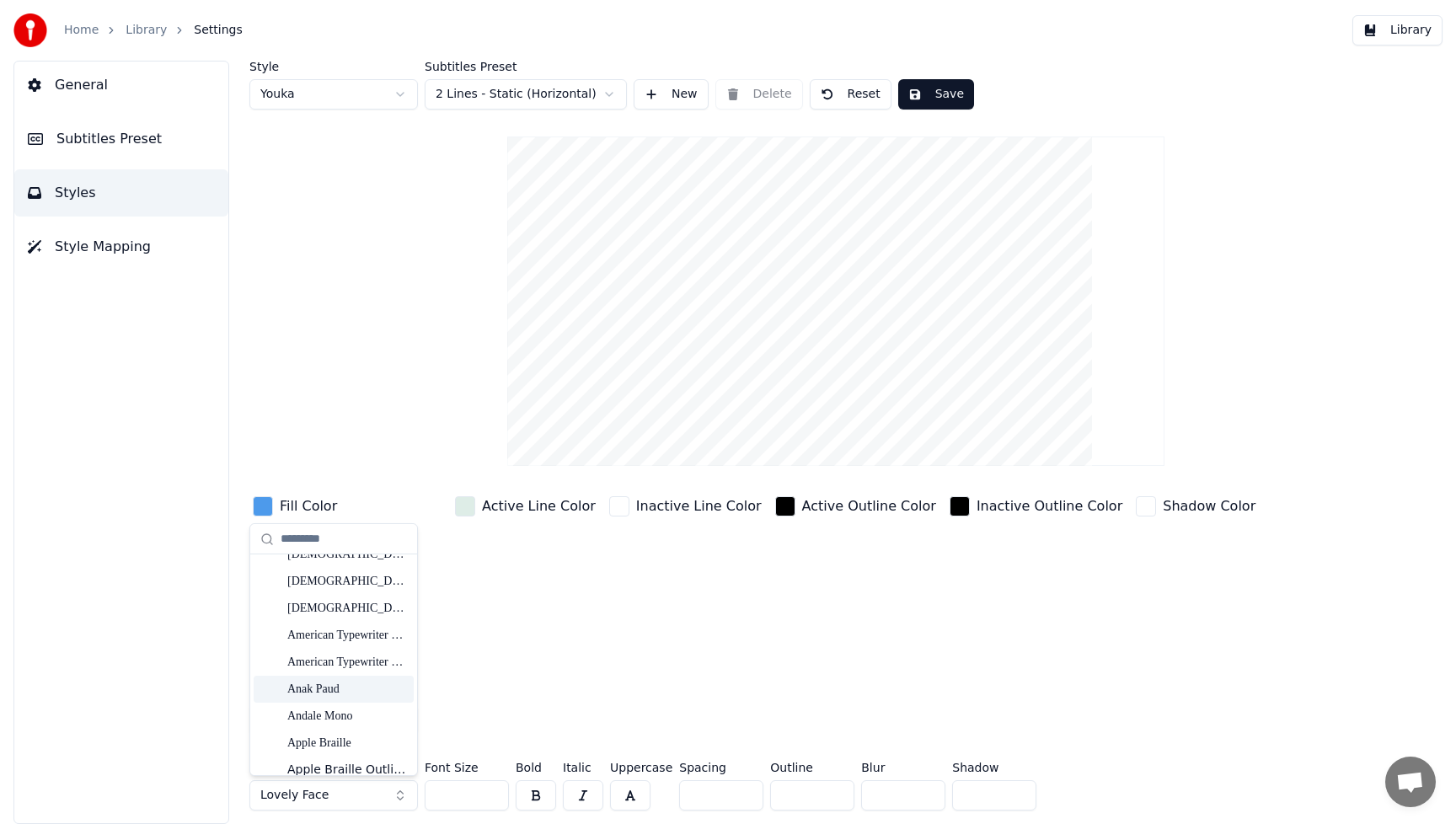
click at [330, 691] on div "Anak Paud" at bounding box center [347, 689] width 120 height 17
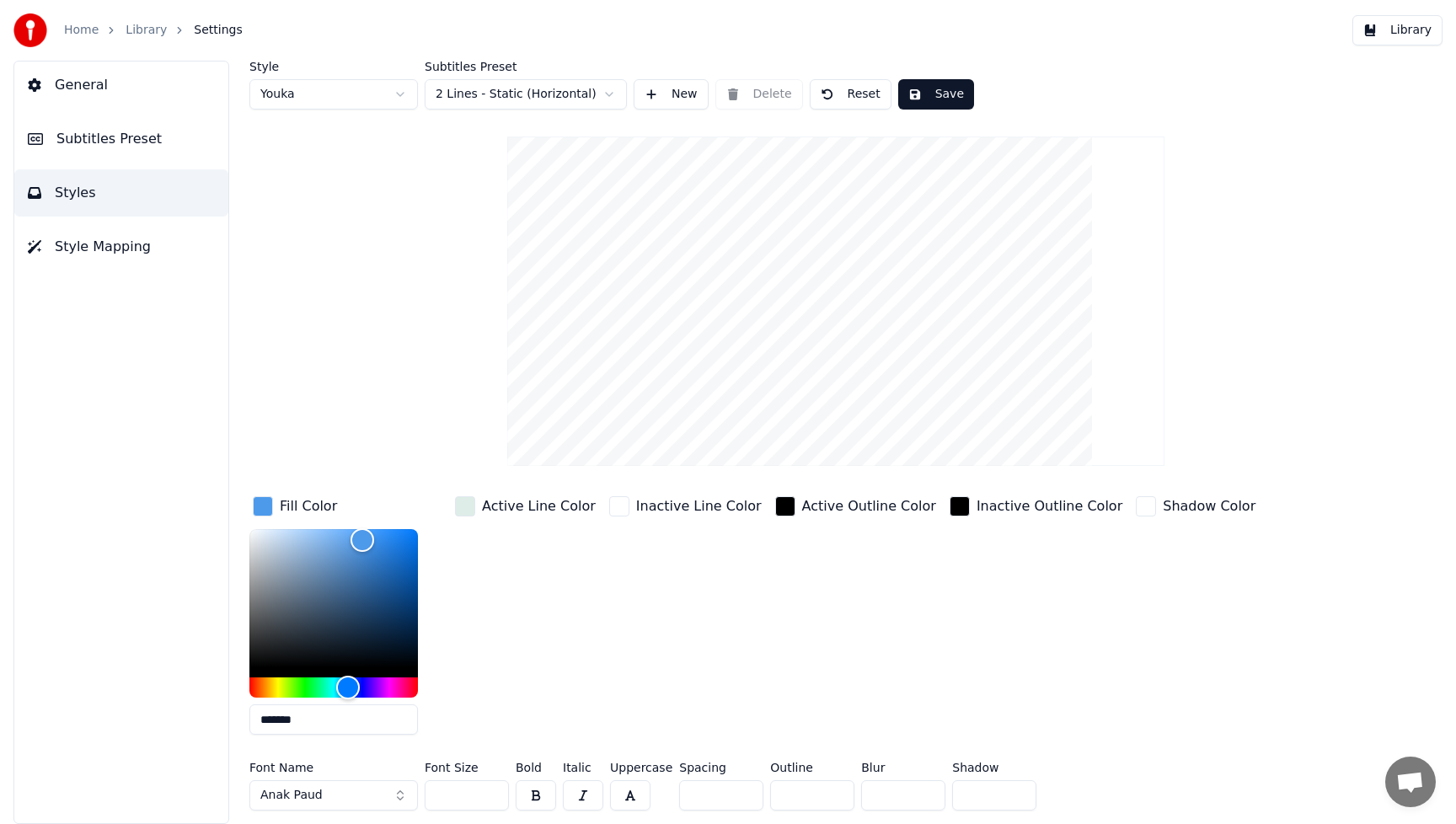
click at [397, 796] on button "Anak Paud" at bounding box center [333, 796] width 169 height 30
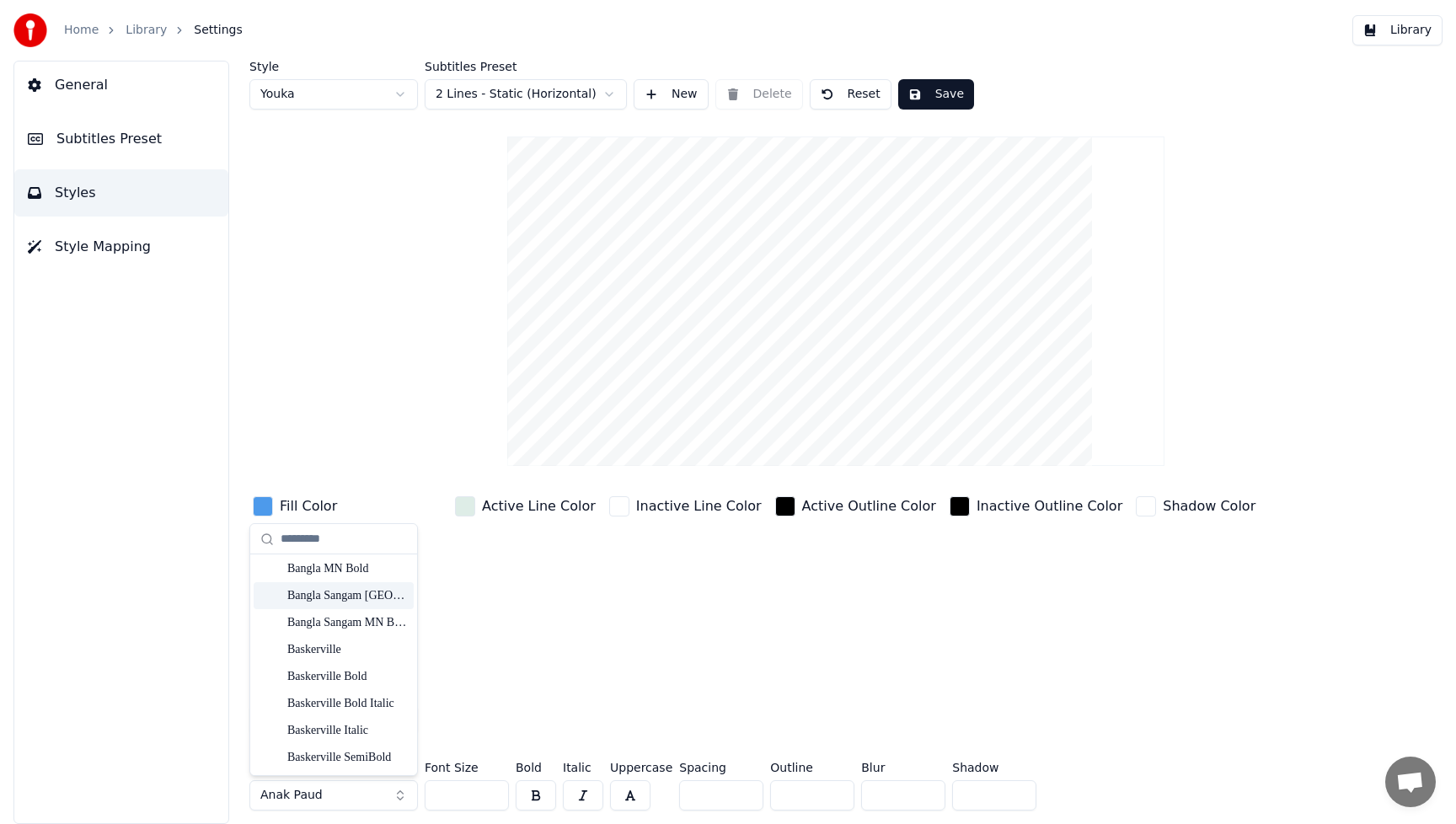
scroll to position [2869, 0]
click at [337, 590] on div "Beautiful Valentine" at bounding box center [347, 588] width 120 height 17
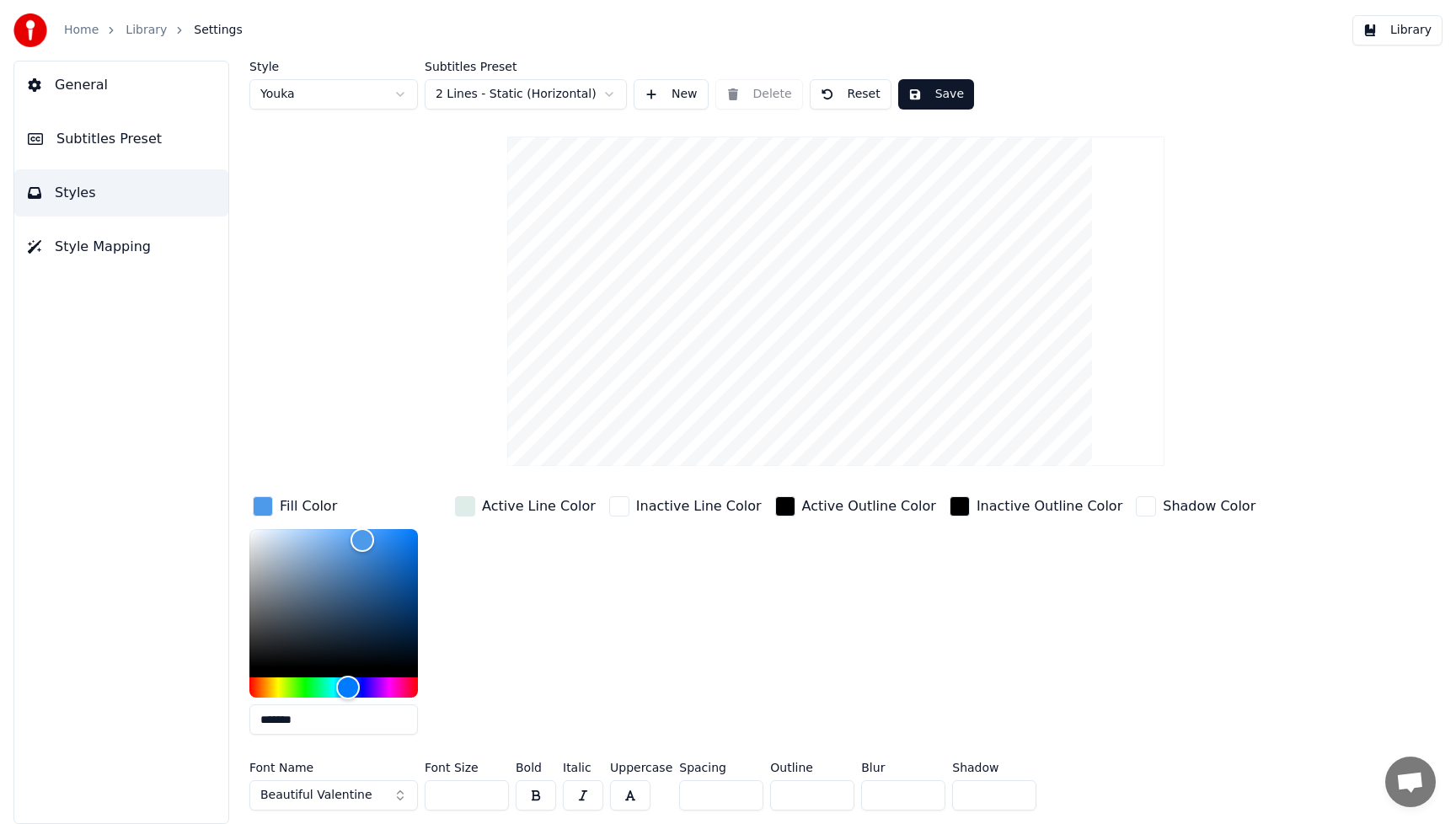
click at [396, 797] on button "Beautiful Valentine" at bounding box center [333, 796] width 169 height 30
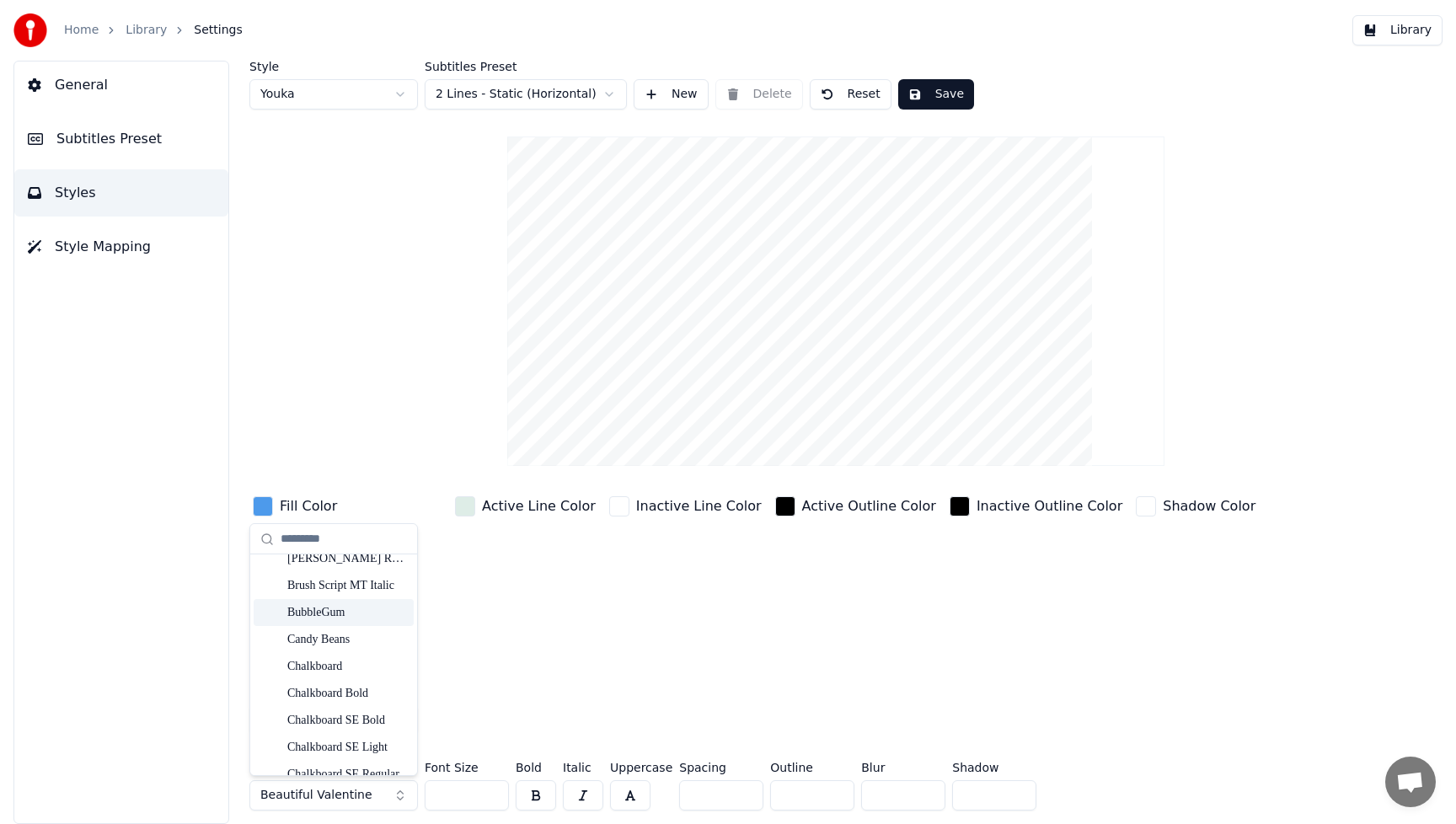
scroll to position [3280, 0]
click at [306, 606] on div "Candy Beans" at bounding box center [347, 608] width 120 height 17
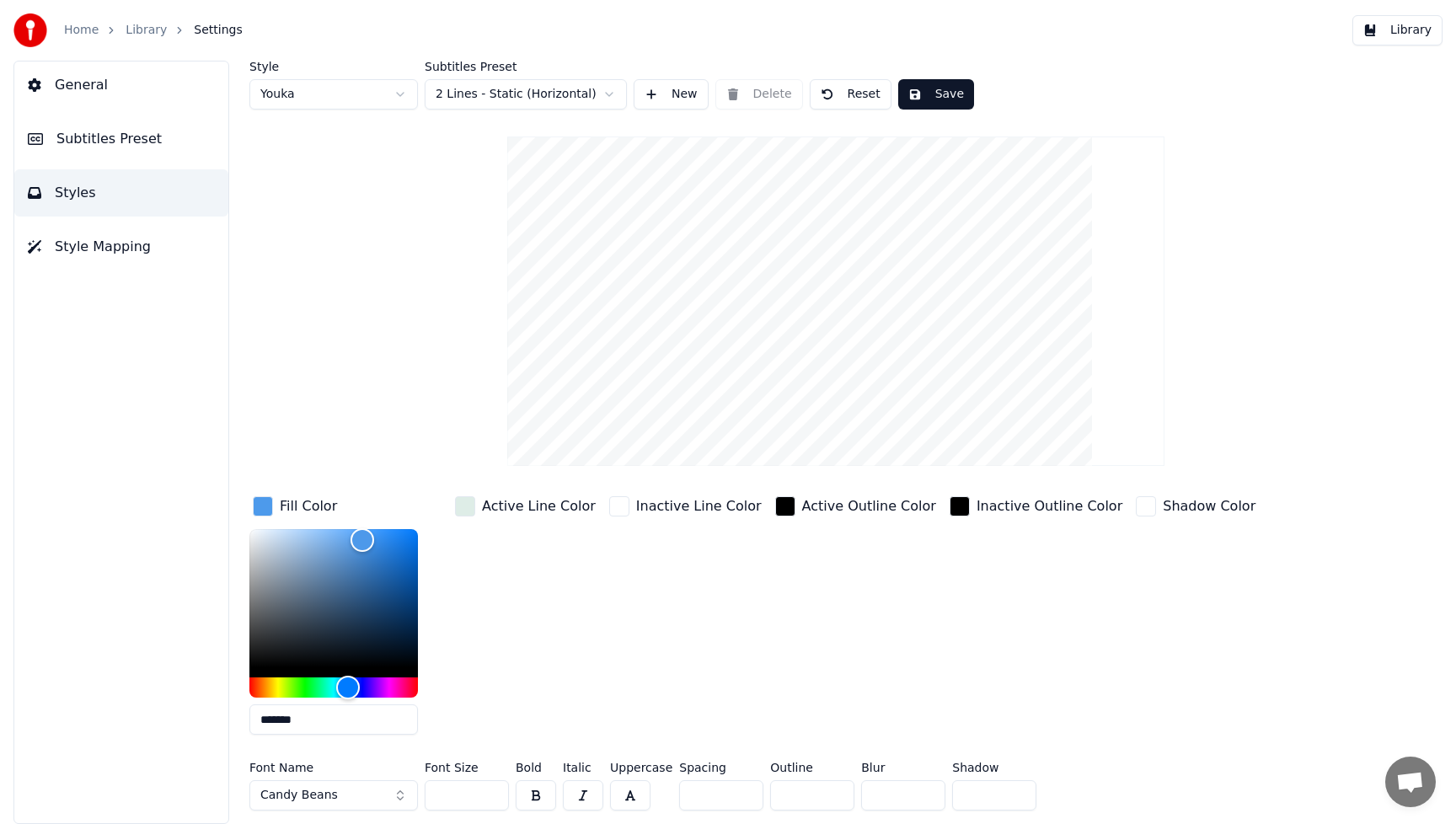
click at [402, 797] on button "Candy Beans" at bounding box center [333, 796] width 169 height 30
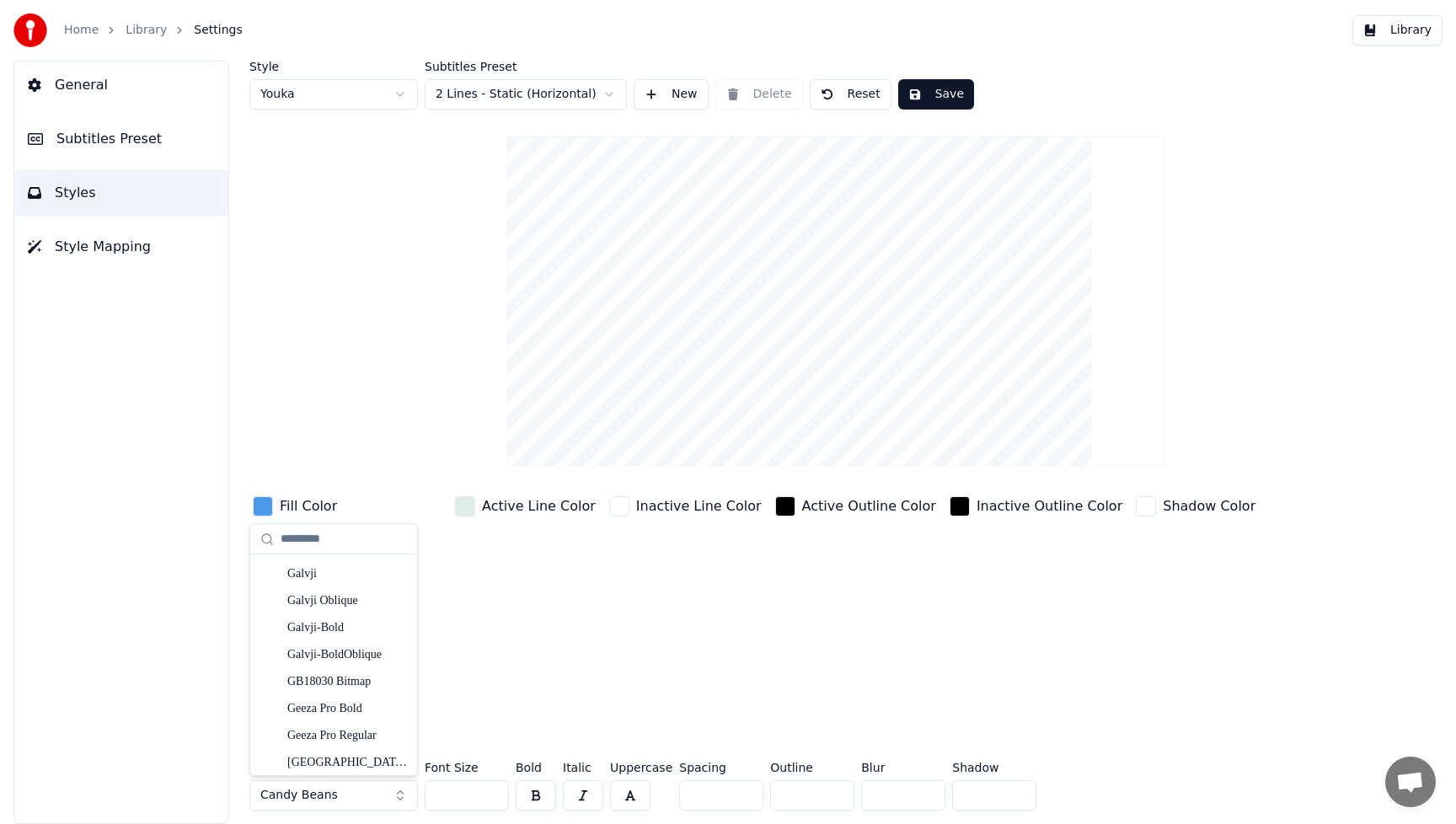
scroll to position [4828, 0]
click at [318, 571] on div "Dogbangy" at bounding box center [347, 569] width 120 height 17
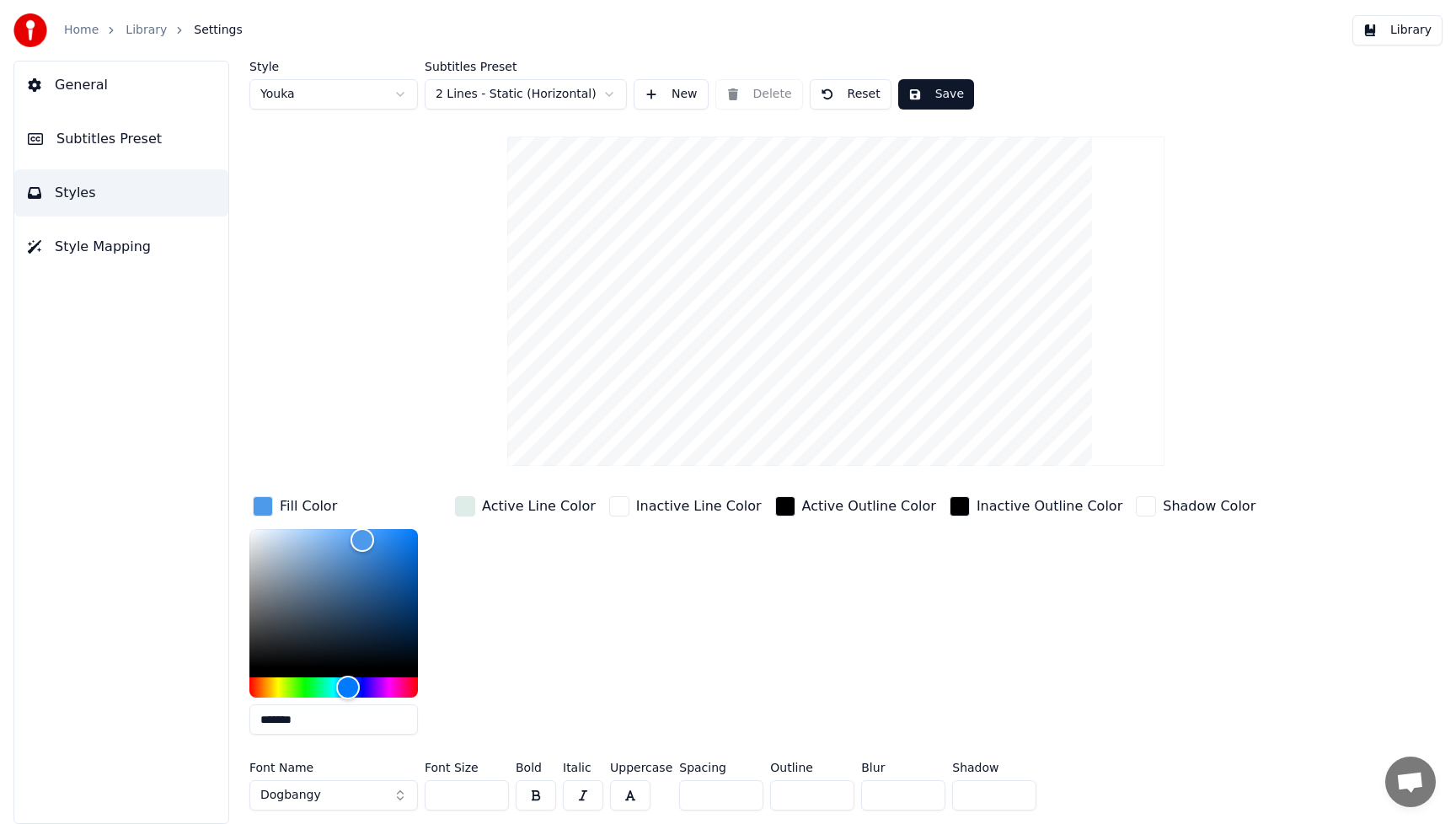
drag, startPoint x: 468, startPoint y: 799, endPoint x: 414, endPoint y: 800, distance: 54.0
click at [414, 800] on div "Font Name Dogbangy Font Size *** Bold Italic Uppercase Spacing * Outline * Blur…" at bounding box center [759, 790] width 1020 height 56
drag, startPoint x: 464, startPoint y: 789, endPoint x: 416, endPoint y: 795, distance: 48.4
click at [416, 795] on div "Font Name Dogbangy Font Size ** Bold Italic Uppercase Spacing * Outline * Blur …" at bounding box center [759, 790] width 1020 height 56
type input "**"
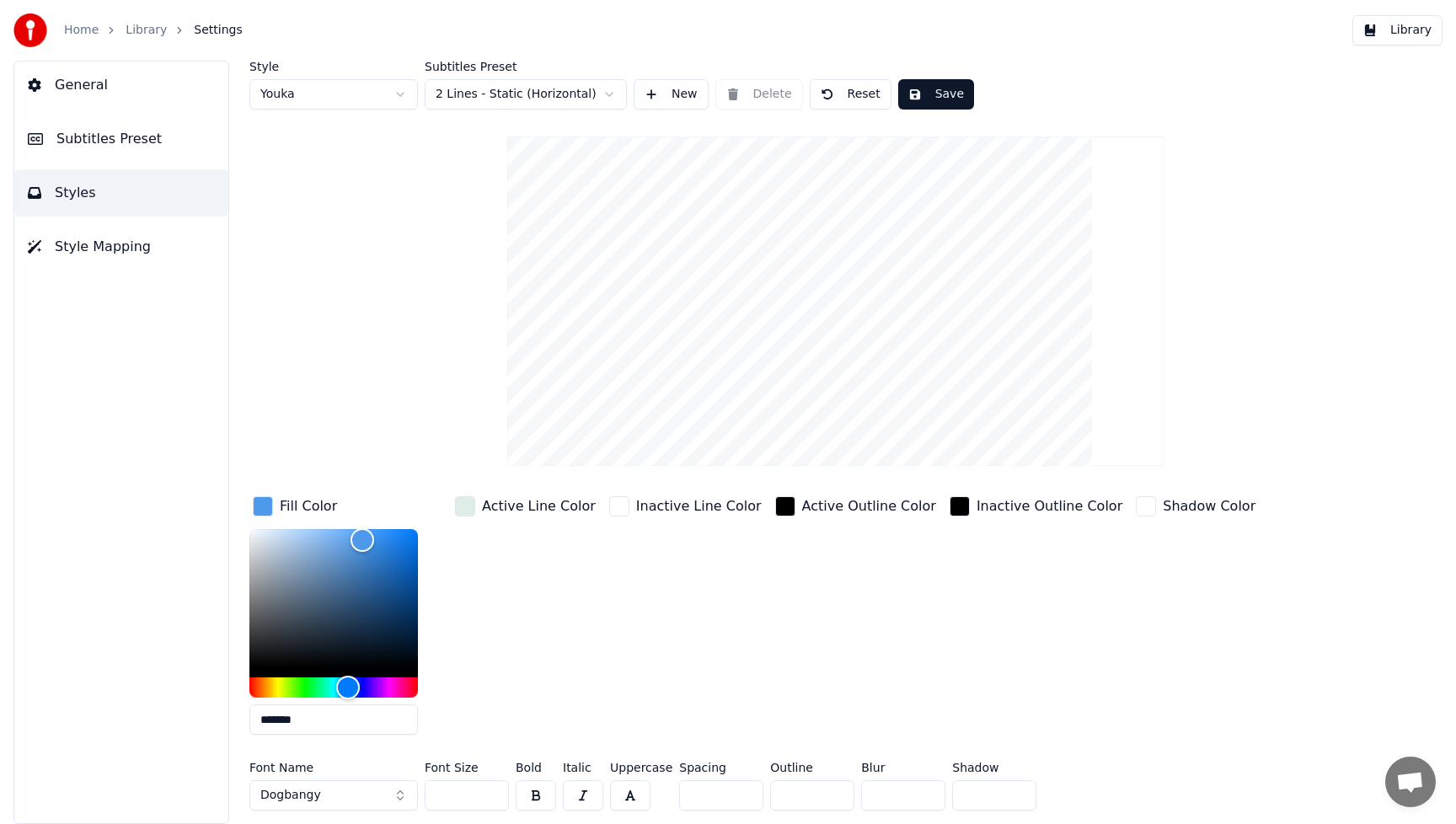
click at [772, 654] on div "Active Outline Color" at bounding box center [856, 620] width 168 height 255
click at [949, 92] on button "Save" at bounding box center [936, 94] width 76 height 30
click at [1414, 35] on button "Library" at bounding box center [1397, 30] width 90 height 30
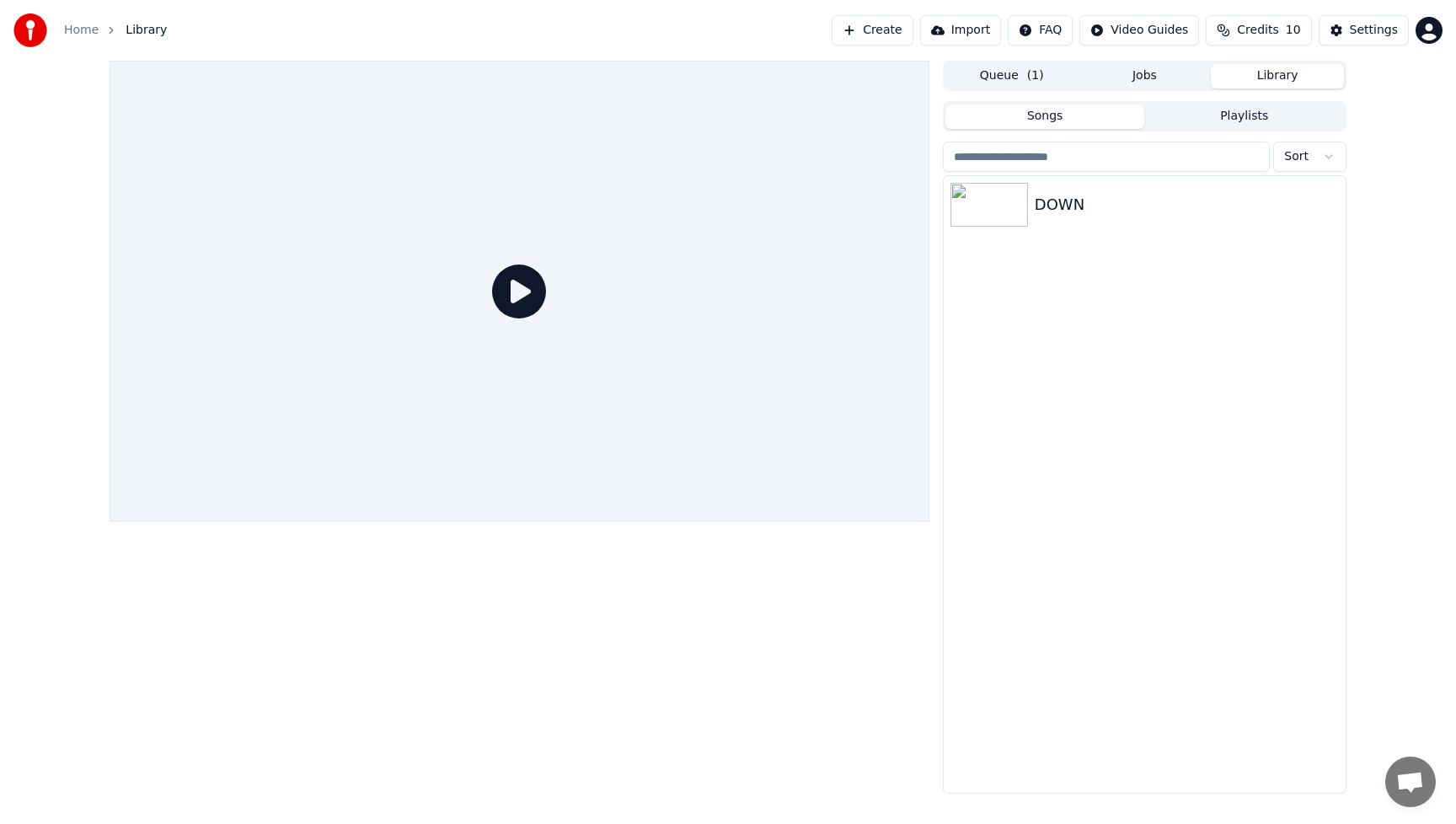
click at [527, 292] on icon at bounding box center [520, 291] width 54 height 54
click at [1112, 222] on div "DOWN" at bounding box center [1144, 205] width 402 height 57
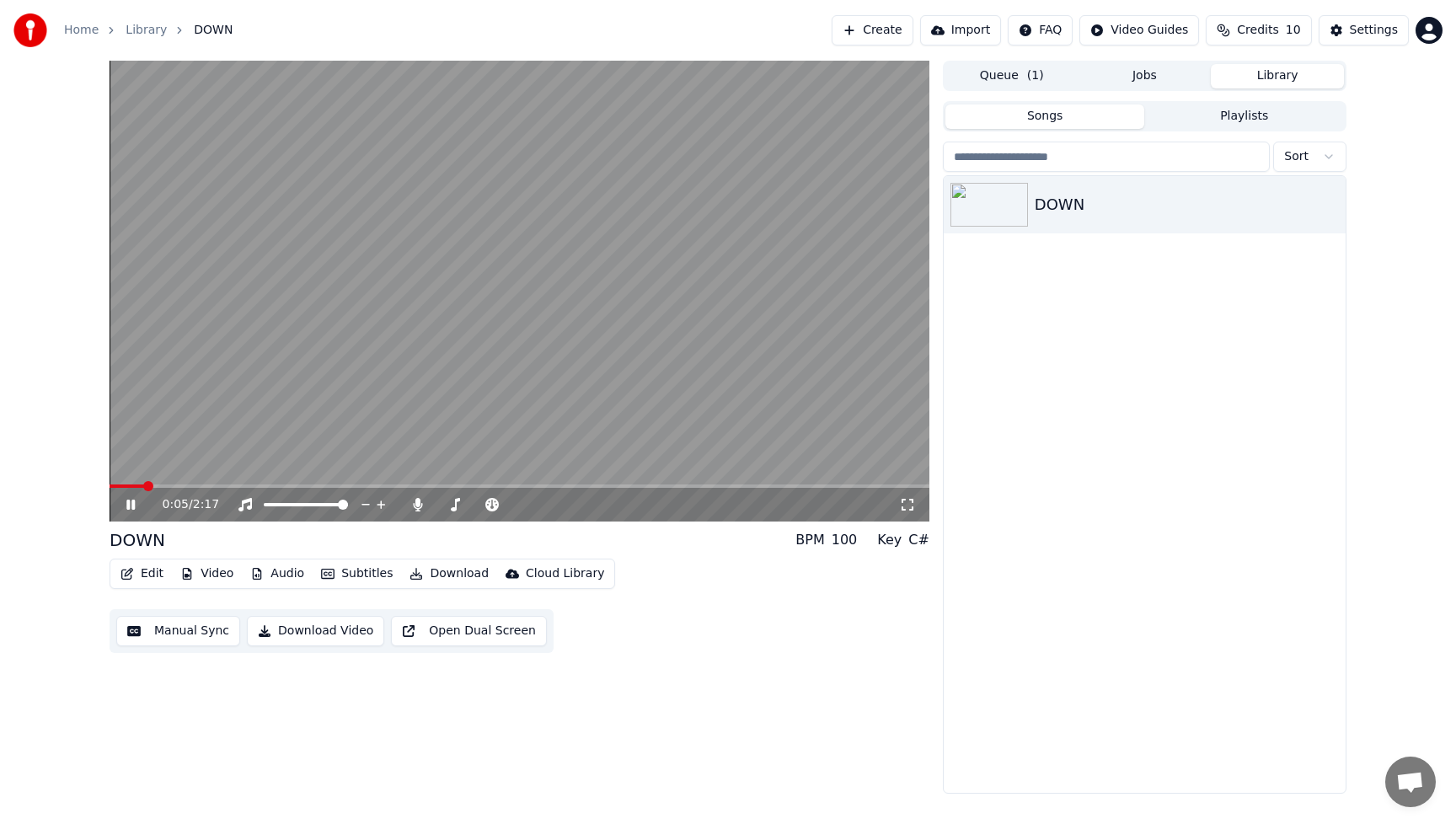
click at [134, 503] on icon at bounding box center [131, 505] width 8 height 10
click at [212, 575] on button "Video" at bounding box center [206, 575] width 67 height 24
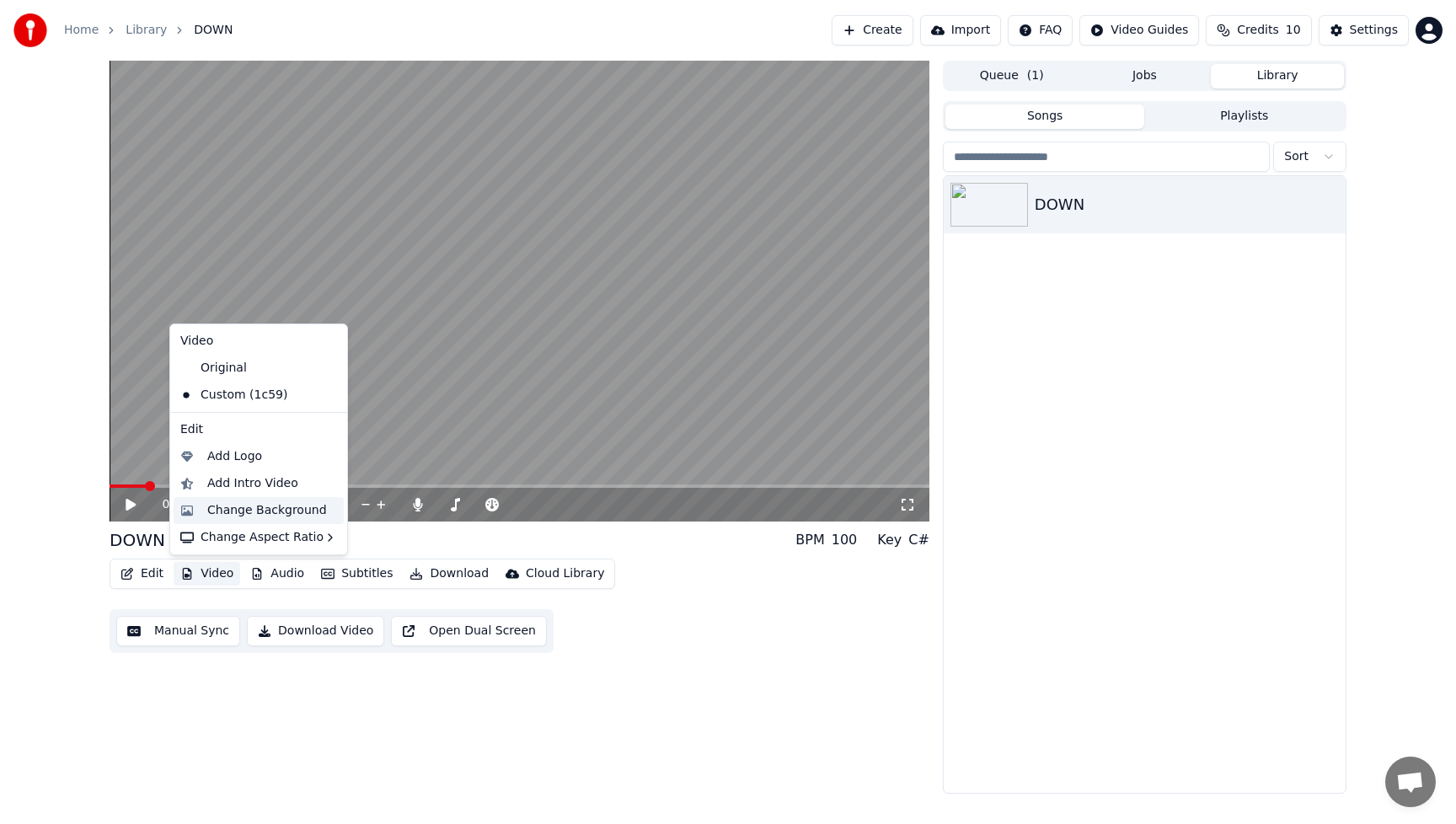
click at [241, 516] on div "Change Background" at bounding box center [267, 511] width 120 height 17
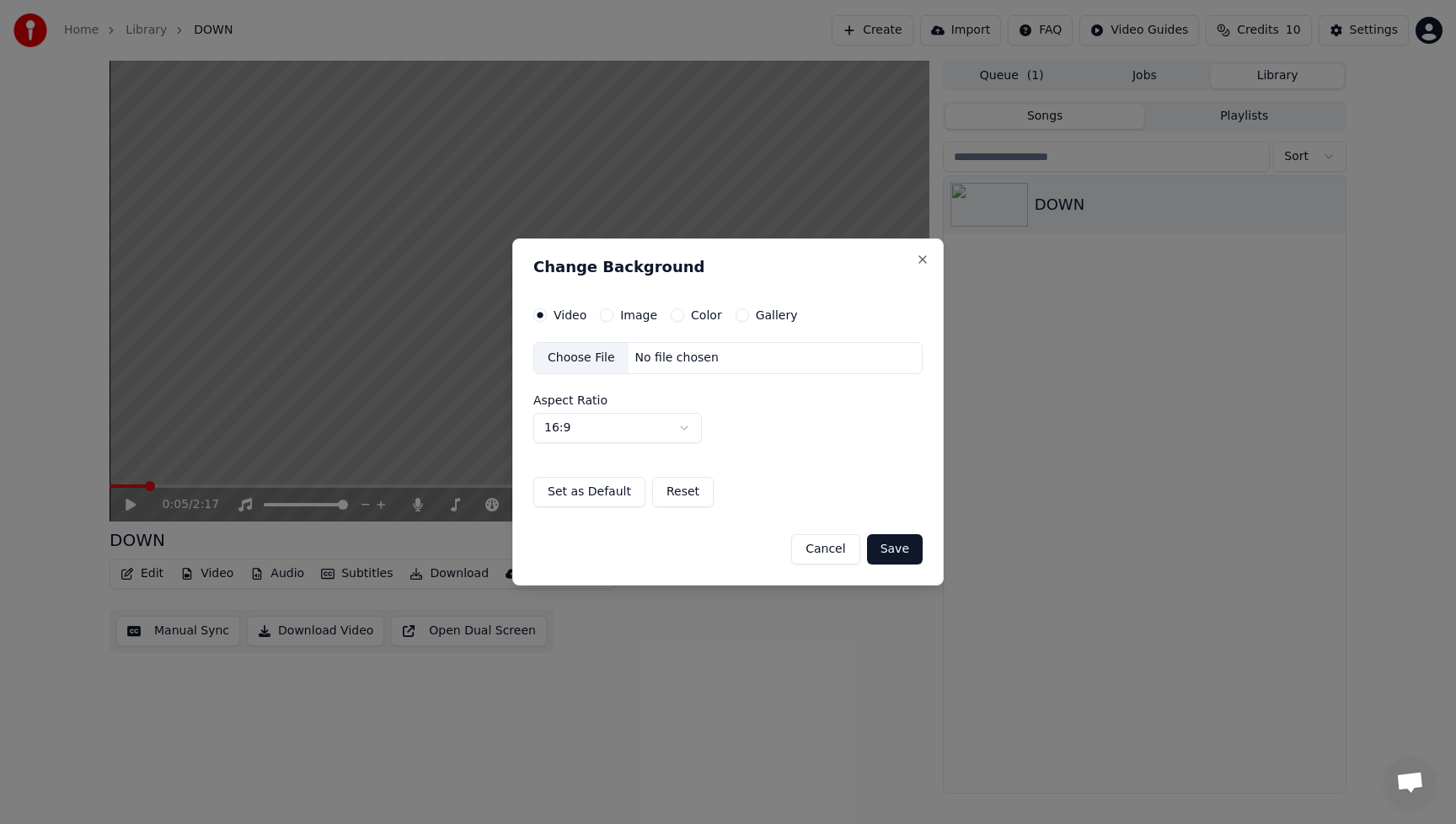
click at [581, 358] on div "Choose File" at bounding box center [581, 358] width 95 height 30
click at [899, 548] on button "Save" at bounding box center [896, 550] width 56 height 30
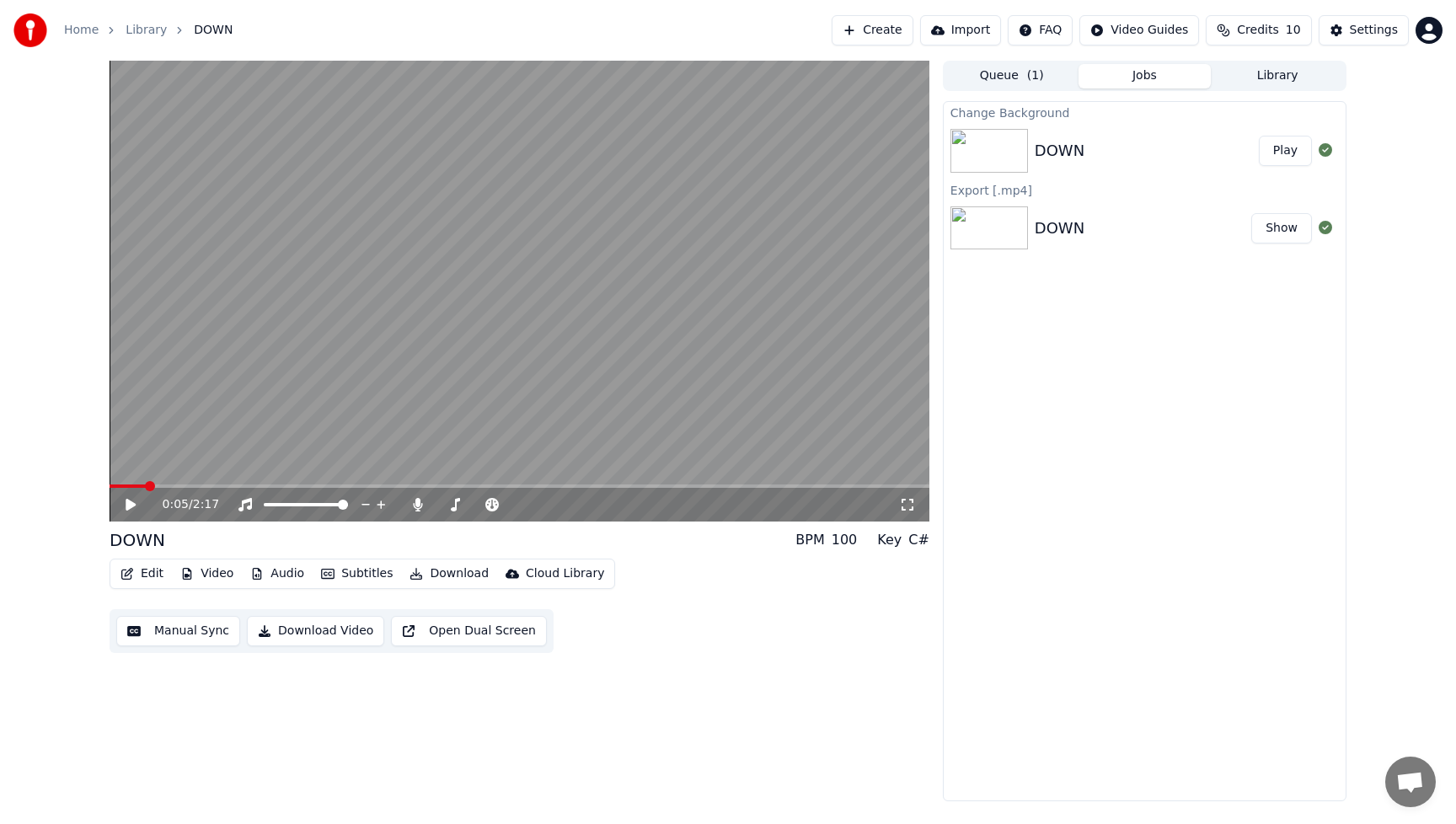
click at [202, 574] on button "Video" at bounding box center [206, 575] width 67 height 24
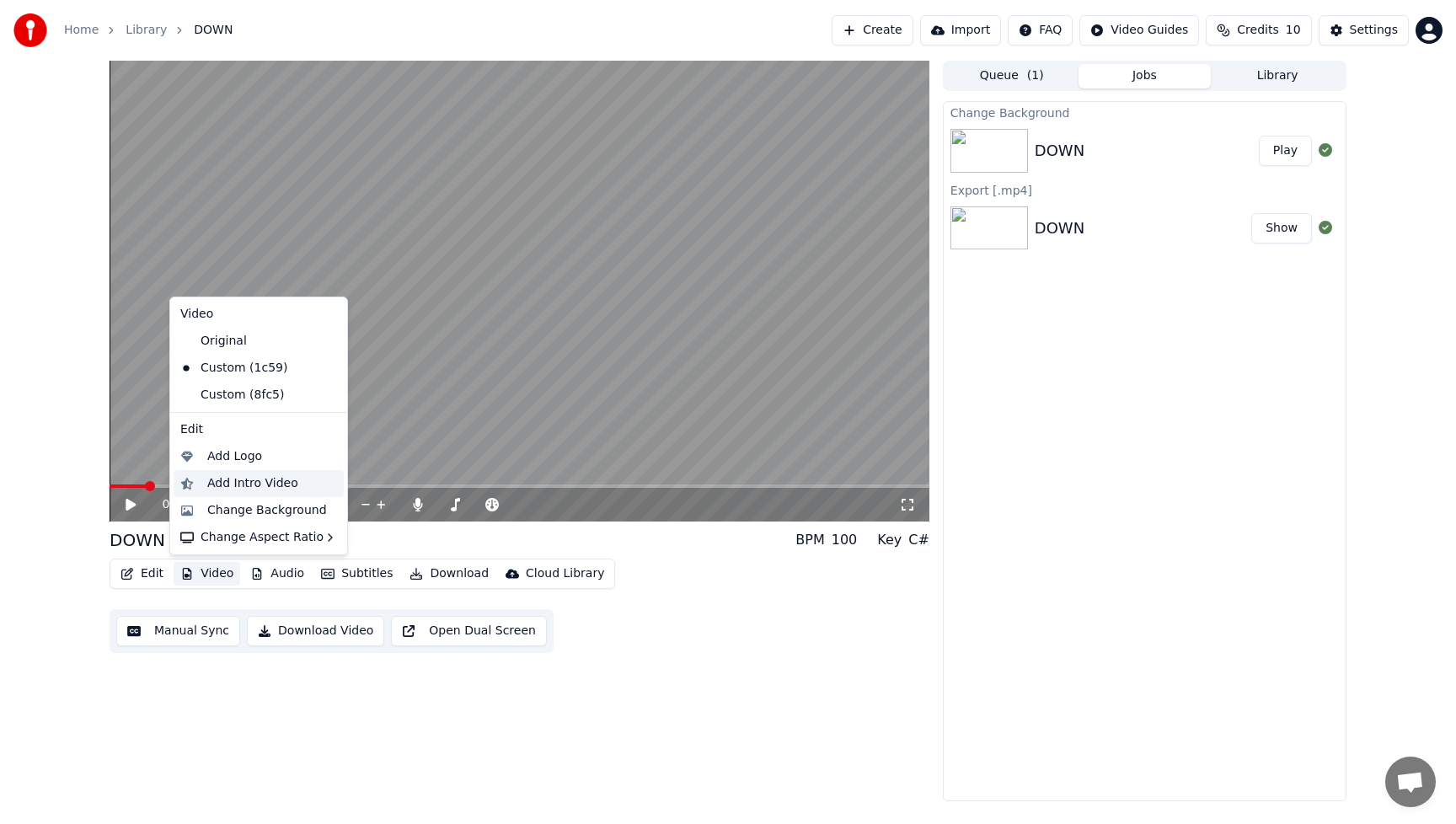
click at [235, 487] on div "Add Intro Video" at bounding box center [252, 484] width 91 height 17
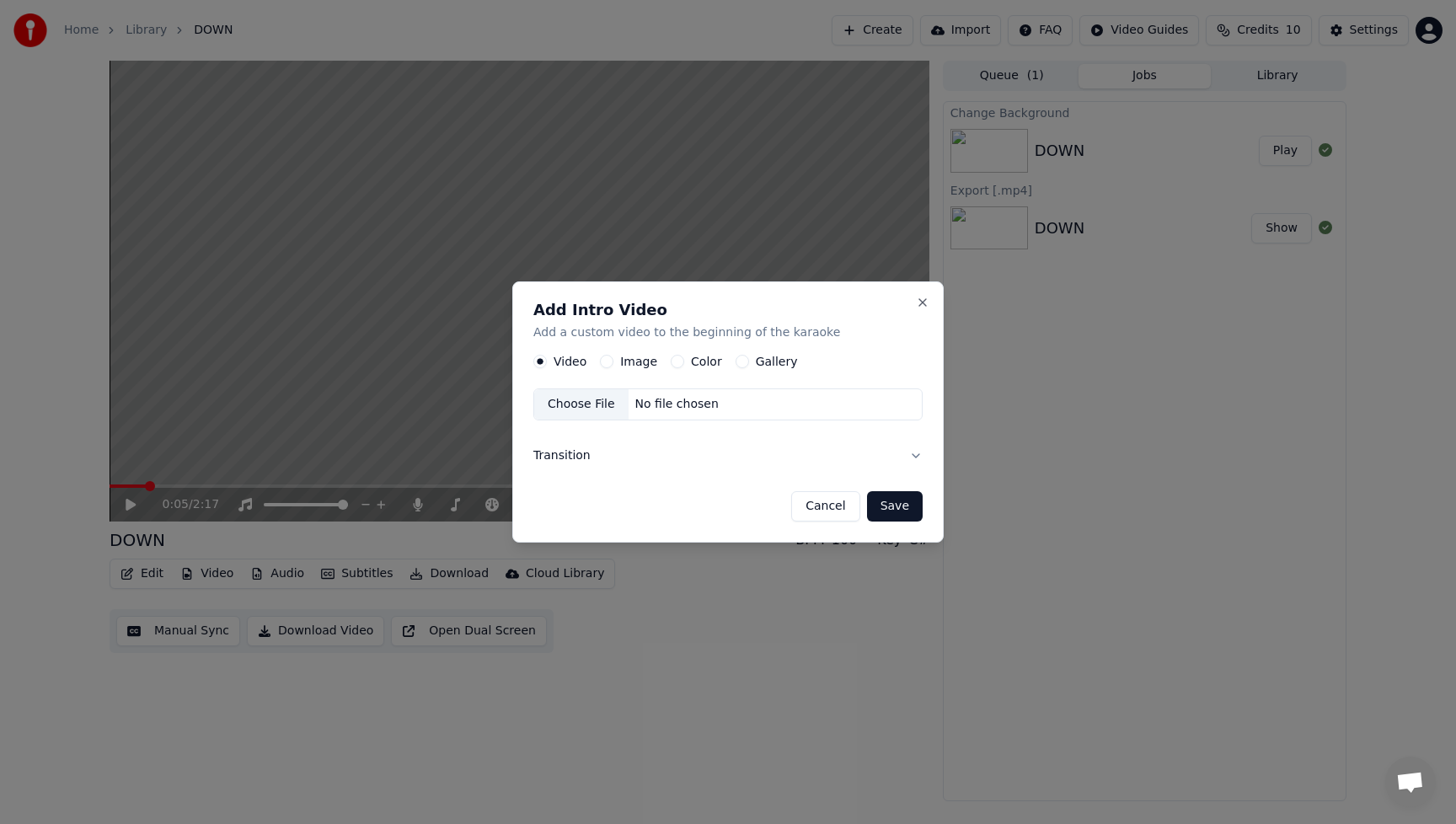
click at [638, 360] on label "Image" at bounding box center [638, 362] width 37 height 12
click at [613, 360] on button "Image" at bounding box center [607, 362] width 14 height 14
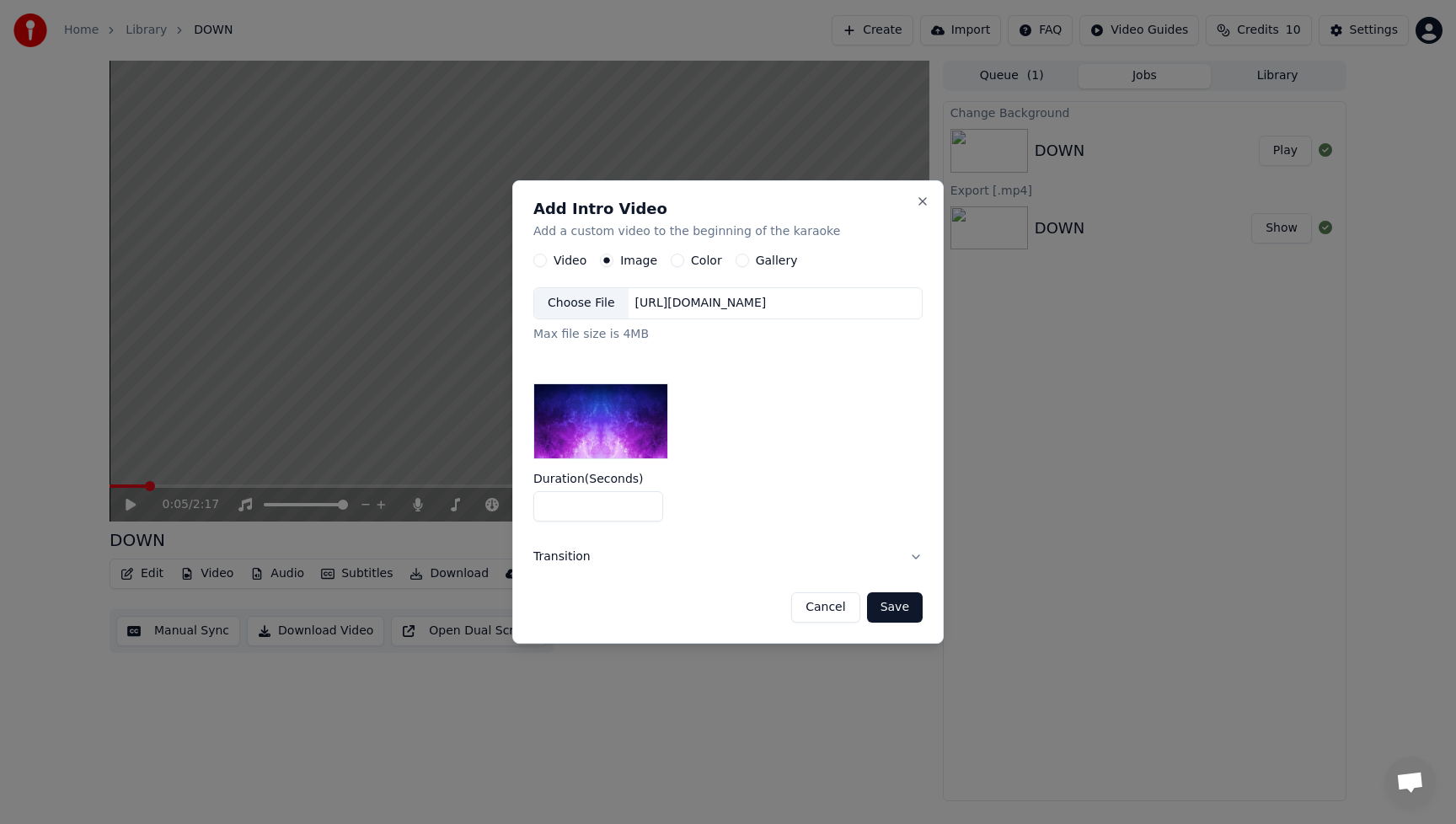
click at [565, 304] on div "Choose File" at bounding box center [581, 303] width 95 height 30
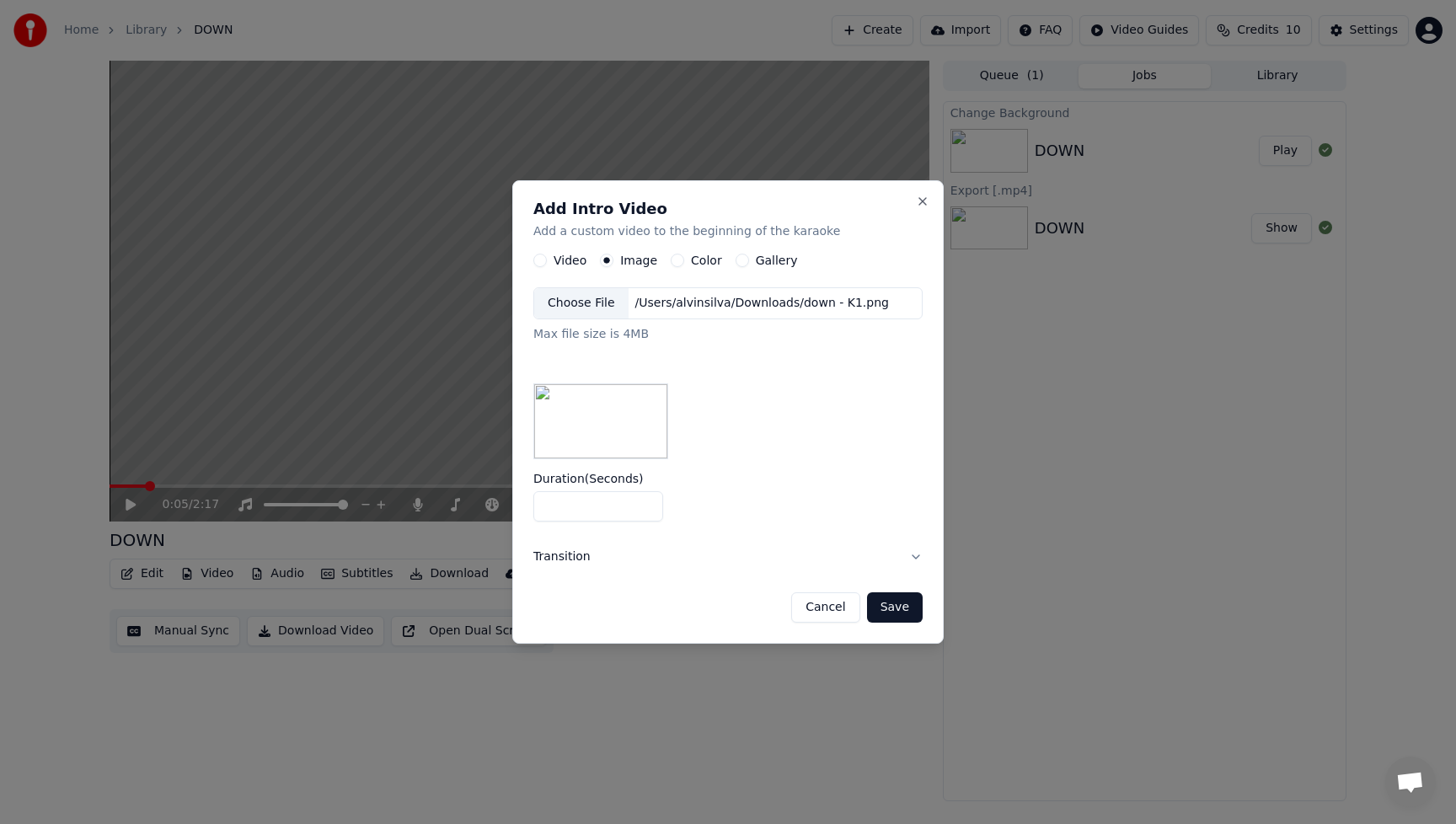
click at [906, 604] on button "Save" at bounding box center [896, 608] width 56 height 30
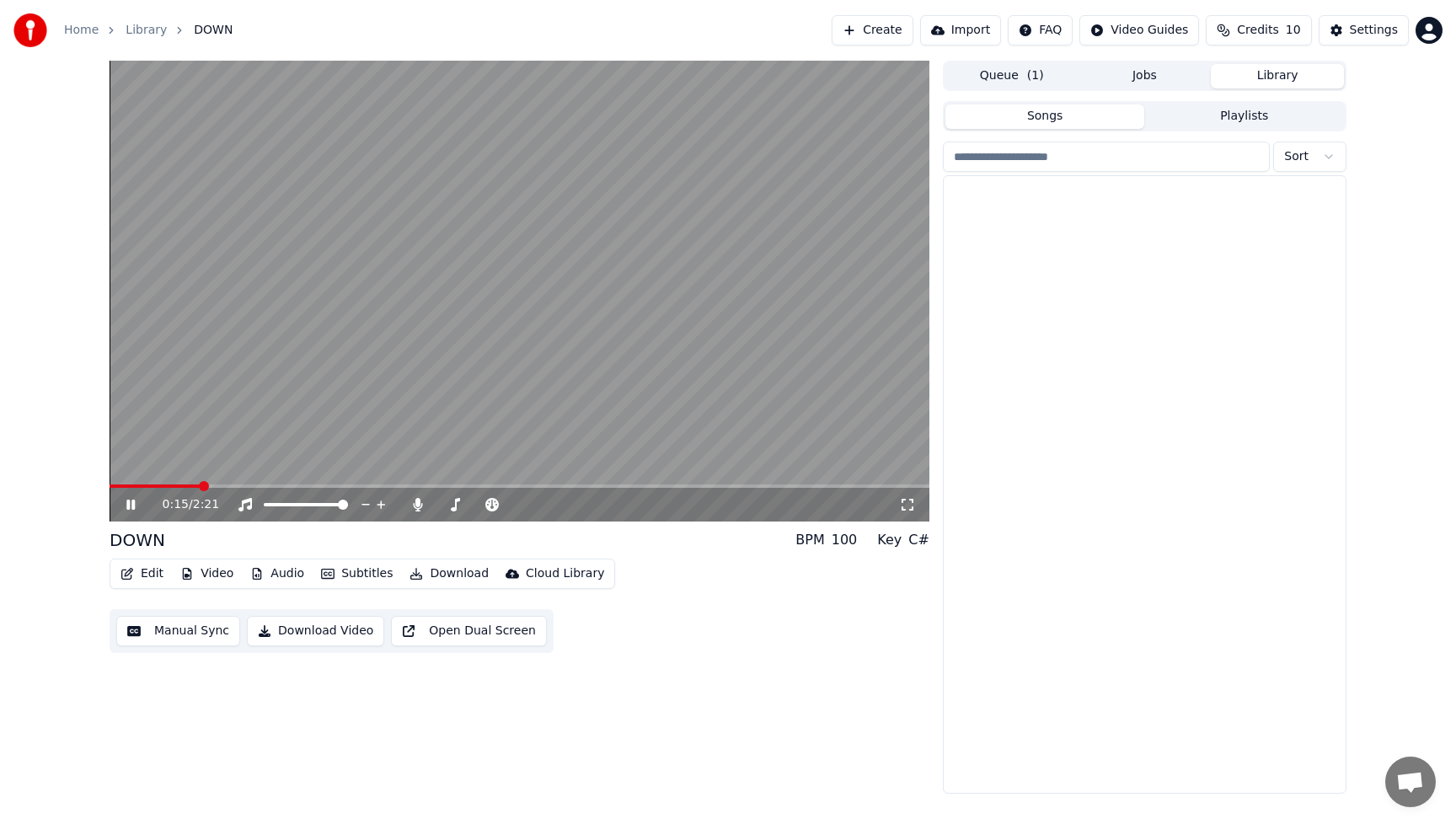
click at [1277, 75] on button "Library" at bounding box center [1277, 76] width 134 height 25
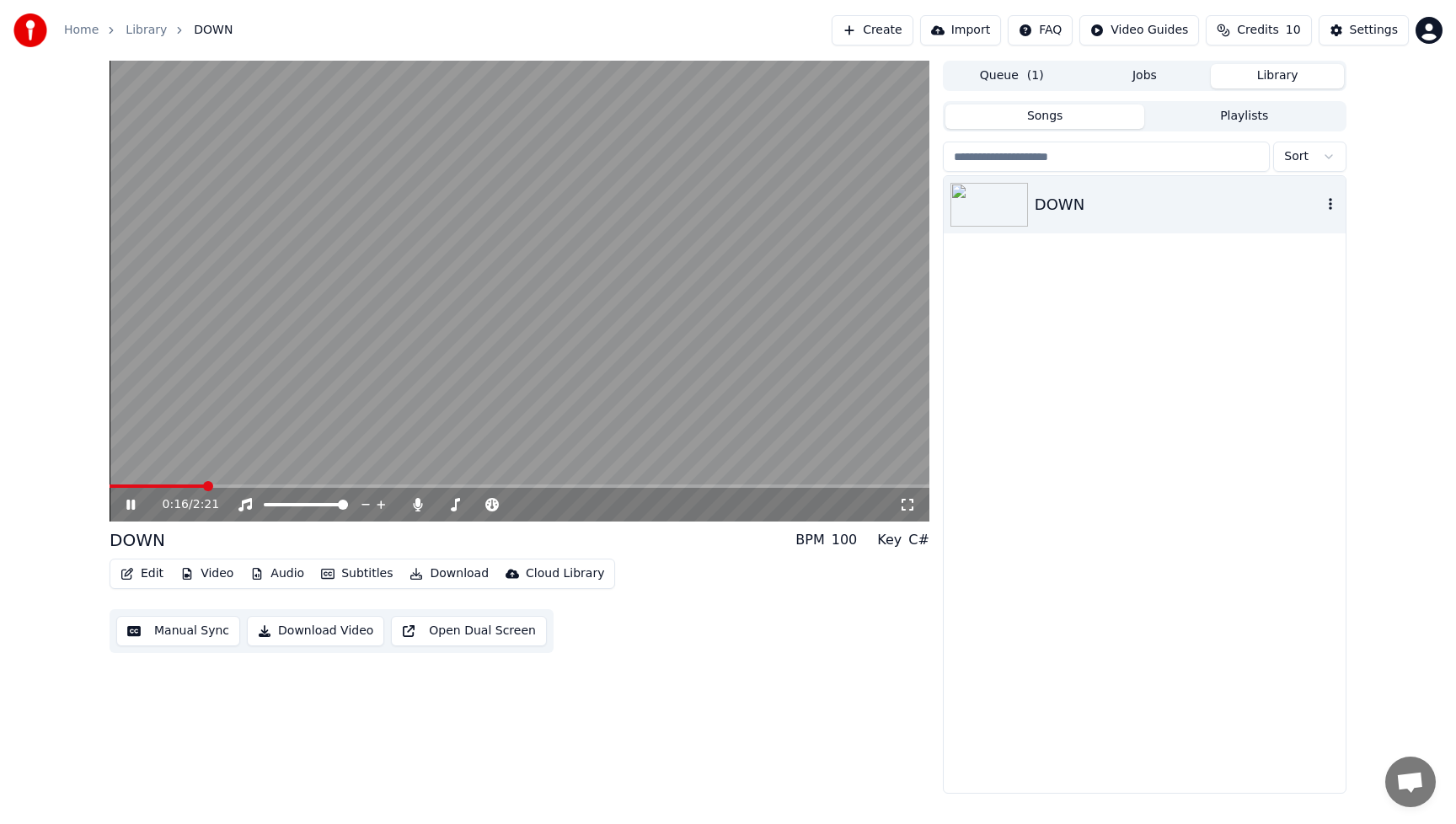
click at [1079, 196] on div "DOWN" at bounding box center [1179, 206] width 287 height 24
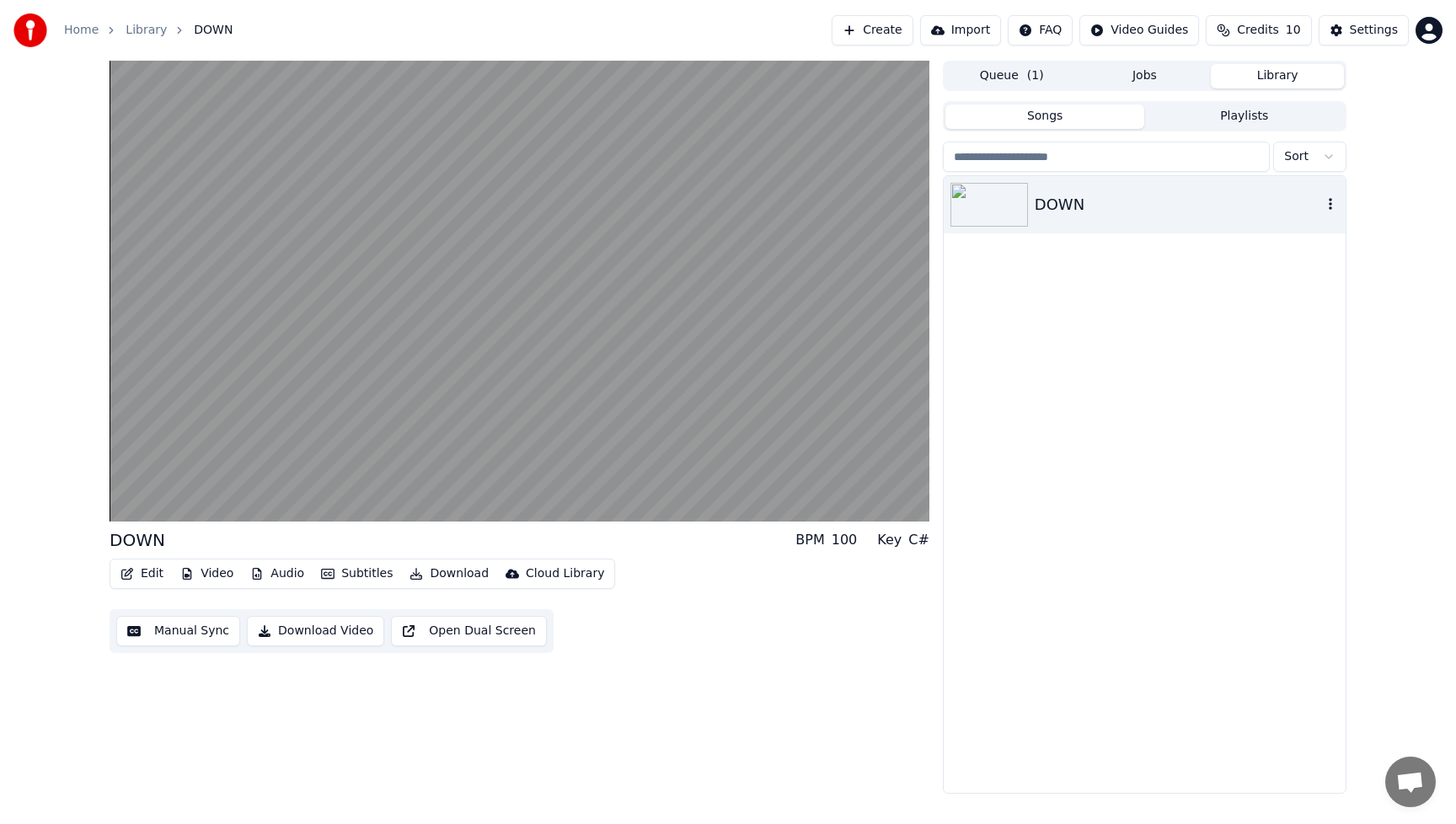
click at [1080, 196] on div "DOWN" at bounding box center [1179, 206] width 287 height 24
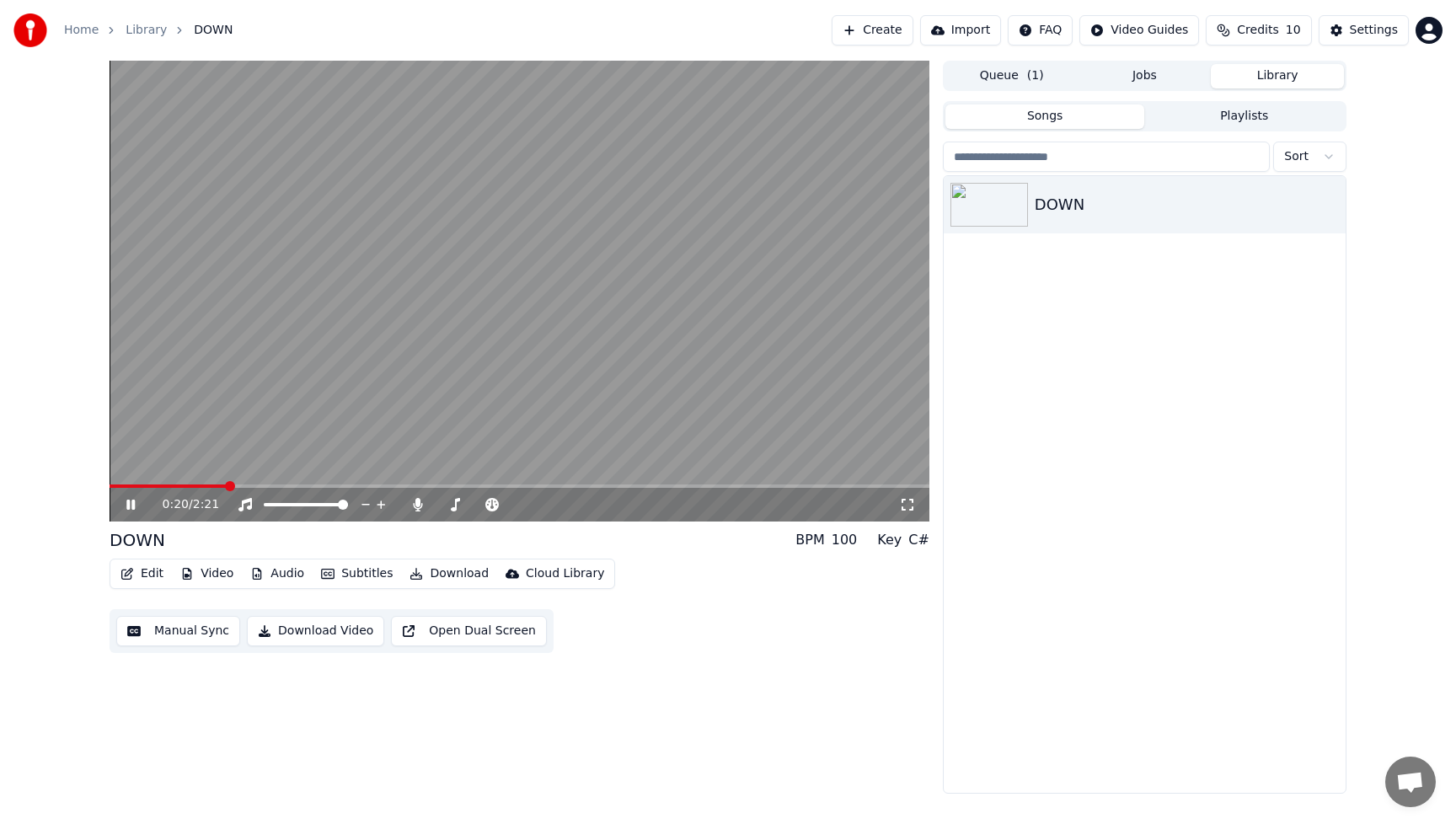
click at [134, 508] on icon at bounding box center [131, 505] width 8 height 10
click at [293, 575] on button "Audio" at bounding box center [277, 575] width 68 height 24
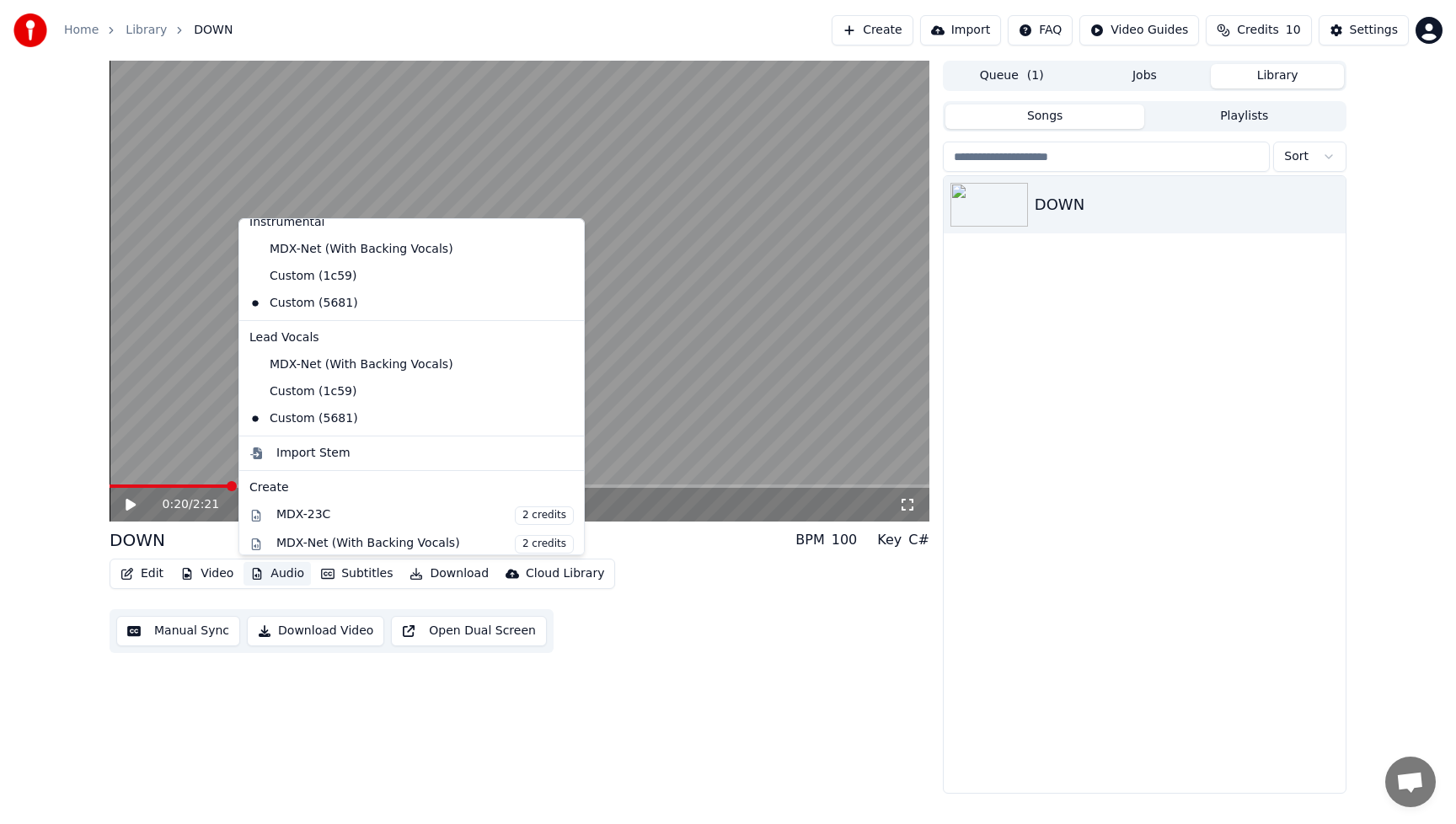
scroll to position [33, 0]
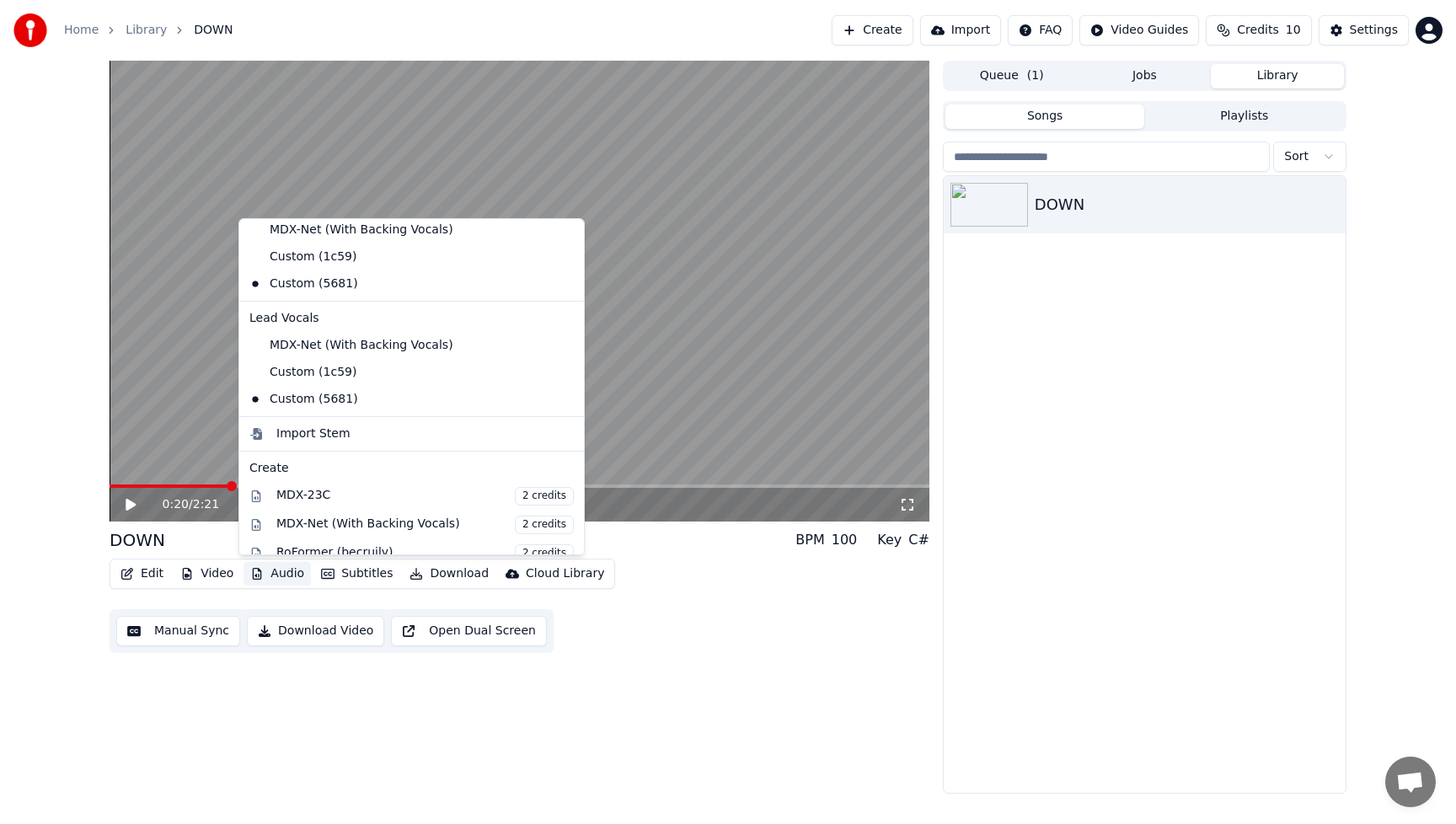
click at [781, 674] on div "0:20 / 2:21 DOWN BPM 100 Key C# Edit Video Audio Subtitles Download Cloud Libra…" at bounding box center [520, 427] width 820 height 733
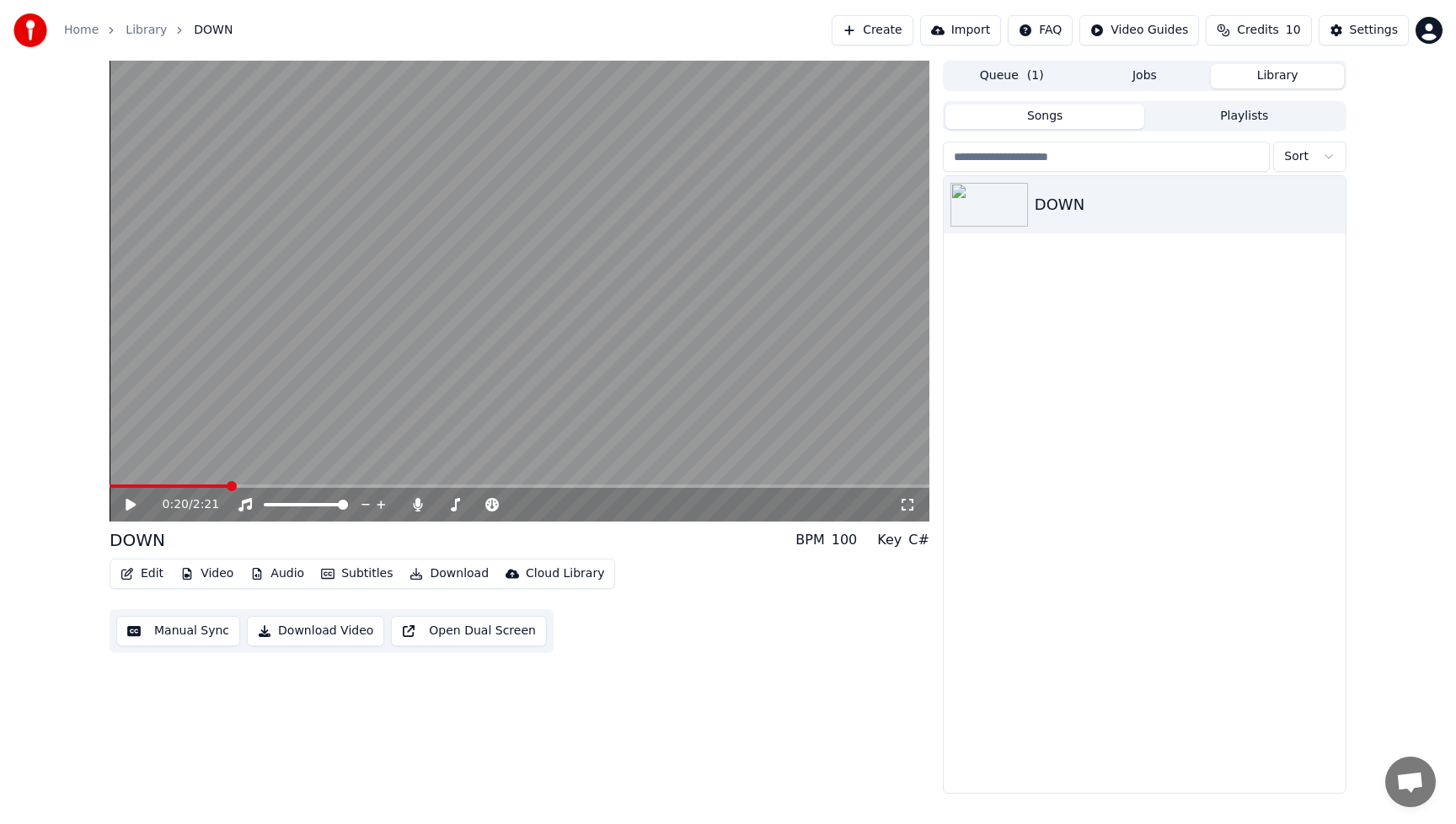
click at [221, 579] on button "Video" at bounding box center [206, 575] width 67 height 24
click at [131, 509] on icon at bounding box center [131, 505] width 10 height 12
drag, startPoint x: 129, startPoint y: 508, endPoint x: 139, endPoint y: 513, distance: 11.2
click at [129, 508] on icon at bounding box center [131, 505] width 8 height 10
click at [212, 574] on button "Video" at bounding box center [206, 575] width 67 height 24
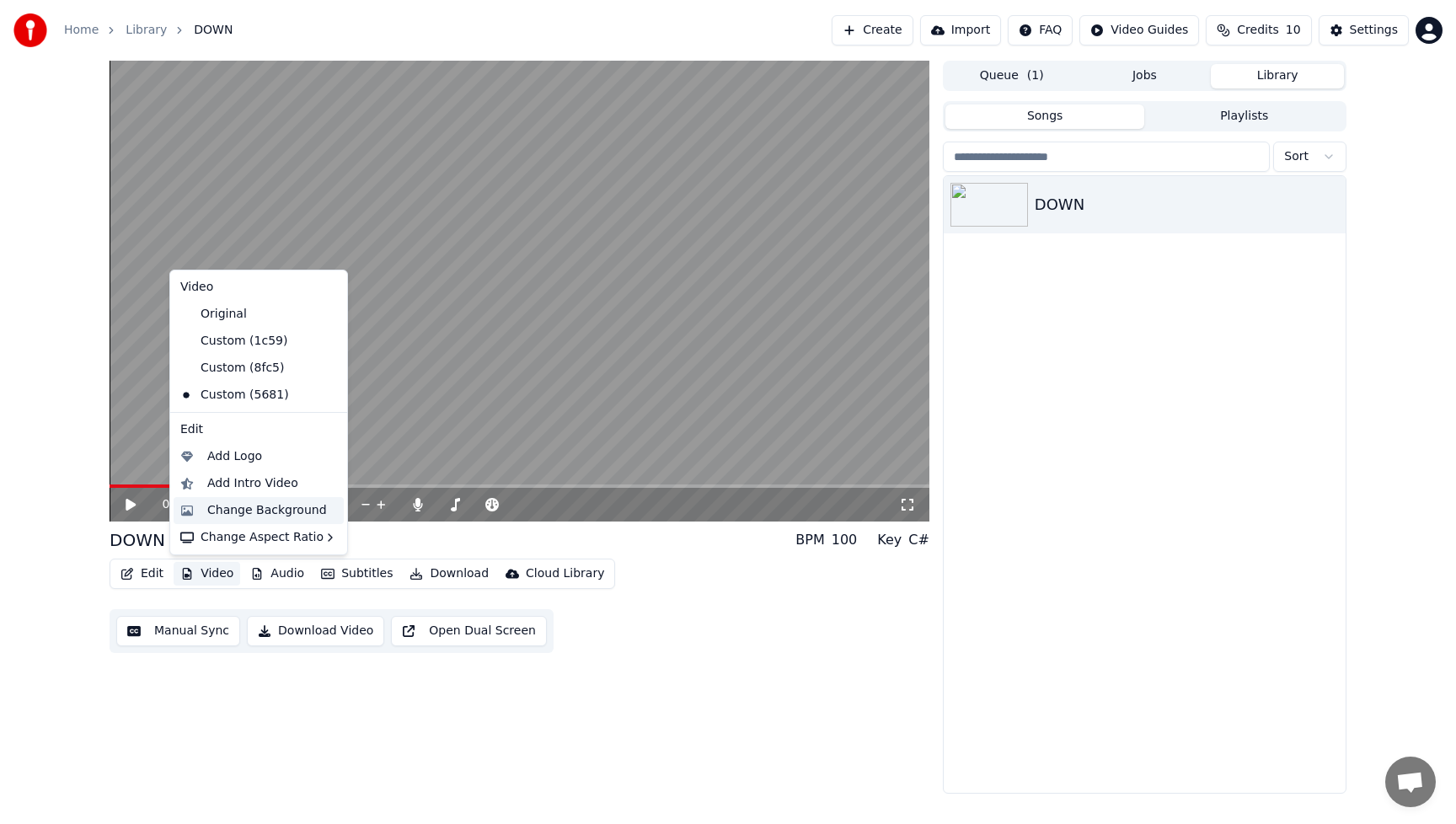
click at [226, 514] on div "Change Background" at bounding box center [267, 511] width 120 height 17
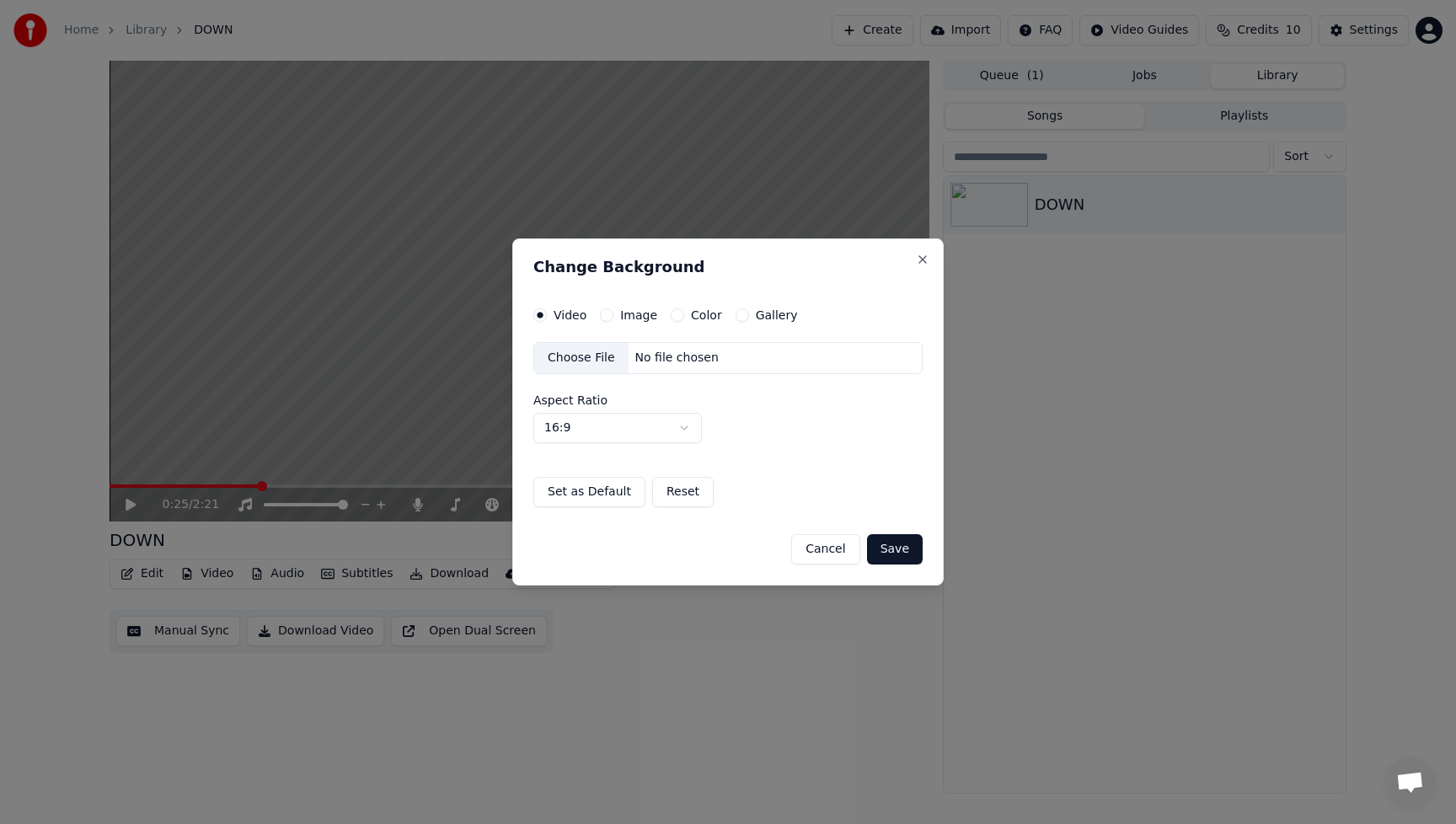
click at [575, 356] on div "Choose File" at bounding box center [581, 358] width 95 height 30
click at [899, 553] on button "Save" at bounding box center [896, 550] width 56 height 30
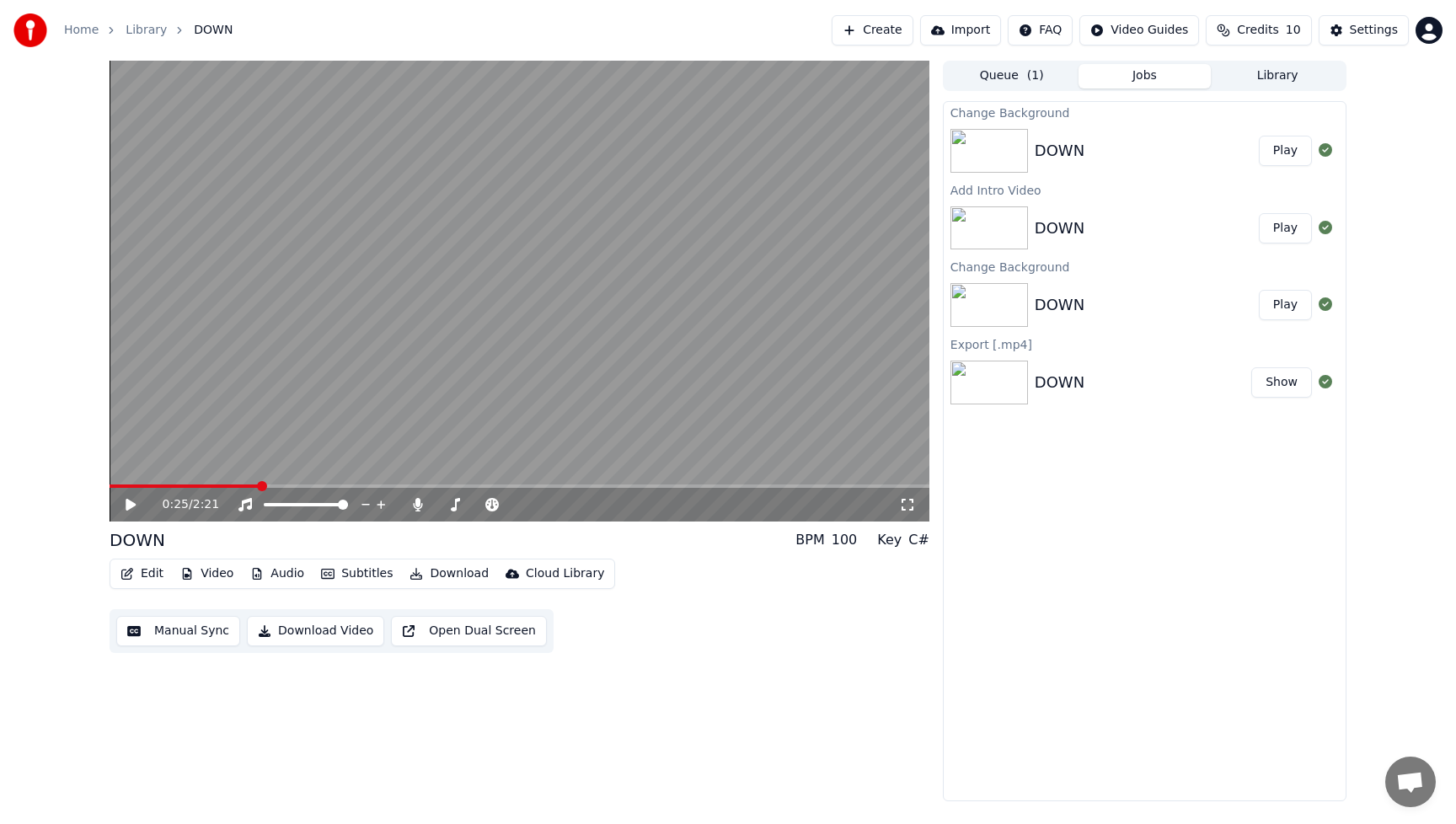
click at [1284, 149] on button "Play" at bounding box center [1284, 151] width 53 height 30
click at [134, 500] on icon at bounding box center [131, 505] width 8 height 10
click at [672, 639] on div "Edit Video Audio Subtitles Download Cloud Library Manual Sync Download Video Op…" at bounding box center [520, 606] width 820 height 95
click at [205, 574] on button "Video" at bounding box center [206, 575] width 67 height 24
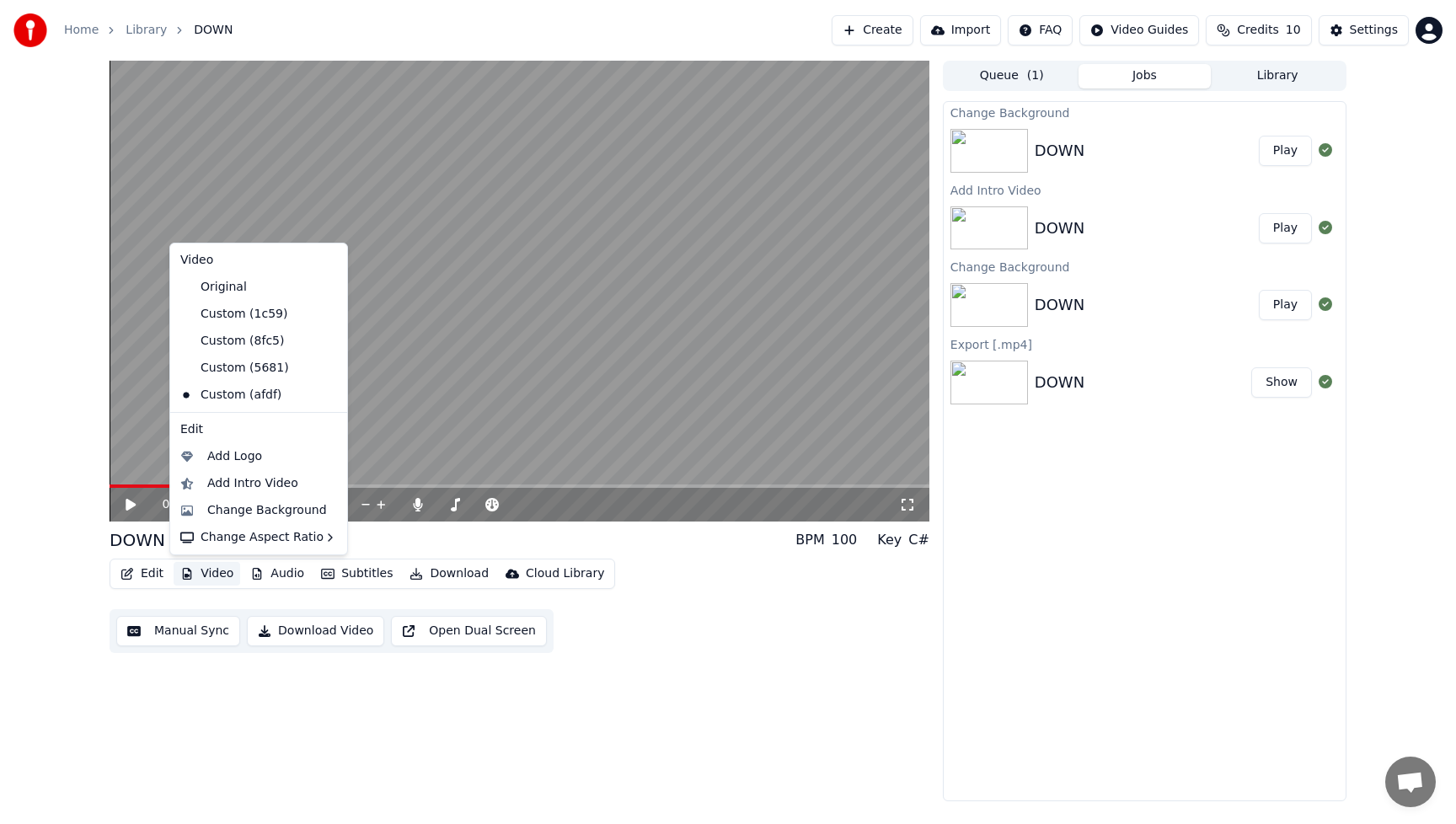
click at [1161, 145] on div "DOWN" at bounding box center [1147, 151] width 224 height 24
click at [212, 578] on button "Video" at bounding box center [206, 575] width 67 height 24
click at [231, 487] on div "Add Intro Video" at bounding box center [252, 484] width 91 height 17
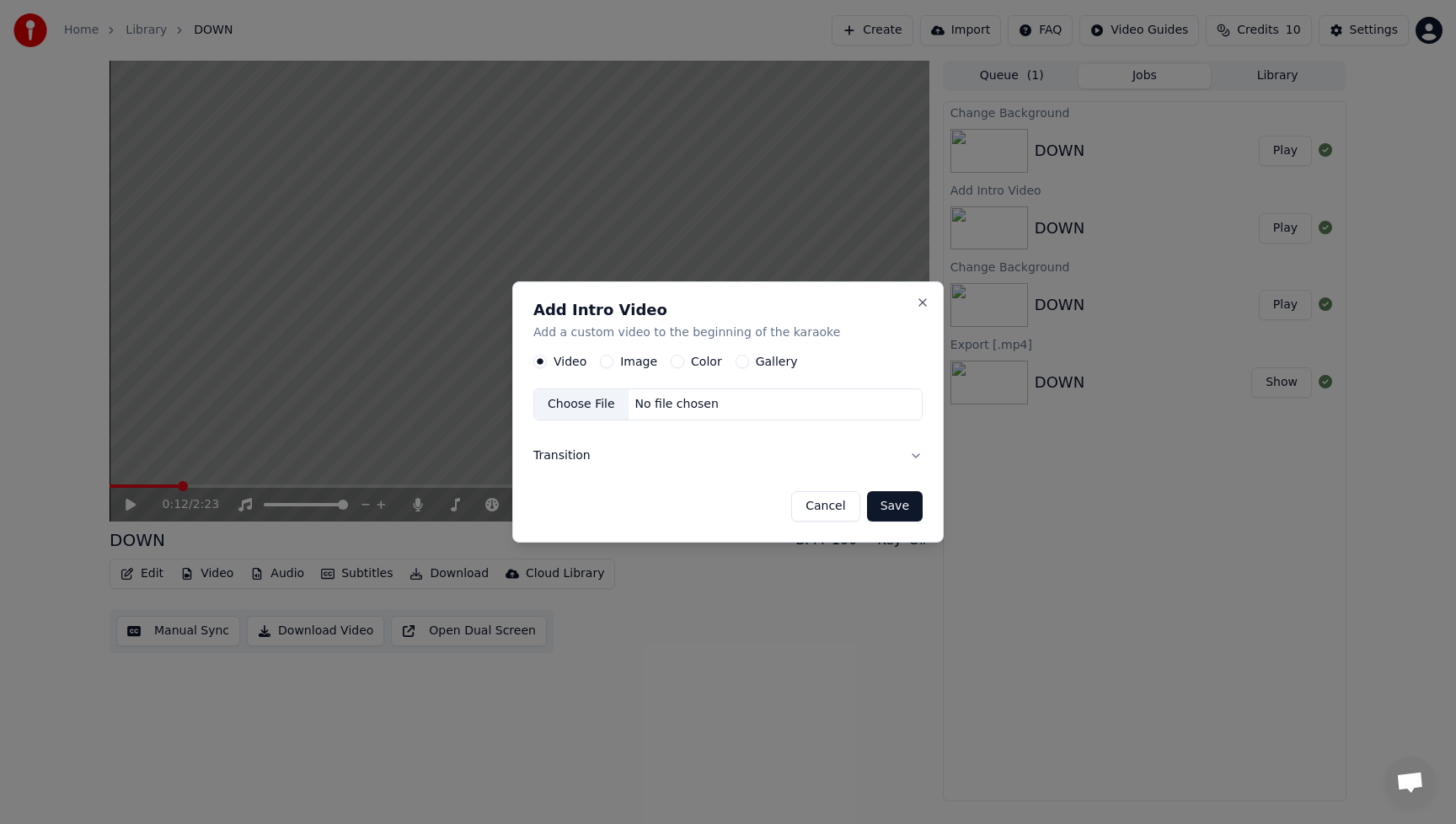
click at [633, 366] on label "Image" at bounding box center [638, 362] width 37 height 12
click at [613, 366] on button "Image" at bounding box center [607, 362] width 14 height 14
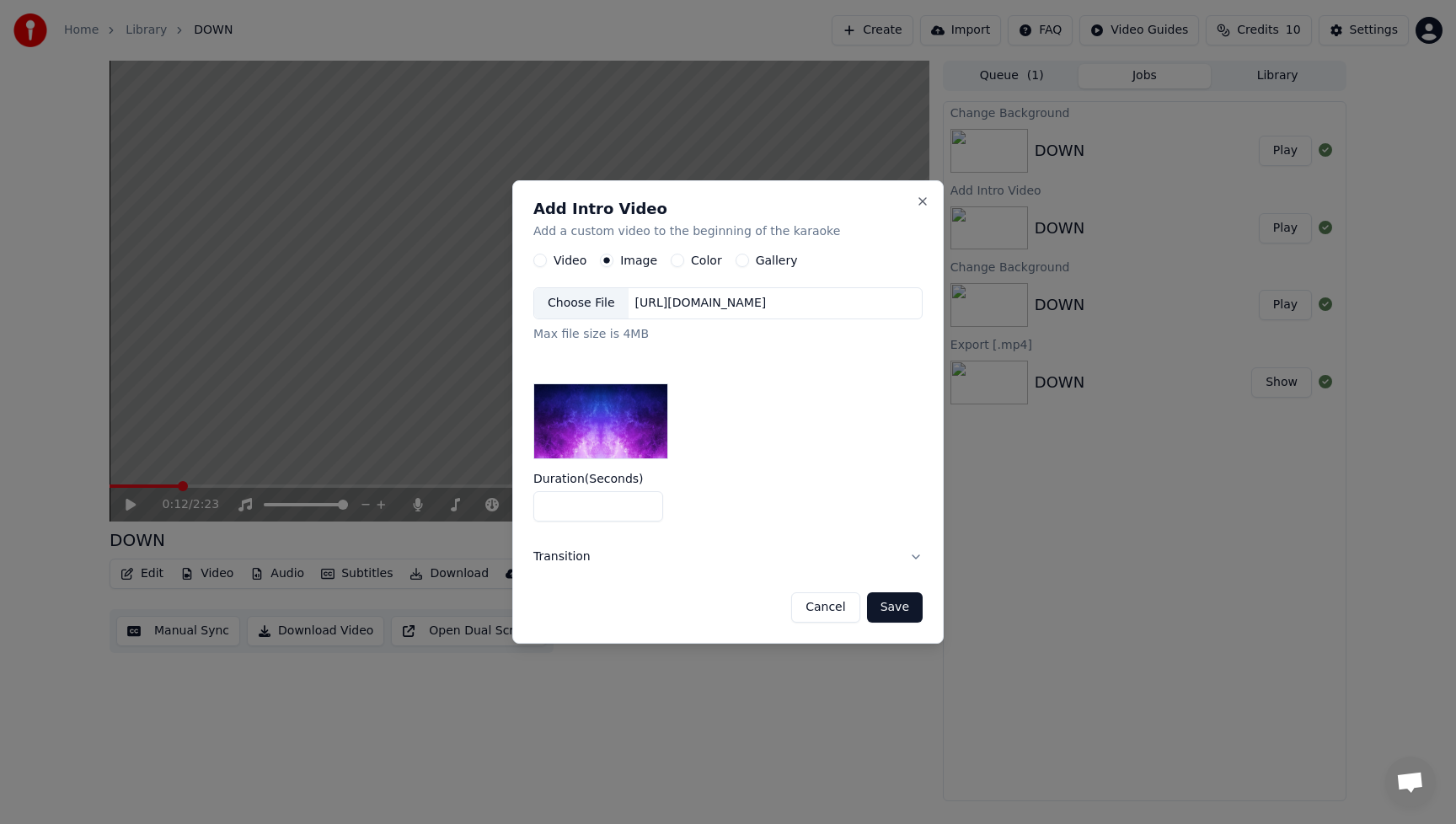
click at [578, 307] on div "Choose File" at bounding box center [581, 303] width 95 height 30
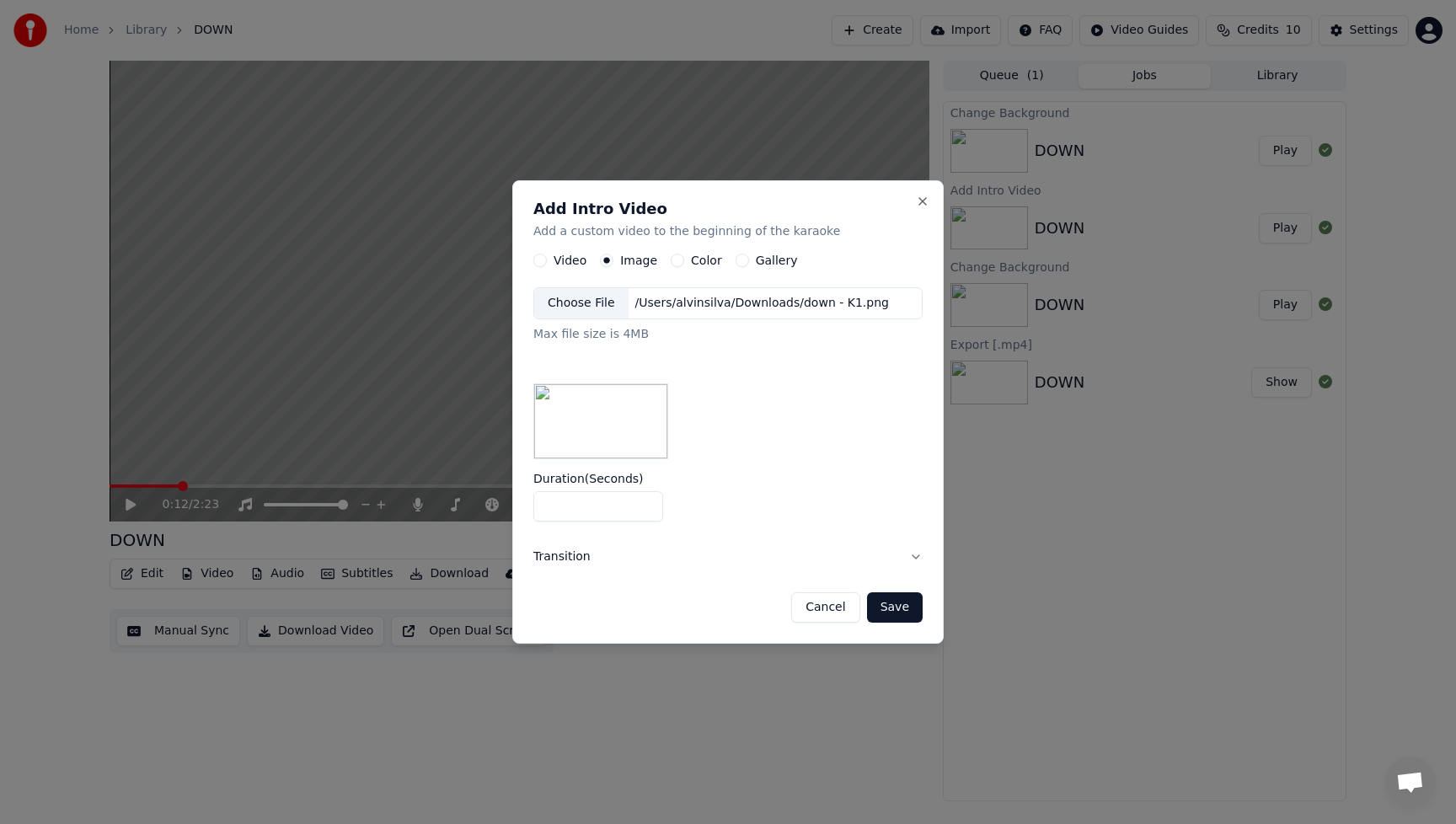
click at [896, 613] on button "Save" at bounding box center [896, 608] width 56 height 30
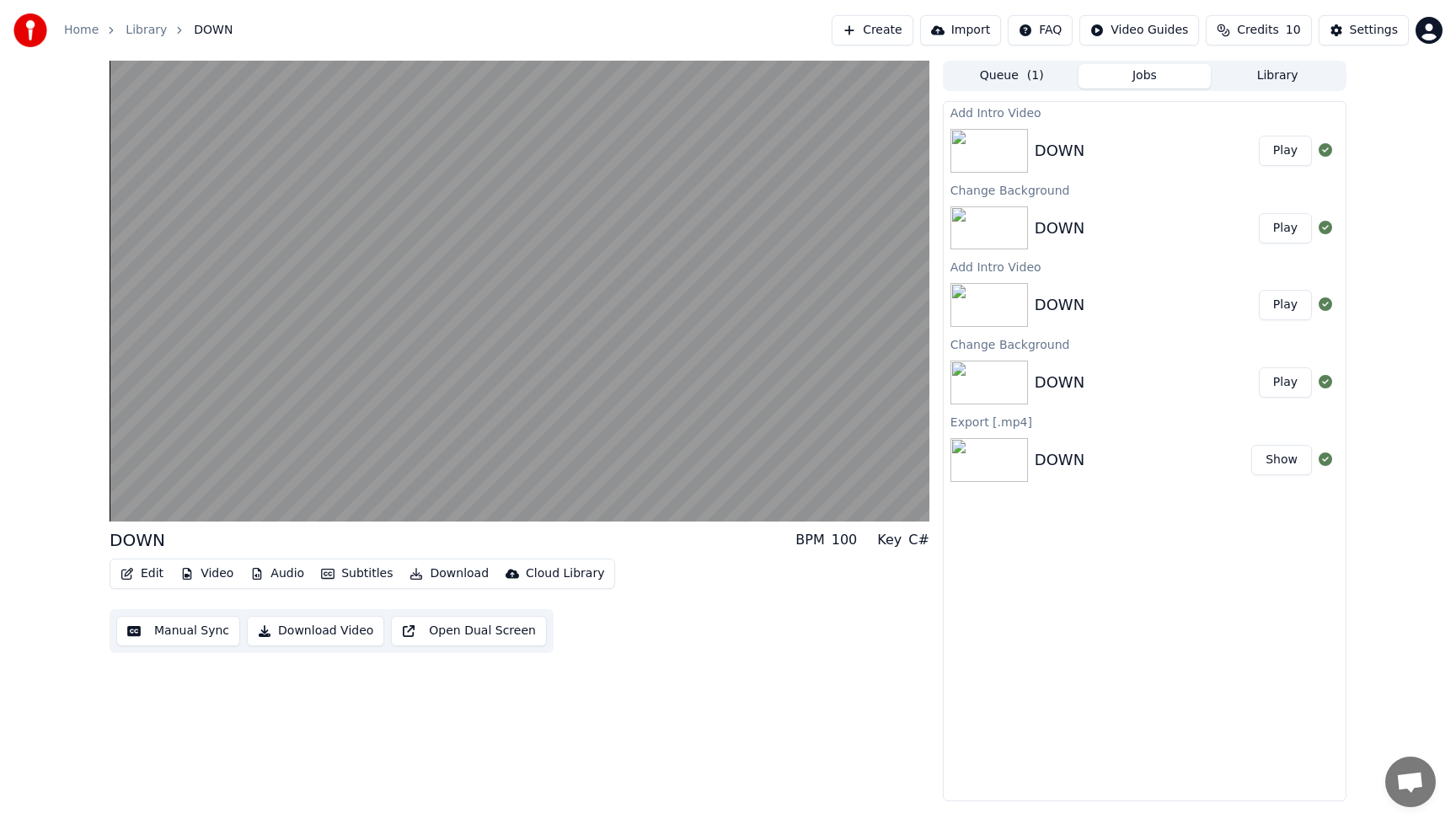
click at [1291, 146] on button "Play" at bounding box center [1284, 151] width 53 height 30
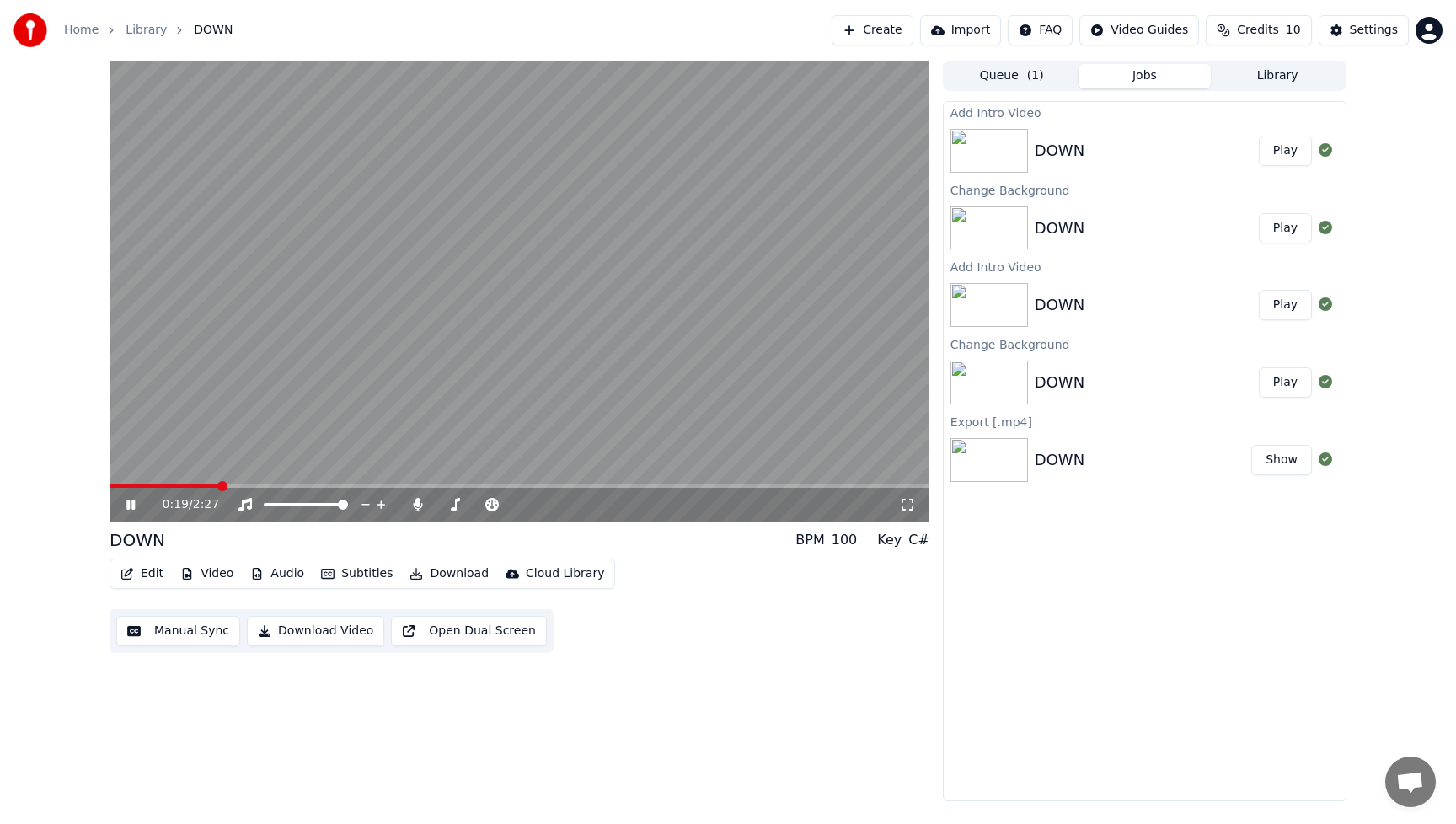
click at [1113, 585] on div "Add Intro Video DOWN Play Change Background DOWN Play Add Intro Video DOWN Play…" at bounding box center [1145, 451] width 404 height 700
click at [134, 500] on icon at bounding box center [143, 505] width 40 height 14
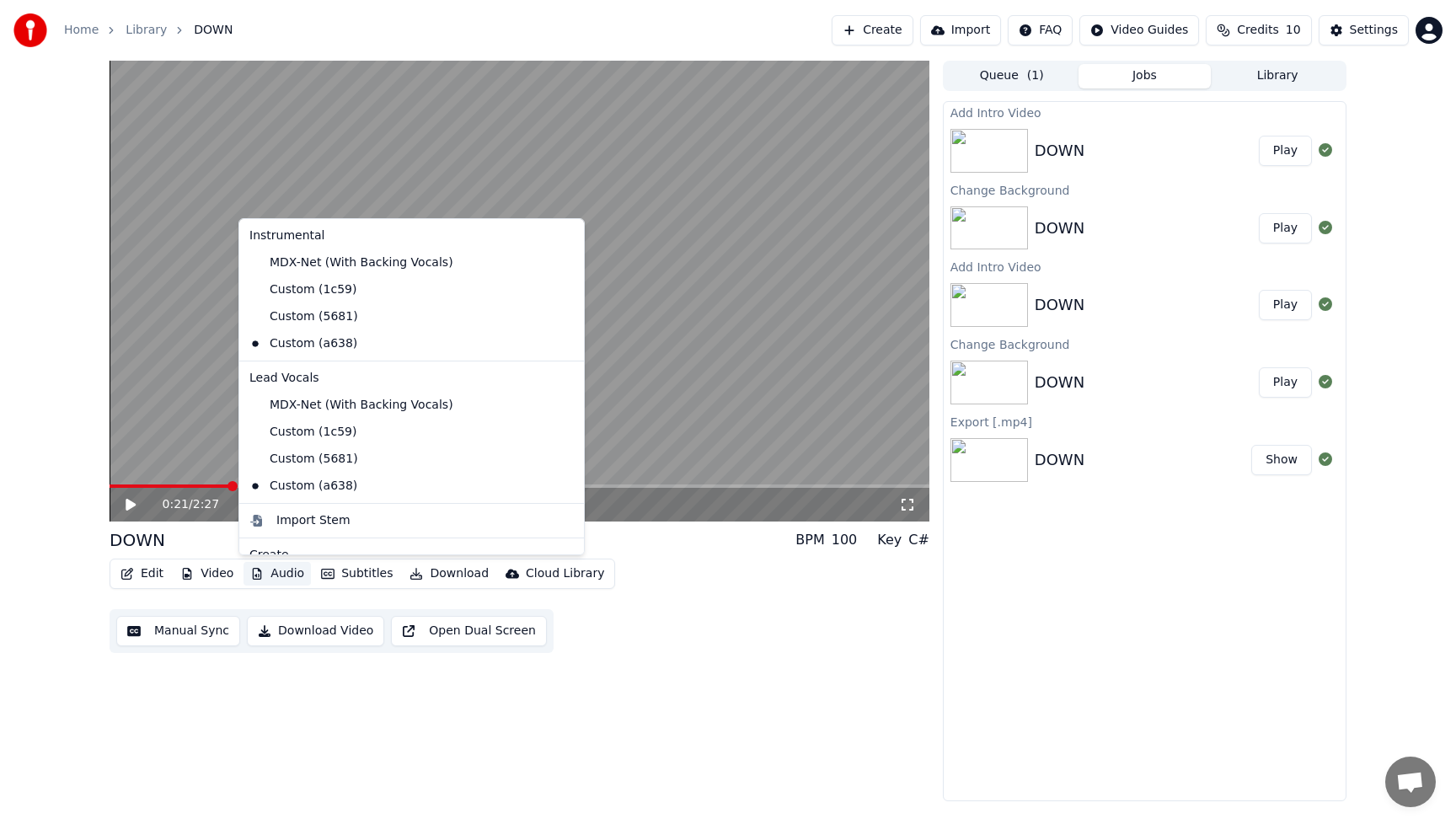
click at [291, 577] on button "Audio" at bounding box center [277, 575] width 68 height 24
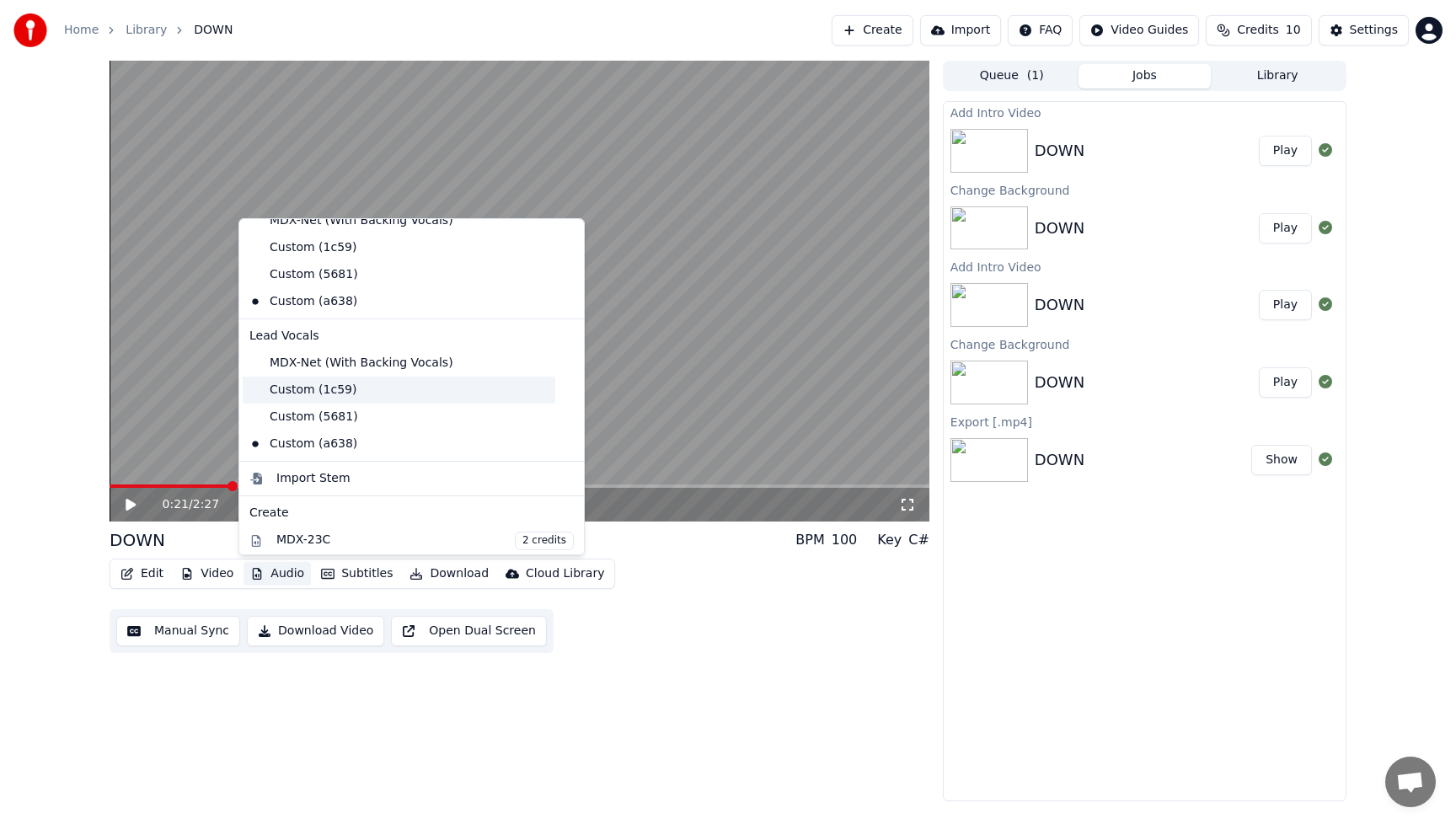
scroll to position [56, 0]
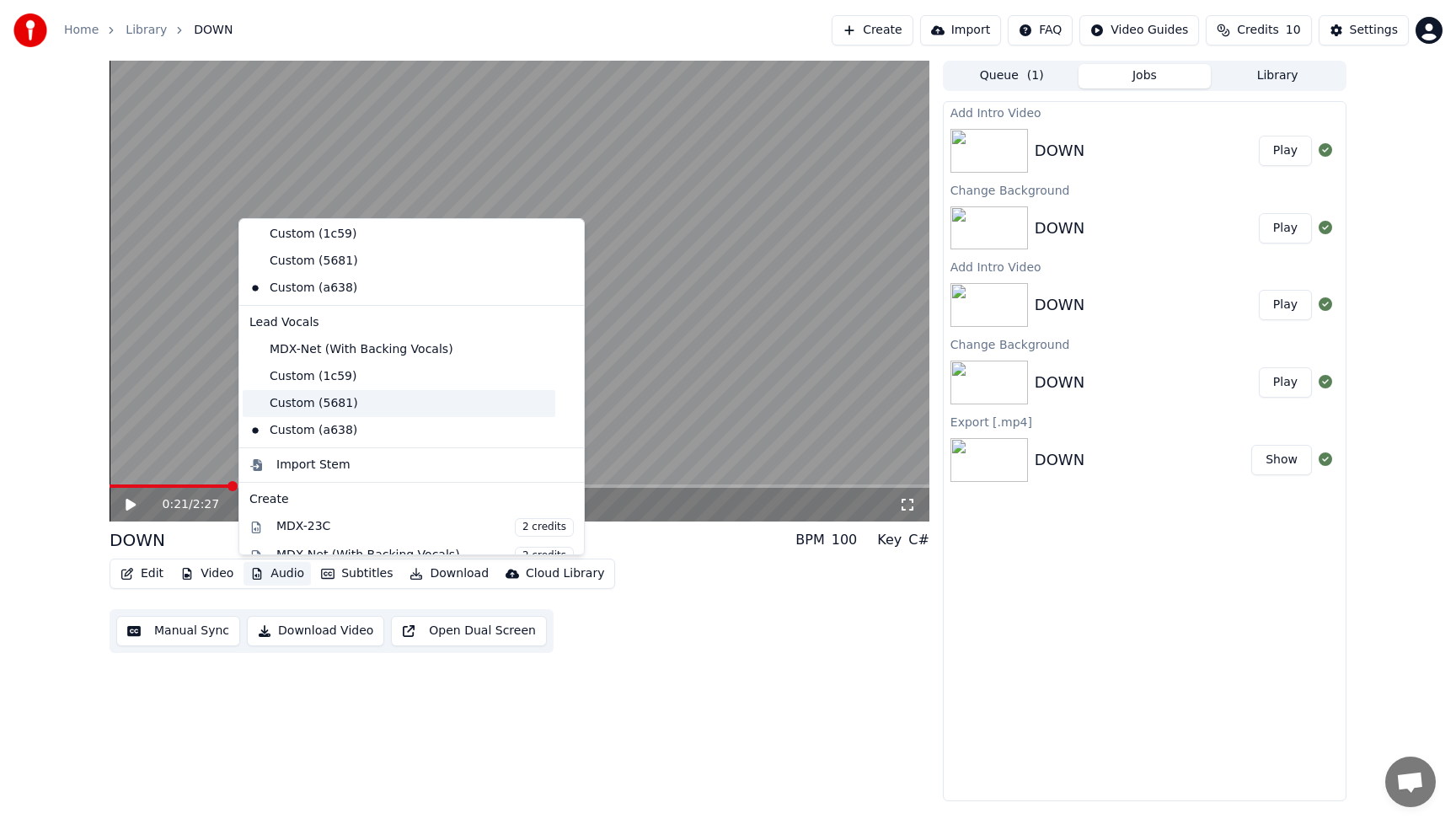
click at [285, 402] on div "Custom (5681)" at bounding box center [399, 403] width 313 height 27
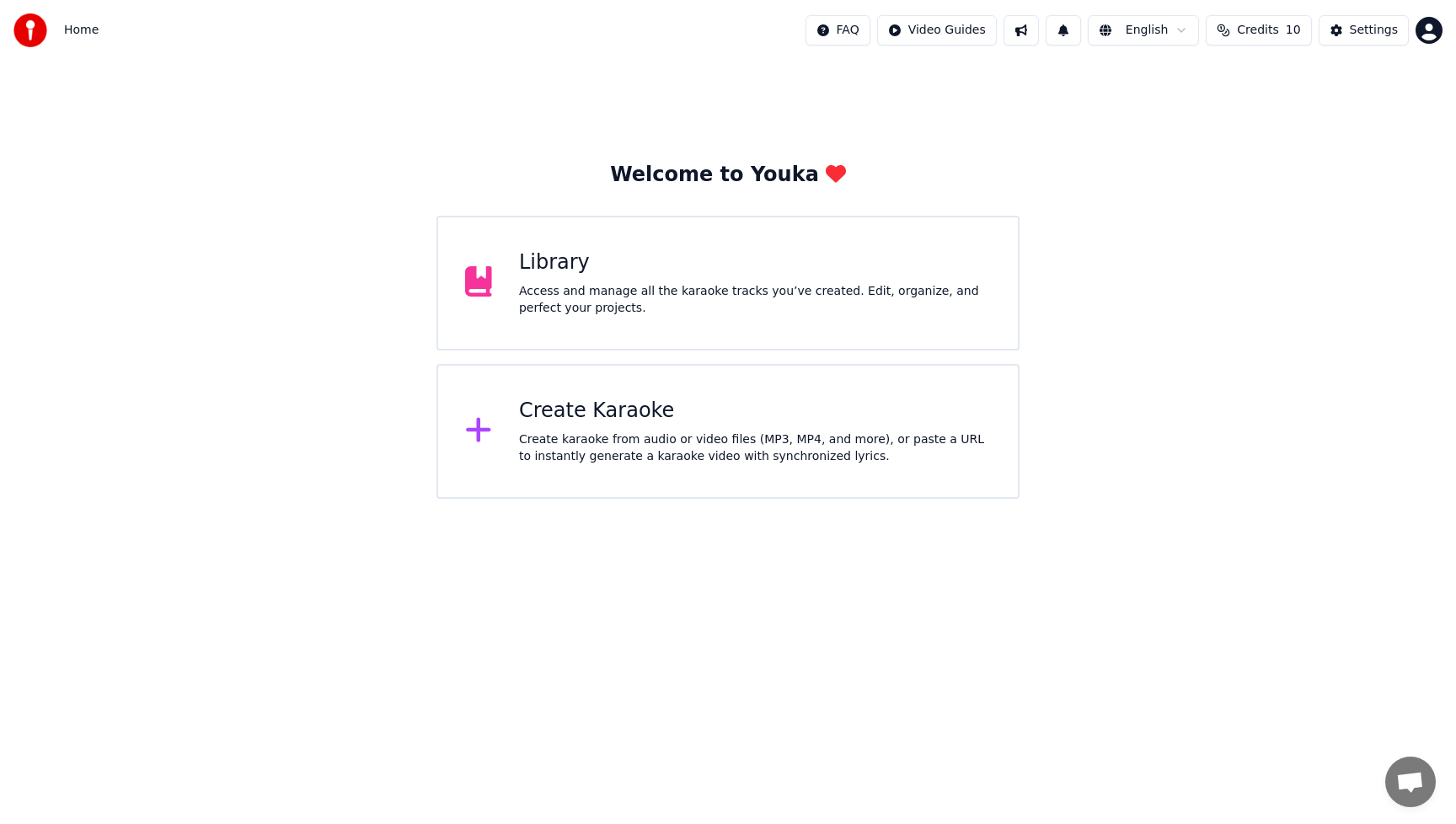
click at [634, 283] on div "Access and manage all the karaoke tracks you’ve created. Edit, organize, and pe…" at bounding box center [755, 300] width 472 height 34
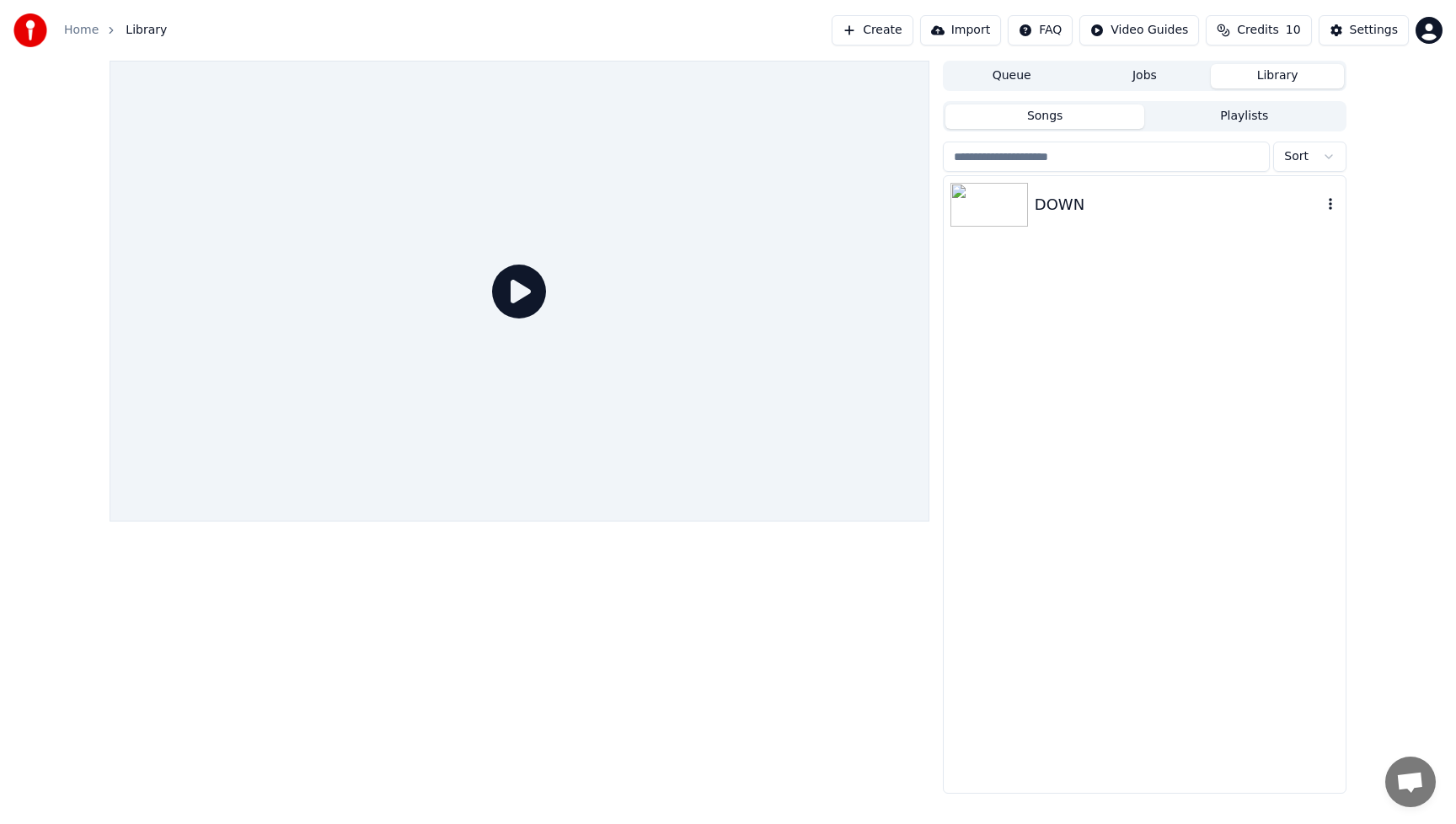
click at [1140, 202] on div "DOWN" at bounding box center [1179, 206] width 287 height 24
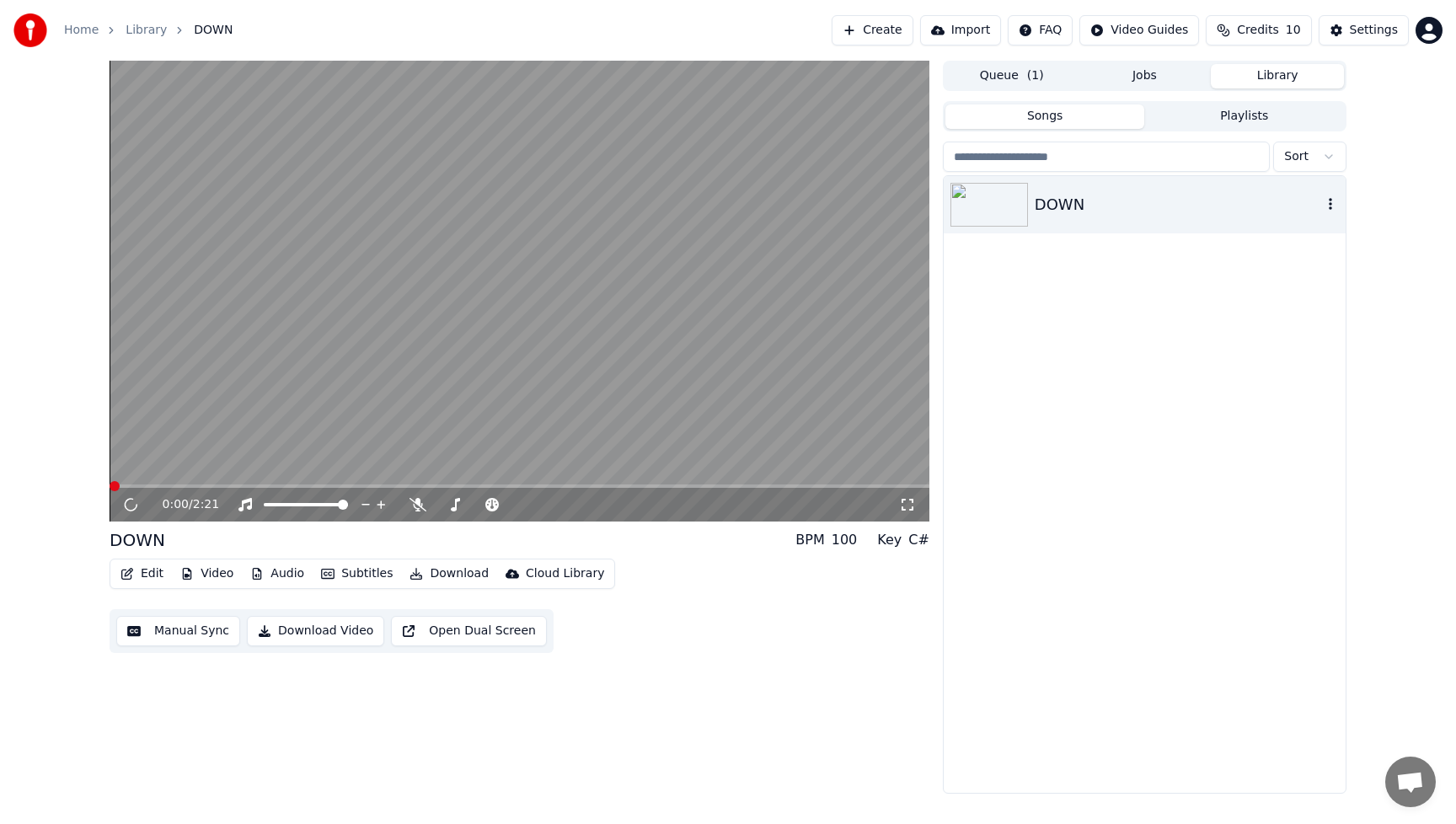
click at [1140, 202] on div "DOWN" at bounding box center [1179, 206] width 287 height 24
click at [421, 509] on icon at bounding box center [418, 505] width 17 height 14
click at [416, 505] on icon at bounding box center [417, 505] width 9 height 14
click at [132, 509] on icon at bounding box center [131, 505] width 8 height 10
click at [765, 629] on div "Edit Video Audio Subtitles Download Cloud Library Manual Sync Download Video Op…" at bounding box center [520, 606] width 820 height 95
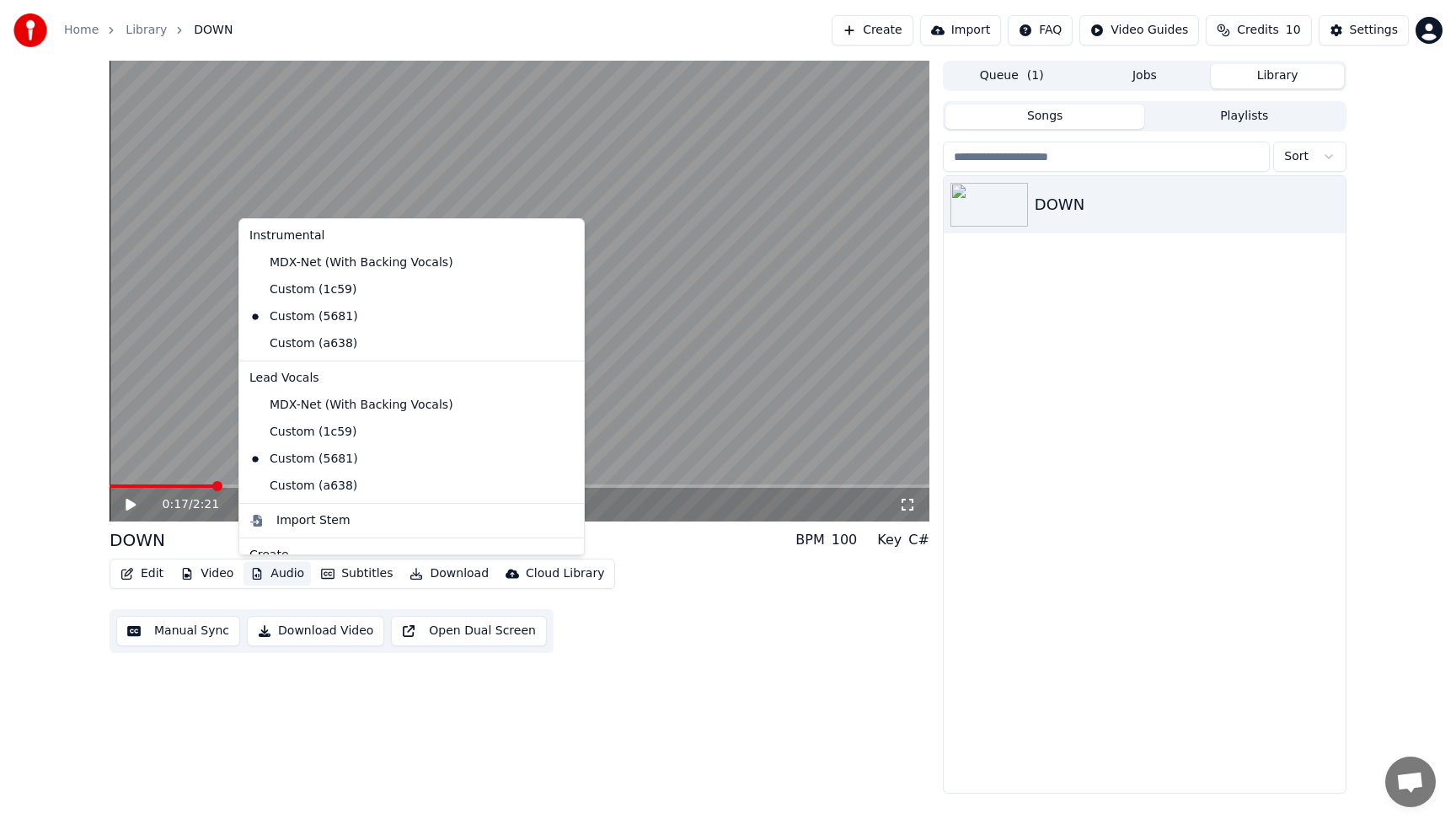
click at [265, 570] on button "Audio" at bounding box center [277, 575] width 68 height 24
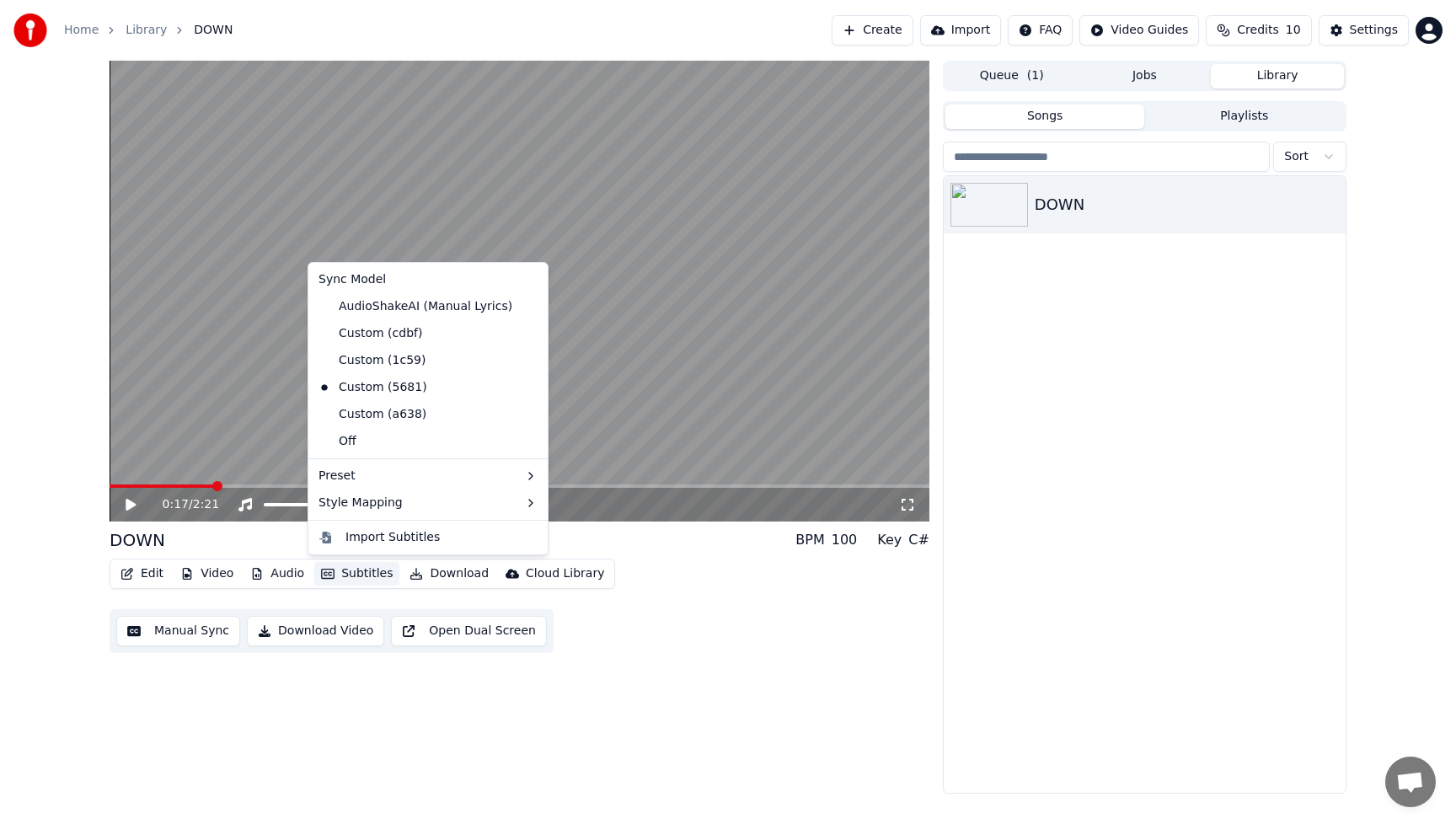
click at [744, 661] on div "0:17 / 2:21 DOWN BPM 100 Key C# Edit Video Audio Subtitles Download Cloud Libra…" at bounding box center [520, 427] width 820 height 733
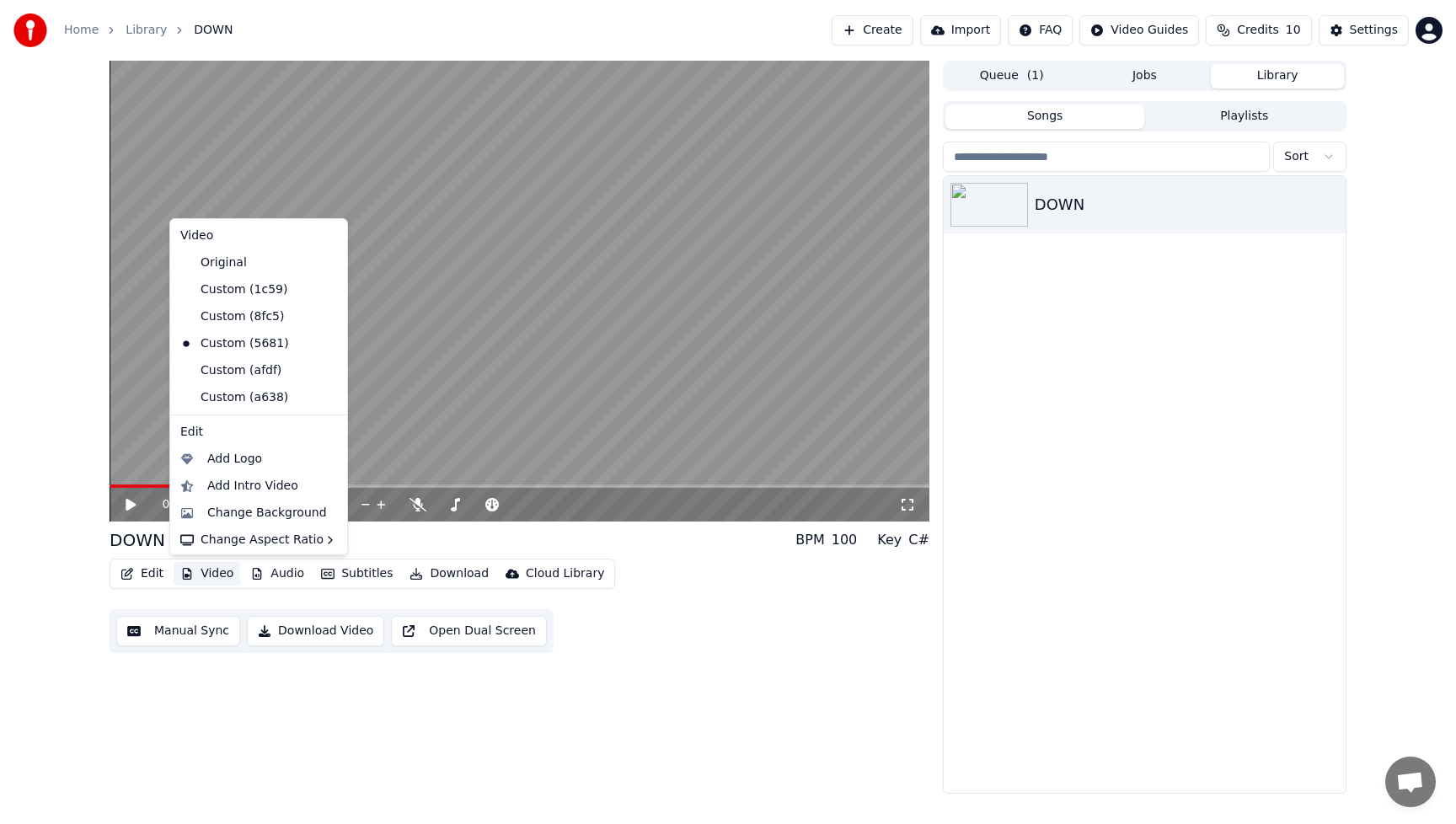
click at [224, 575] on button "Video" at bounding box center [206, 575] width 67 height 24
click at [187, 514] on div "Change Background" at bounding box center [258, 513] width 171 height 27
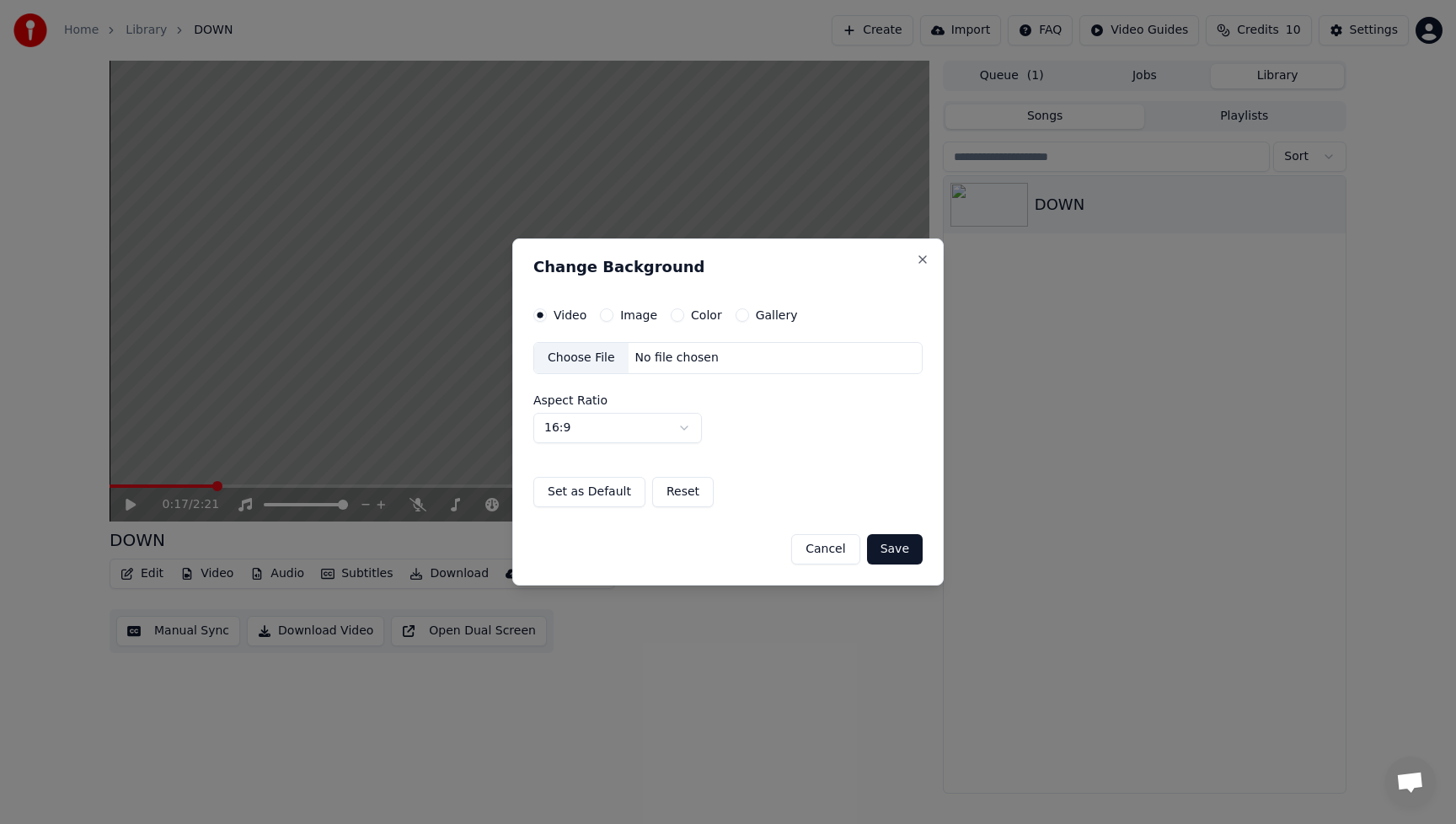
click at [558, 357] on div "Choose File" at bounding box center [581, 358] width 95 height 30
click at [907, 557] on button "Save" at bounding box center [896, 550] width 56 height 30
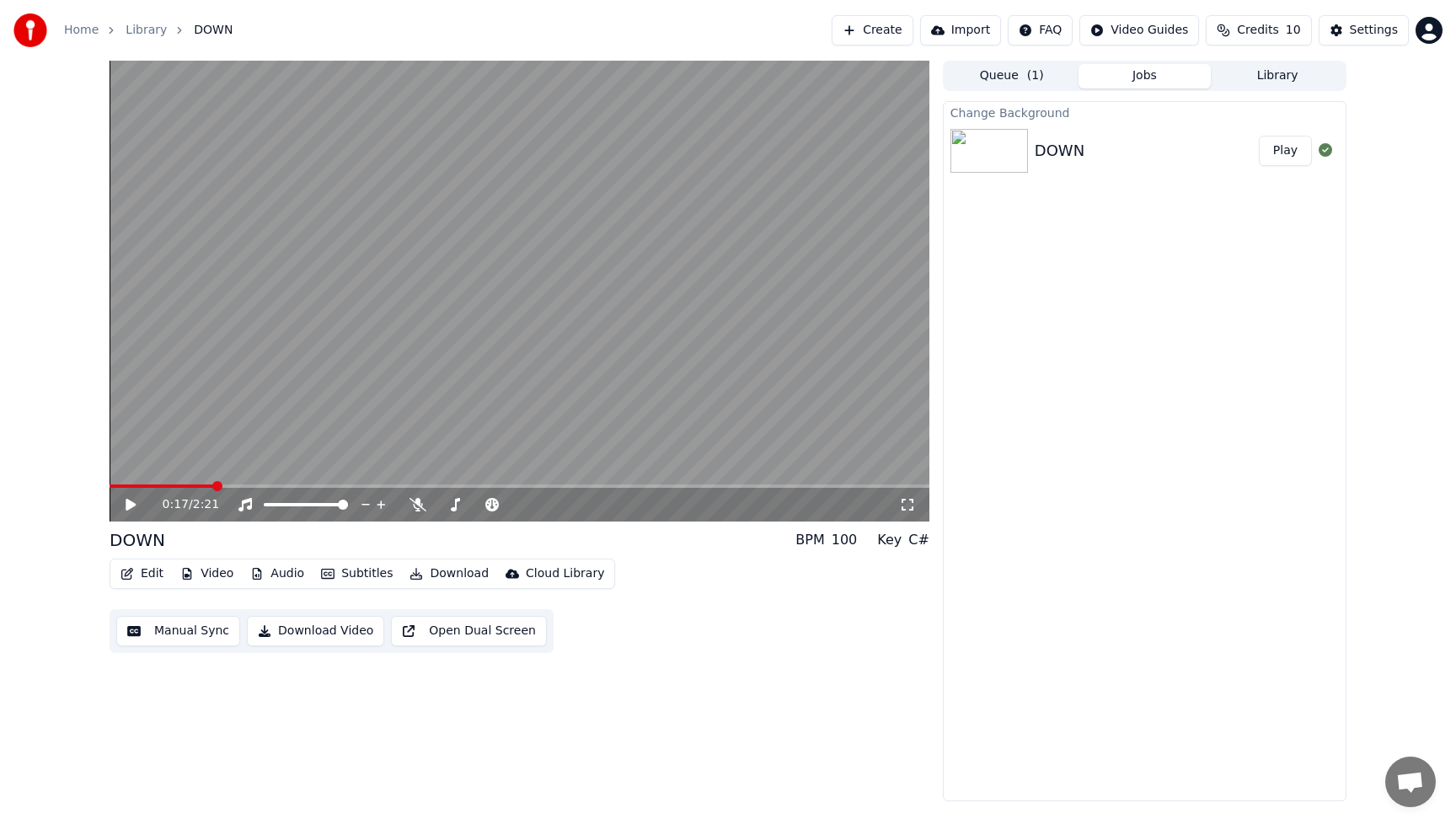
click at [1281, 152] on button "Play" at bounding box center [1284, 151] width 53 height 30
click at [420, 499] on icon at bounding box center [418, 505] width 17 height 14
click at [138, 497] on div "0:16 / 2:23" at bounding box center [520, 505] width 807 height 17
click at [134, 505] on icon at bounding box center [131, 505] width 8 height 10
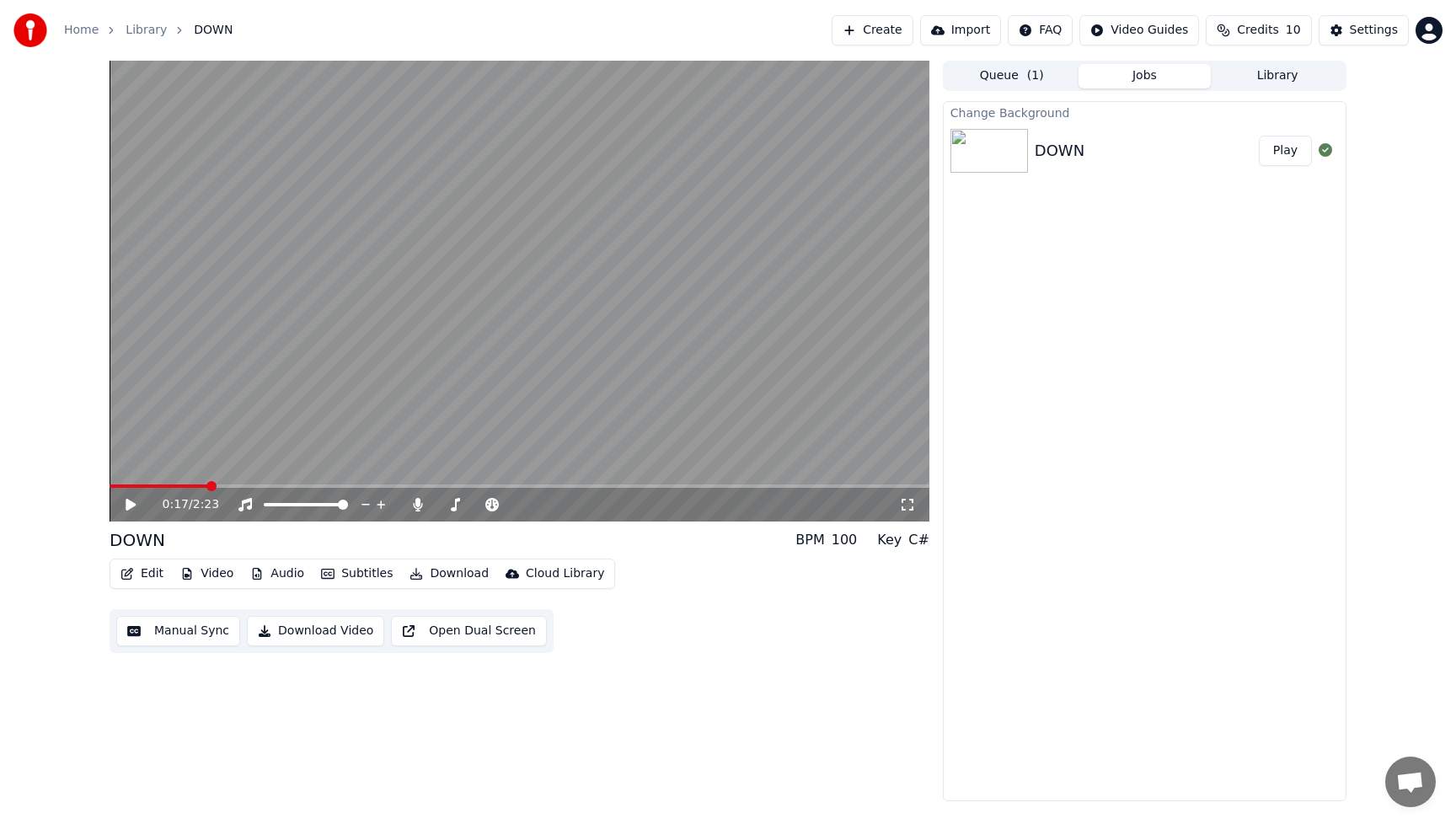
click at [222, 580] on button "Video" at bounding box center [206, 575] width 67 height 24
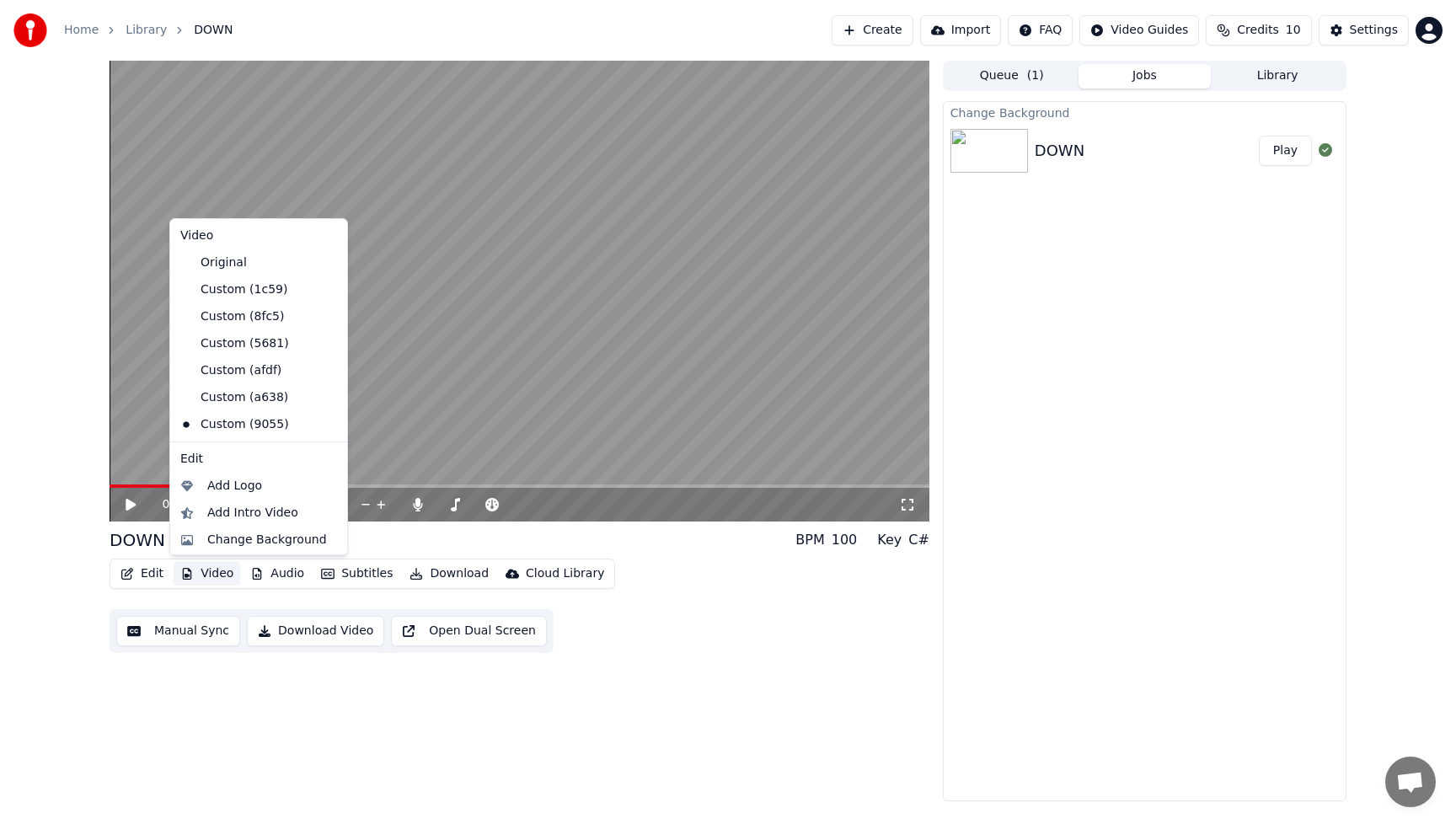
click at [209, 579] on button "Video" at bounding box center [206, 575] width 67 height 24
click at [210, 574] on button "Video" at bounding box center [206, 575] width 67 height 24
click at [228, 488] on div "Add Logo" at bounding box center [234, 486] width 55 height 17
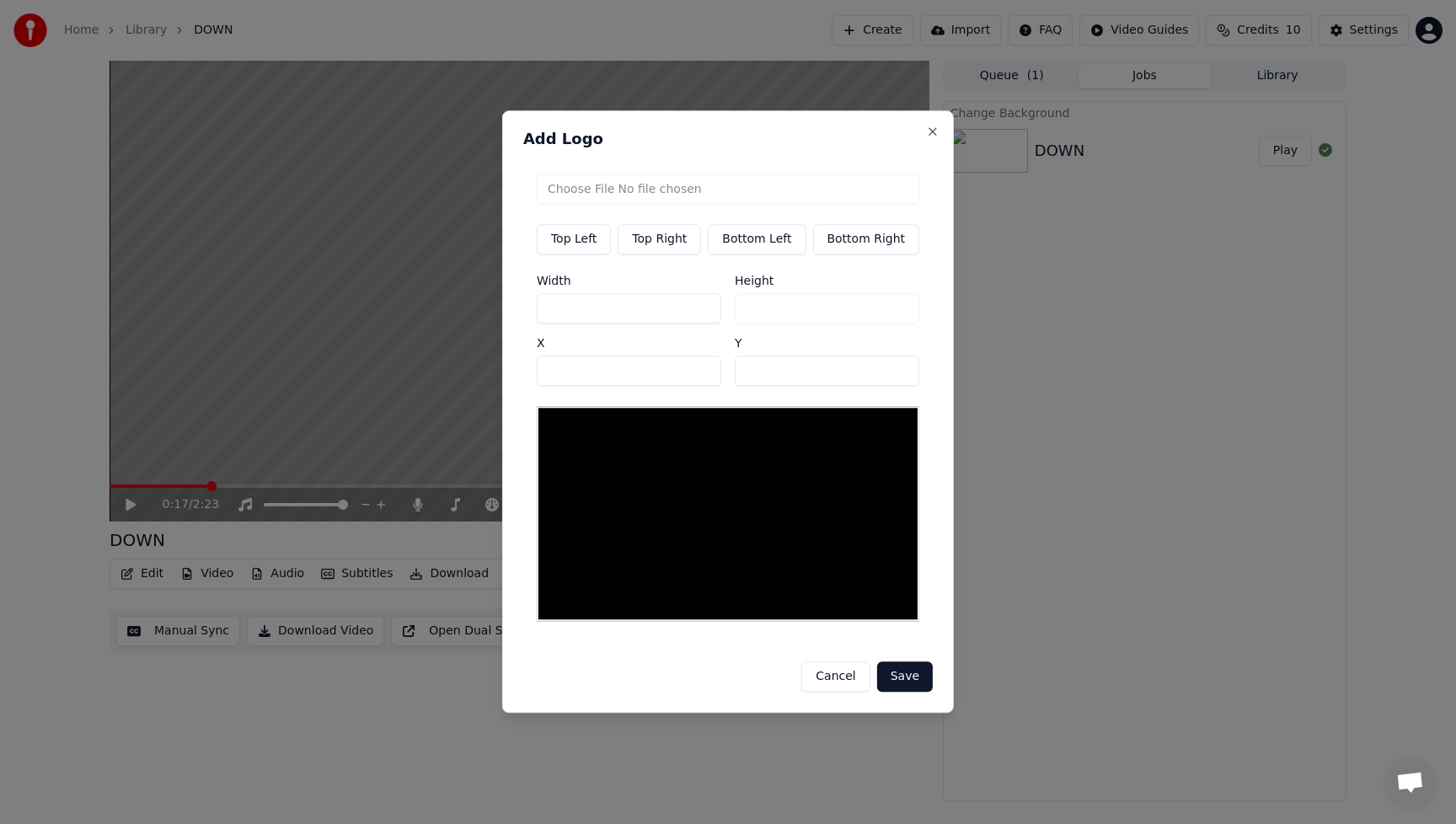
click at [598, 194] on input "file" at bounding box center [728, 189] width 383 height 30
type input "**********"
click at [837, 678] on button "Cancel" at bounding box center [836, 677] width 68 height 30
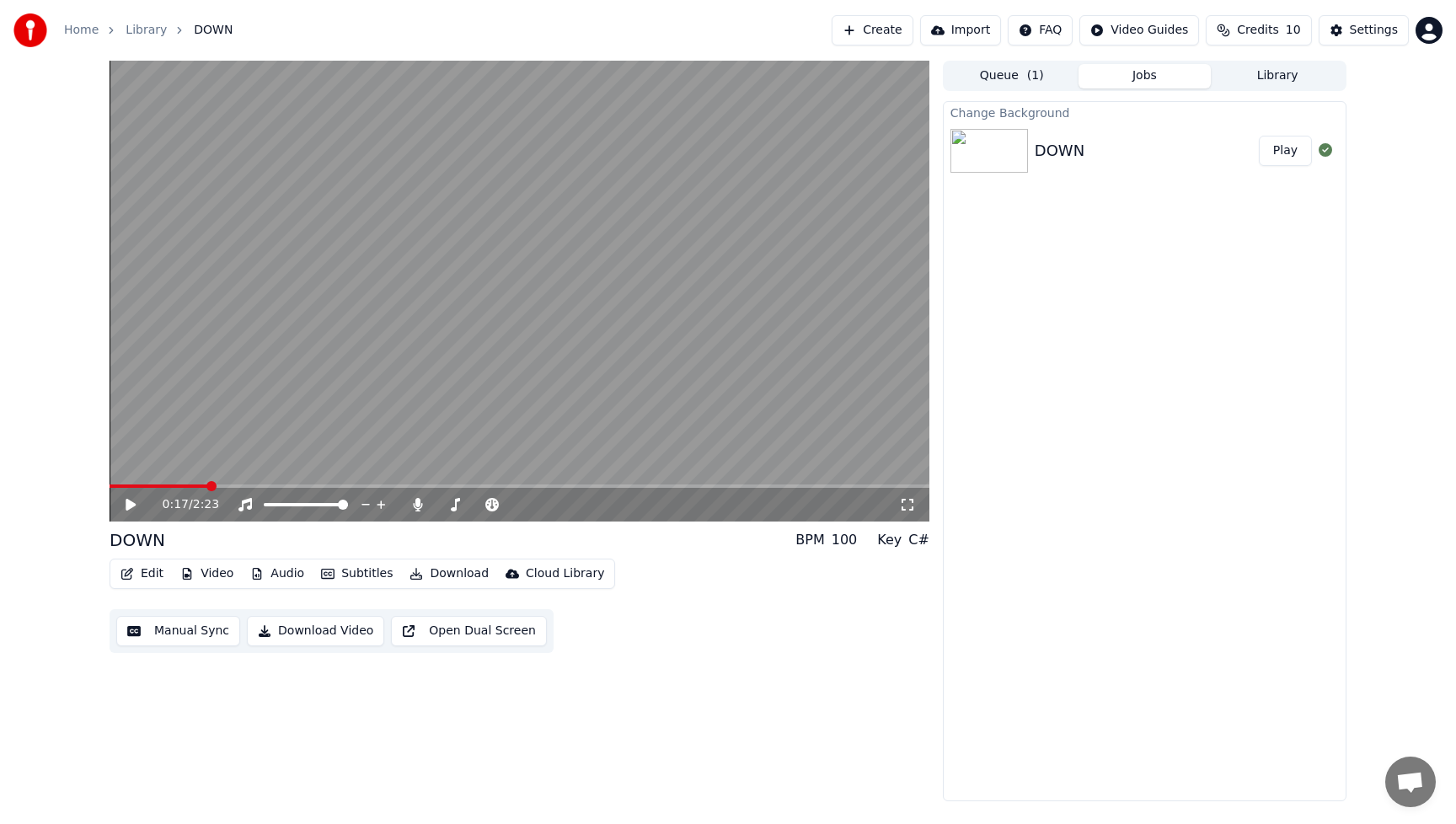
click at [204, 574] on button "Video" at bounding box center [206, 575] width 67 height 24
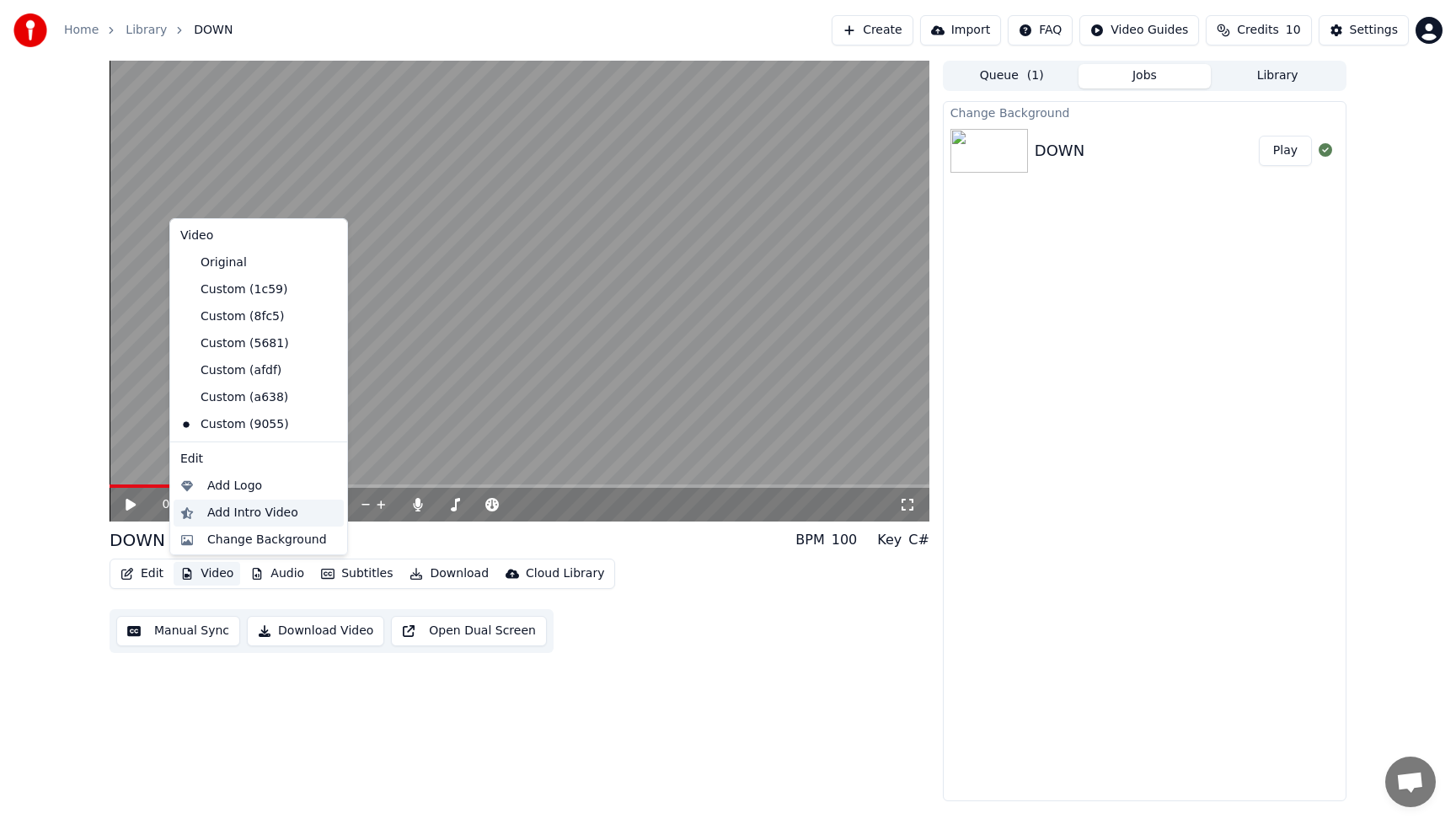
click at [235, 516] on div "Add Intro Video" at bounding box center [252, 513] width 91 height 17
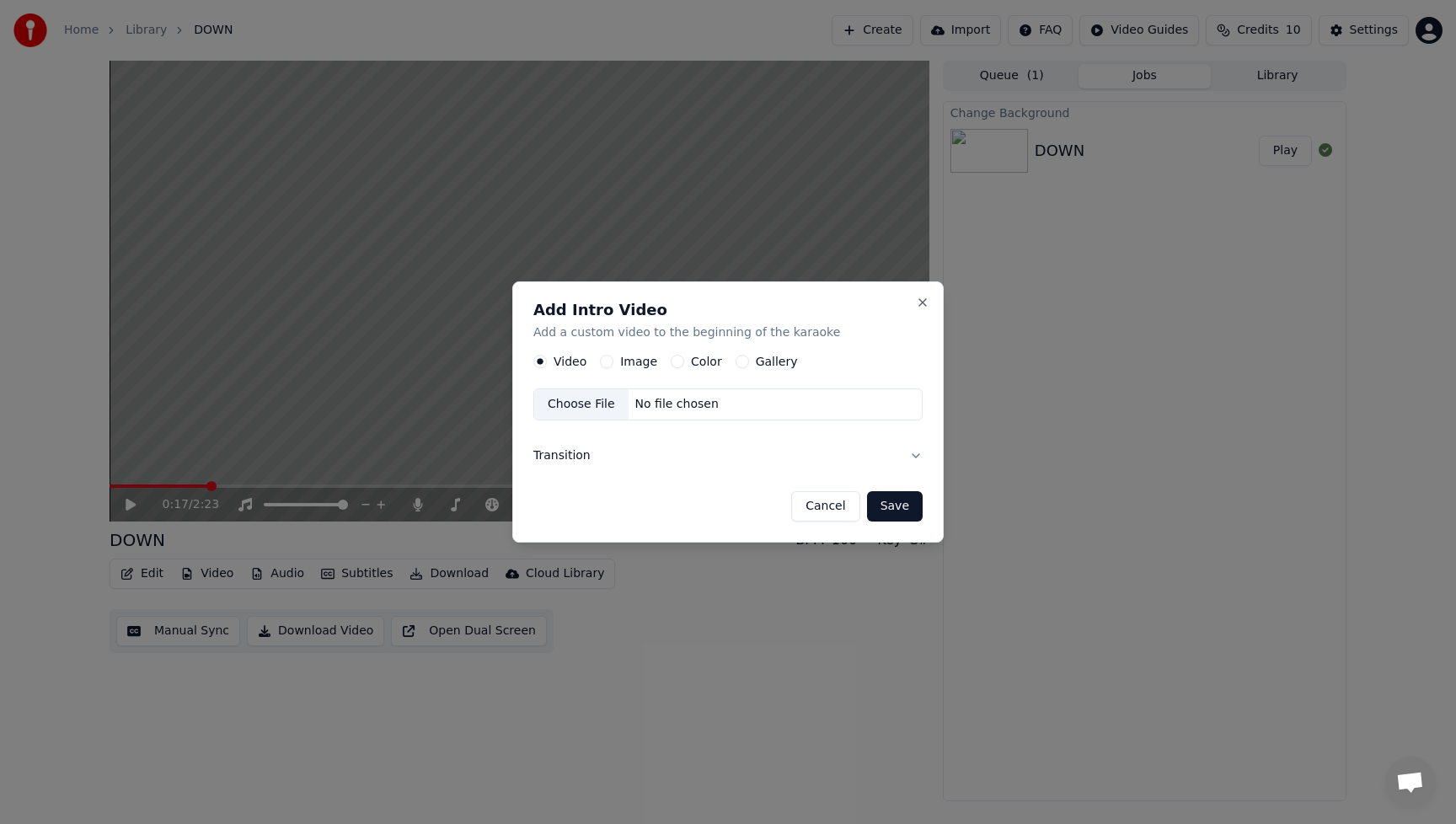
click at [628, 363] on label "Image" at bounding box center [638, 362] width 37 height 12
click at [613, 363] on button "Image" at bounding box center [607, 362] width 14 height 14
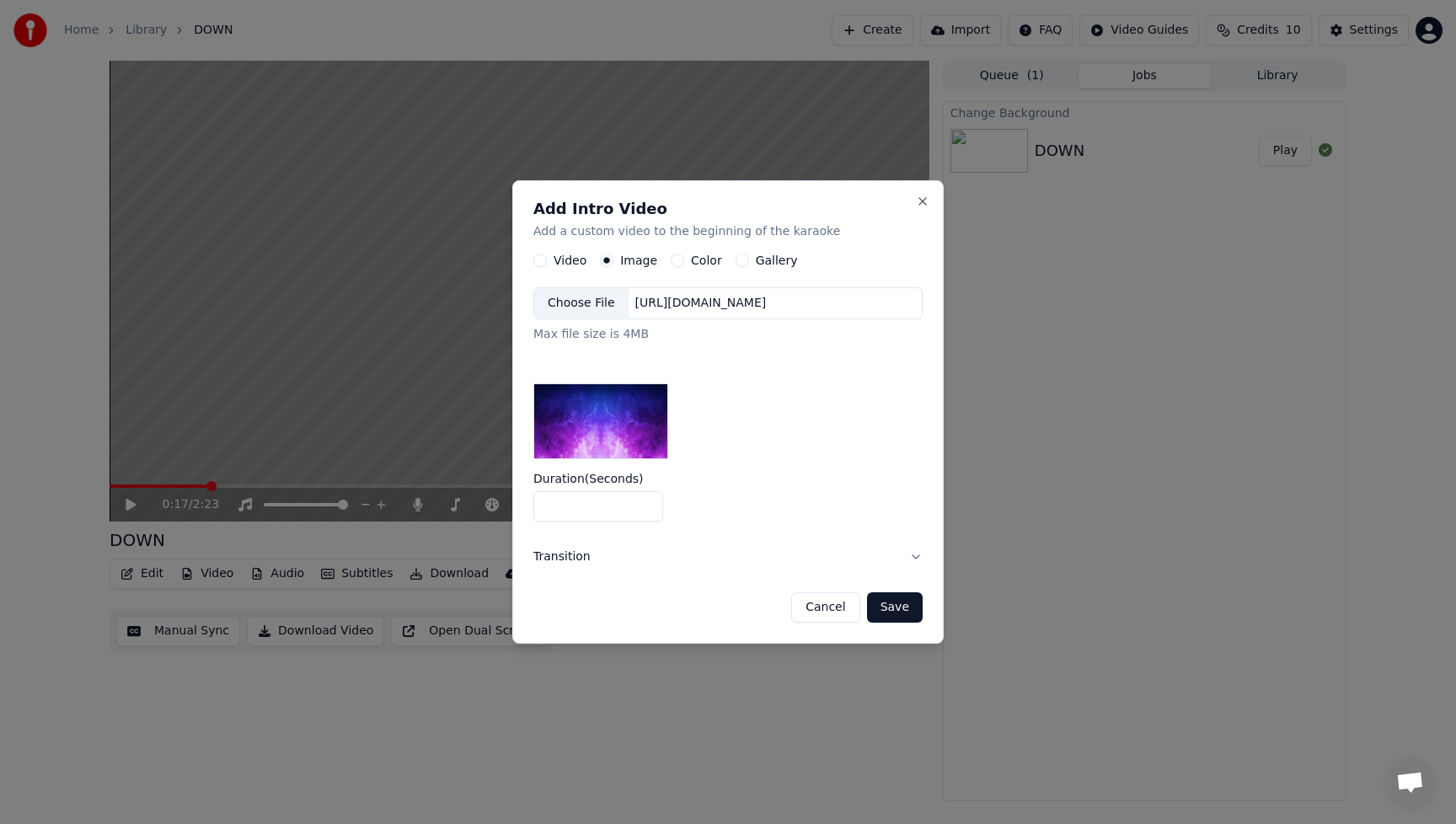
click at [589, 307] on div "Choose File" at bounding box center [581, 303] width 95 height 30
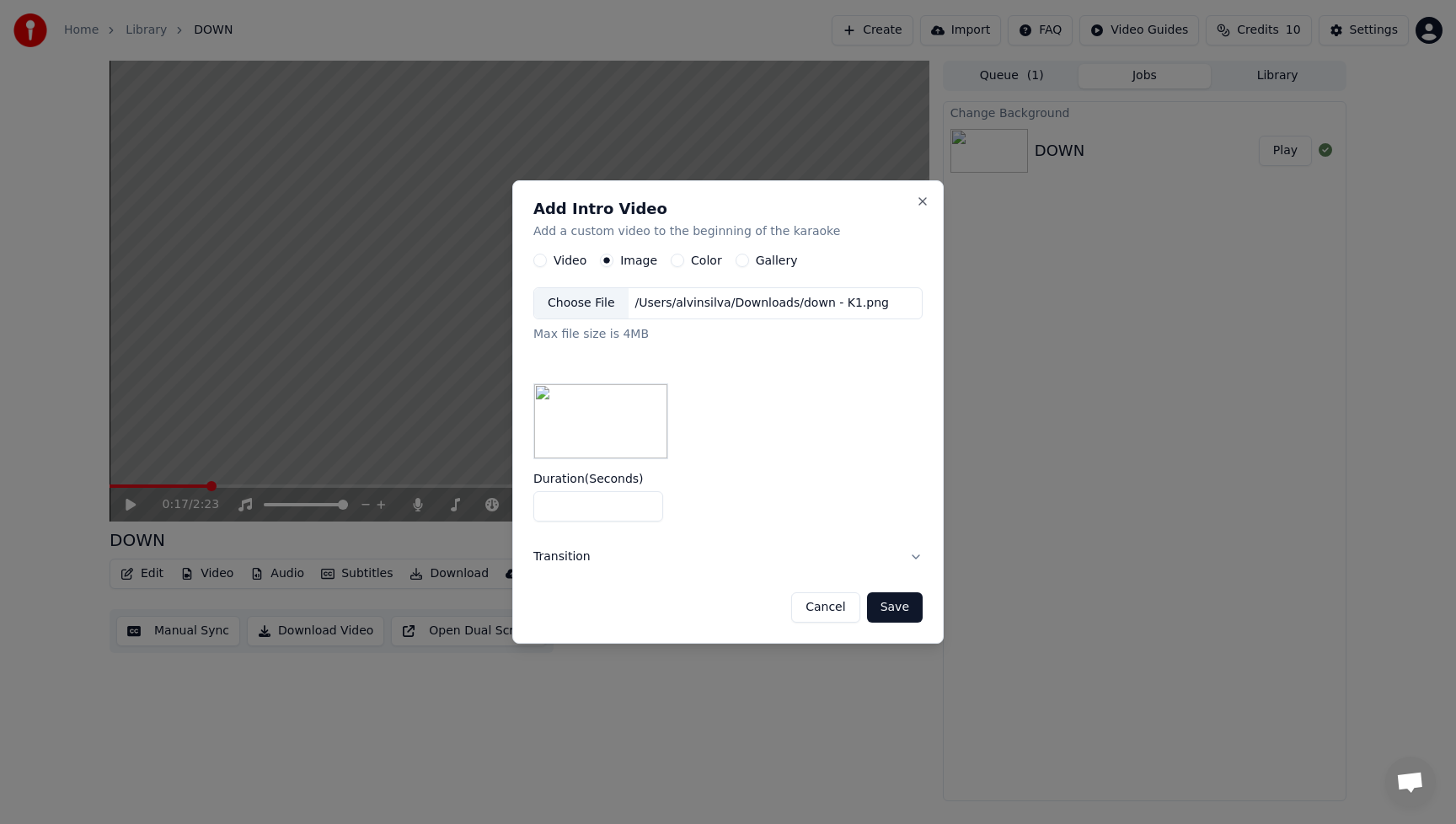
drag, startPoint x: 559, startPoint y: 511, endPoint x: 509, endPoint y: 511, distance: 50.0
click at [509, 511] on body "Home Library DOWN Create Import FAQ Video Guides Credits 10 Settings 0:17 / 2:2…" at bounding box center [728, 412] width 1456 height 824
click at [647, 509] on input "*" at bounding box center [598, 507] width 130 height 30
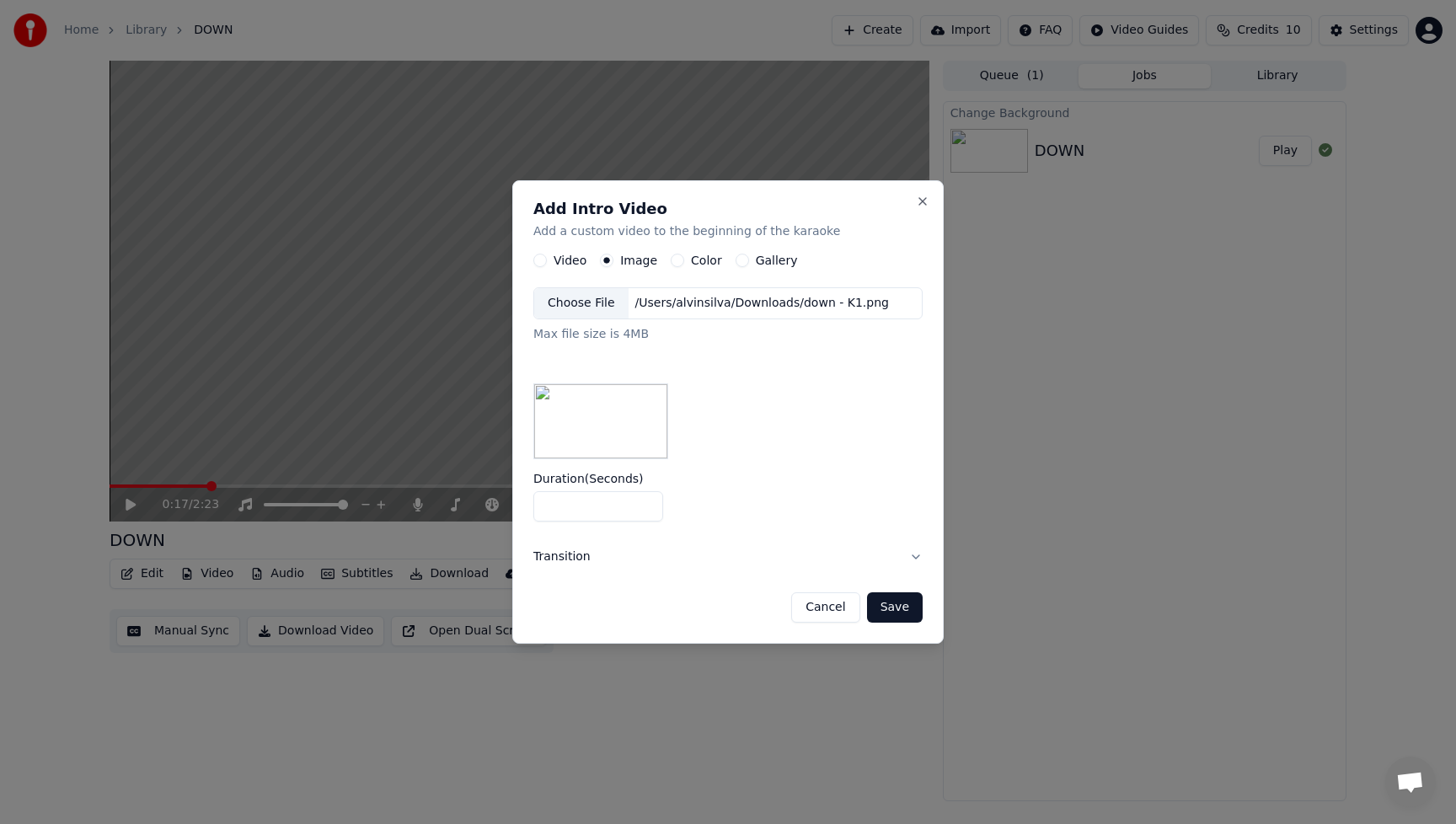
click at [647, 509] on input "*" at bounding box center [598, 507] width 130 height 30
type input "*"
click at [646, 503] on input "*" at bounding box center [598, 507] width 130 height 30
click at [912, 558] on button "Transition" at bounding box center [728, 558] width 389 height 44
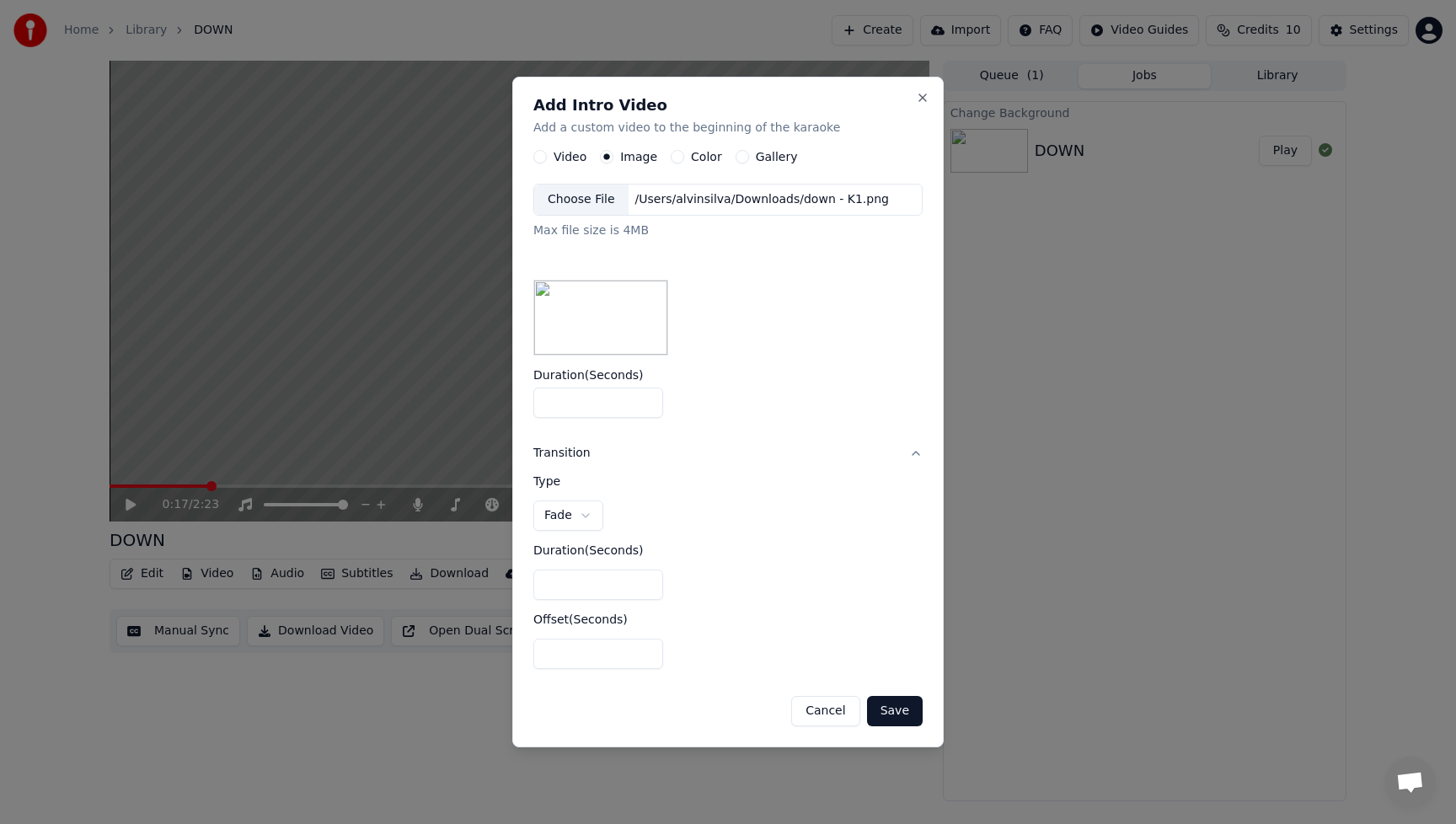
click at [910, 710] on button "Save" at bounding box center [896, 711] width 56 height 30
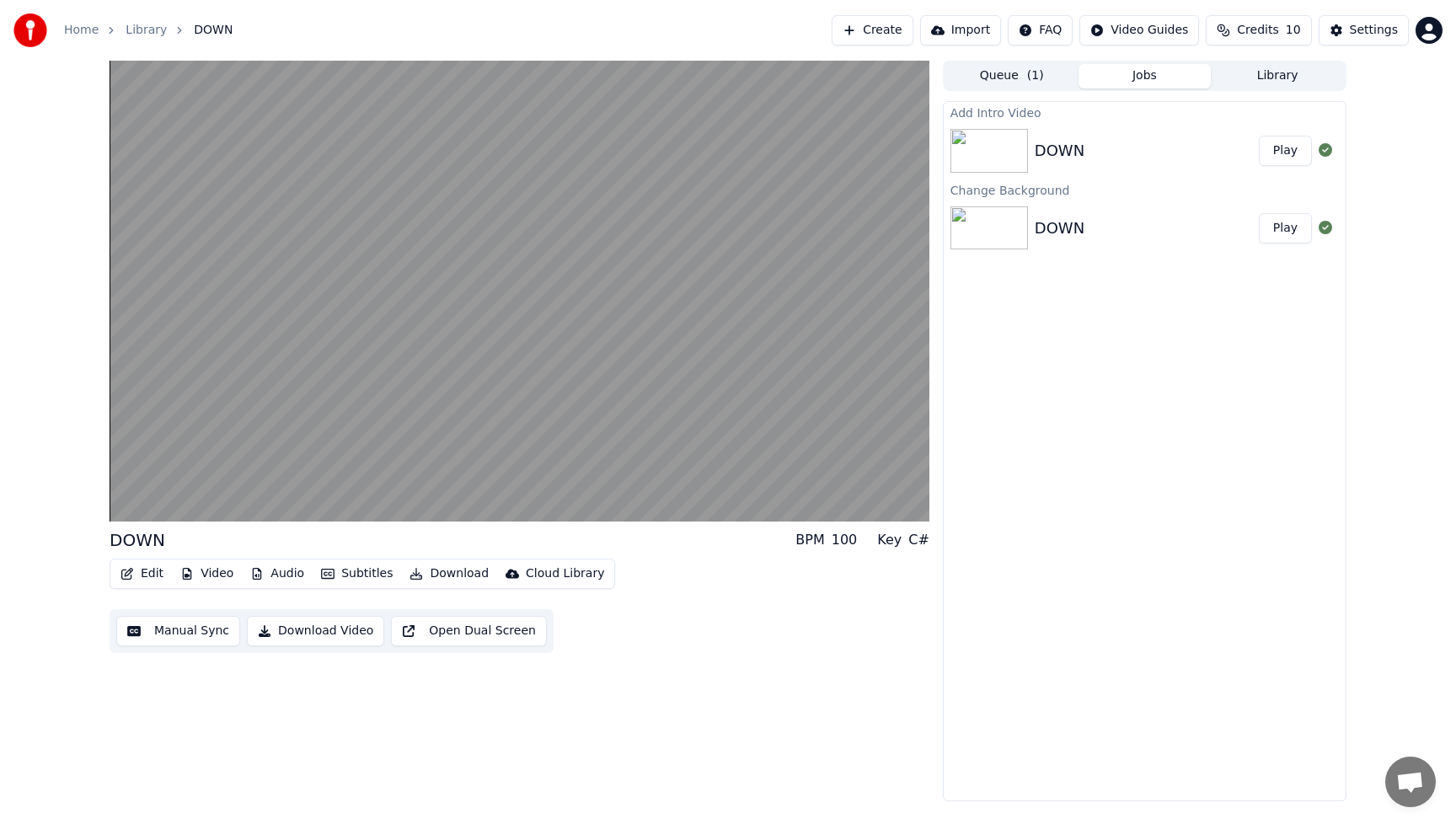
click at [1282, 151] on button "Play" at bounding box center [1284, 151] width 53 height 30
click at [1287, 150] on button "Play" at bounding box center [1284, 151] width 53 height 30
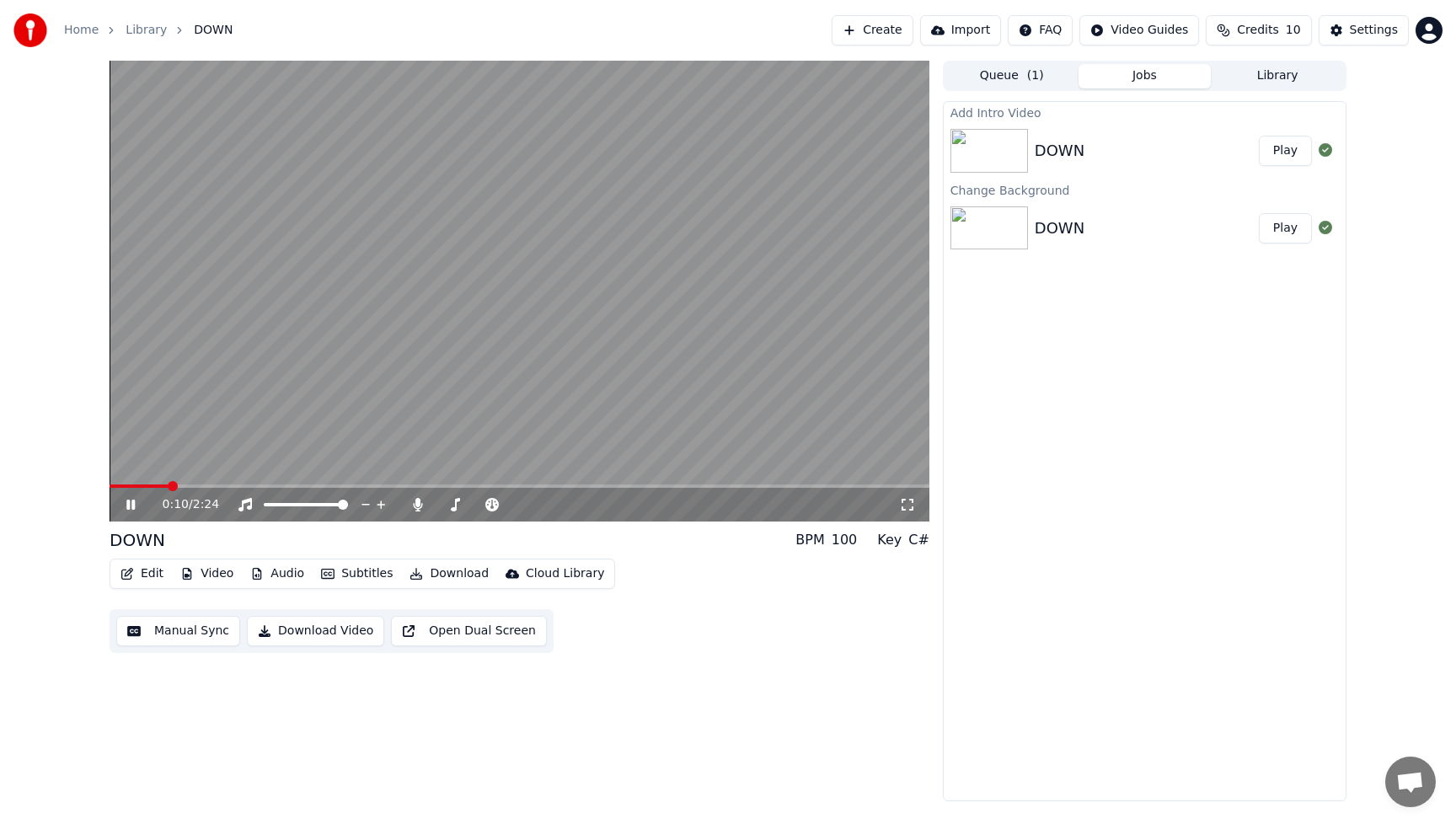
click at [134, 508] on icon at bounding box center [131, 505] width 8 height 10
click at [279, 573] on button "Audio" at bounding box center [277, 575] width 68 height 24
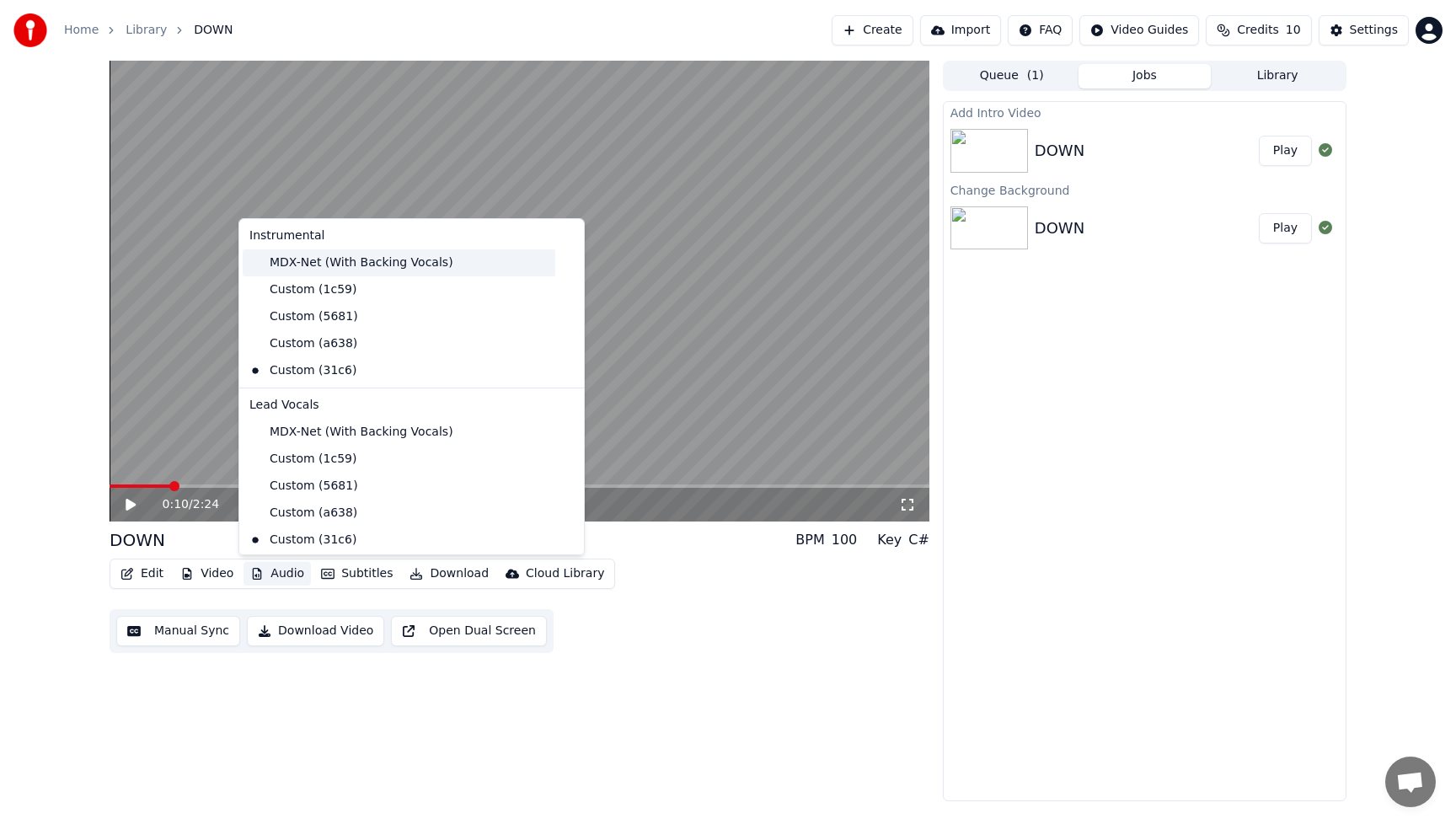
click at [322, 265] on div "MDX-Net (With Backing Vocals)" at bounding box center [399, 262] width 313 height 27
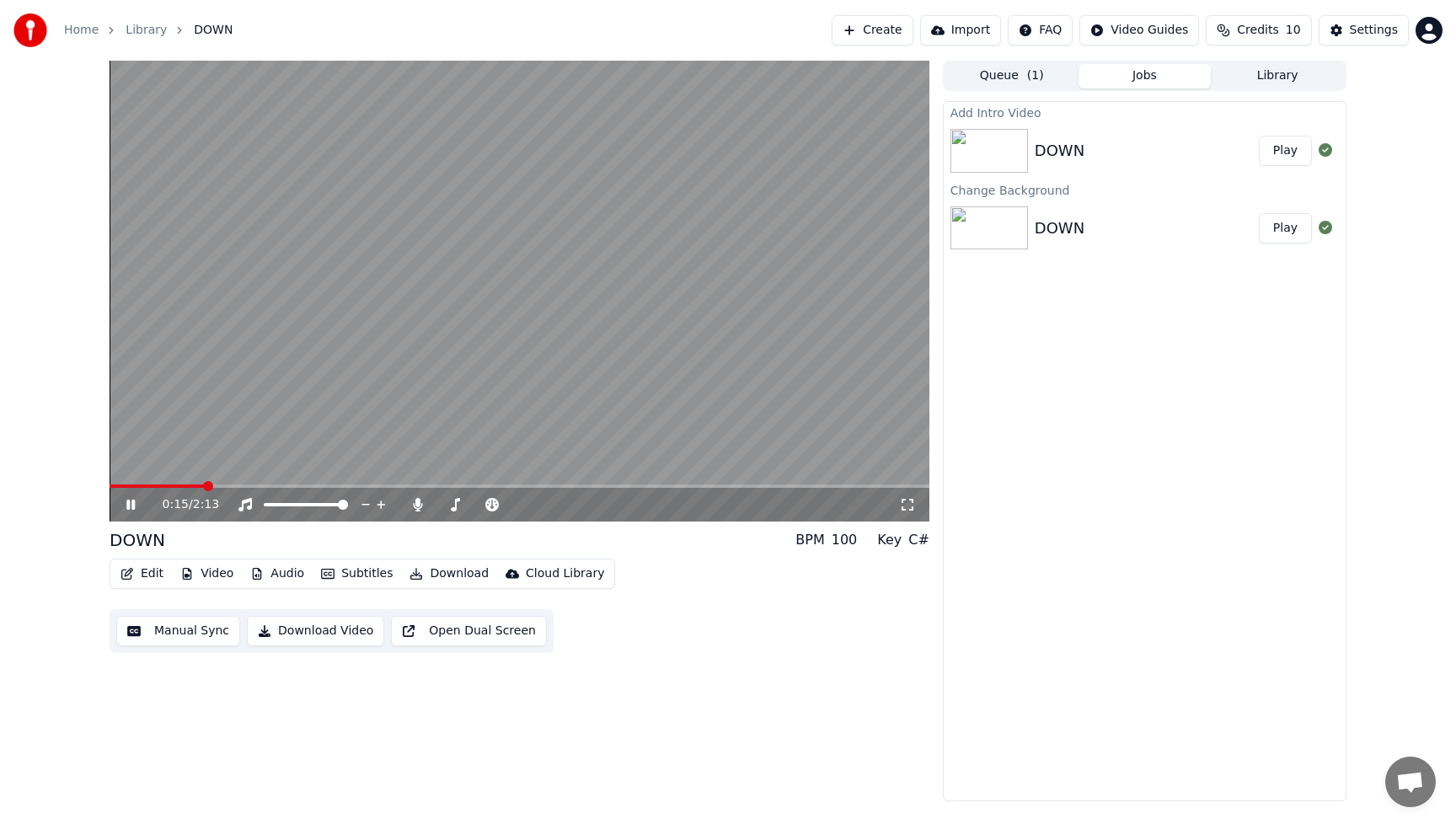
click at [125, 501] on icon at bounding box center [143, 505] width 40 height 14
click at [289, 574] on button "Audio" at bounding box center [277, 575] width 68 height 24
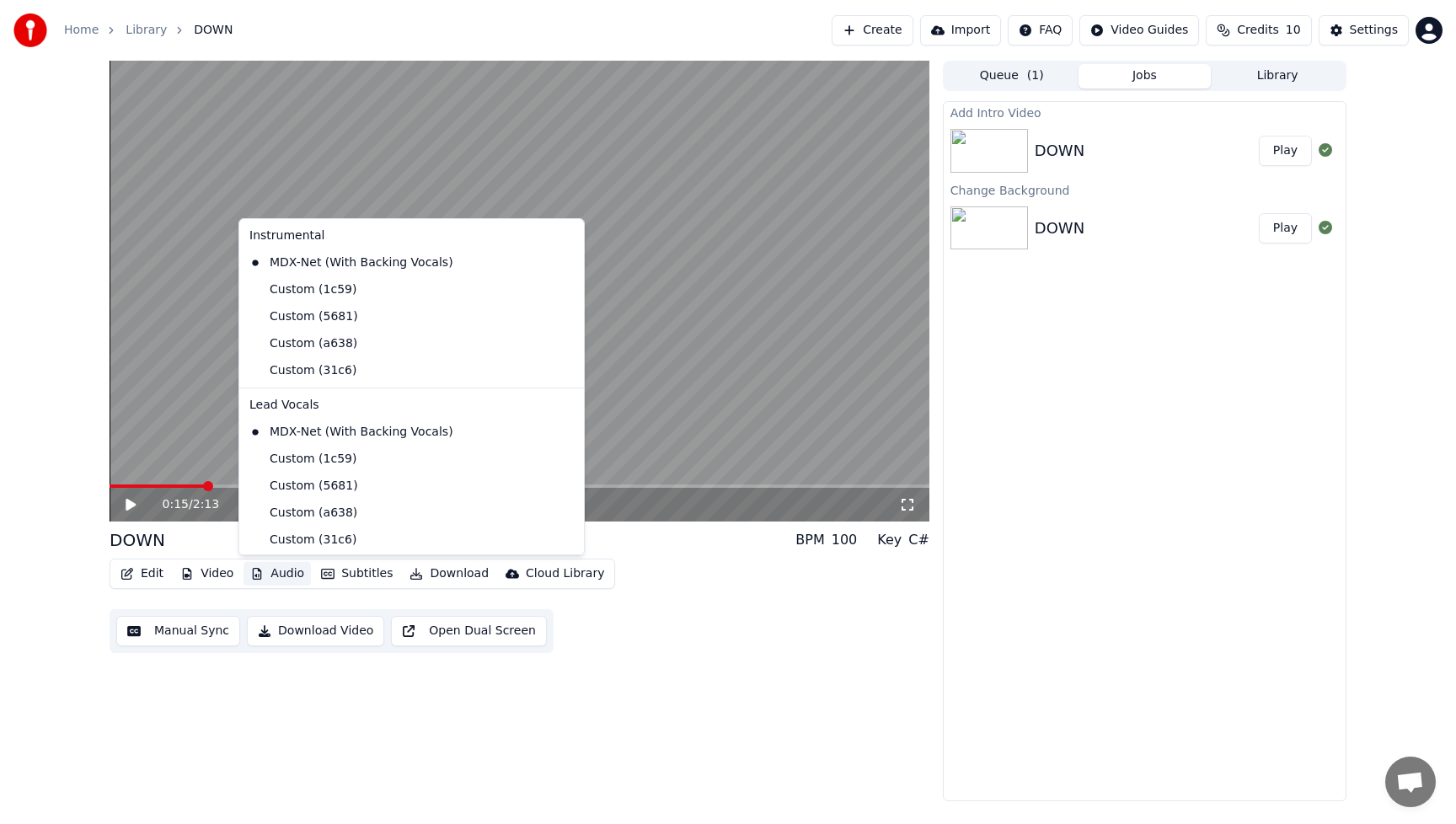
click at [1100, 490] on div "Add Intro Video DOWN Play Change Background DOWN Play" at bounding box center [1145, 451] width 404 height 700
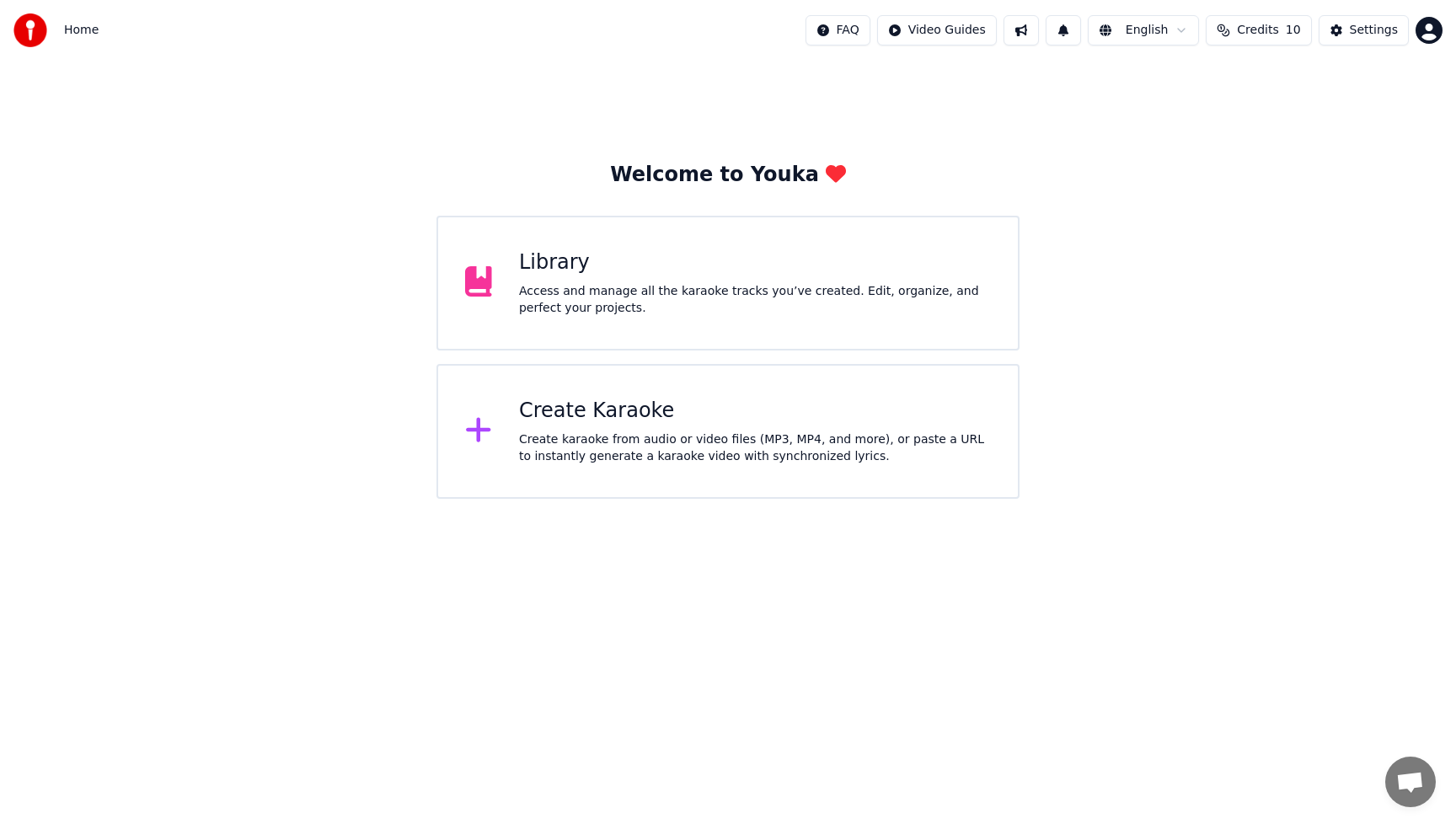
click at [637, 294] on div "Access and manage all the karaoke tracks you’ve created. Edit, organize, and pe…" at bounding box center [755, 300] width 472 height 34
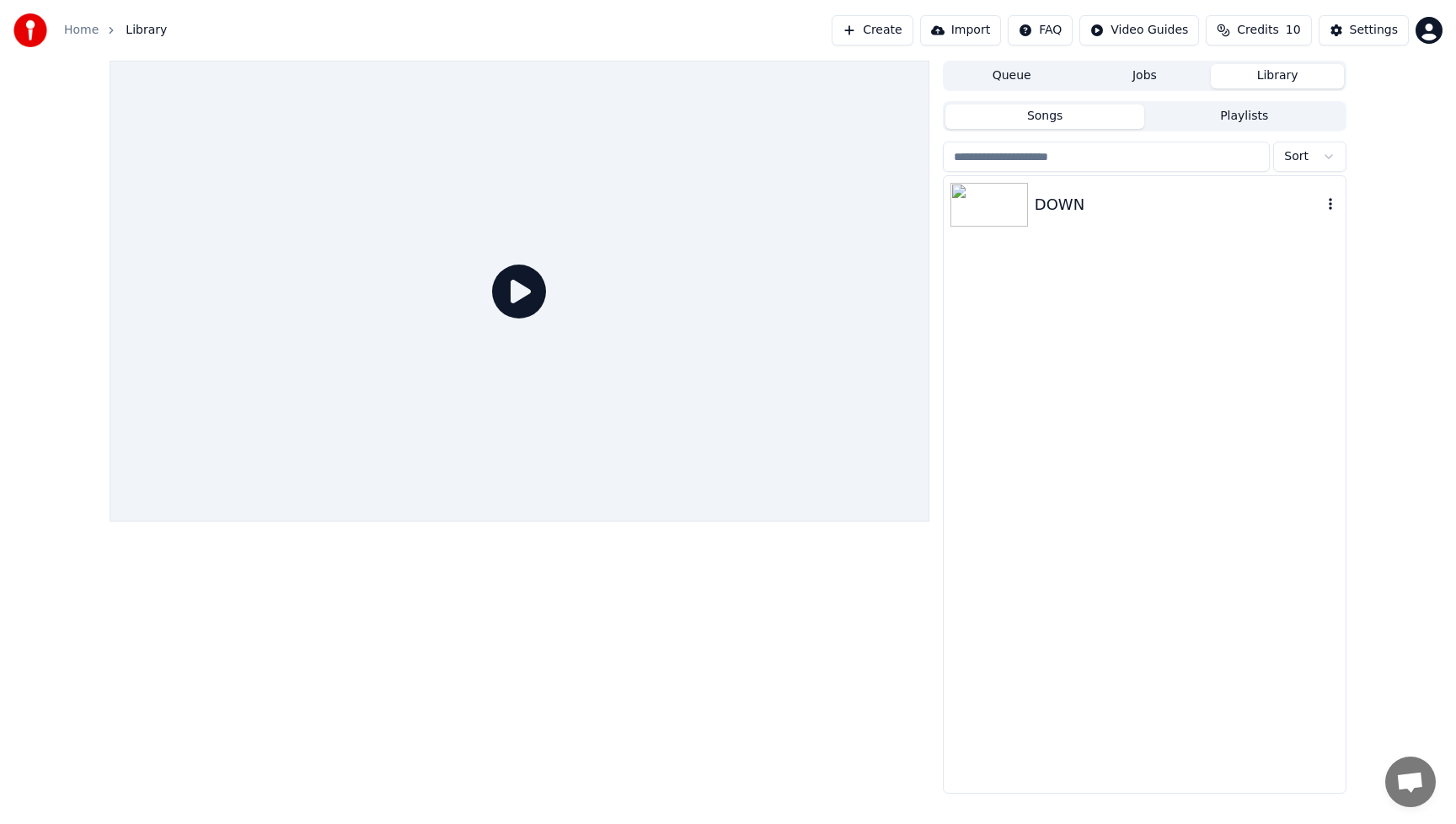
click at [1178, 205] on div "DOWN" at bounding box center [1179, 206] width 287 height 24
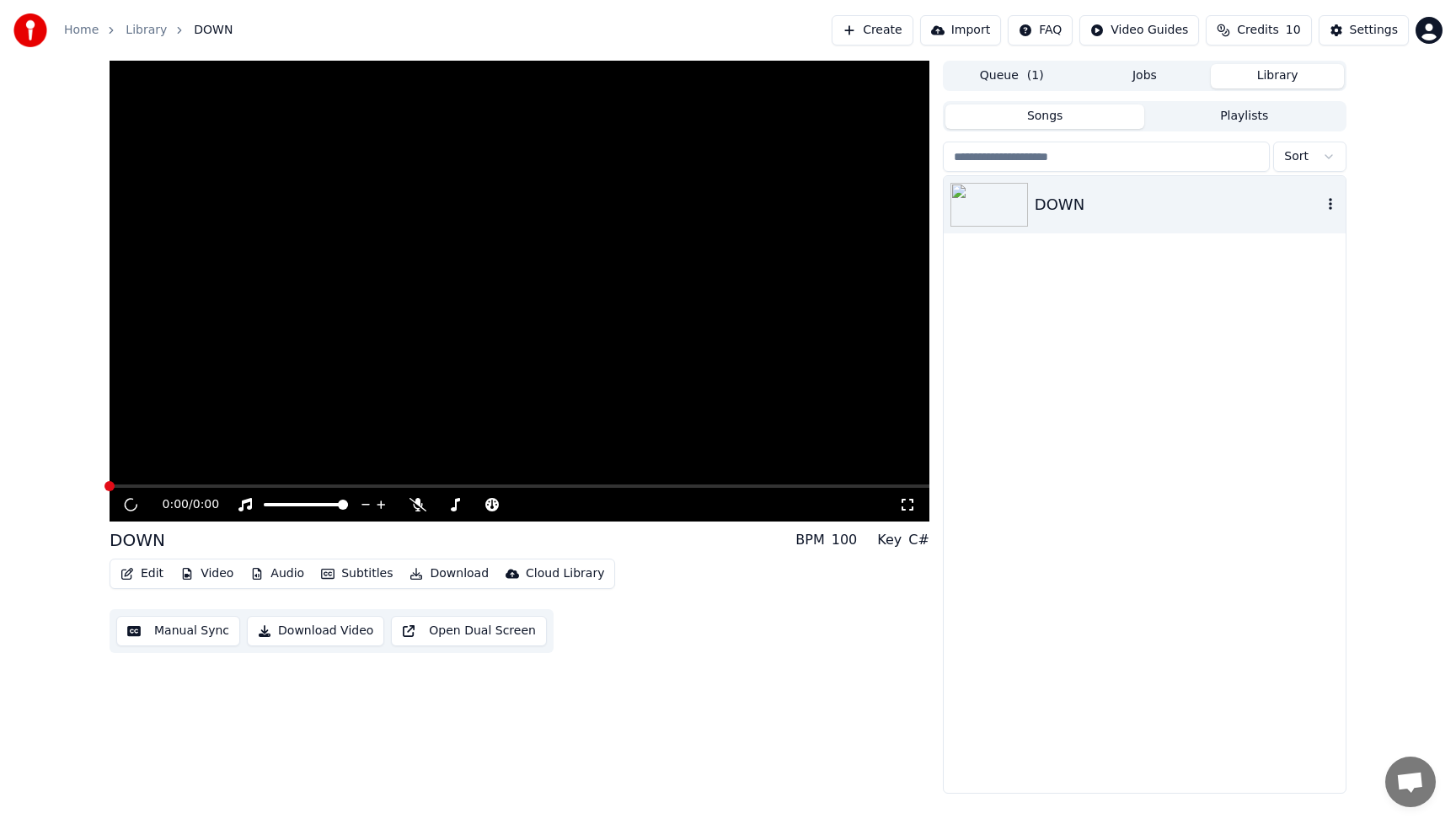
click at [1178, 205] on div "DOWN" at bounding box center [1179, 206] width 287 height 24
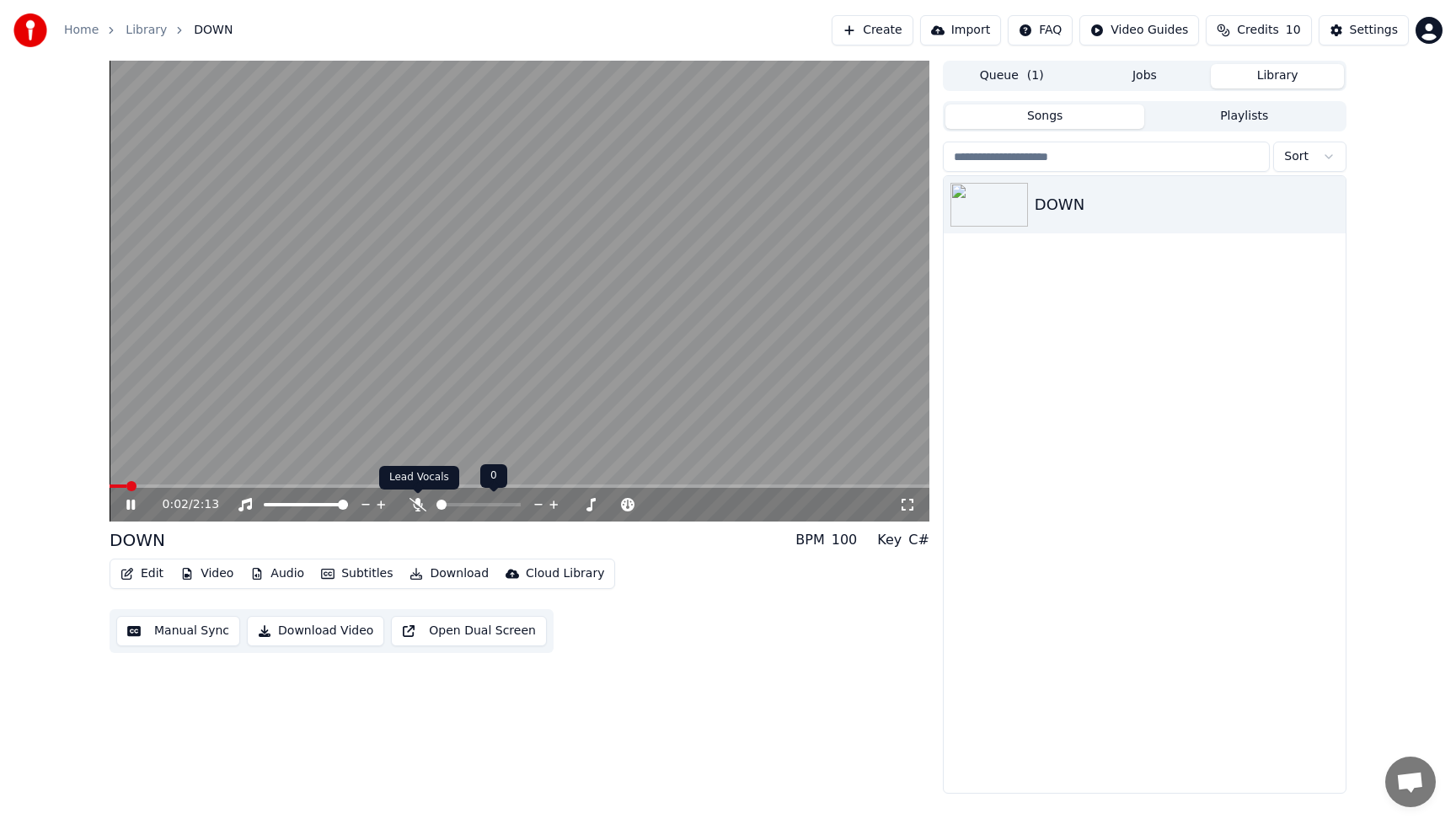
click at [416, 510] on icon at bounding box center [418, 505] width 17 height 14
click at [134, 503] on icon at bounding box center [131, 505] width 8 height 10
click at [730, 658] on div "0:12 / 2:13 DOWN BPM 100 Key C# Edit Video Audio Subtitles Download Cloud Libra…" at bounding box center [520, 427] width 820 height 733
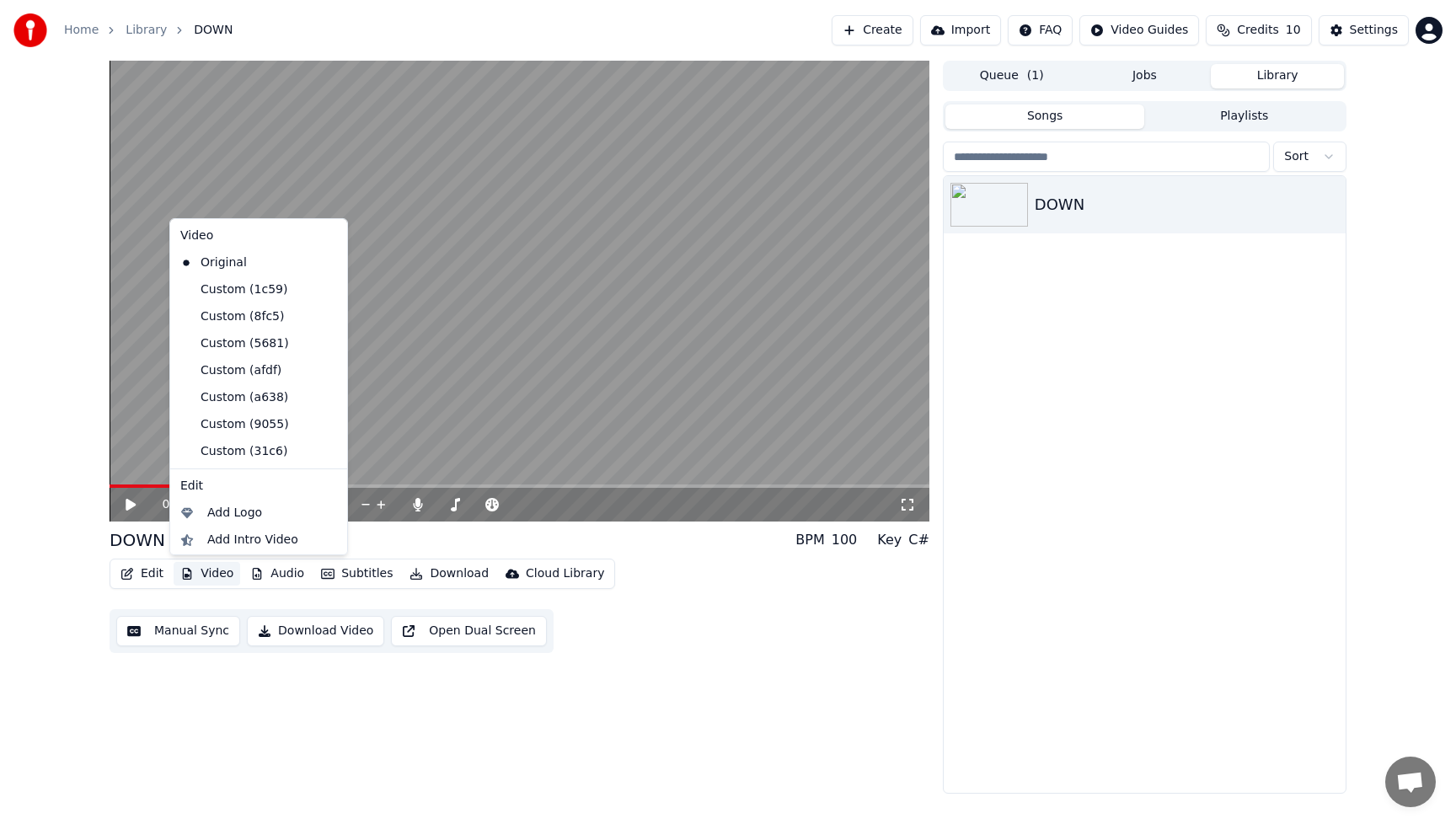
click at [224, 574] on button "Video" at bounding box center [206, 575] width 67 height 24
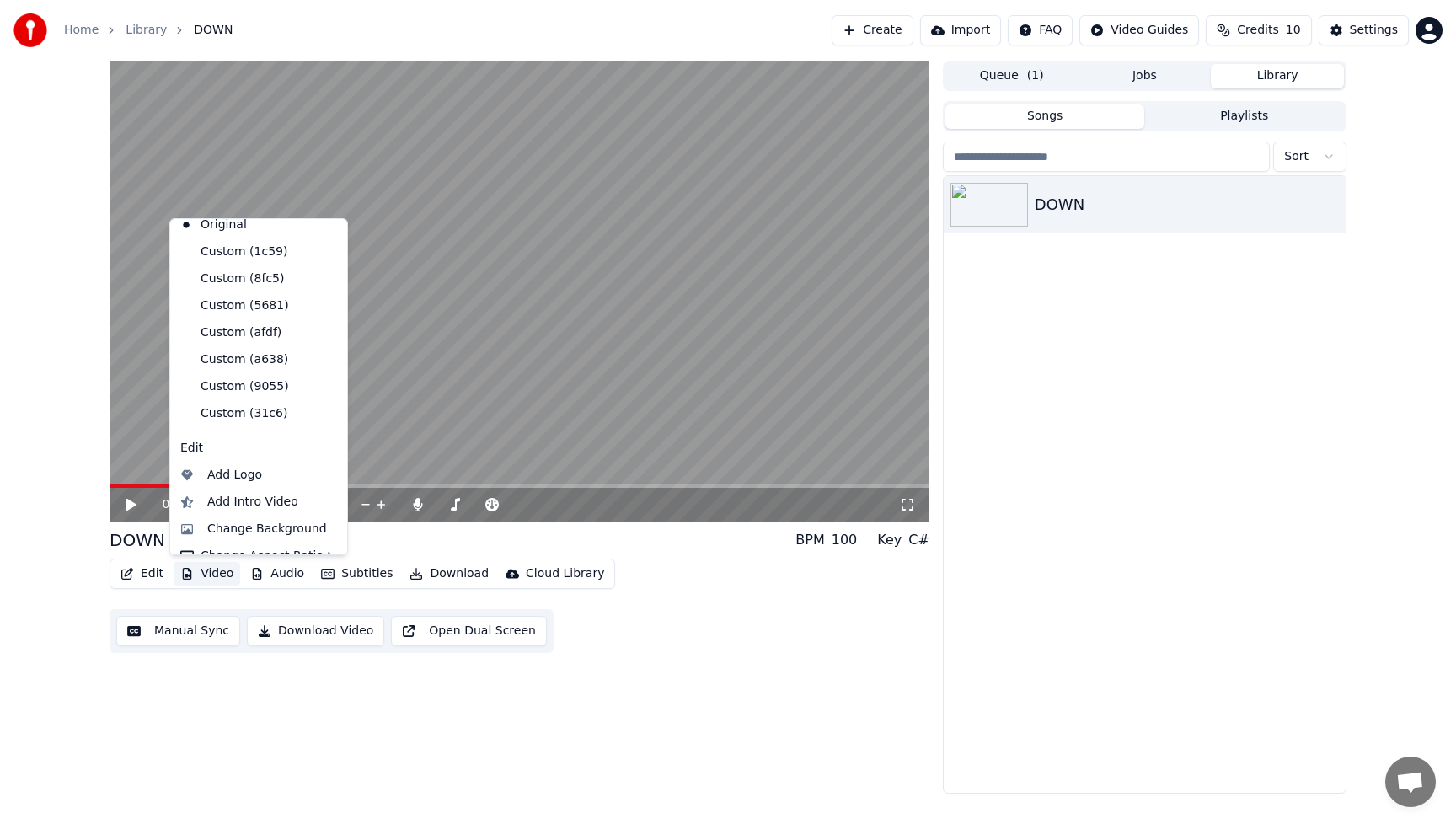
scroll to position [57, 0]
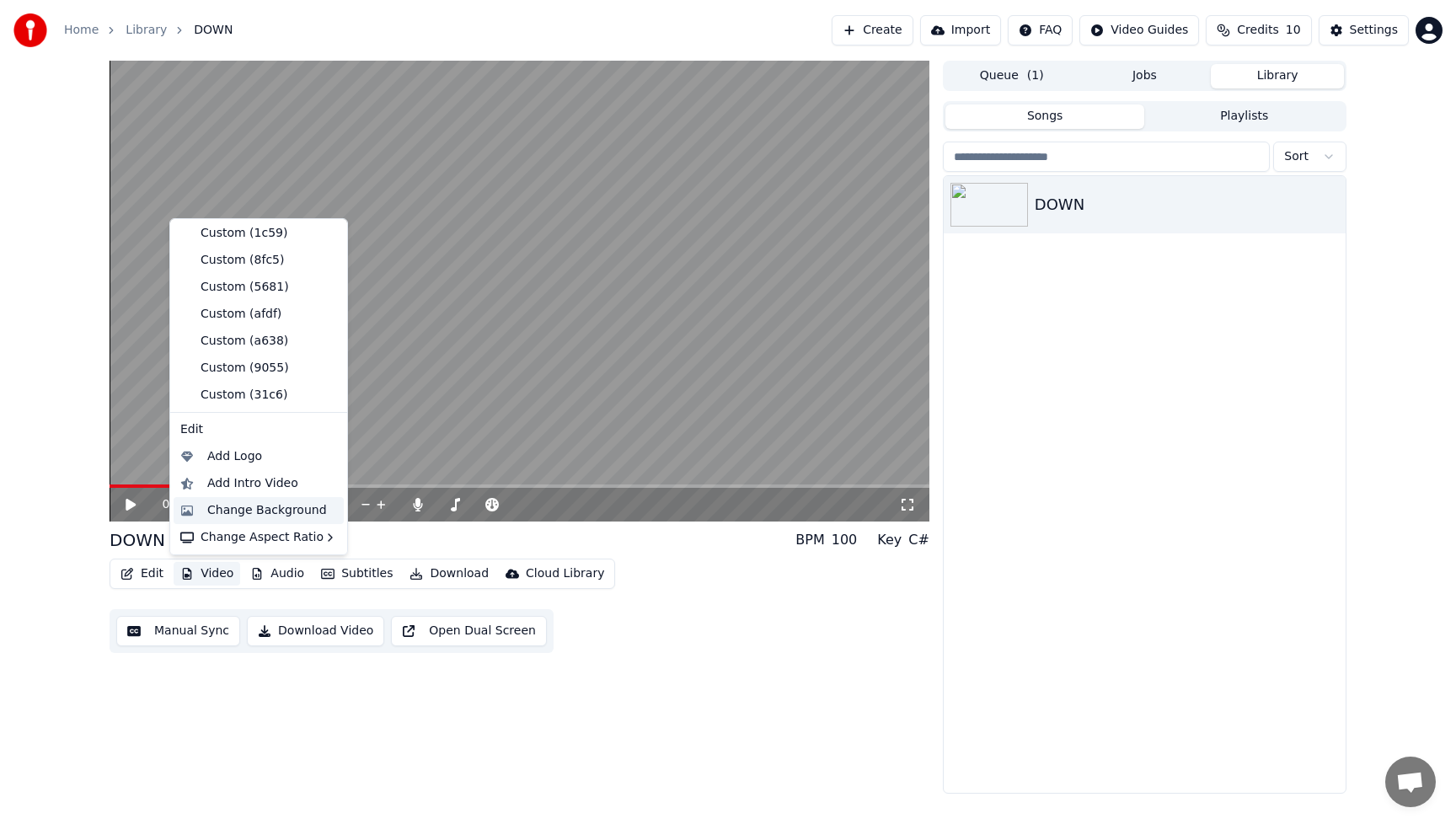
click at [190, 511] on div "Change Background" at bounding box center [258, 511] width 171 height 27
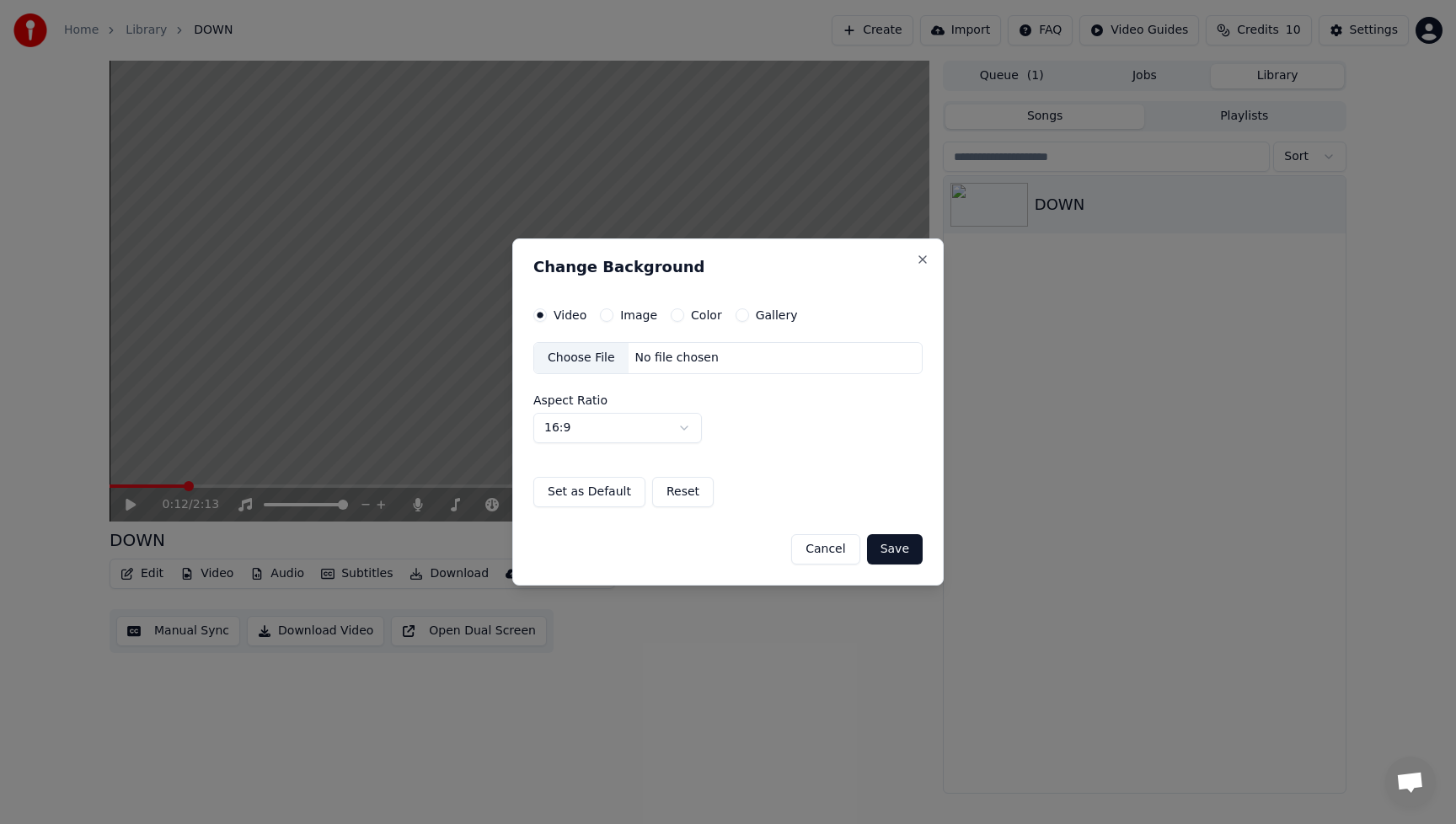
click at [584, 358] on div "Choose File" at bounding box center [581, 358] width 95 height 30
click at [830, 553] on button "Cancel" at bounding box center [825, 550] width 68 height 30
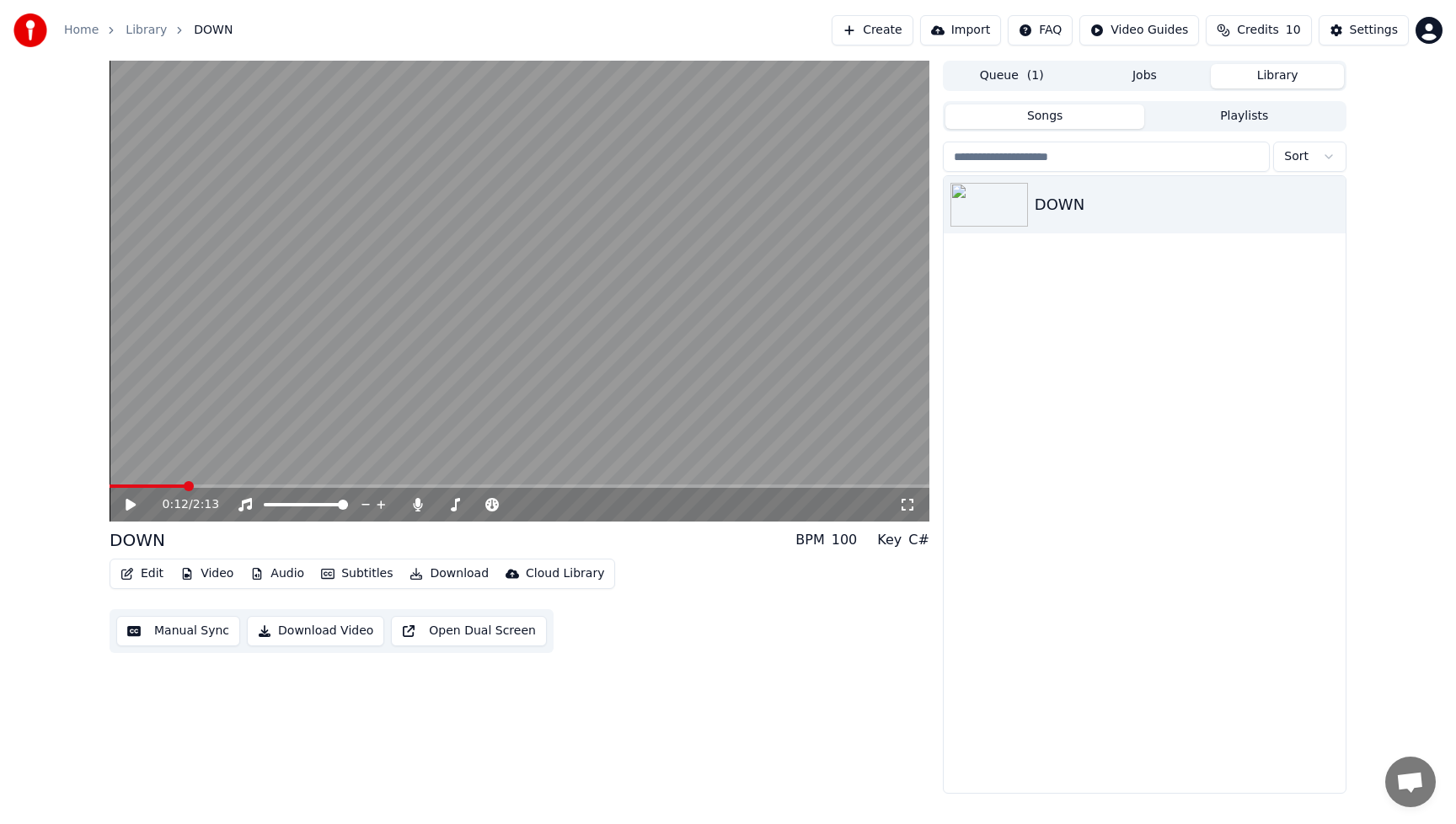
click at [218, 576] on button "Video" at bounding box center [206, 575] width 67 height 24
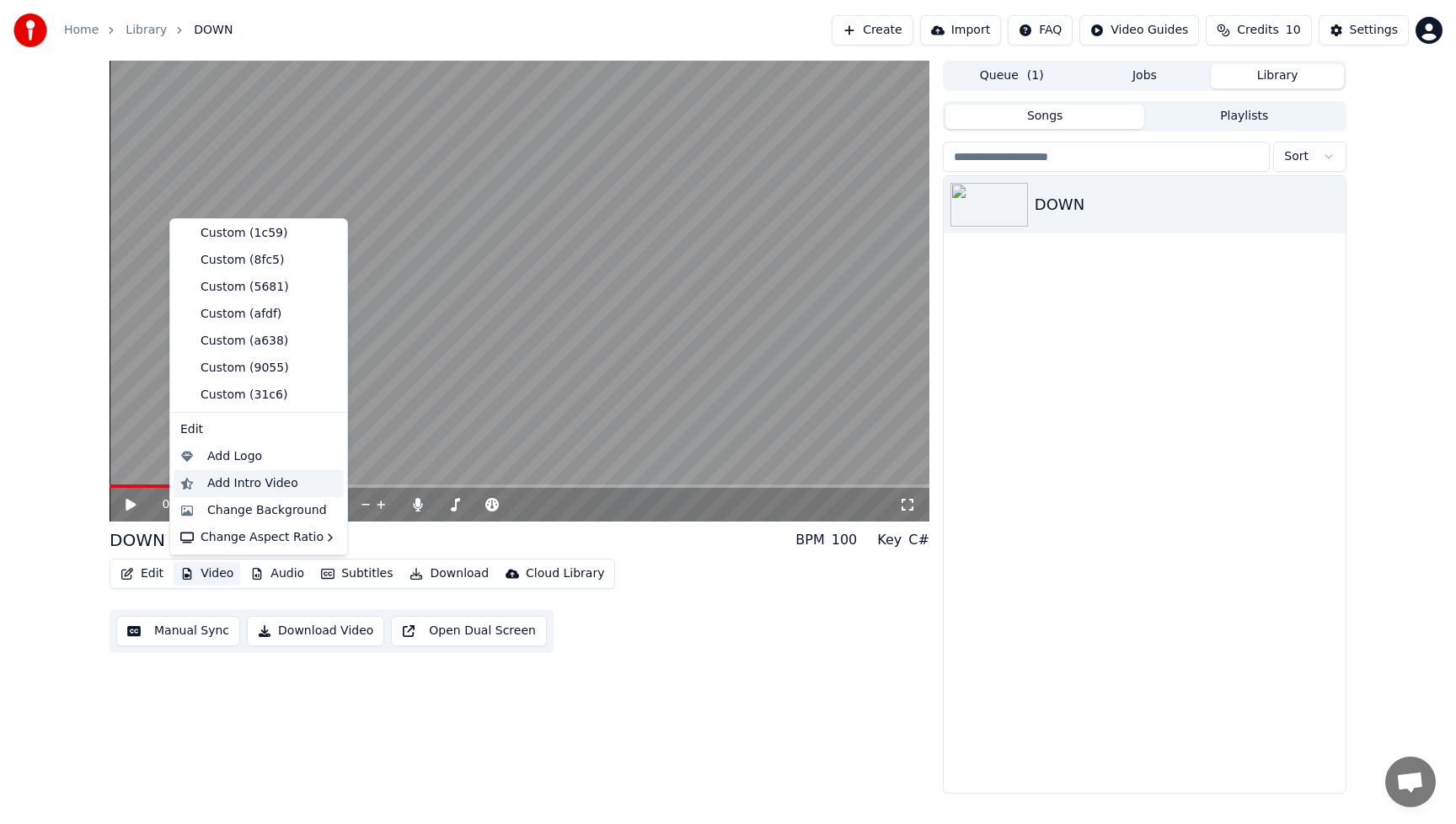
click at [247, 487] on div "Add Intro Video" at bounding box center [252, 484] width 91 height 17
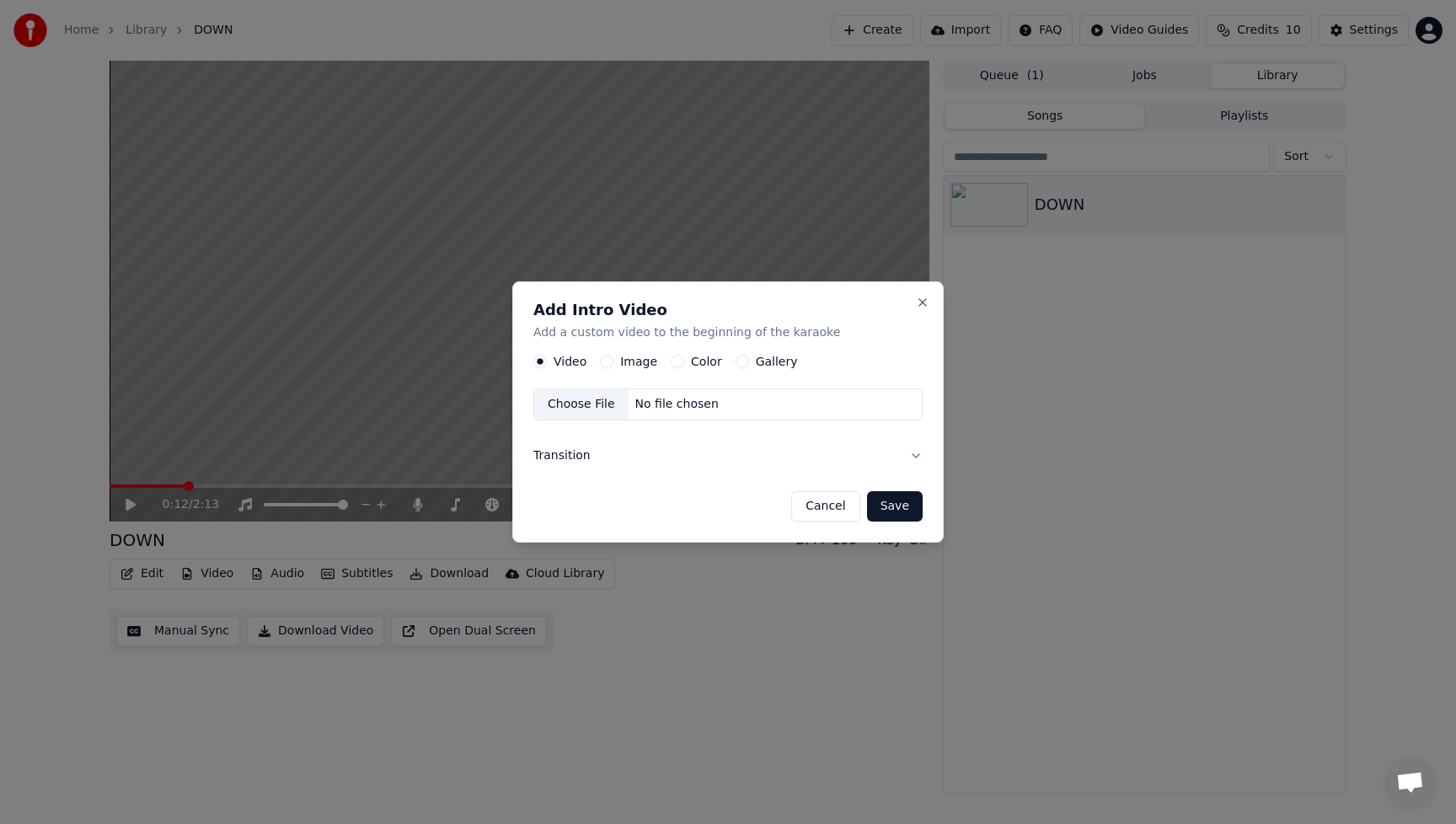
click at [624, 363] on label "Image" at bounding box center [638, 362] width 37 height 12
click at [613, 363] on button "Image" at bounding box center [607, 362] width 14 height 14
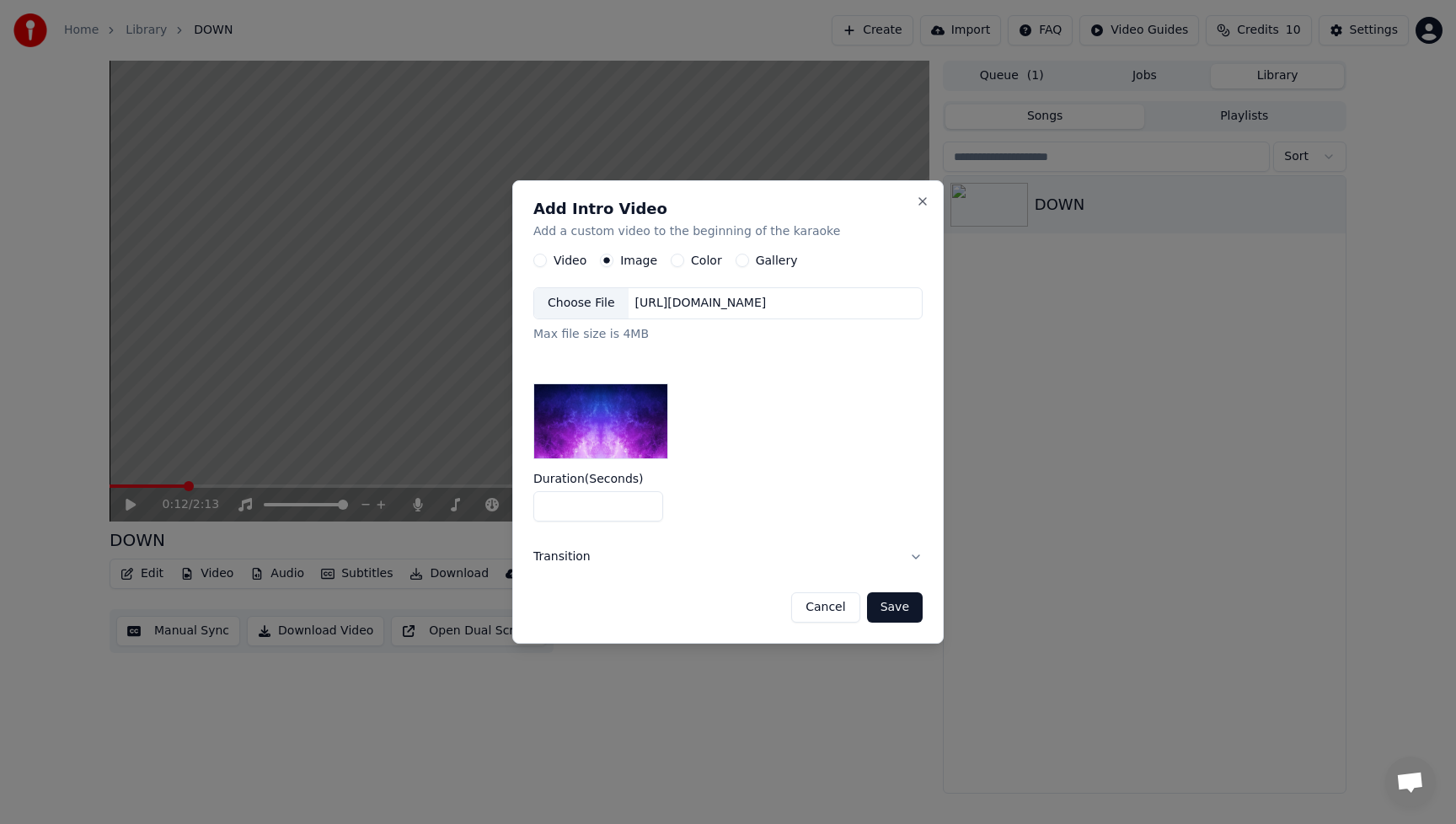
click at [586, 299] on div "Choose File" at bounding box center [581, 303] width 95 height 30
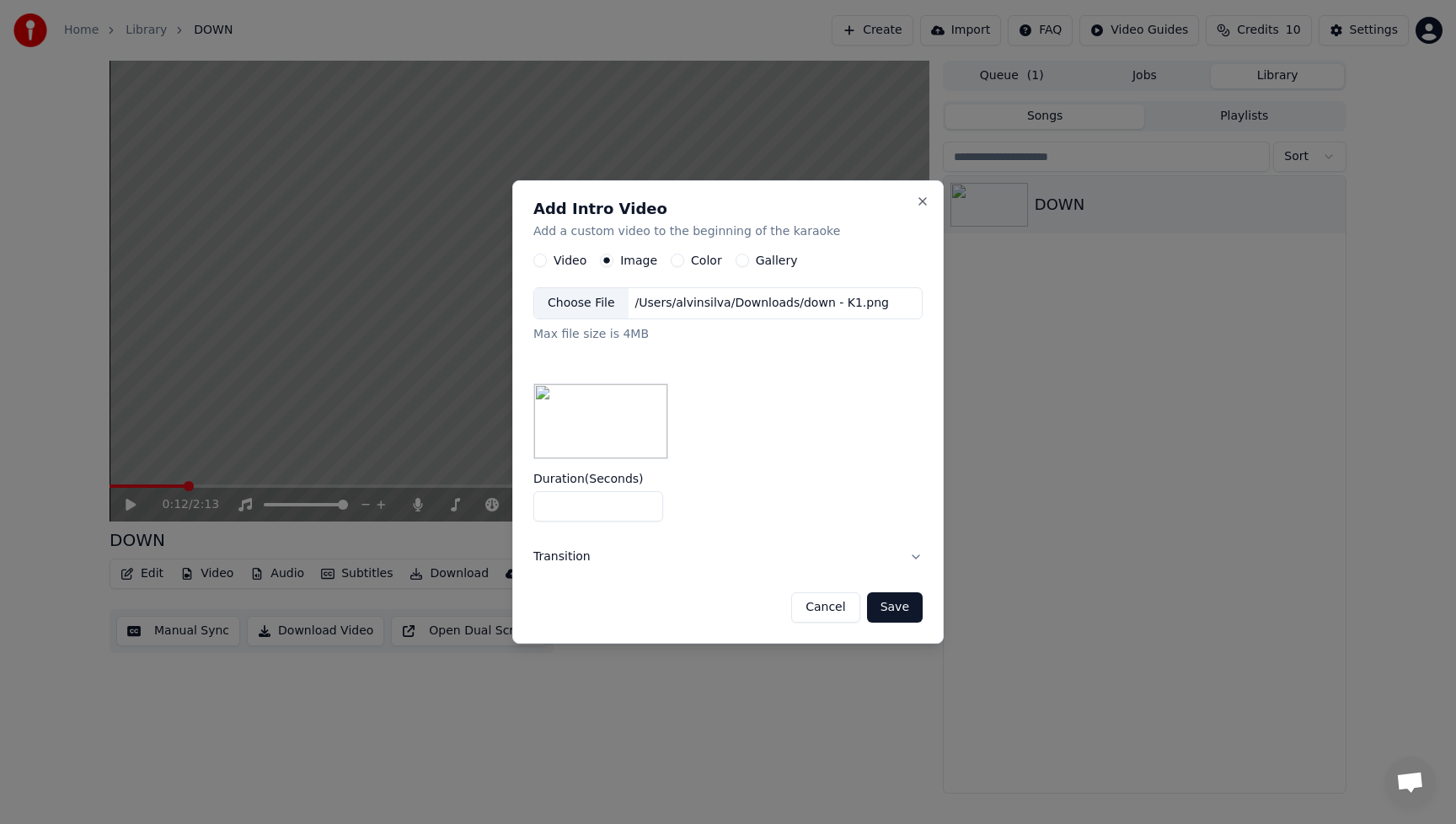
click at [914, 555] on button "Transition" at bounding box center [728, 558] width 389 height 44
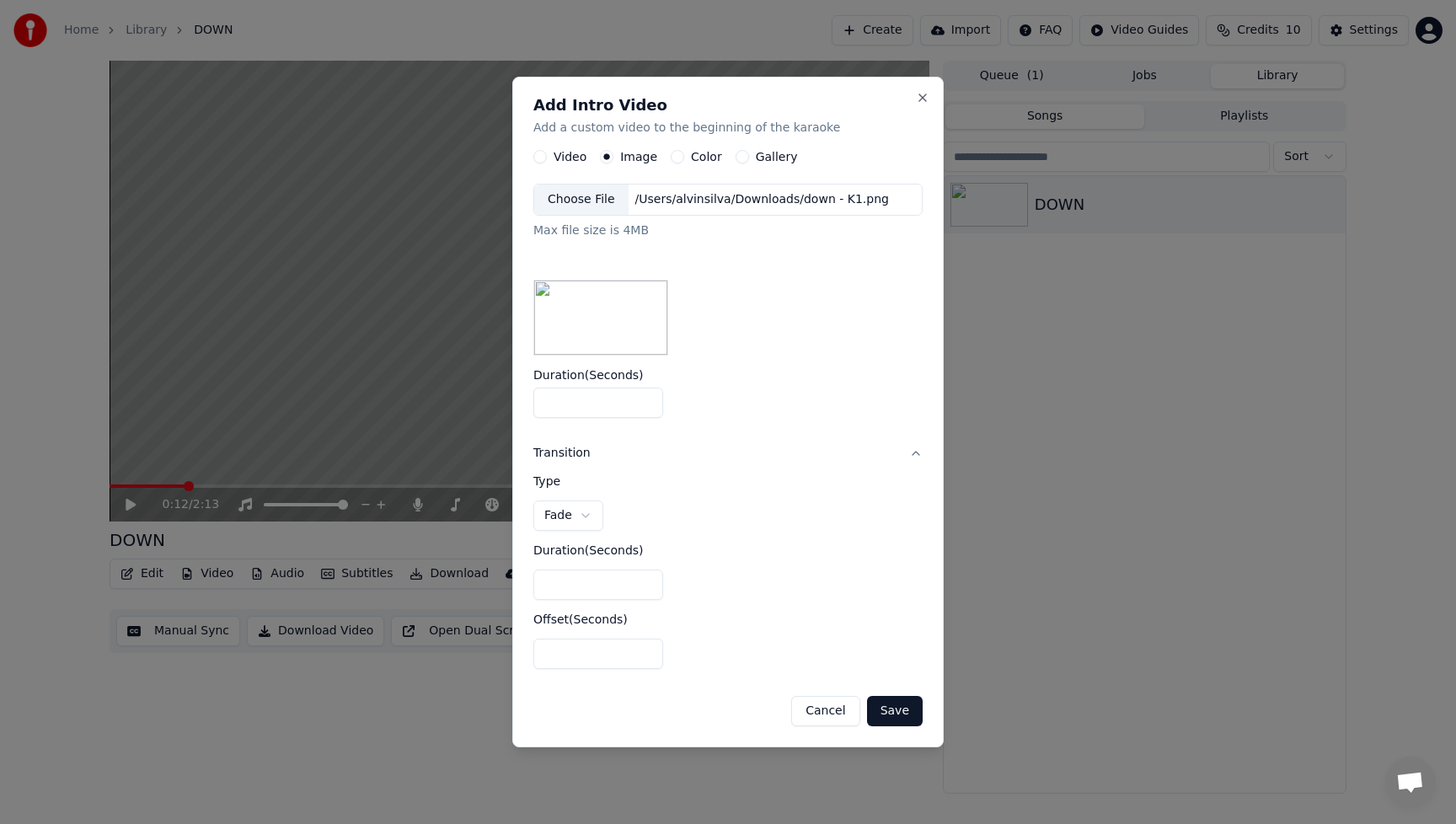
drag, startPoint x: 568, startPoint y: 408, endPoint x: 533, endPoint y: 408, distance: 35.0
click at [534, 408] on input "*" at bounding box center [598, 403] width 130 height 30
click at [645, 406] on input "*" at bounding box center [598, 403] width 130 height 30
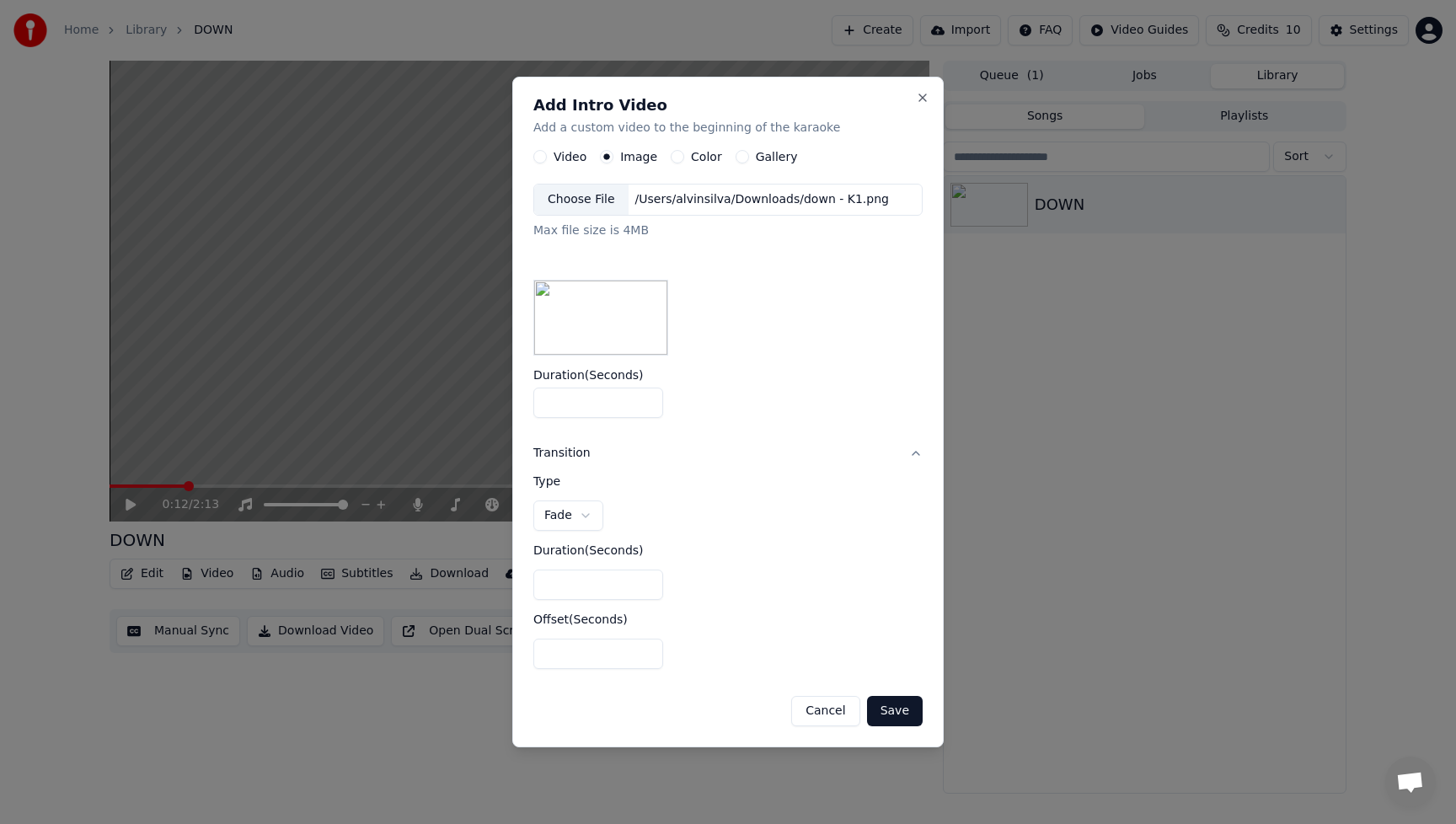
type input "*"
click at [644, 400] on input "*" at bounding box center [598, 403] width 130 height 30
click at [908, 711] on button "Save" at bounding box center [896, 711] width 56 height 30
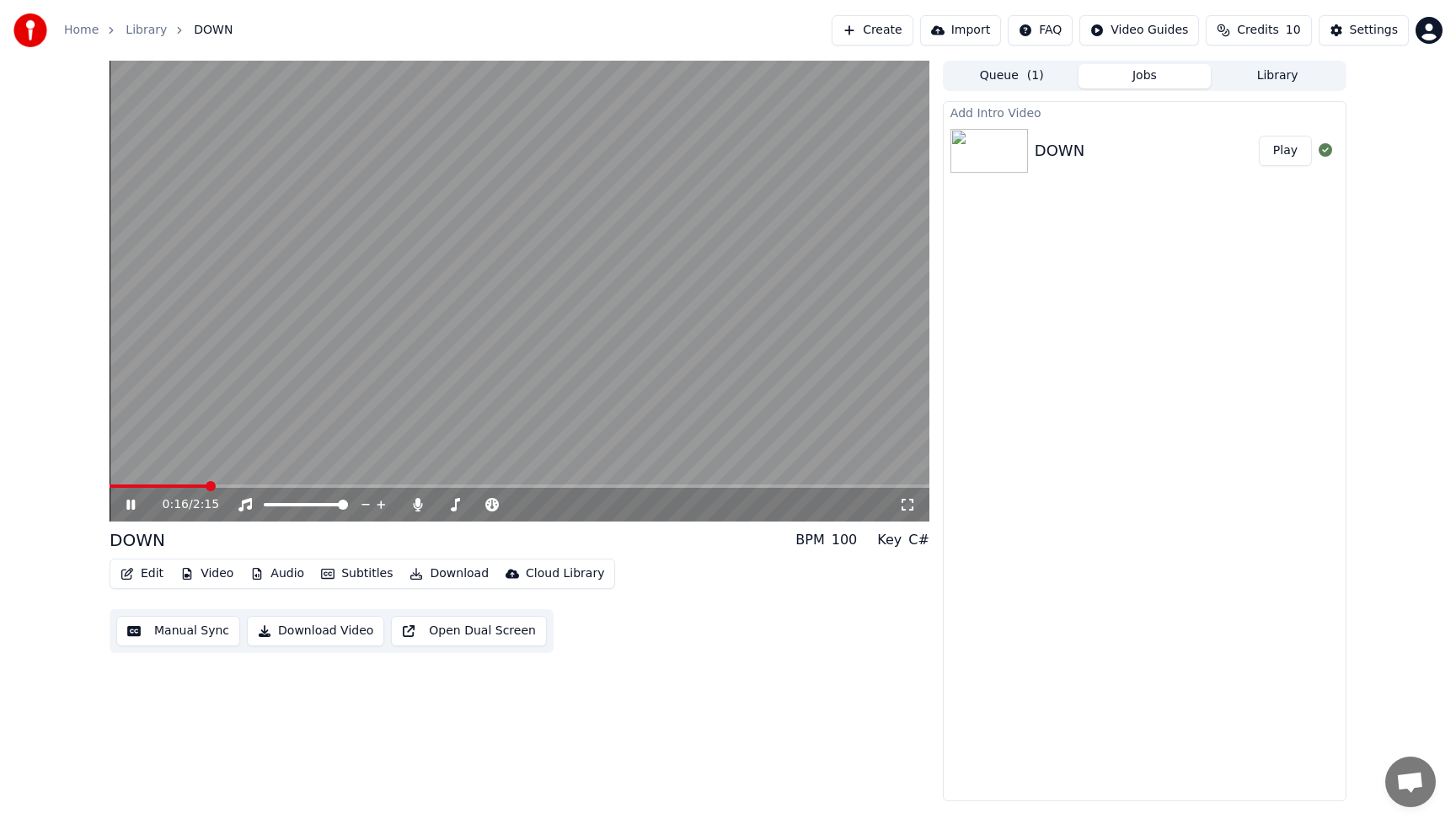
click at [128, 503] on icon at bounding box center [131, 505] width 8 height 10
click at [1259, 239] on div "Add Intro Video DOWN Play" at bounding box center [1145, 451] width 404 height 700
click at [1286, 154] on button "Play" at bounding box center [1284, 151] width 53 height 30
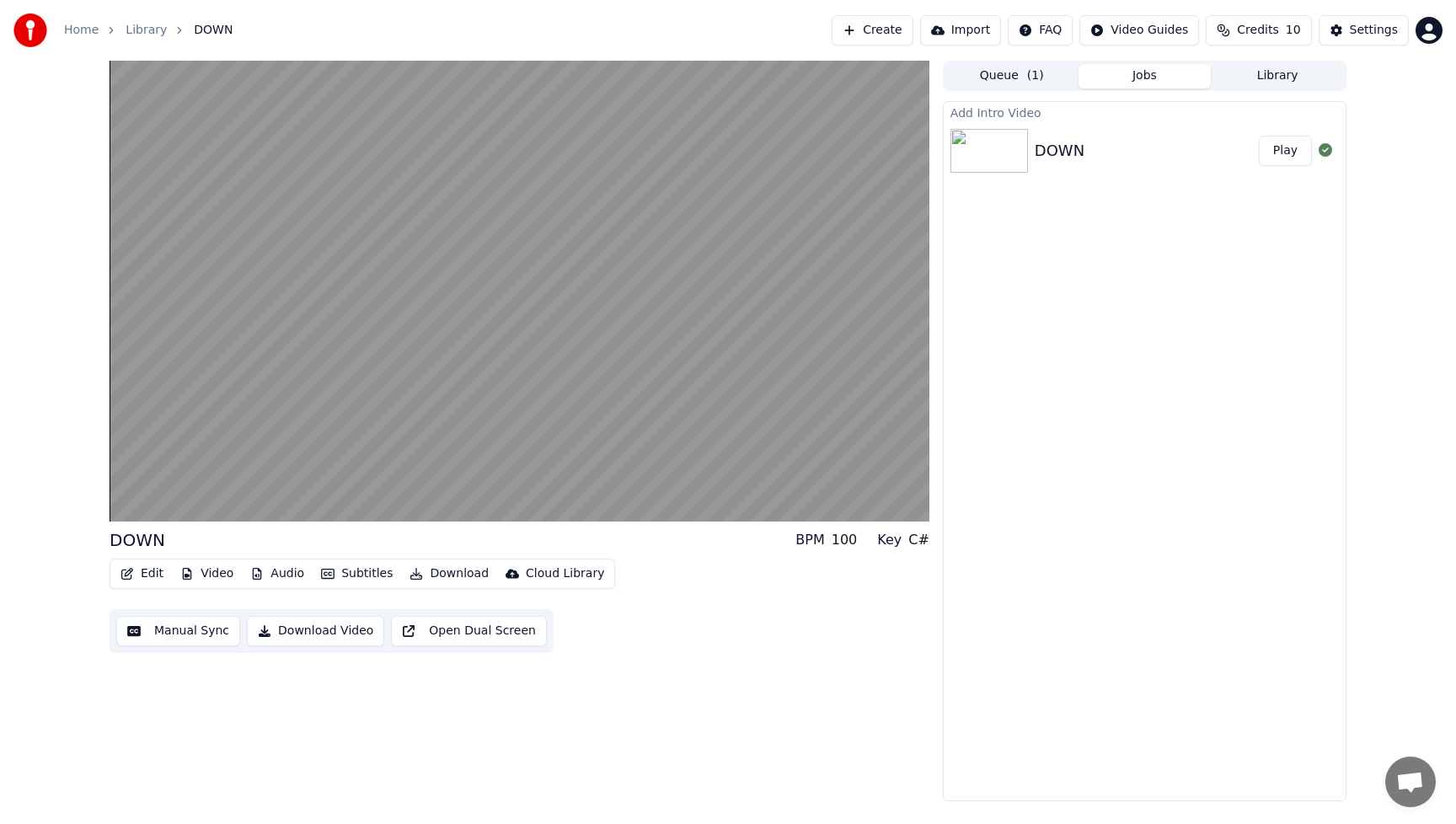
click at [1288, 152] on button "Play" at bounding box center [1284, 151] width 53 height 30
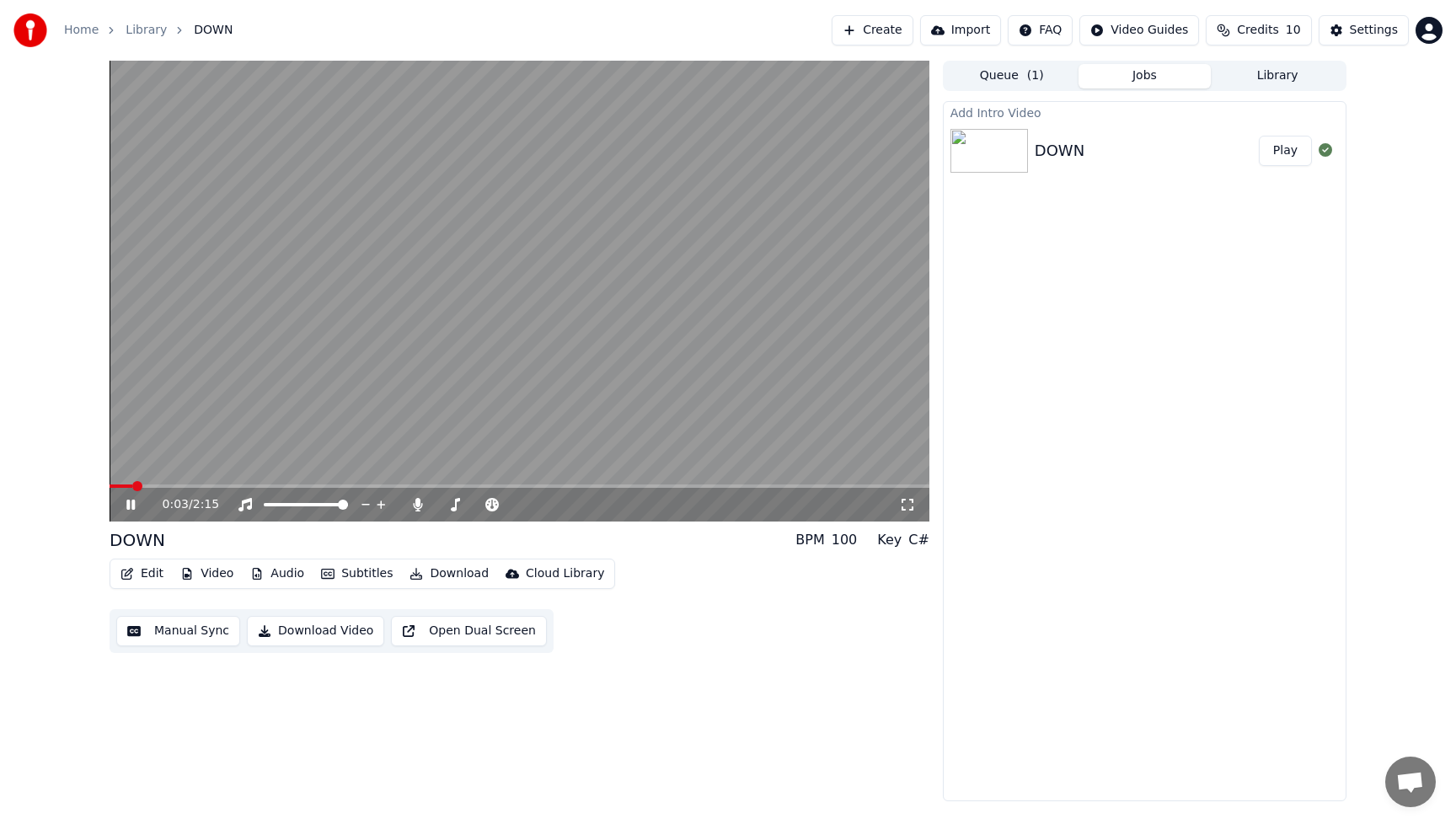
click at [129, 511] on icon at bounding box center [143, 505] width 40 height 14
click at [1197, 414] on div "Add Intro Video DOWN Play" at bounding box center [1145, 451] width 404 height 700
click at [1146, 71] on button "Jobs" at bounding box center [1146, 76] width 134 height 25
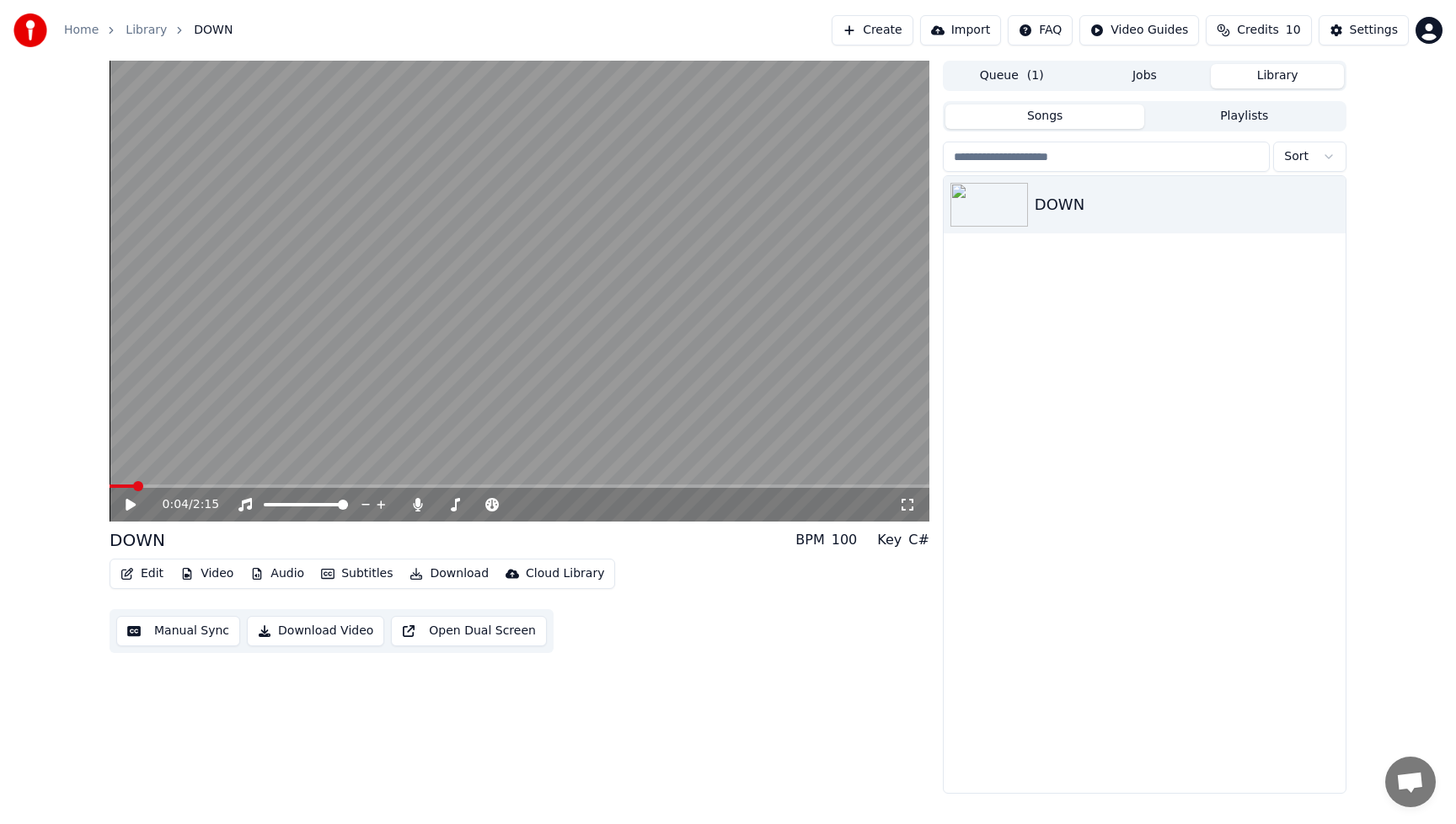
click at [1265, 73] on button "Library" at bounding box center [1277, 76] width 134 height 25
click at [1173, 221] on div "DOWN" at bounding box center [1144, 205] width 402 height 57
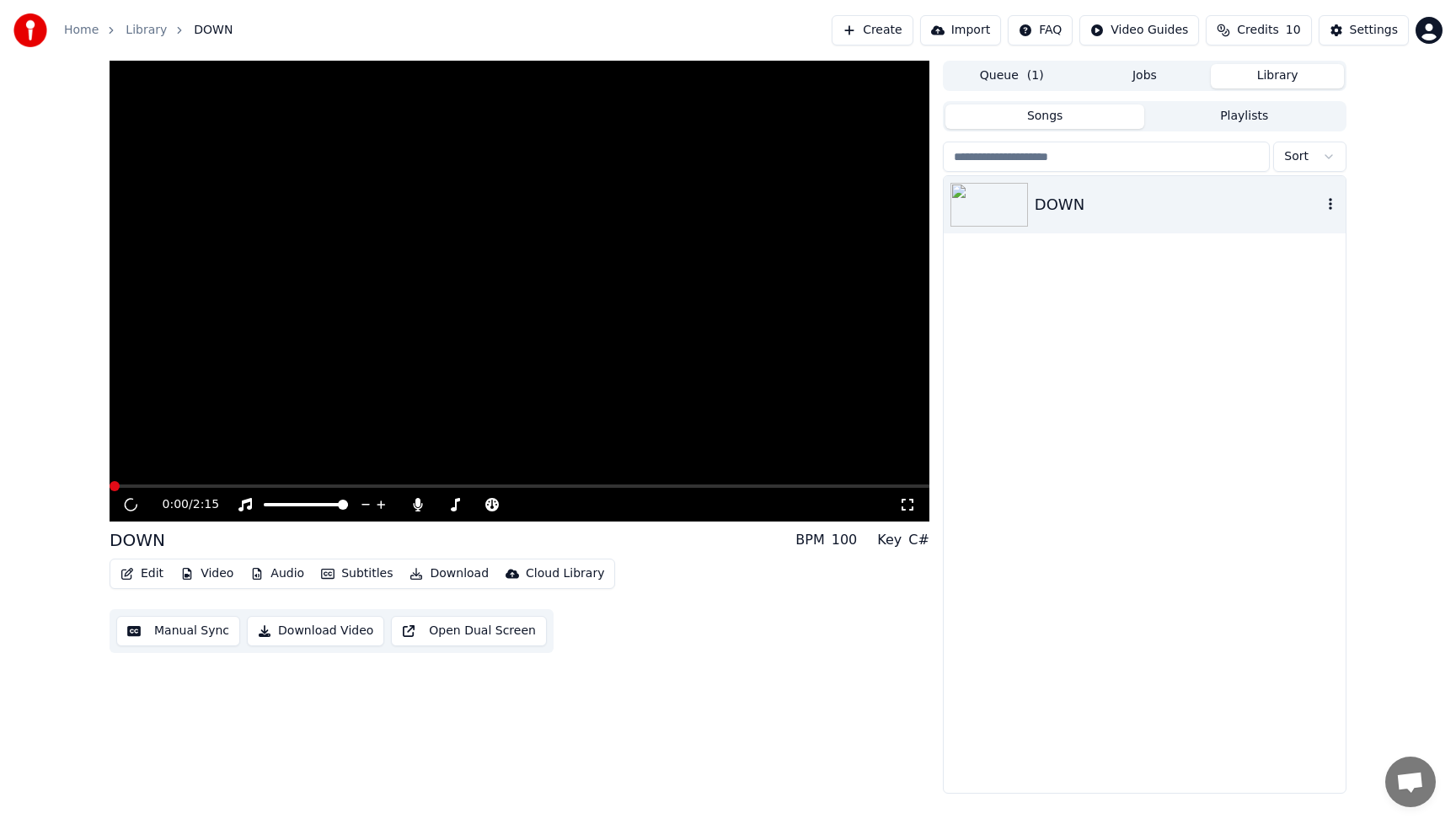
click at [1173, 221] on div "DOWN" at bounding box center [1144, 205] width 402 height 57
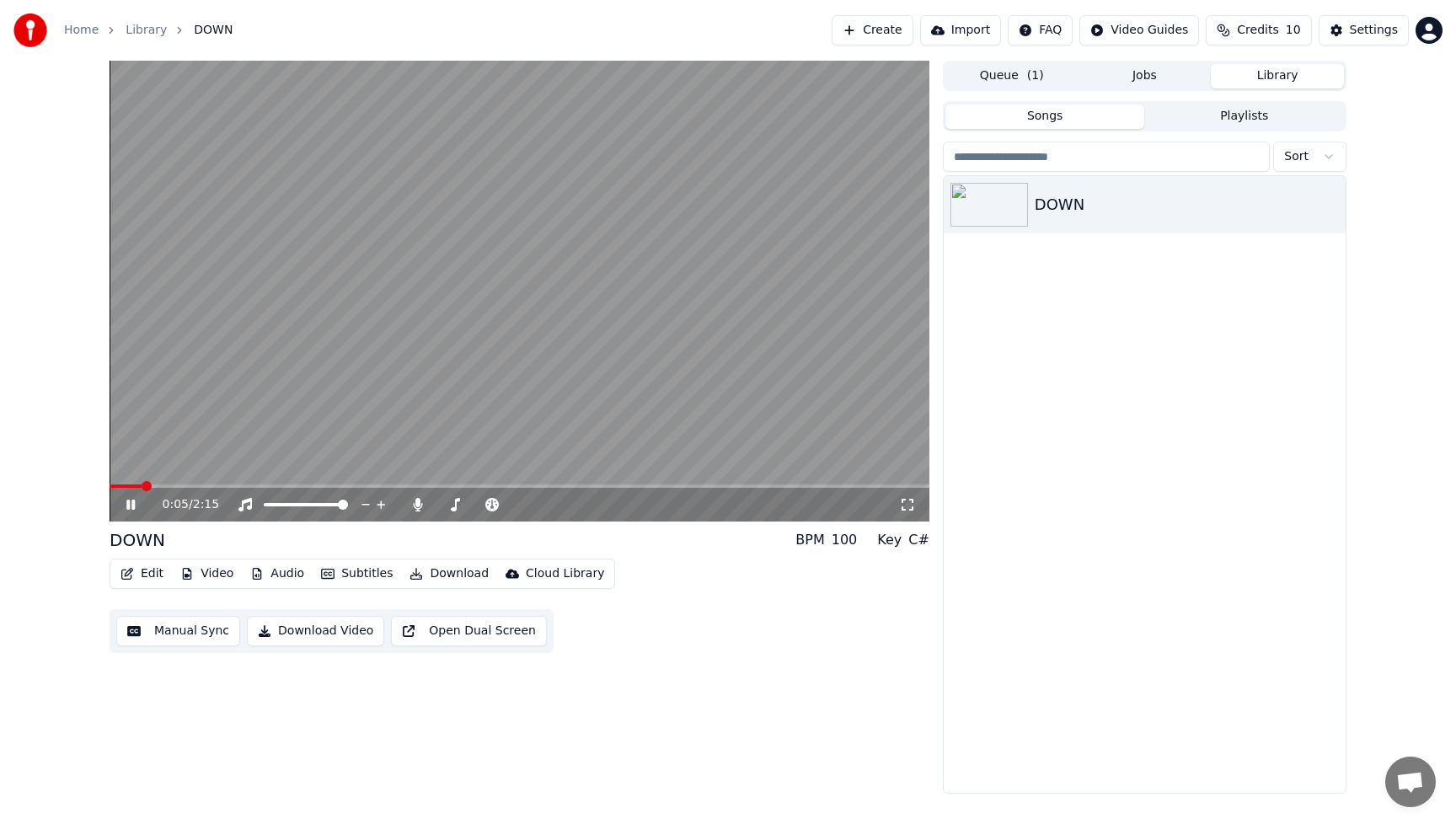
click at [126, 503] on icon at bounding box center [143, 505] width 40 height 14
click at [215, 578] on button "Video" at bounding box center [206, 575] width 67 height 24
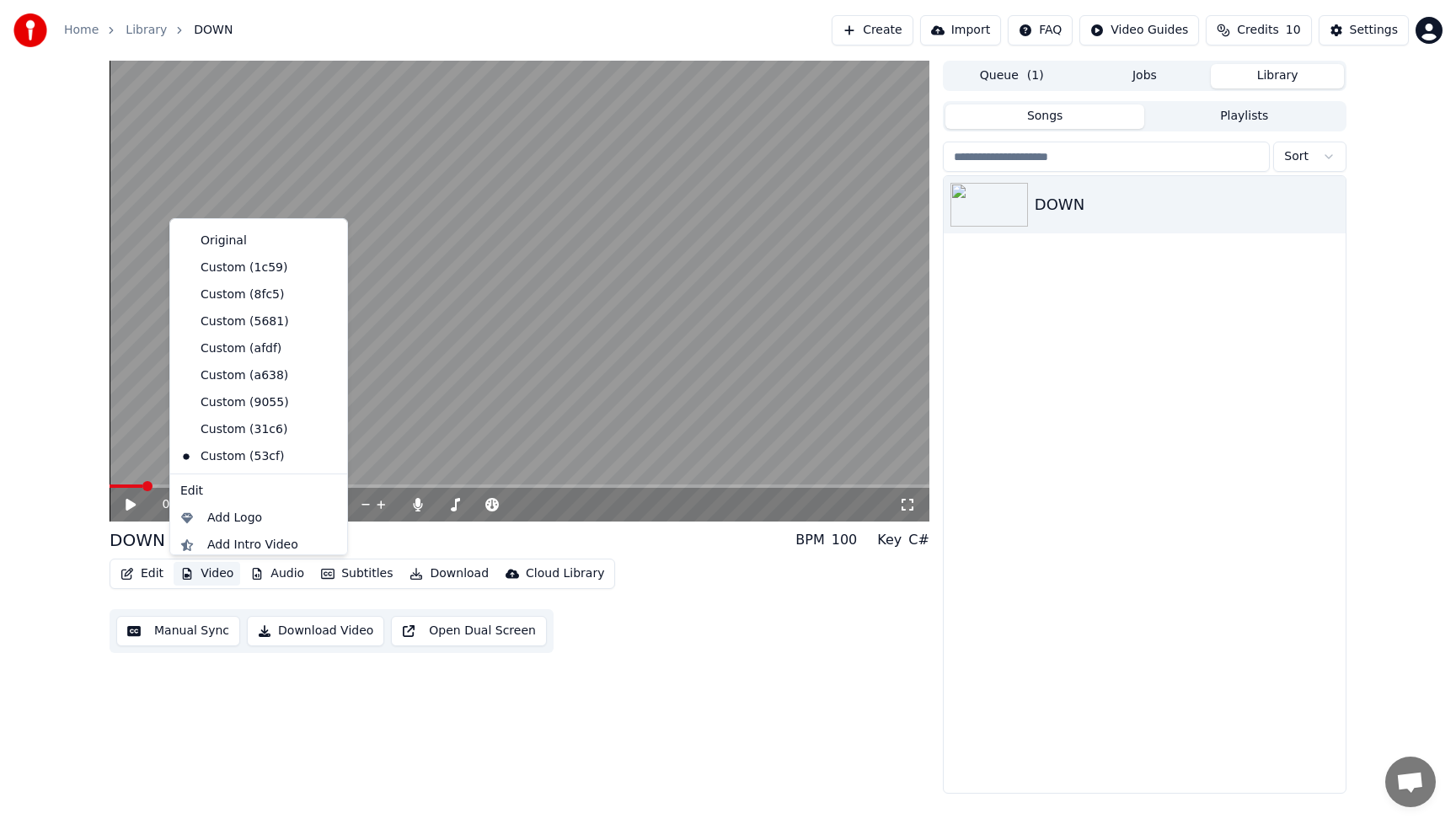
scroll to position [84, 0]
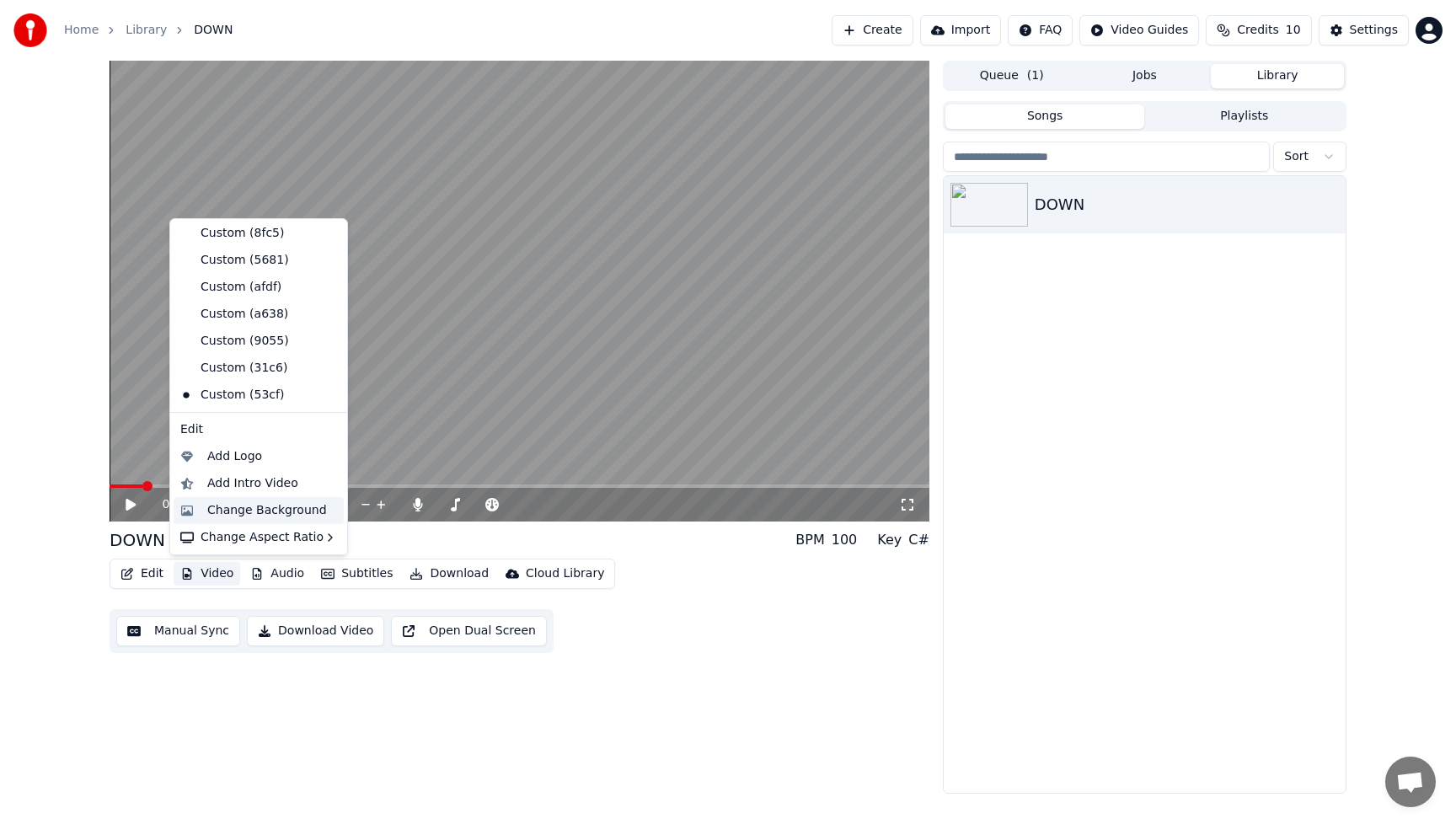
click at [238, 514] on div "Change Background" at bounding box center [267, 511] width 120 height 17
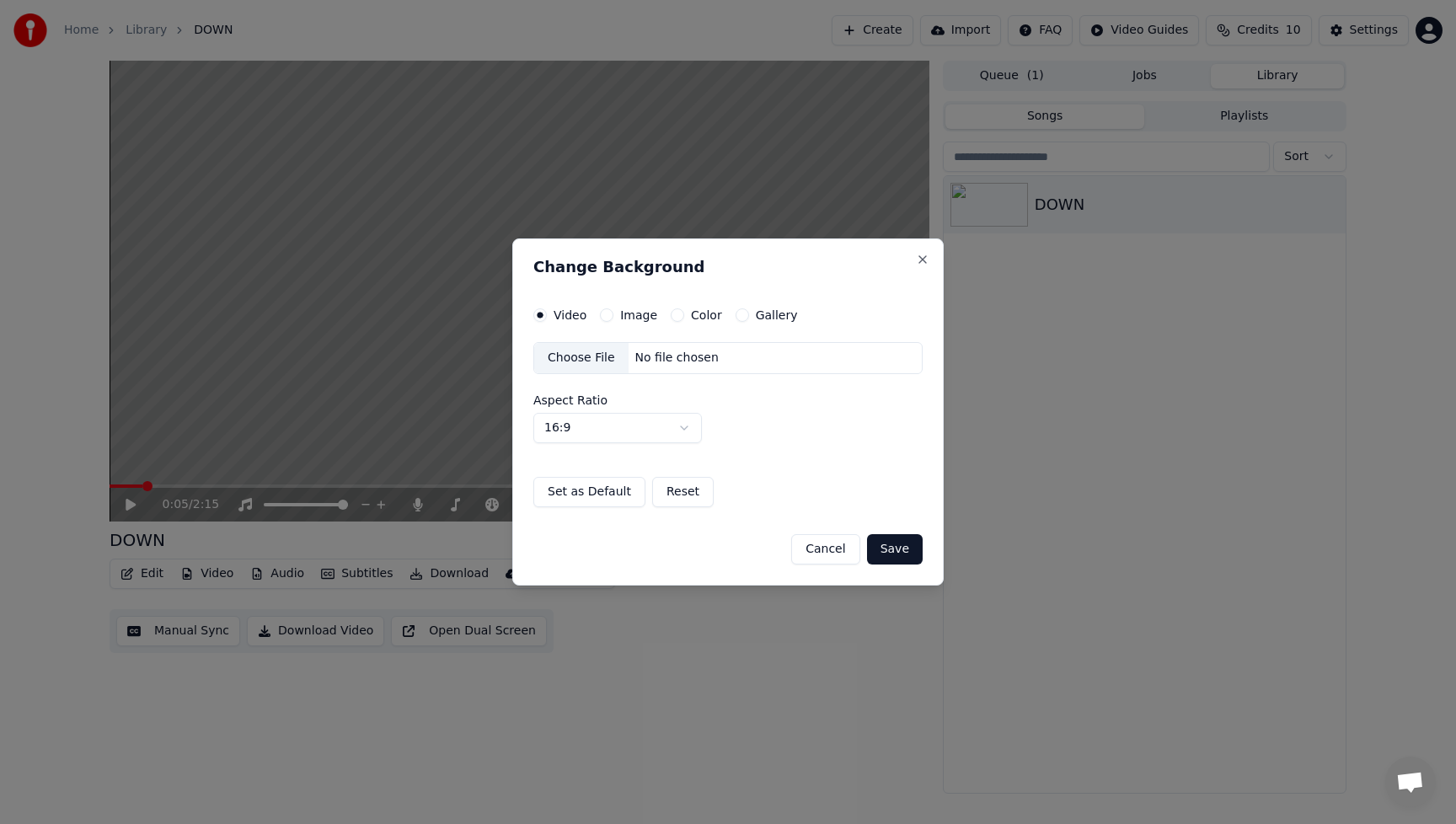
click at [575, 355] on div "Choose File" at bounding box center [581, 358] width 95 height 30
click at [909, 558] on button "Save" at bounding box center [896, 550] width 56 height 30
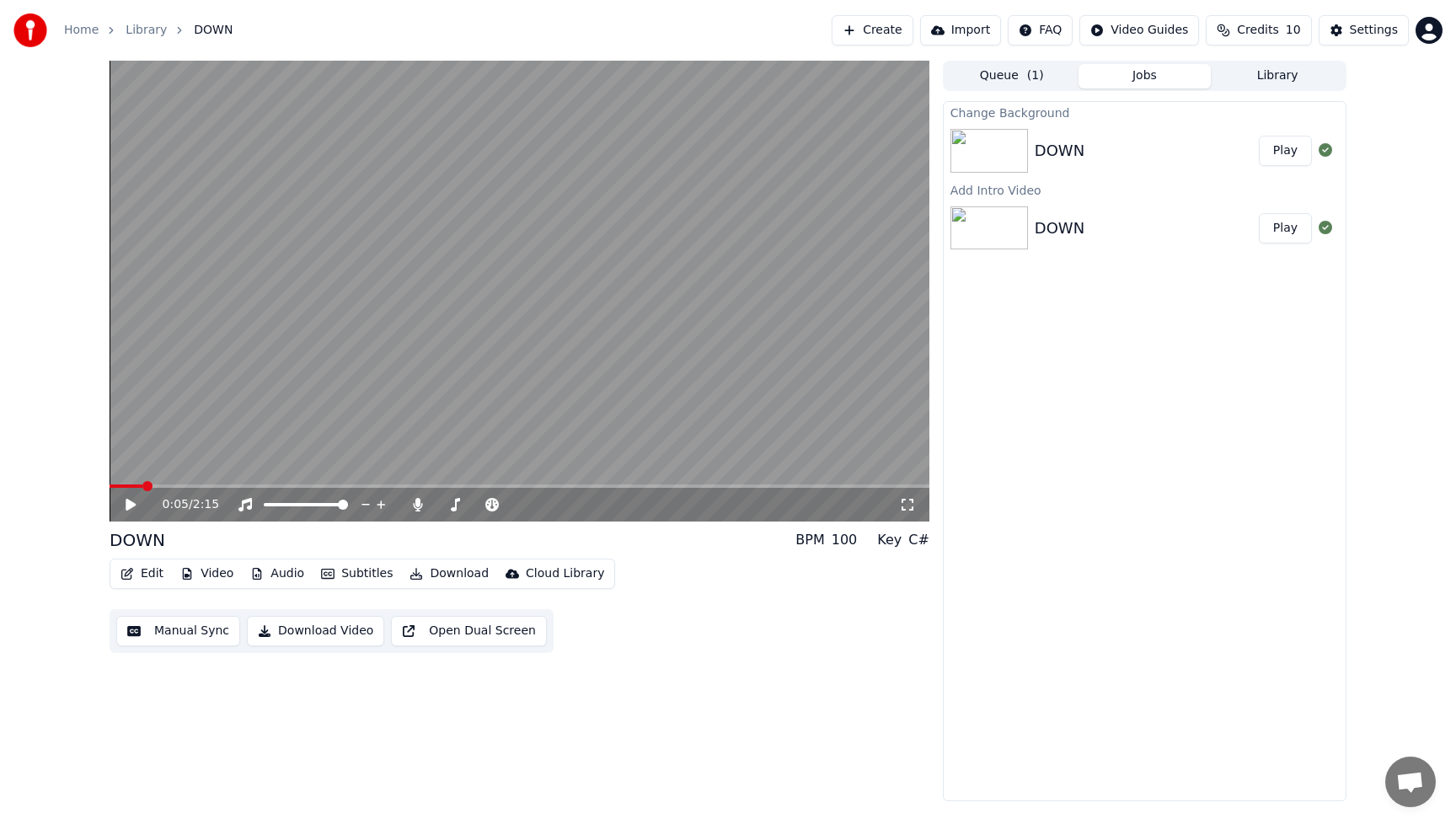
click at [1289, 74] on button "Library" at bounding box center [1277, 76] width 134 height 25
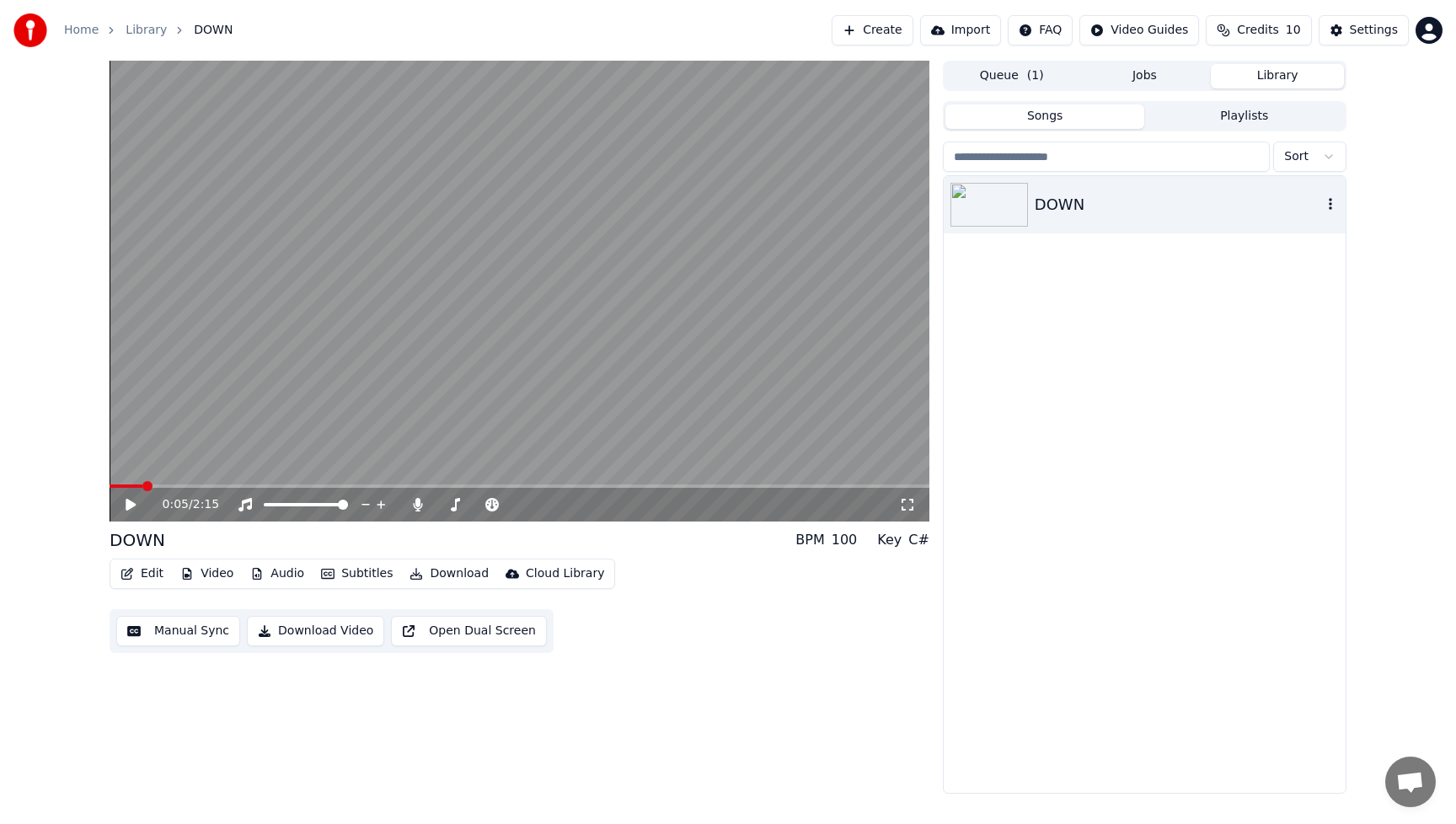
click at [1013, 208] on img at bounding box center [989, 205] width 78 height 44
click at [1014, 208] on img at bounding box center [989, 205] width 78 height 44
click at [1104, 206] on div "DOWN" at bounding box center [1179, 206] width 287 height 24
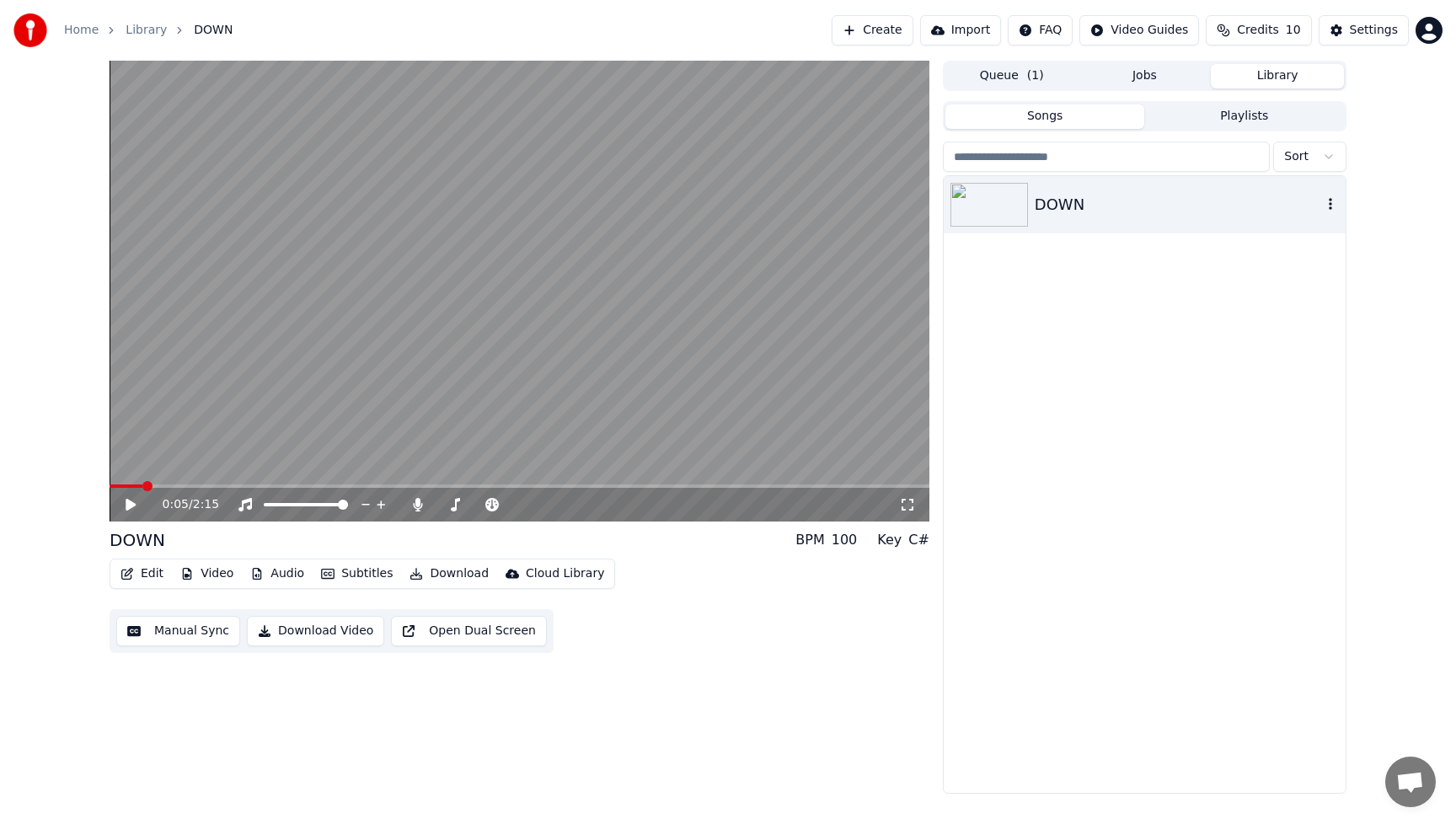
click at [1078, 207] on div "DOWN" at bounding box center [1179, 206] width 287 height 24
click at [1150, 209] on div "DOWN" at bounding box center [1179, 206] width 287 height 24
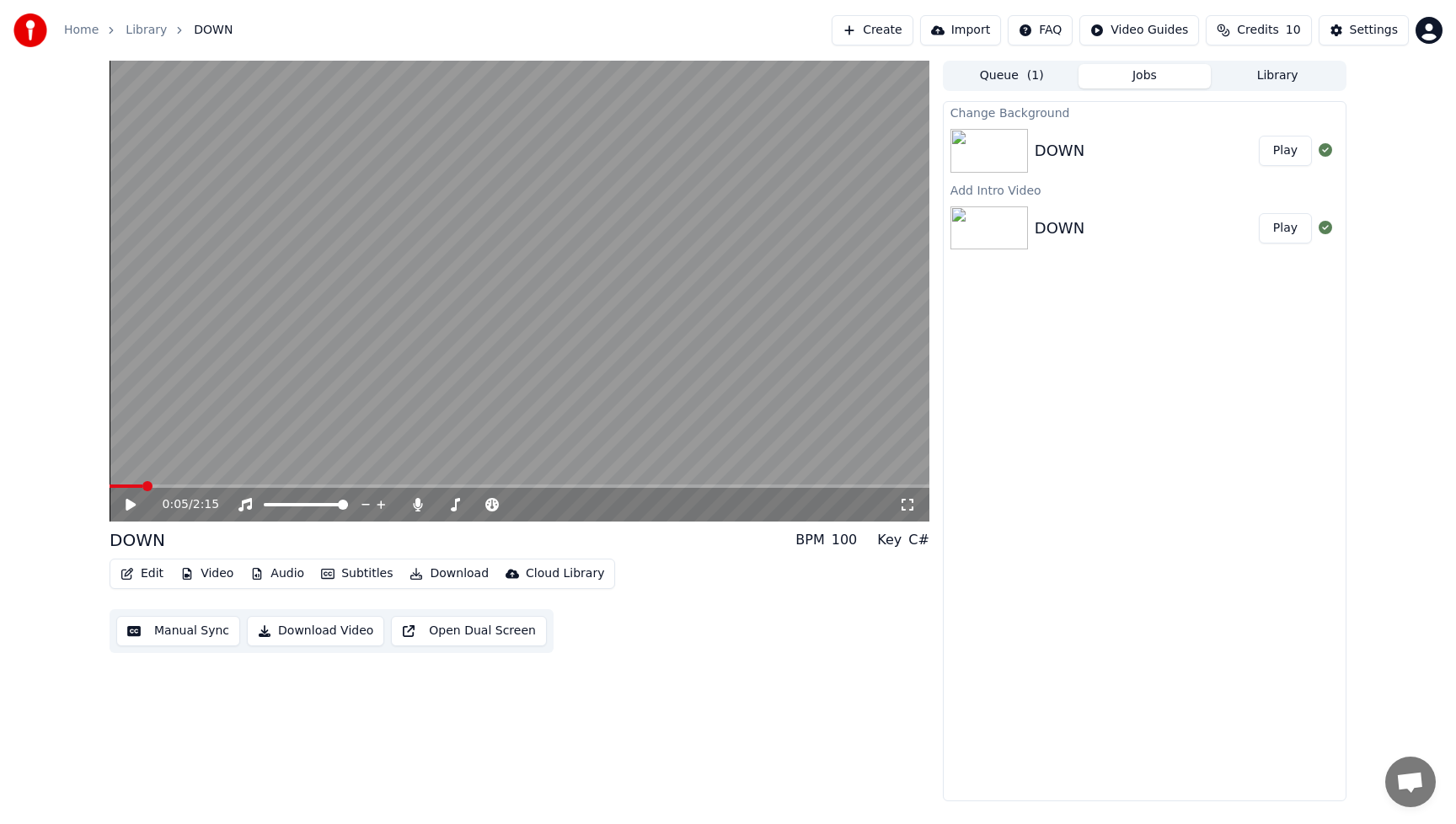
click at [1160, 79] on button "Jobs" at bounding box center [1146, 76] width 134 height 25
click at [1280, 155] on button "Play" at bounding box center [1284, 151] width 53 height 30
click at [1276, 72] on button "Library" at bounding box center [1277, 76] width 134 height 25
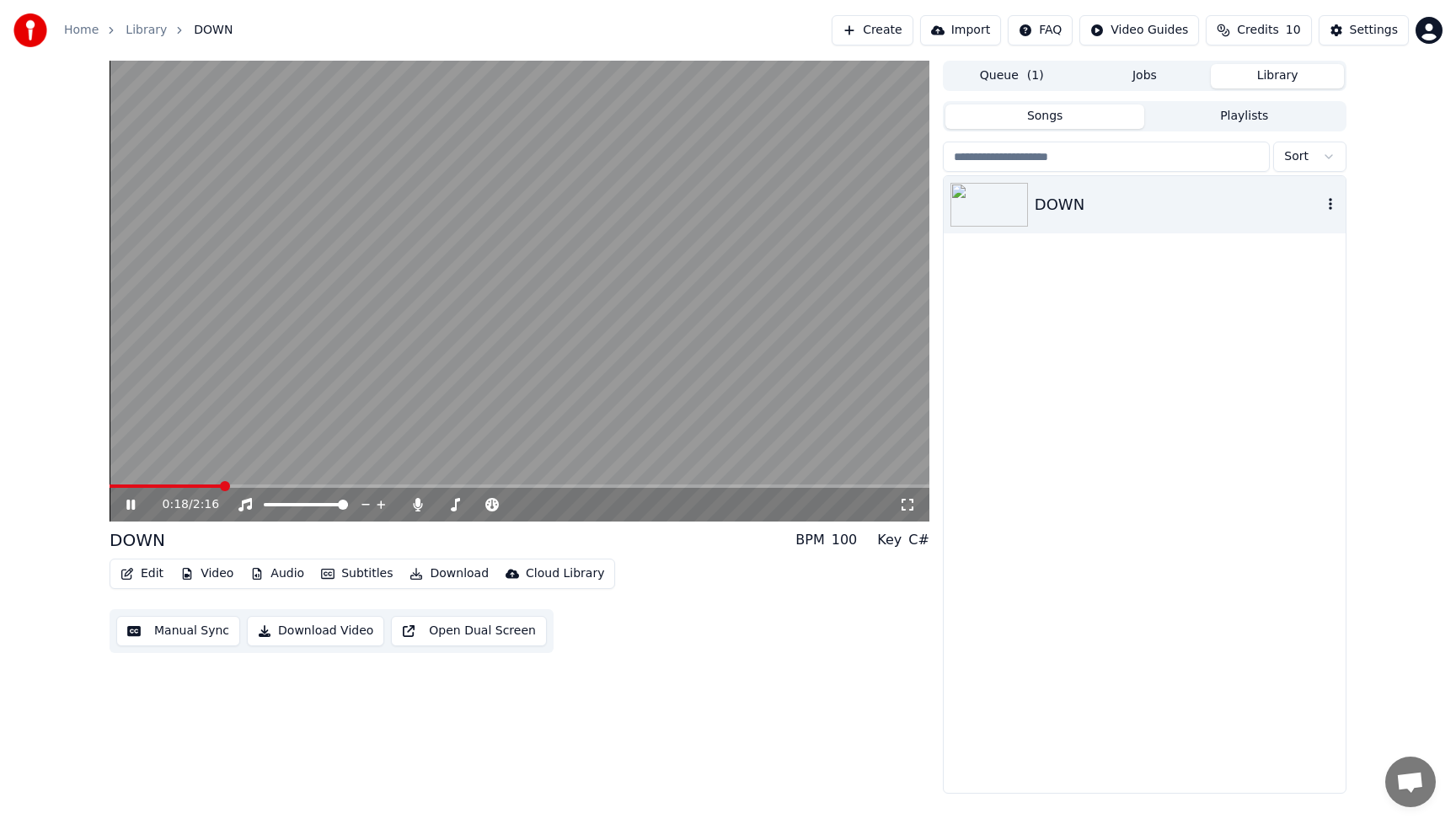
click at [1165, 212] on div "DOWN" at bounding box center [1179, 206] width 287 height 24
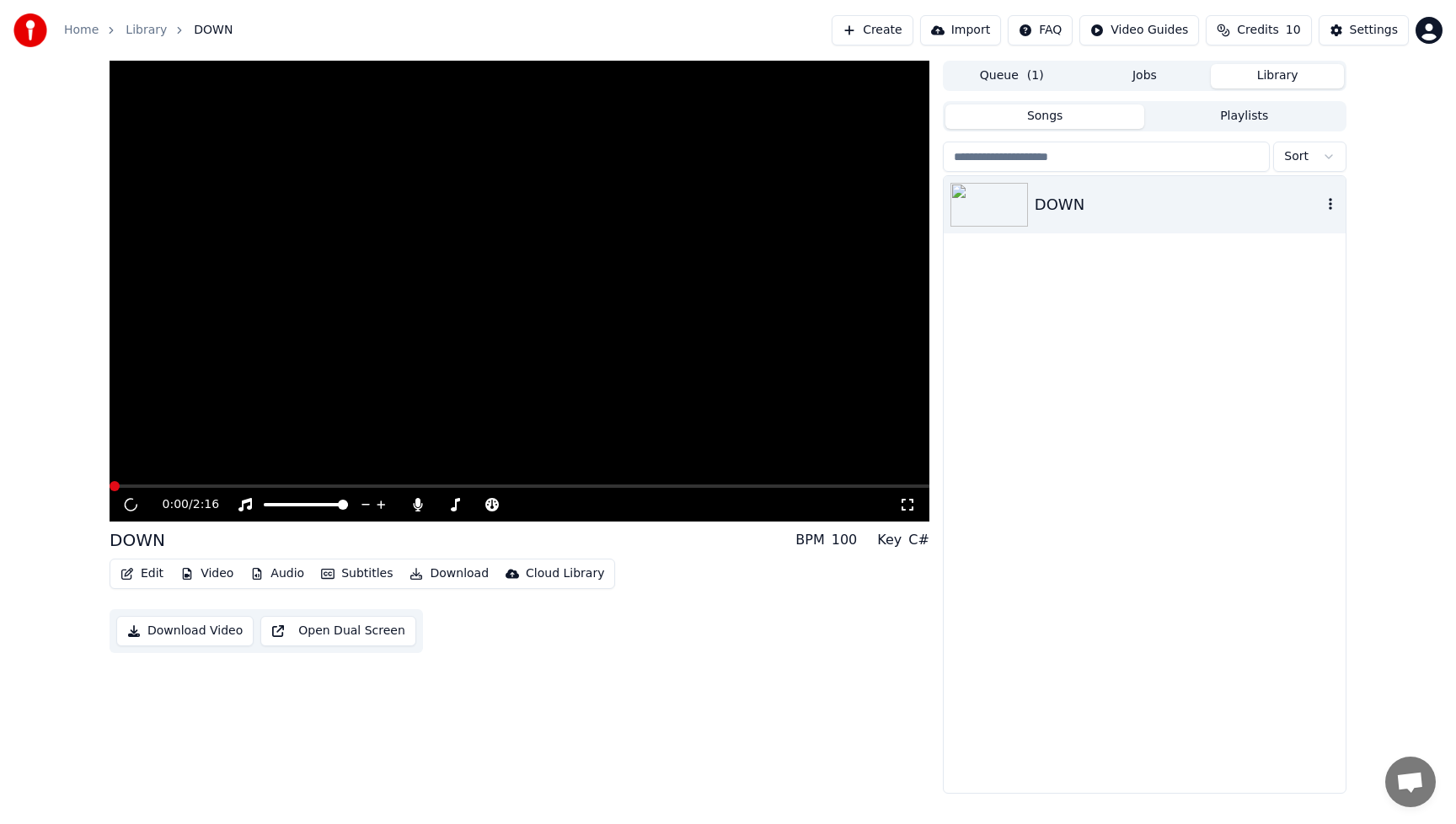
click at [1165, 212] on div "DOWN" at bounding box center [1179, 206] width 287 height 24
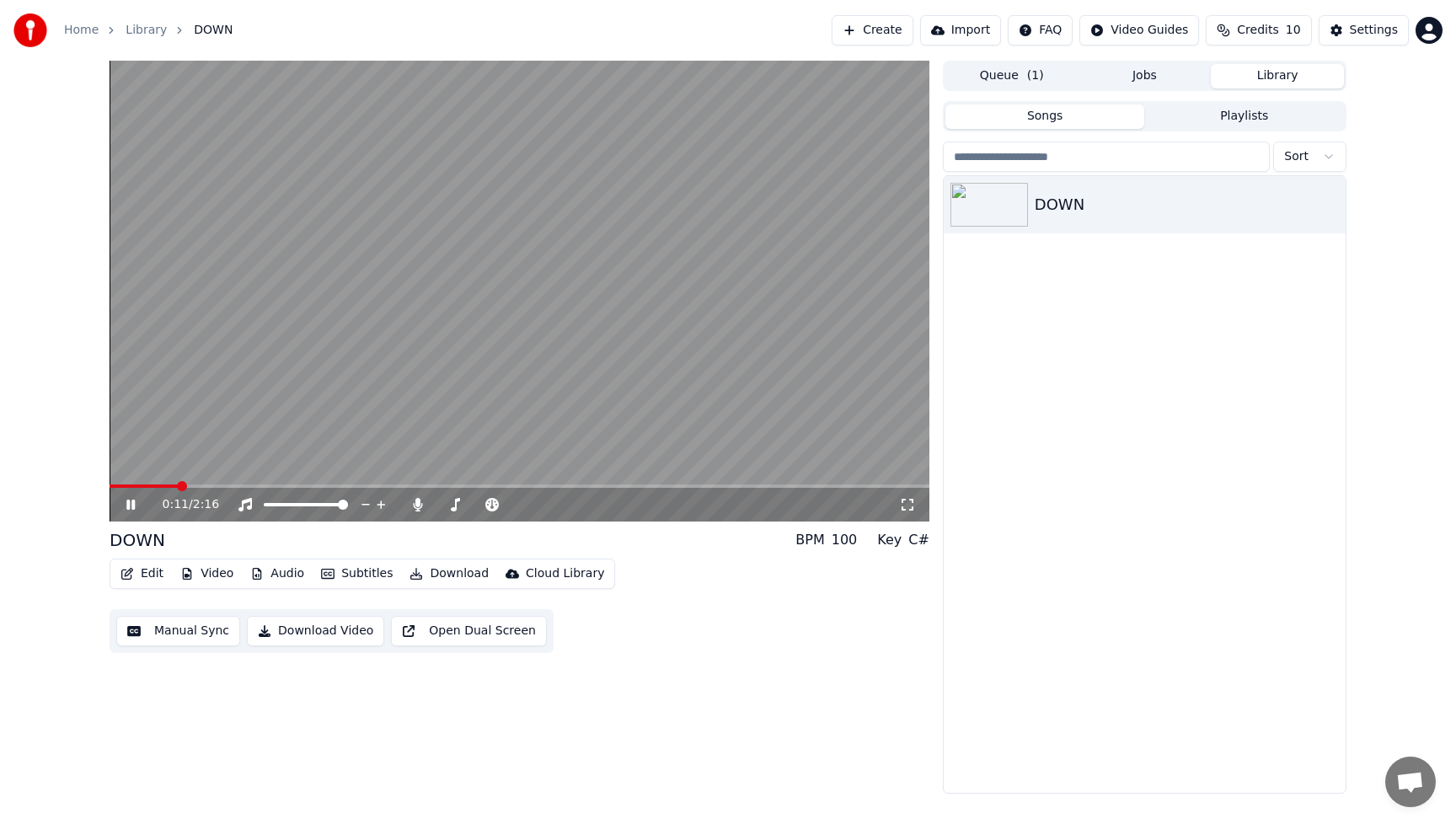
drag, startPoint x: 125, startPoint y: 503, endPoint x: 117, endPoint y: 502, distance: 8.1
click at [117, 502] on div "0:11 / 2:16" at bounding box center [520, 505] width 807 height 17
click at [132, 507] on icon at bounding box center [143, 505] width 40 height 14
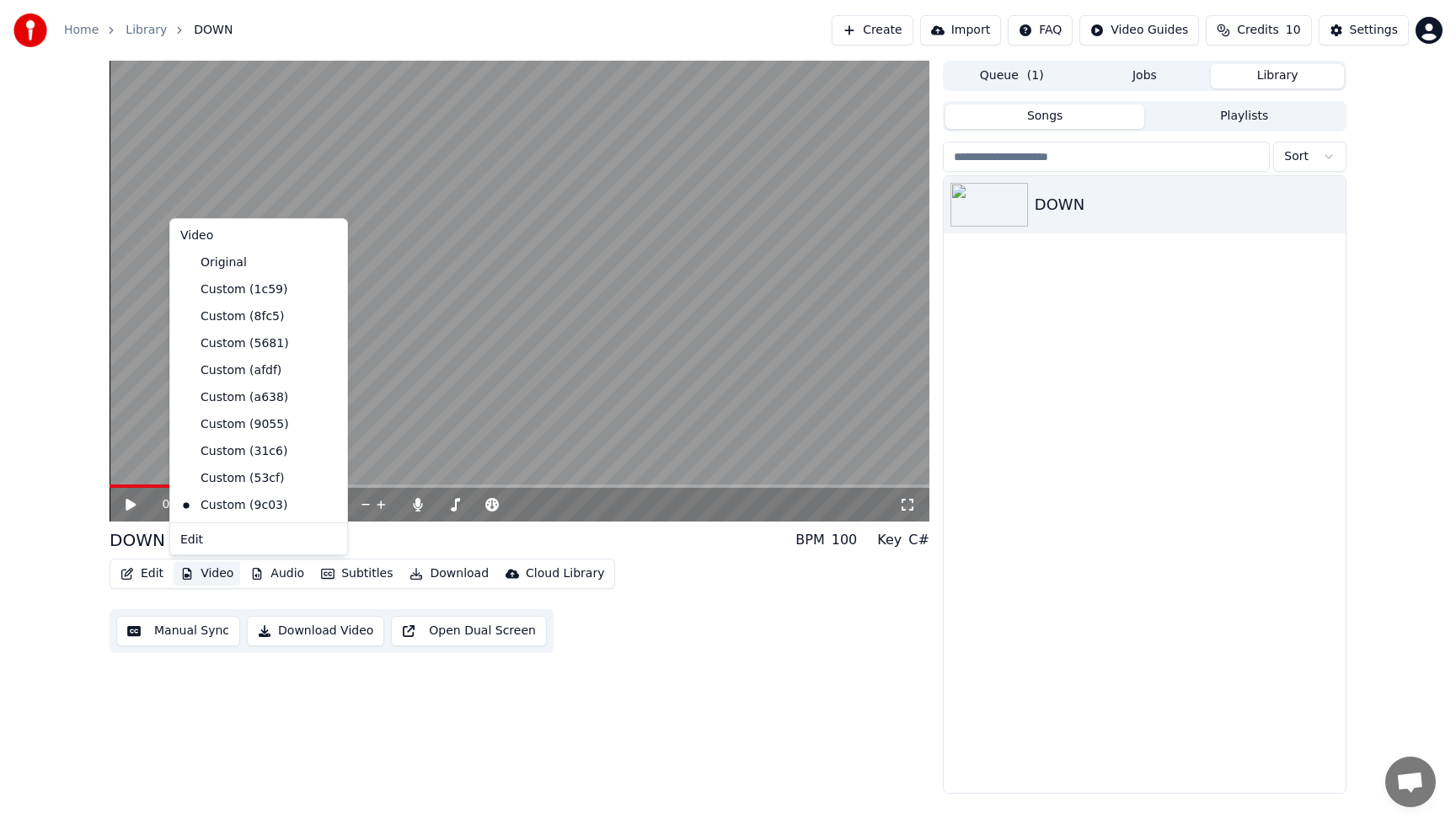
click at [219, 578] on button "Video" at bounding box center [206, 575] width 67 height 24
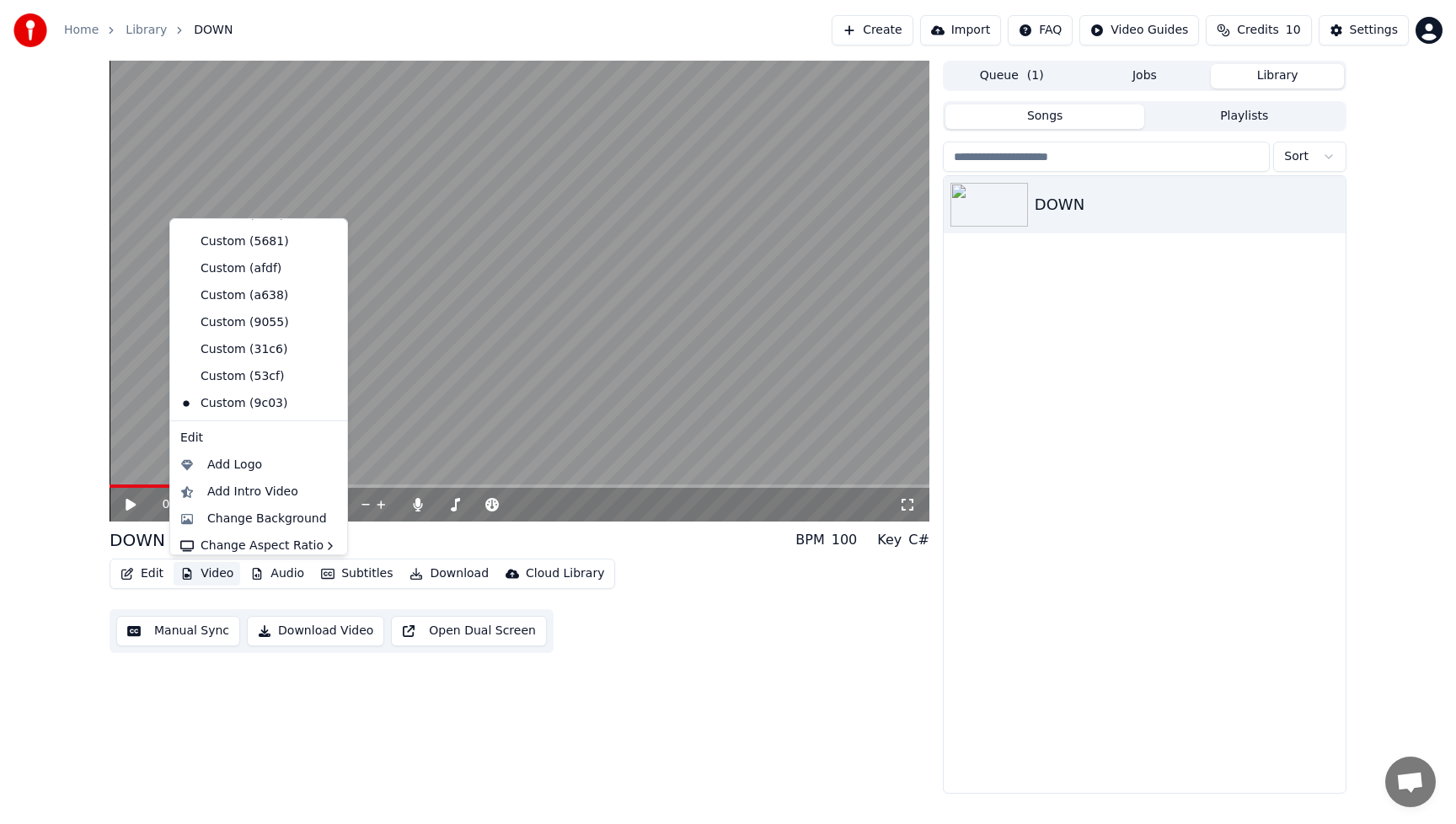
scroll to position [111, 0]
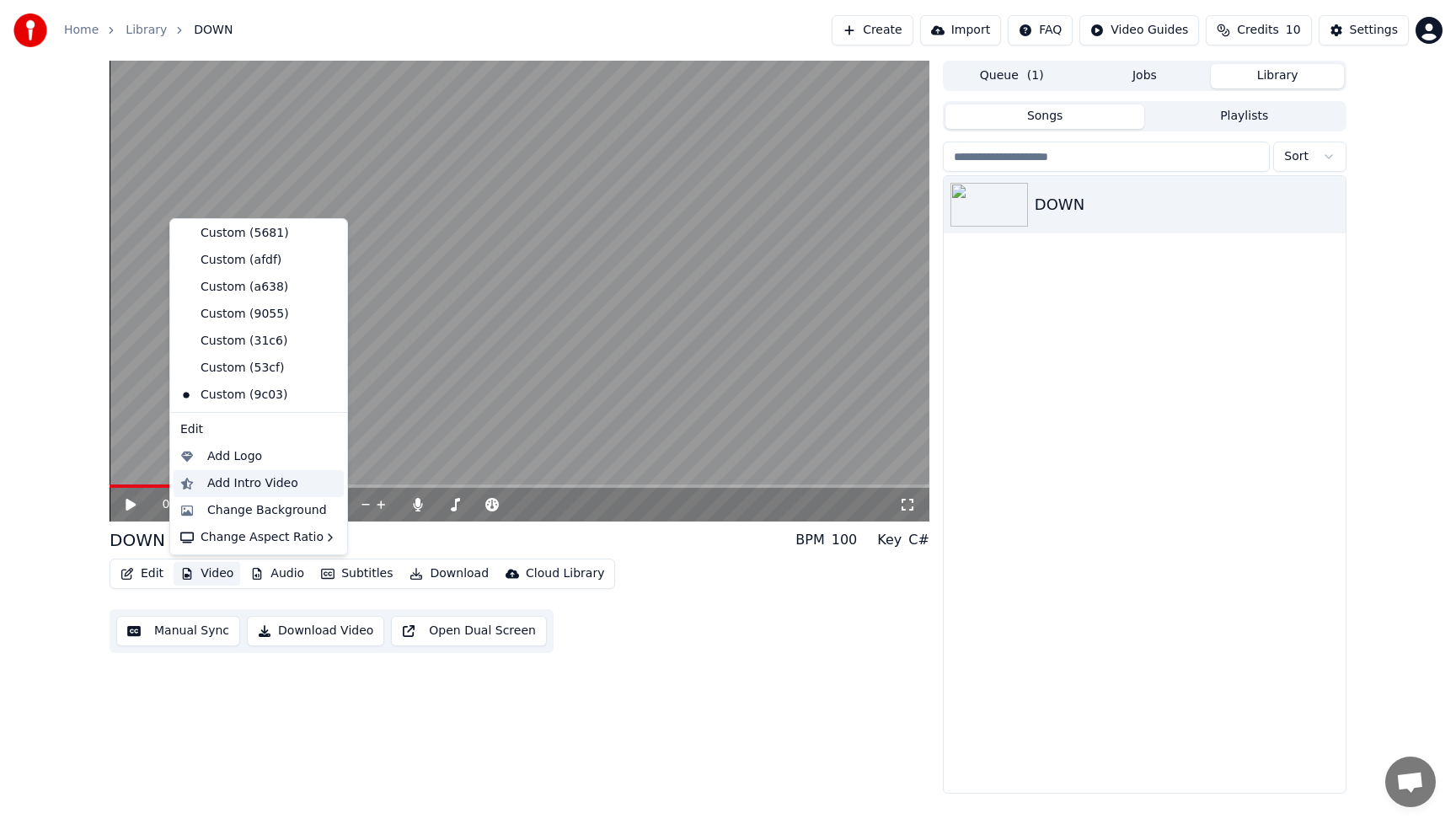
click at [229, 484] on div "Add Intro Video" at bounding box center [252, 484] width 91 height 17
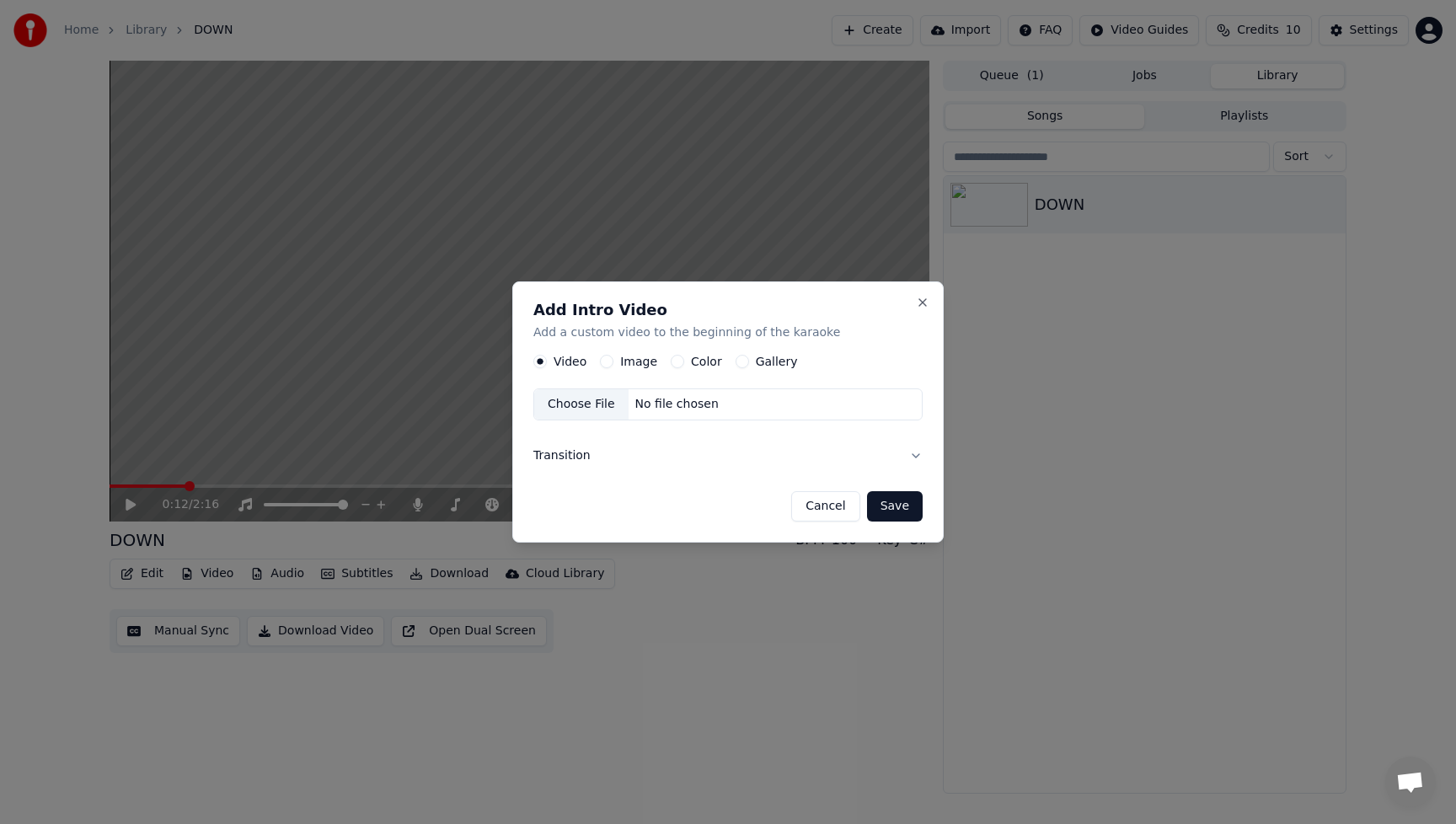
click at [642, 357] on label "Image" at bounding box center [638, 362] width 37 height 12
click at [613, 357] on button "Image" at bounding box center [607, 362] width 14 height 14
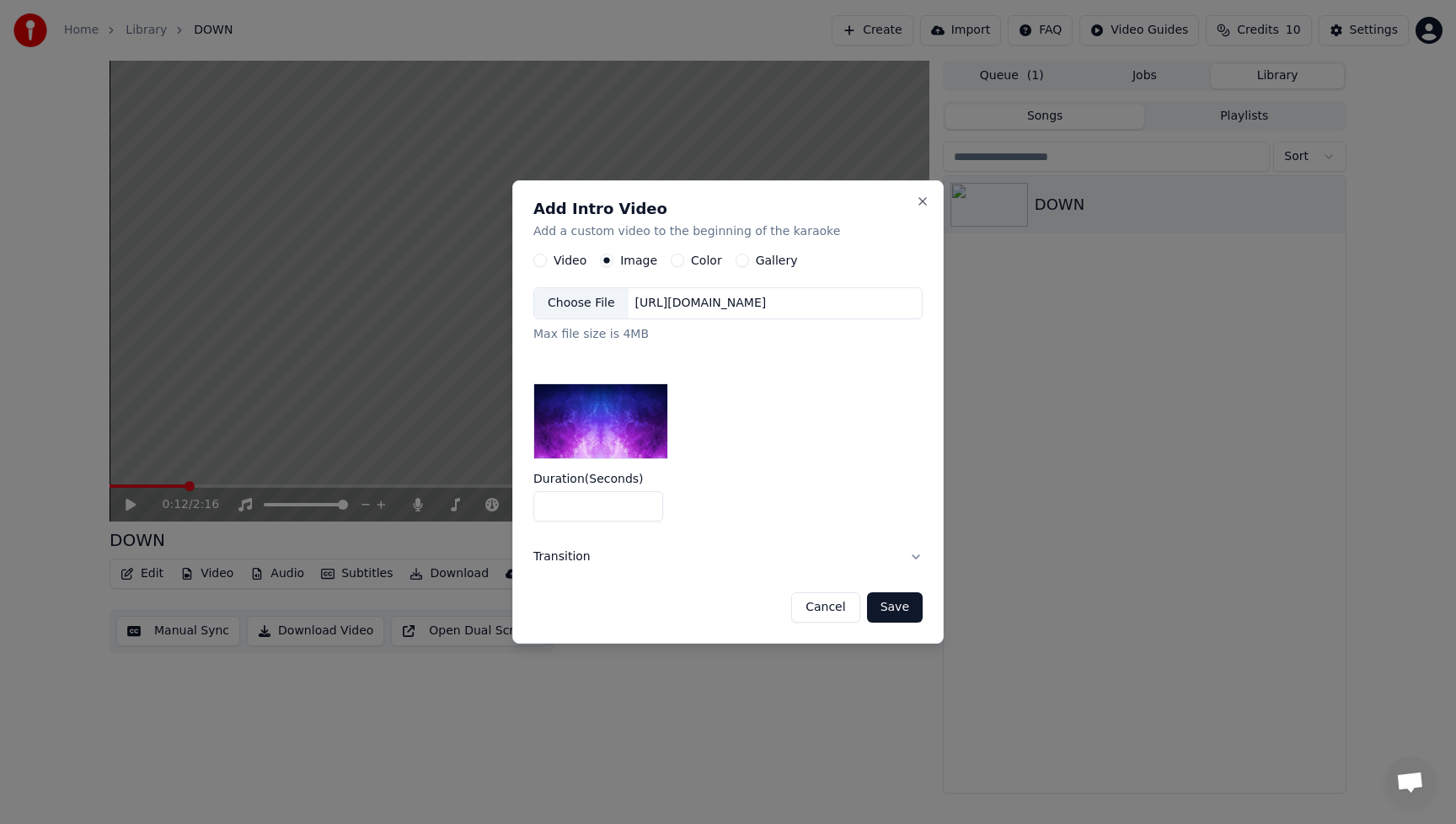
click at [579, 305] on div "Choose File" at bounding box center [581, 303] width 95 height 30
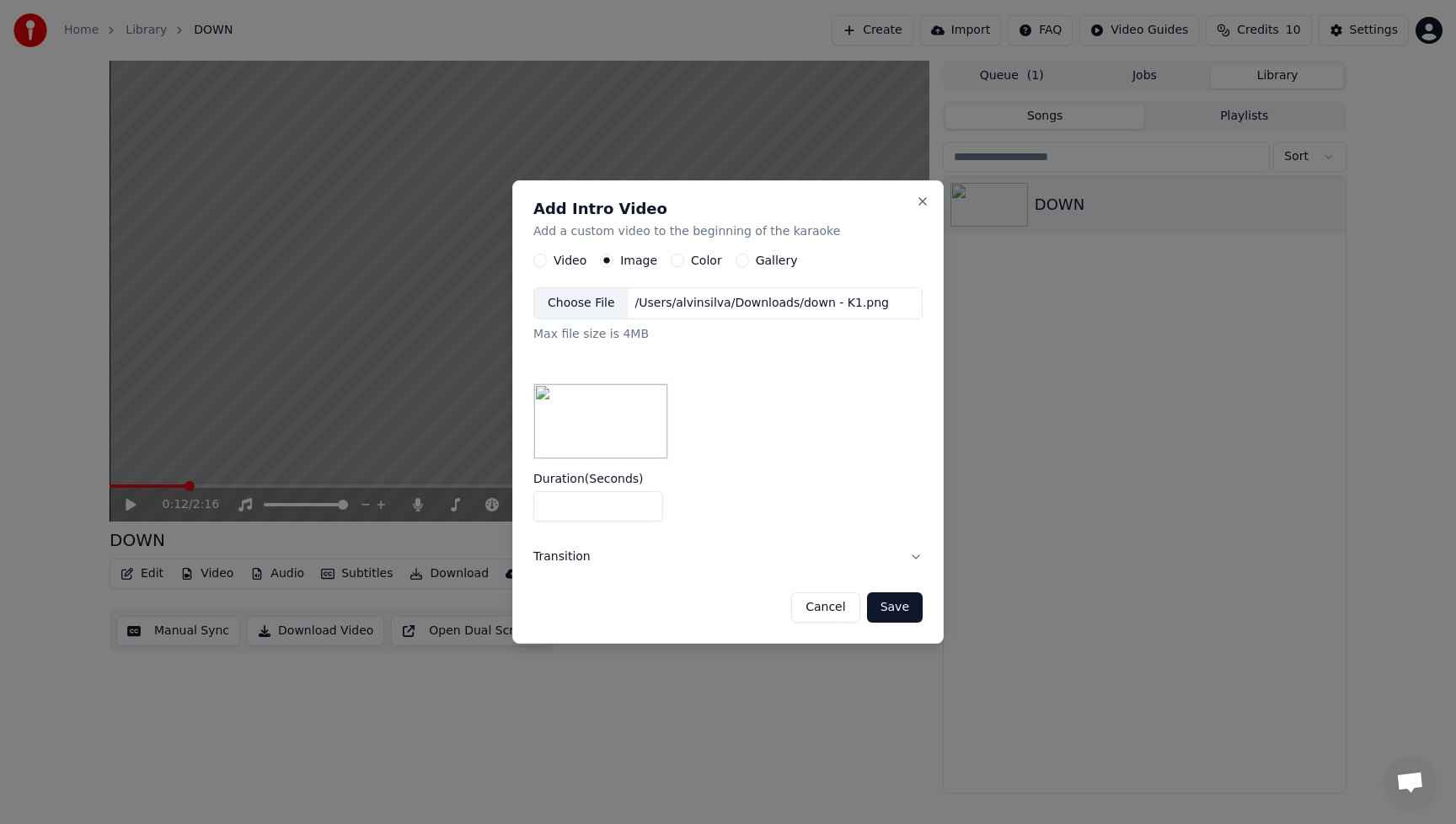
click at [562, 509] on input "*" at bounding box center [598, 507] width 130 height 30
click at [644, 511] on input "*" at bounding box center [598, 507] width 130 height 30
type input "*"
click at [643, 511] on input "*" at bounding box center [598, 507] width 130 height 30
click at [910, 612] on button "Save" at bounding box center [896, 608] width 56 height 30
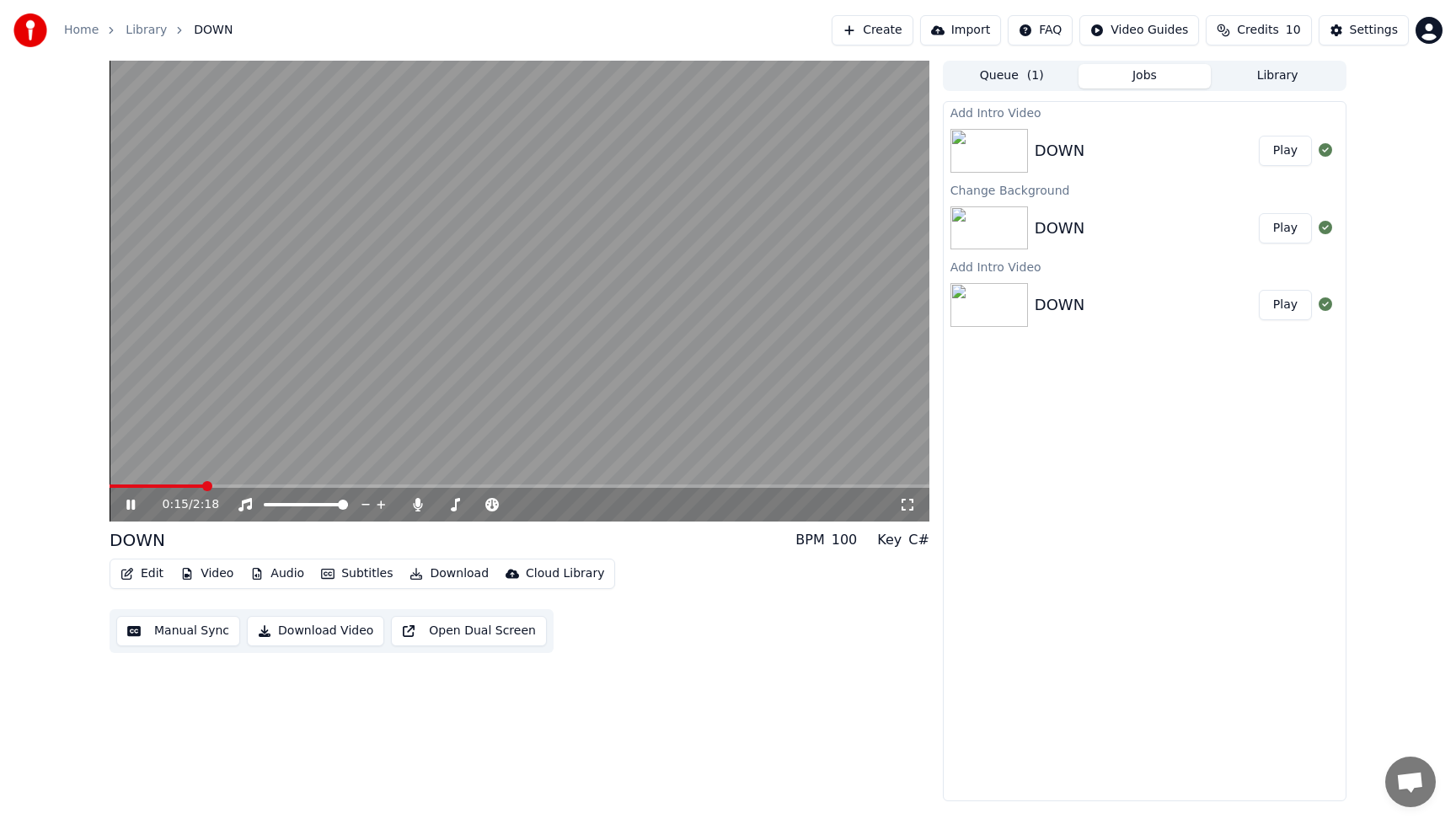
click at [1067, 533] on div "Add Intro Video DOWN Play Change Background DOWN Play Add Intro Video DOWN Play" at bounding box center [1145, 451] width 404 height 700
click at [1285, 73] on button "Library" at bounding box center [1277, 76] width 134 height 25
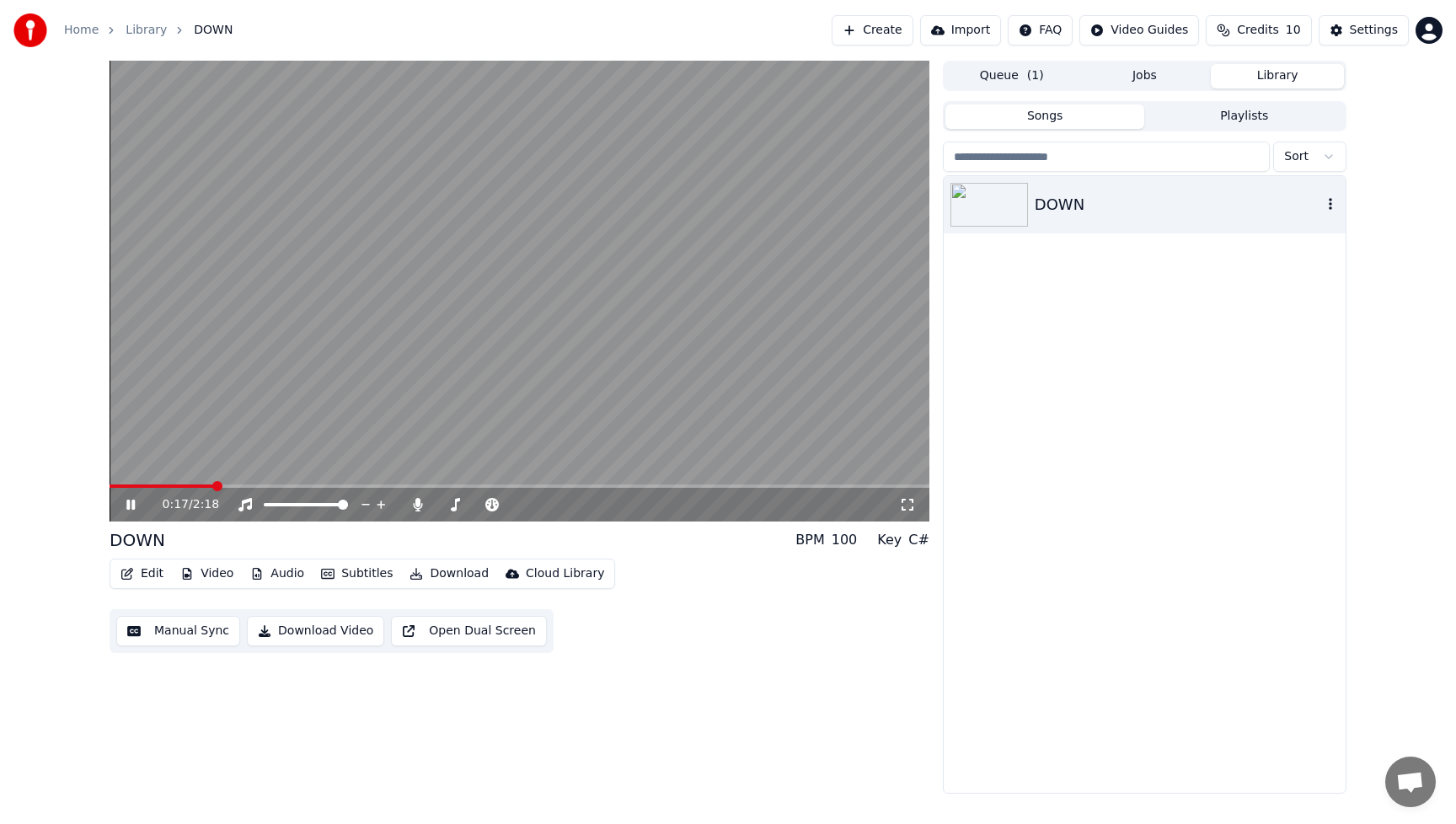
click at [1194, 205] on div "DOWN" at bounding box center [1179, 206] width 287 height 24
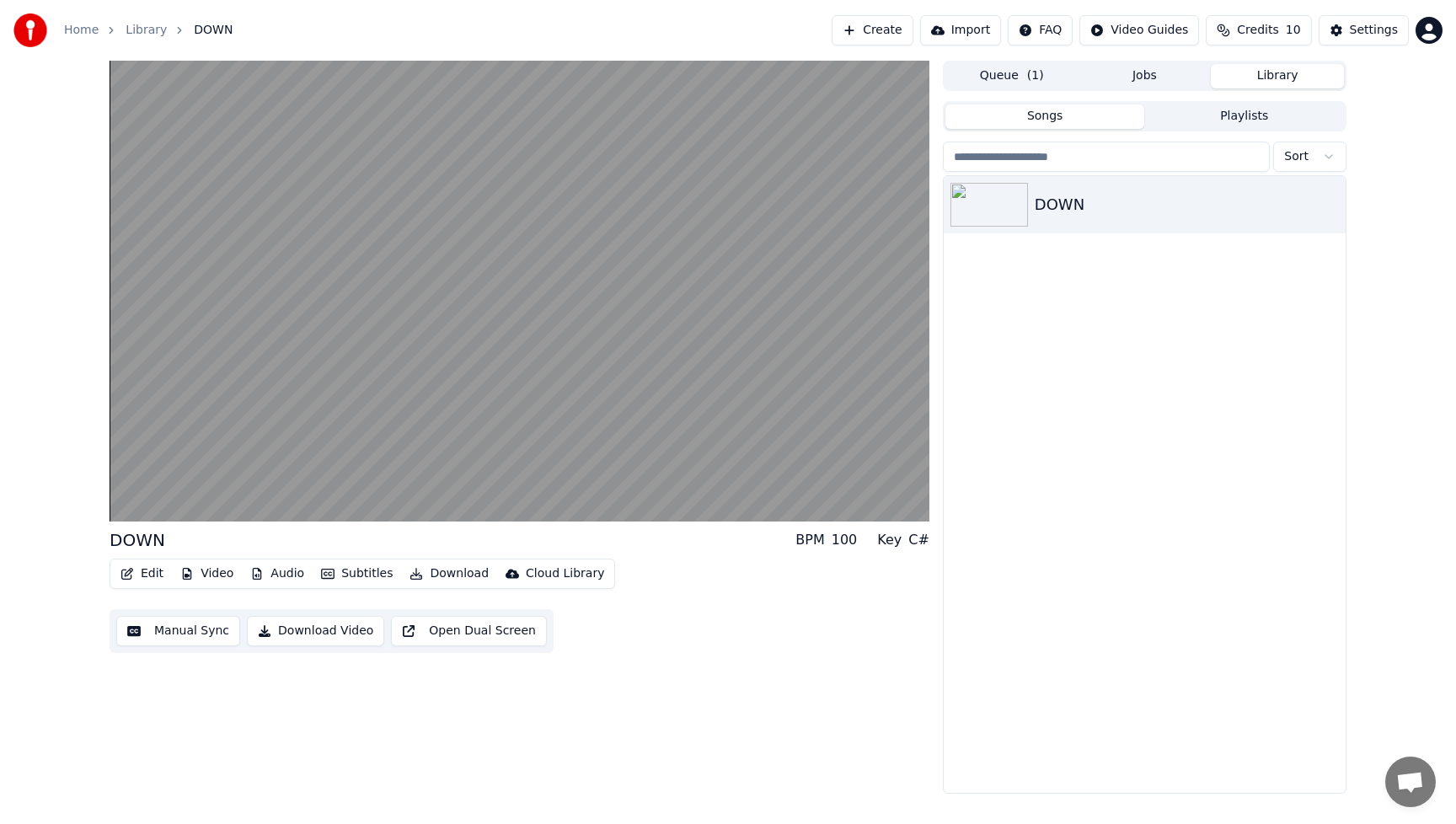
click at [1146, 79] on button "Jobs" at bounding box center [1146, 76] width 134 height 25
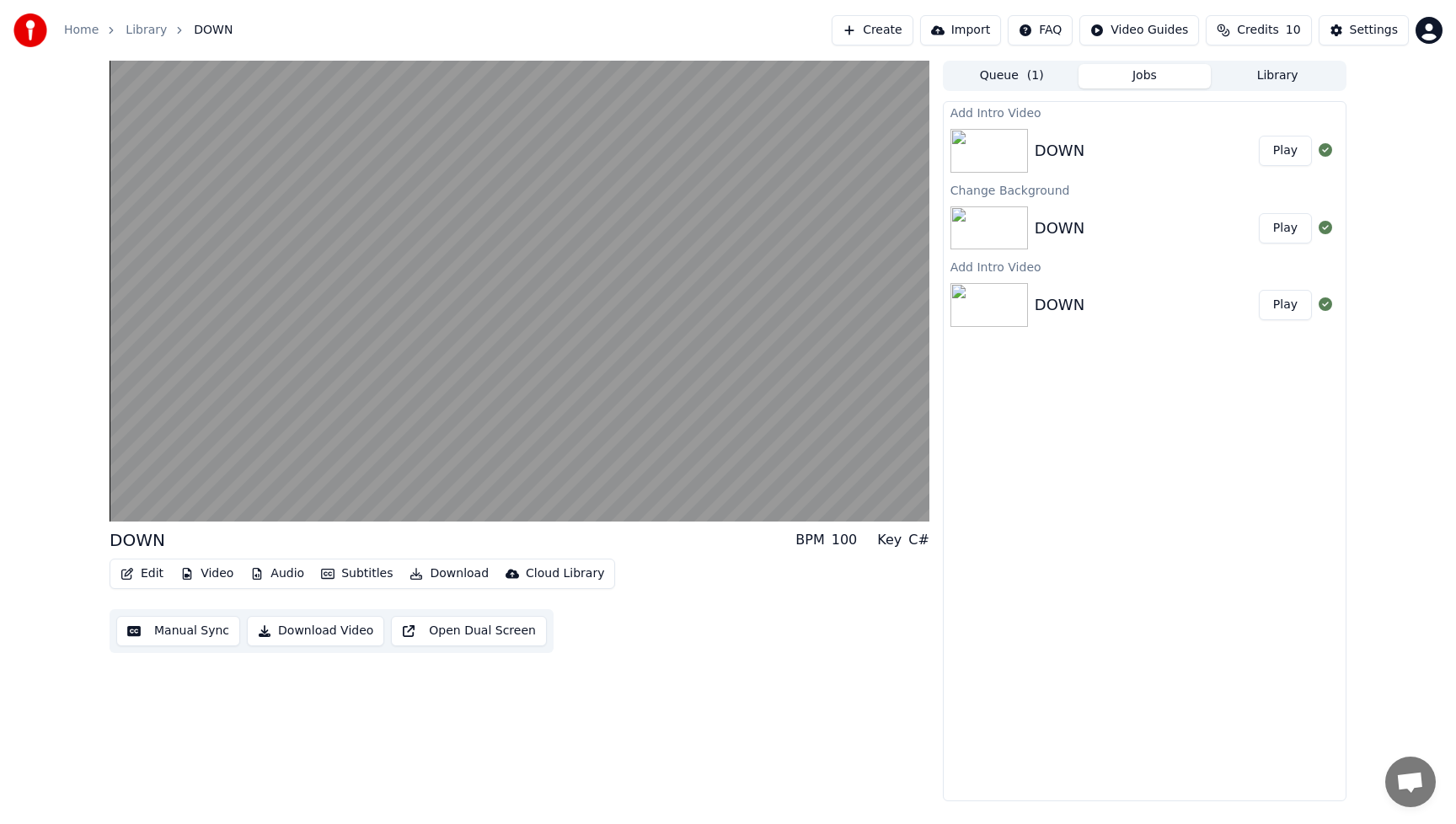
click at [1270, 150] on button "Play" at bounding box center [1284, 151] width 53 height 30
click at [1279, 79] on button "Library" at bounding box center [1277, 76] width 134 height 25
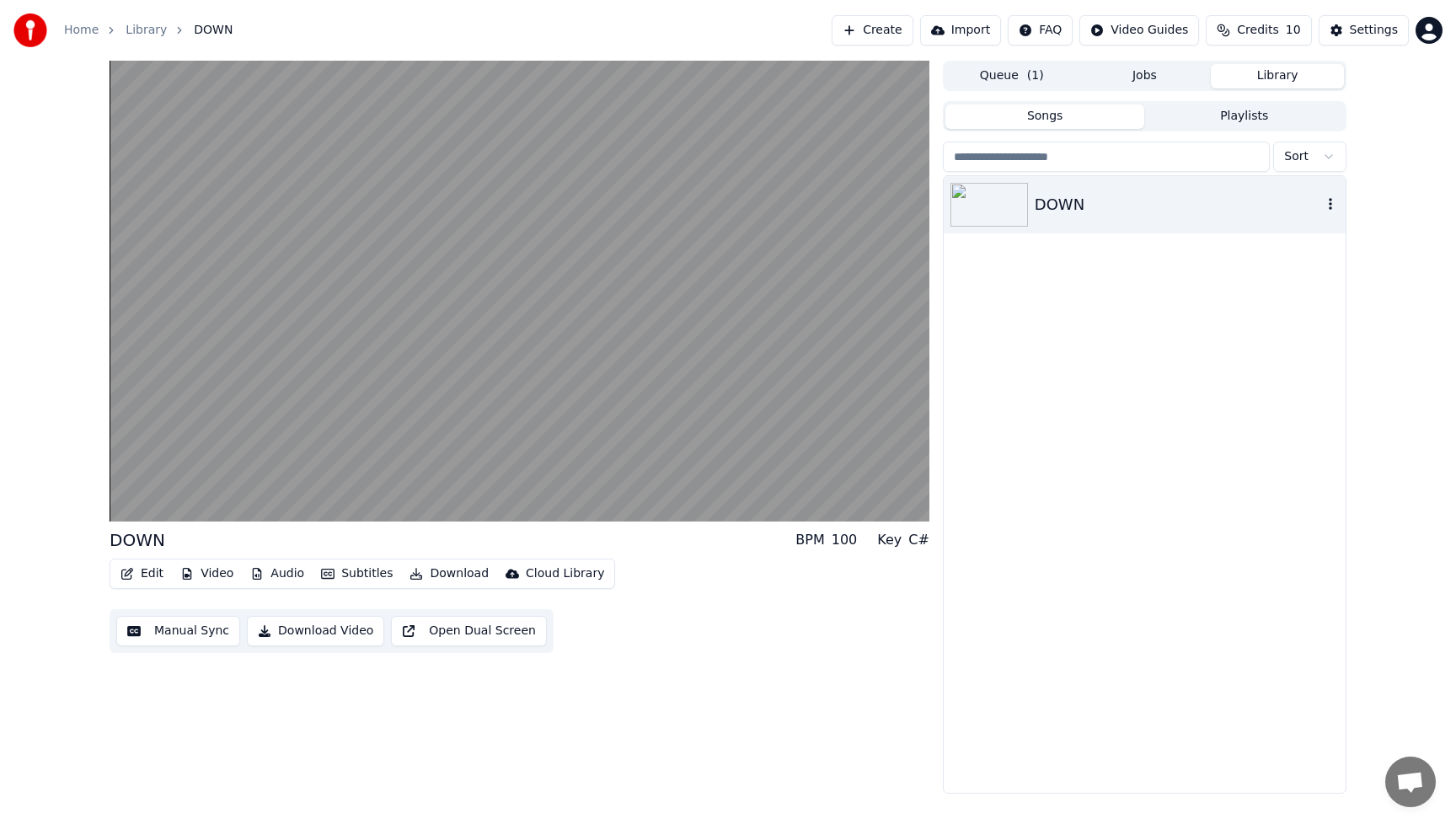
click at [1149, 210] on div "DOWN" at bounding box center [1179, 206] width 287 height 24
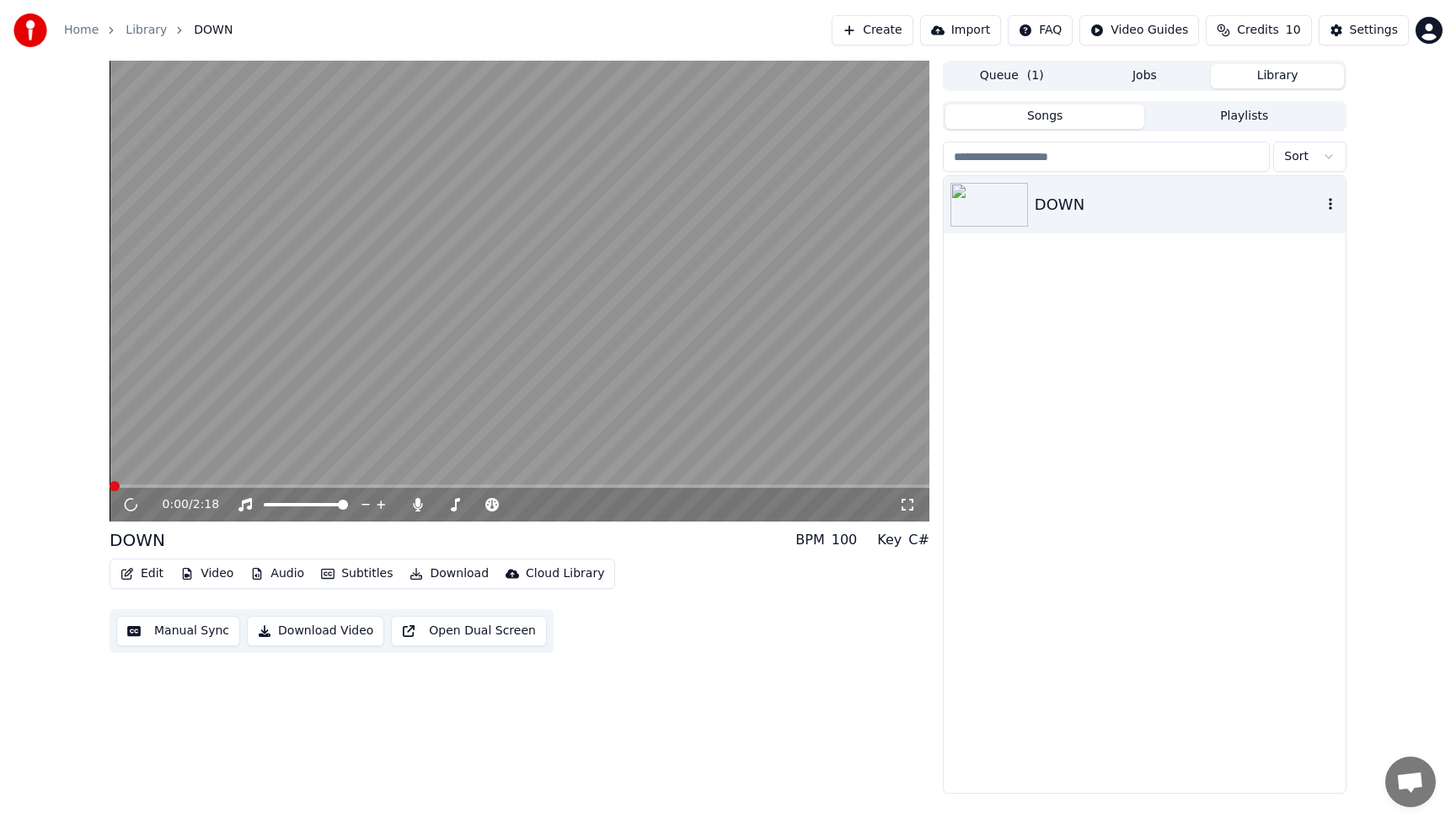
click at [1149, 210] on div "DOWN" at bounding box center [1179, 206] width 287 height 24
click at [1148, 74] on button "Jobs" at bounding box center [1146, 76] width 134 height 25
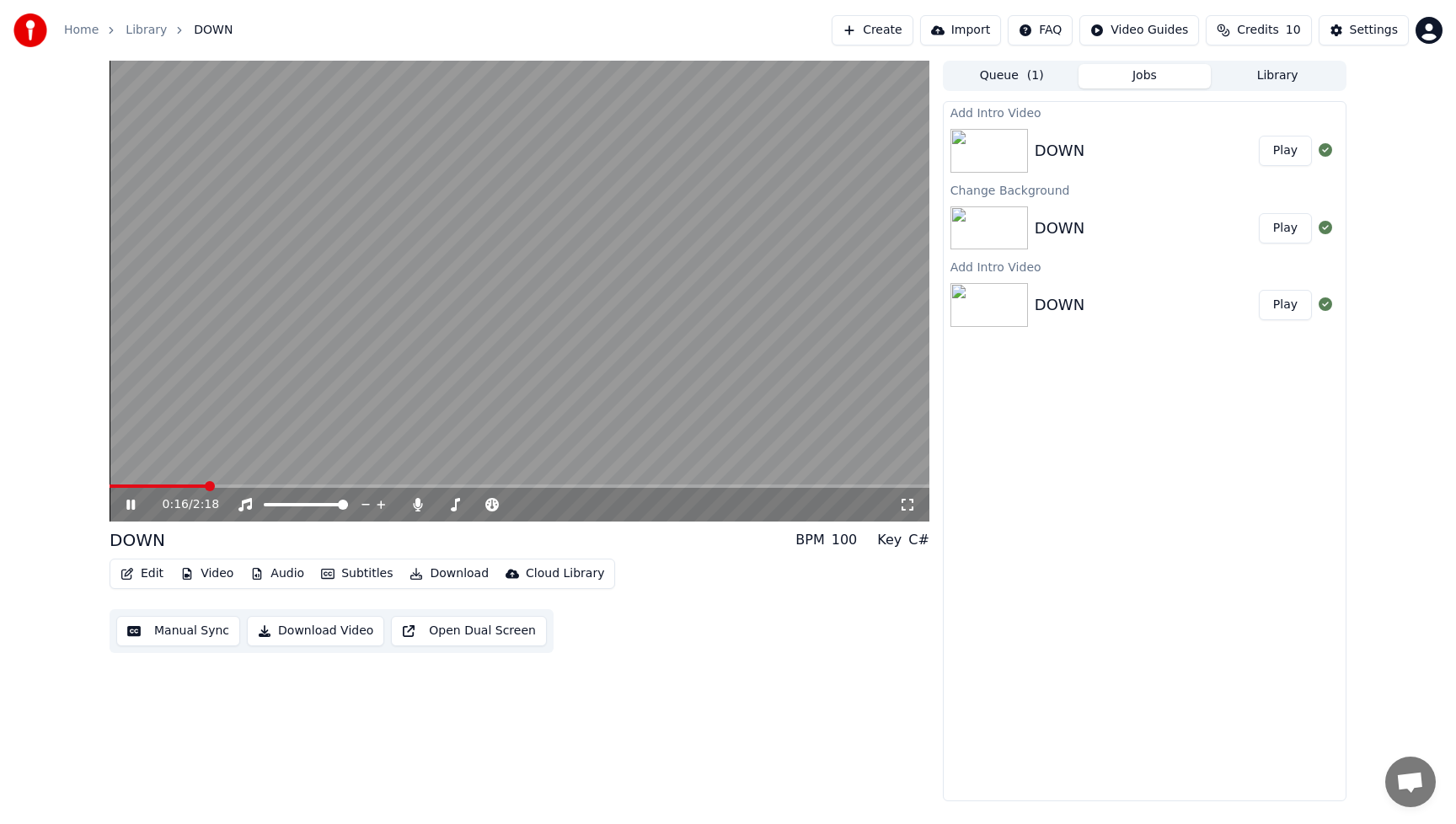
click at [1297, 153] on button "Play" at bounding box center [1284, 151] width 53 height 30
click at [1282, 229] on button "Play" at bounding box center [1284, 228] width 53 height 30
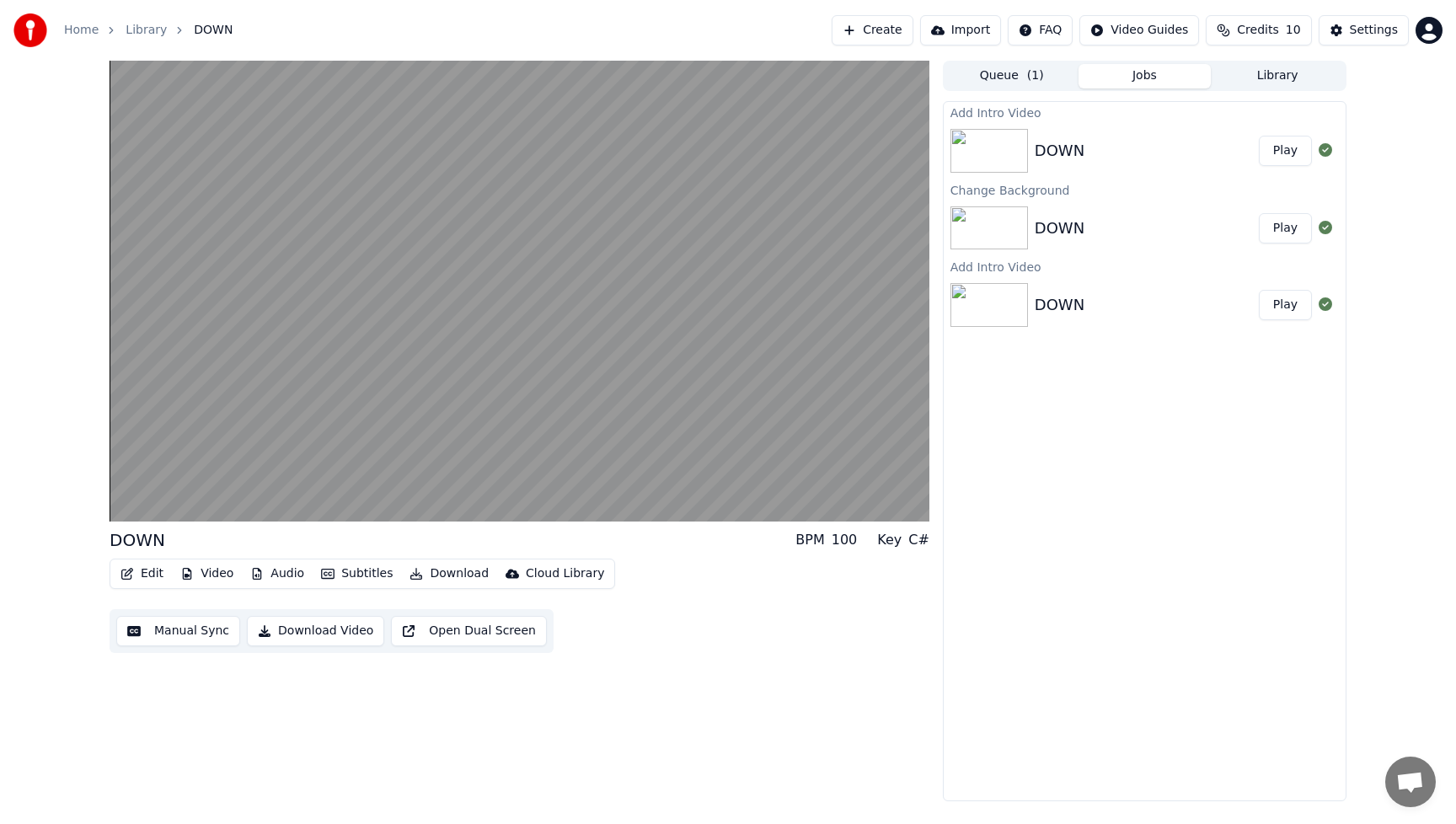
click at [1282, 229] on button "Play" at bounding box center [1284, 228] width 53 height 30
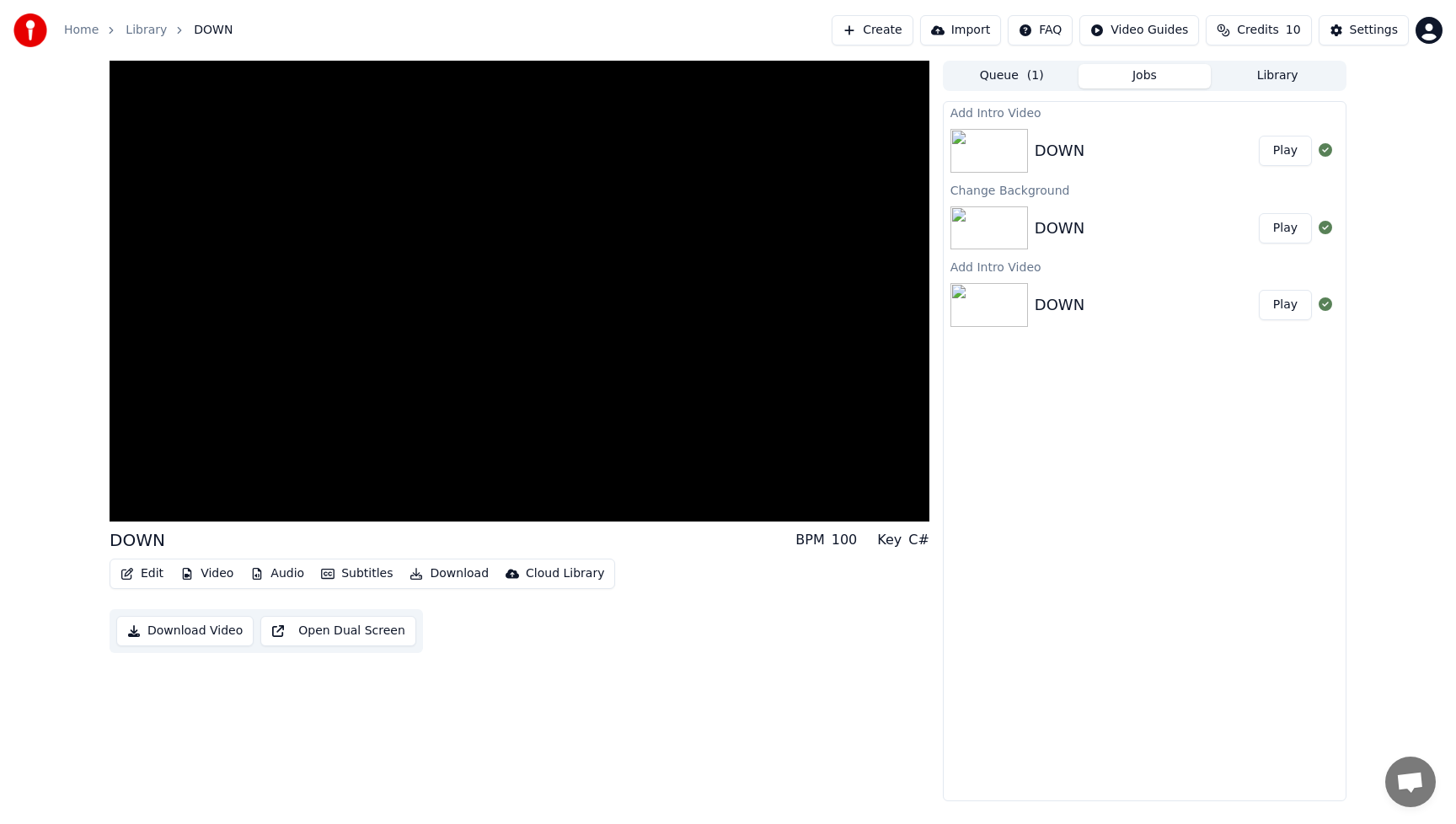
click at [1282, 229] on button "Play" at bounding box center [1284, 228] width 53 height 30
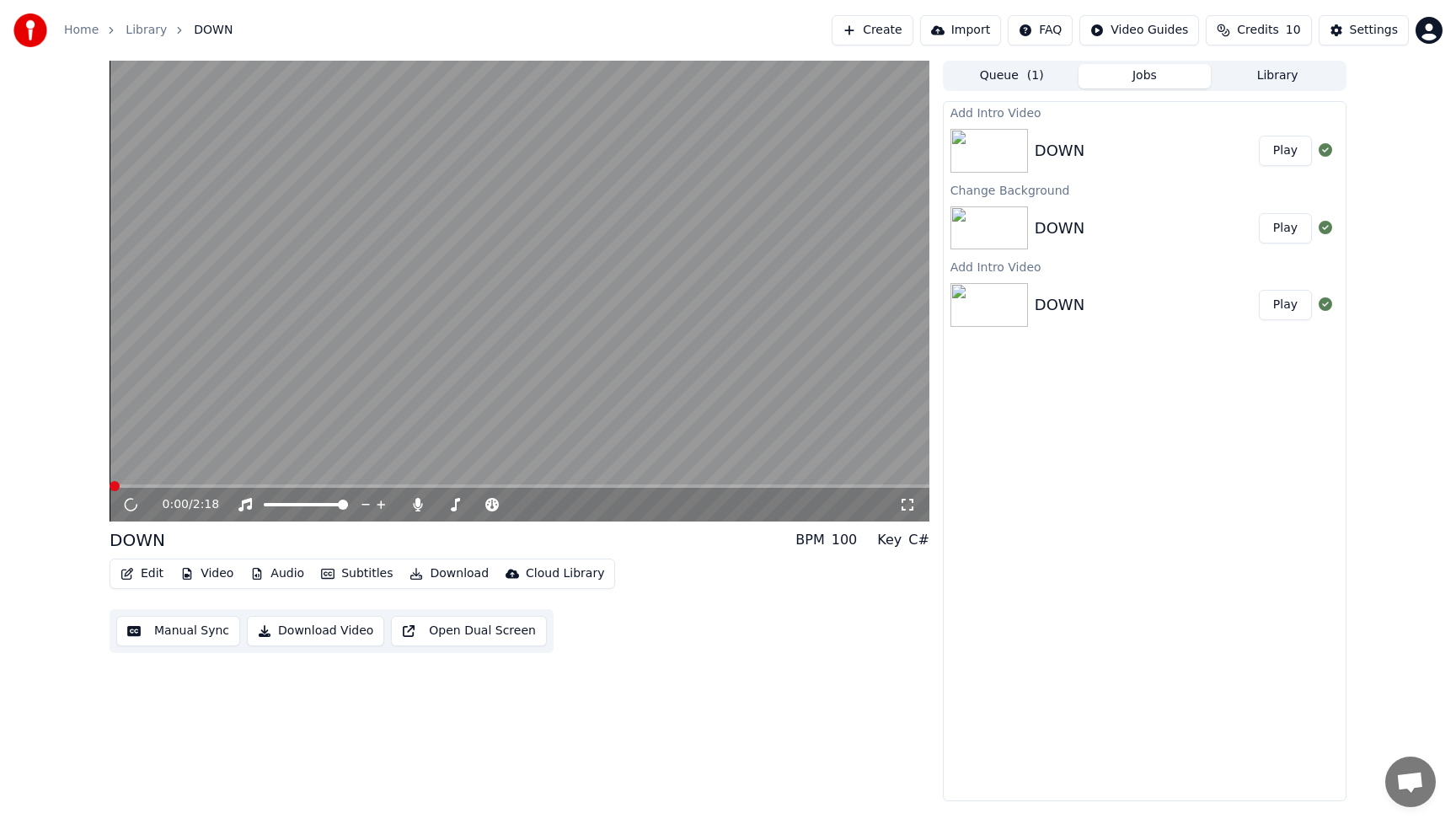
click at [1291, 82] on button "Library" at bounding box center [1277, 76] width 134 height 25
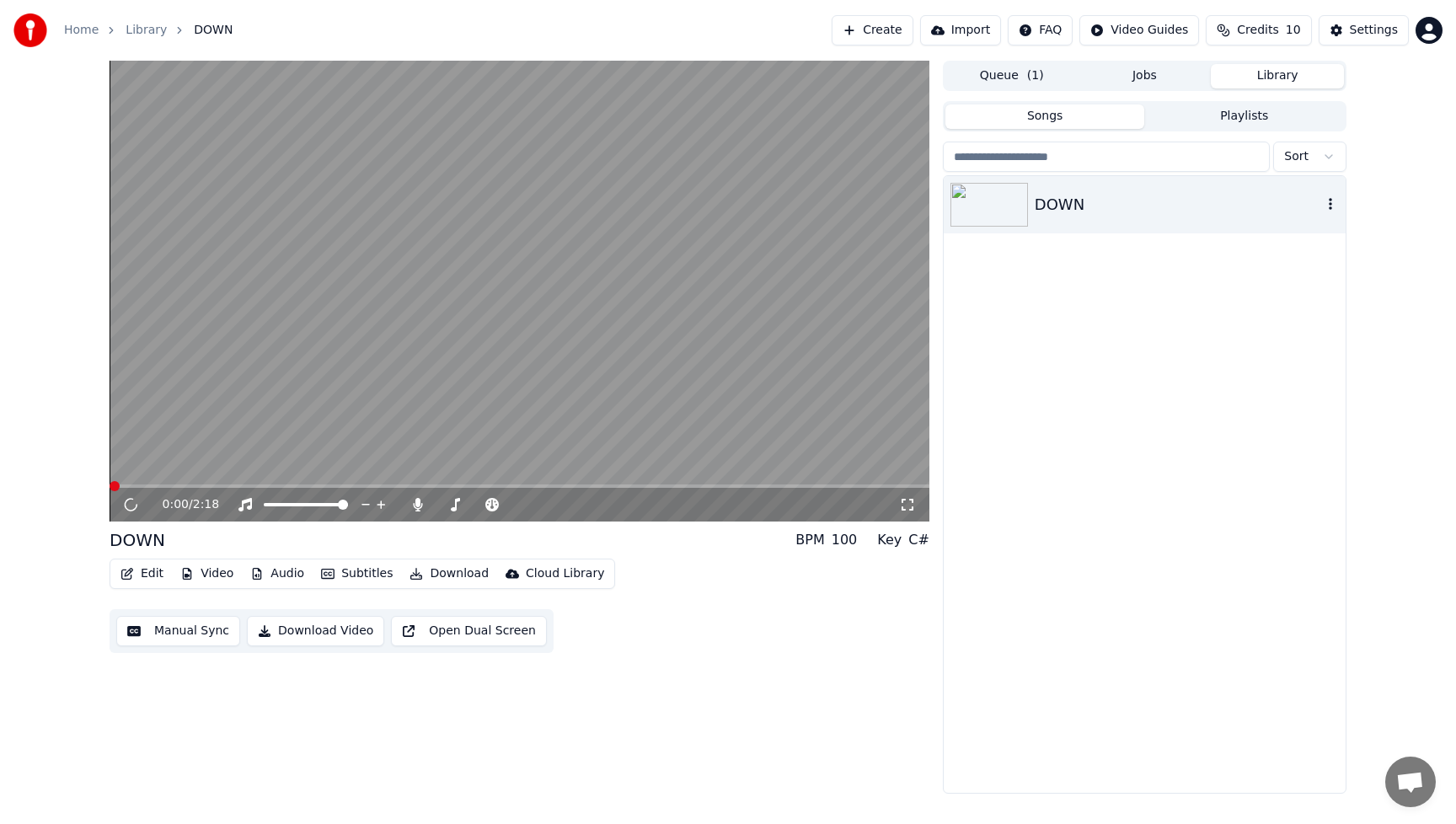
click at [1128, 206] on div "DOWN" at bounding box center [1179, 206] width 287 height 24
click at [272, 575] on button "Audio" at bounding box center [277, 575] width 68 height 24
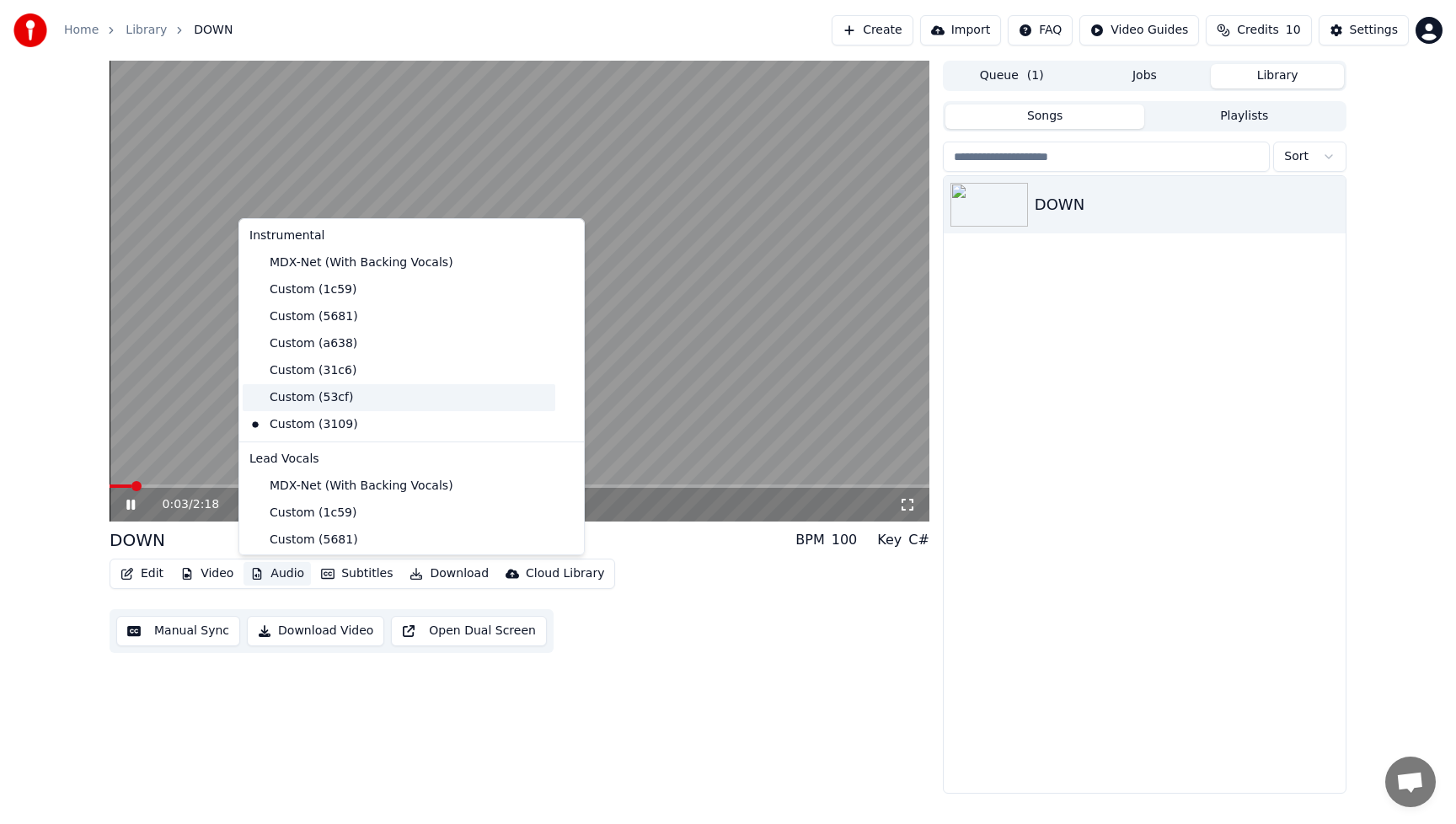
click at [296, 402] on div "Custom (53cf)" at bounding box center [399, 397] width 313 height 27
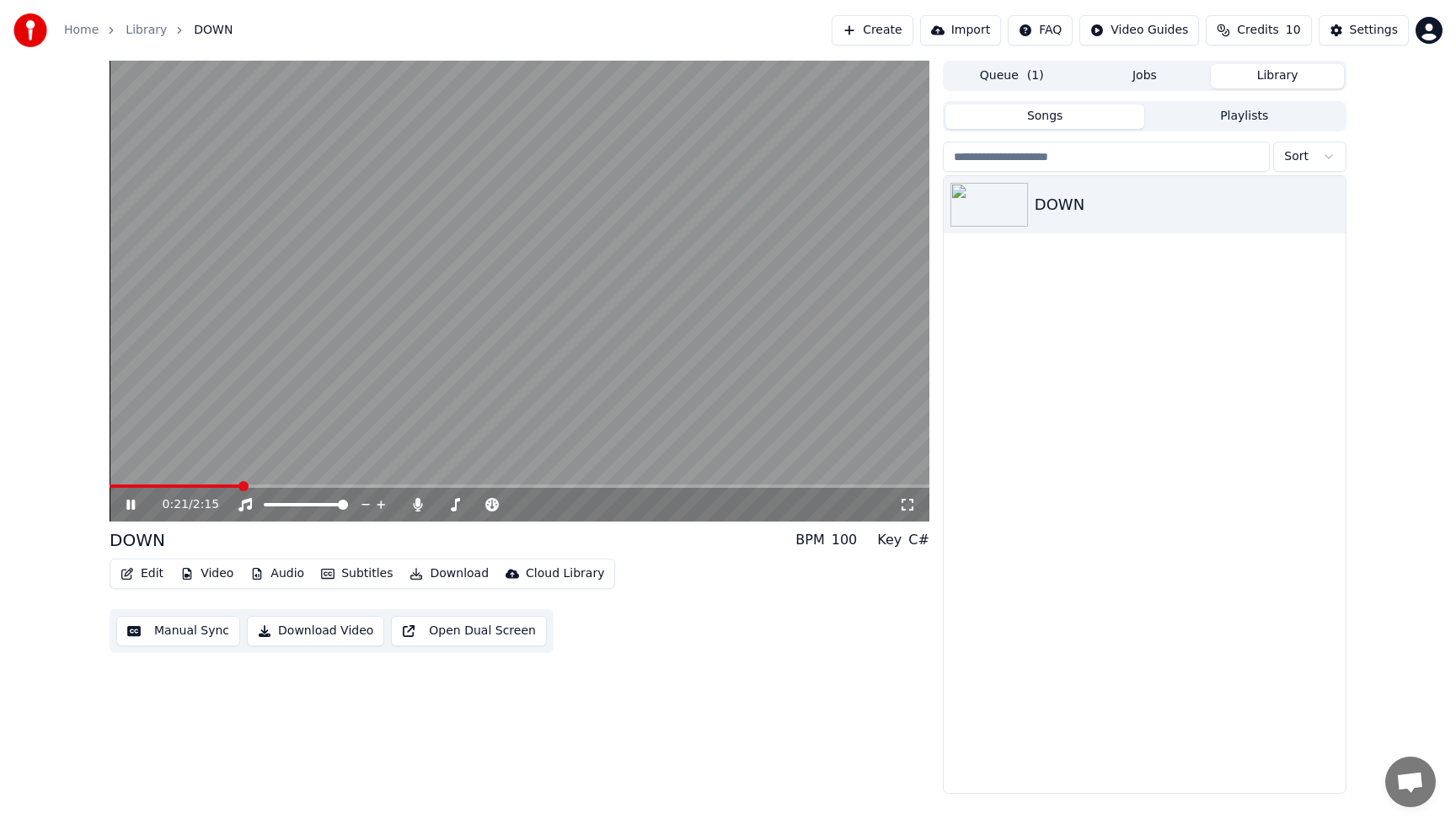
click at [770, 594] on div "Edit Video Audio Subtitles Download Cloud Library Manual Sync Download Video Op…" at bounding box center [520, 606] width 820 height 95
click at [130, 506] on icon at bounding box center [143, 505] width 40 height 14
click at [698, 631] on div "Edit Video Audio Subtitles Download Cloud Library Manual Sync Download Video Op…" at bounding box center [520, 606] width 820 height 95
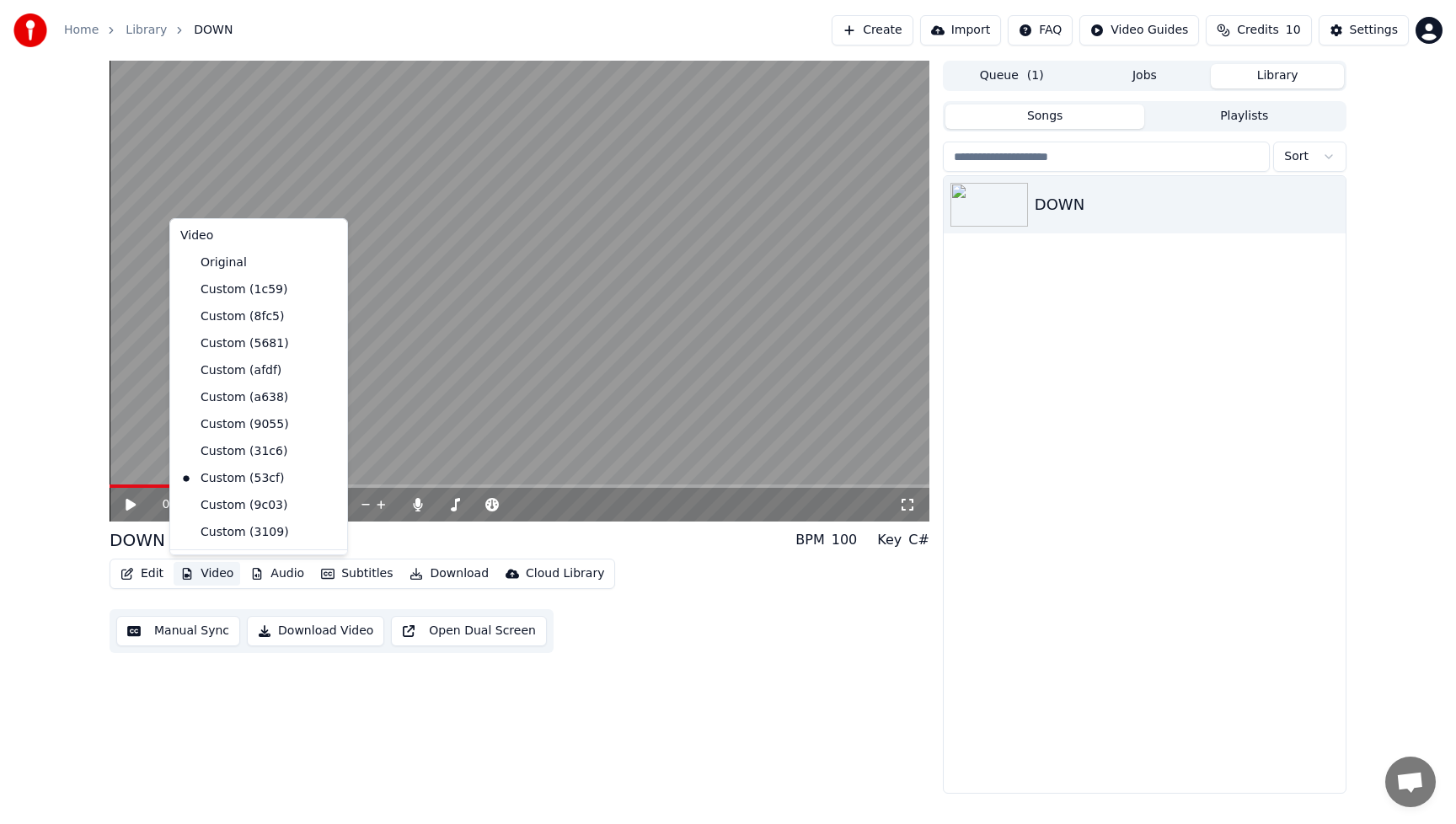
click at [229, 575] on button "Video" at bounding box center [206, 575] width 67 height 24
click at [265, 504] on div "Custom (9c03)" at bounding box center [245, 506] width 145 height 27
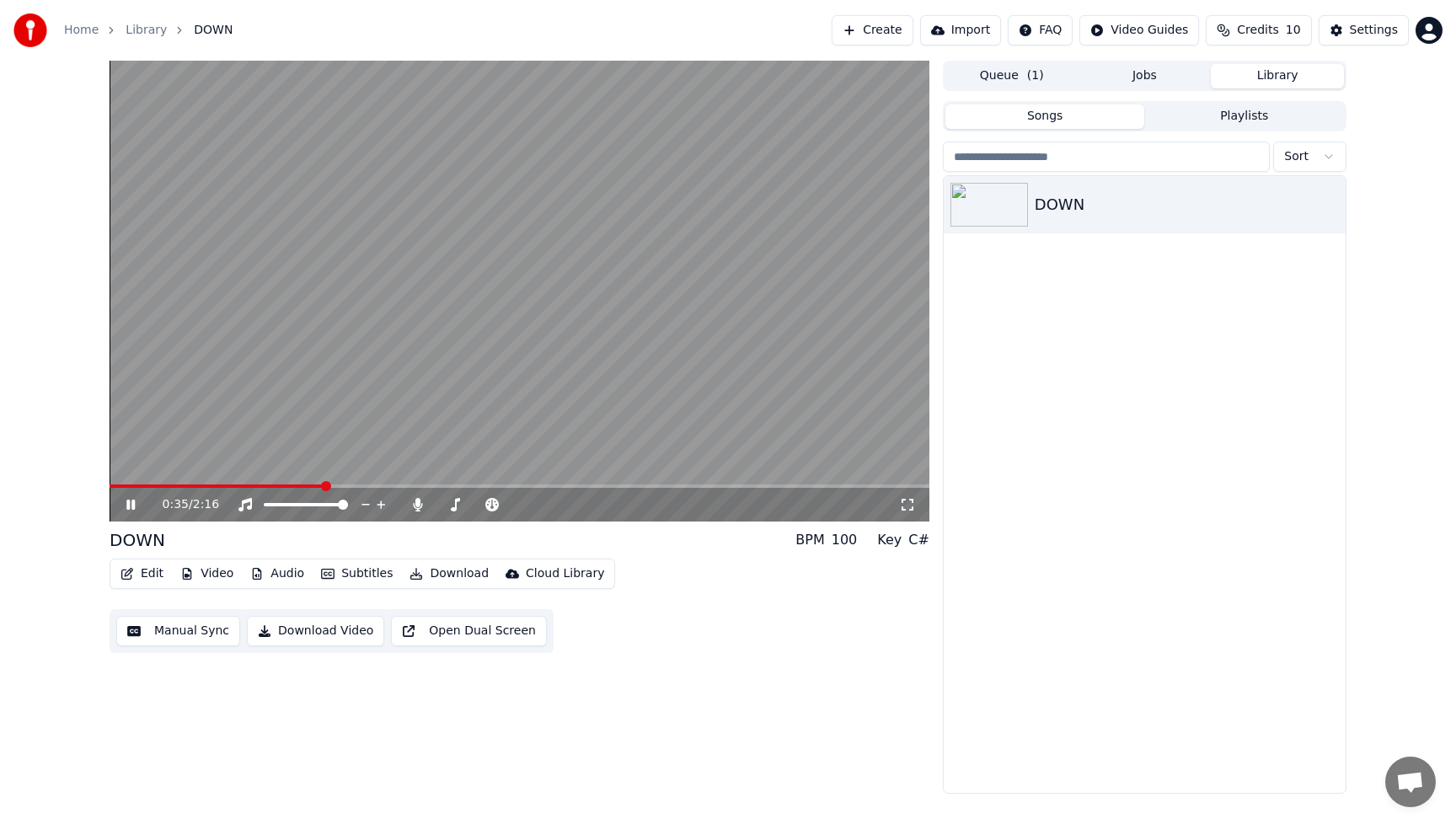
click at [115, 488] on div "0:35 / 2:16" at bounding box center [520, 505] width 820 height 34
click at [131, 507] on icon at bounding box center [143, 505] width 40 height 14
click at [110, 492] on span at bounding box center [115, 487] width 10 height 10
click at [134, 505] on icon at bounding box center [131, 505] width 10 height 12
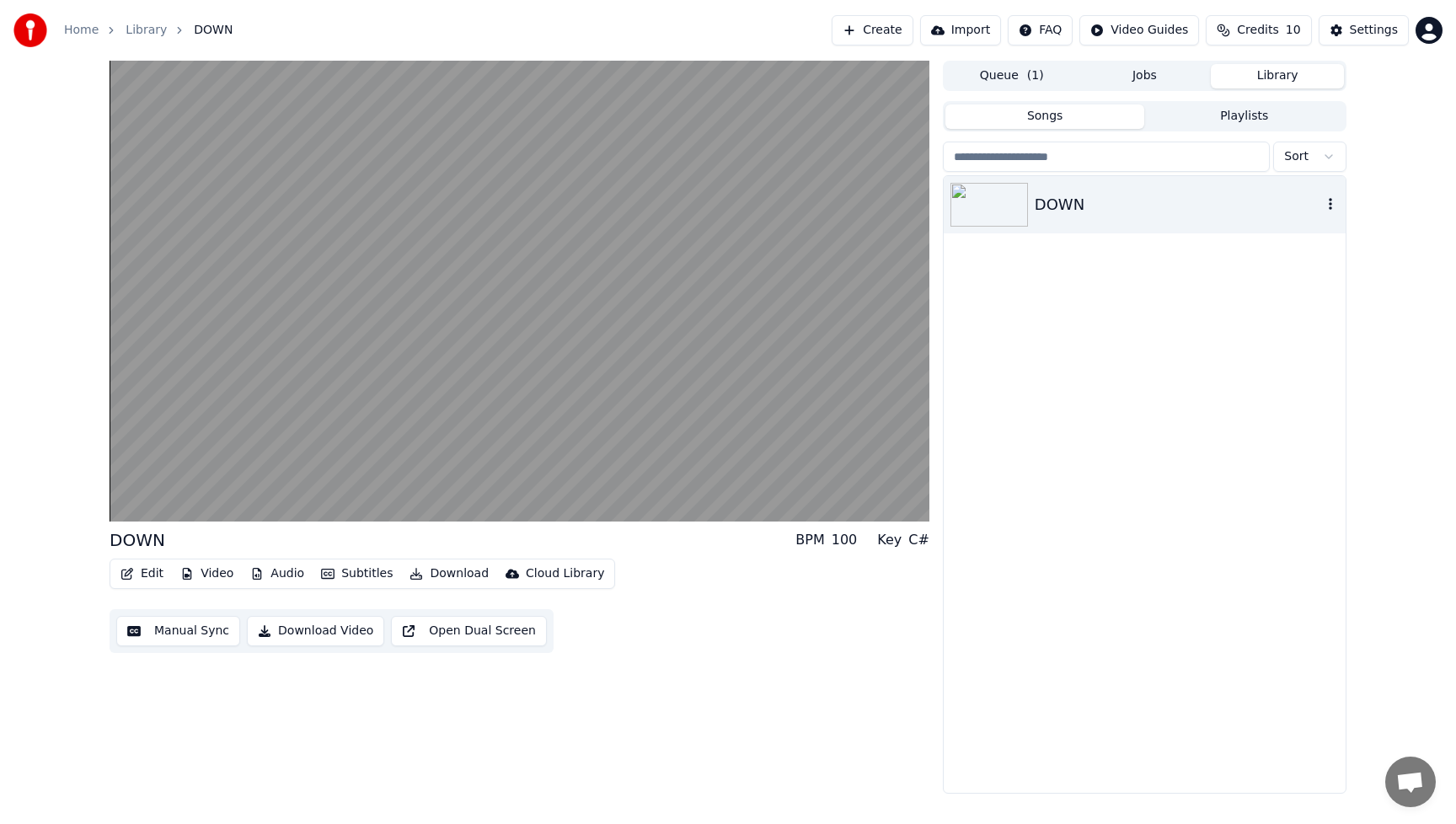
click at [1161, 205] on div "DOWN" at bounding box center [1179, 206] width 287 height 24
click at [1008, 204] on img at bounding box center [989, 205] width 78 height 44
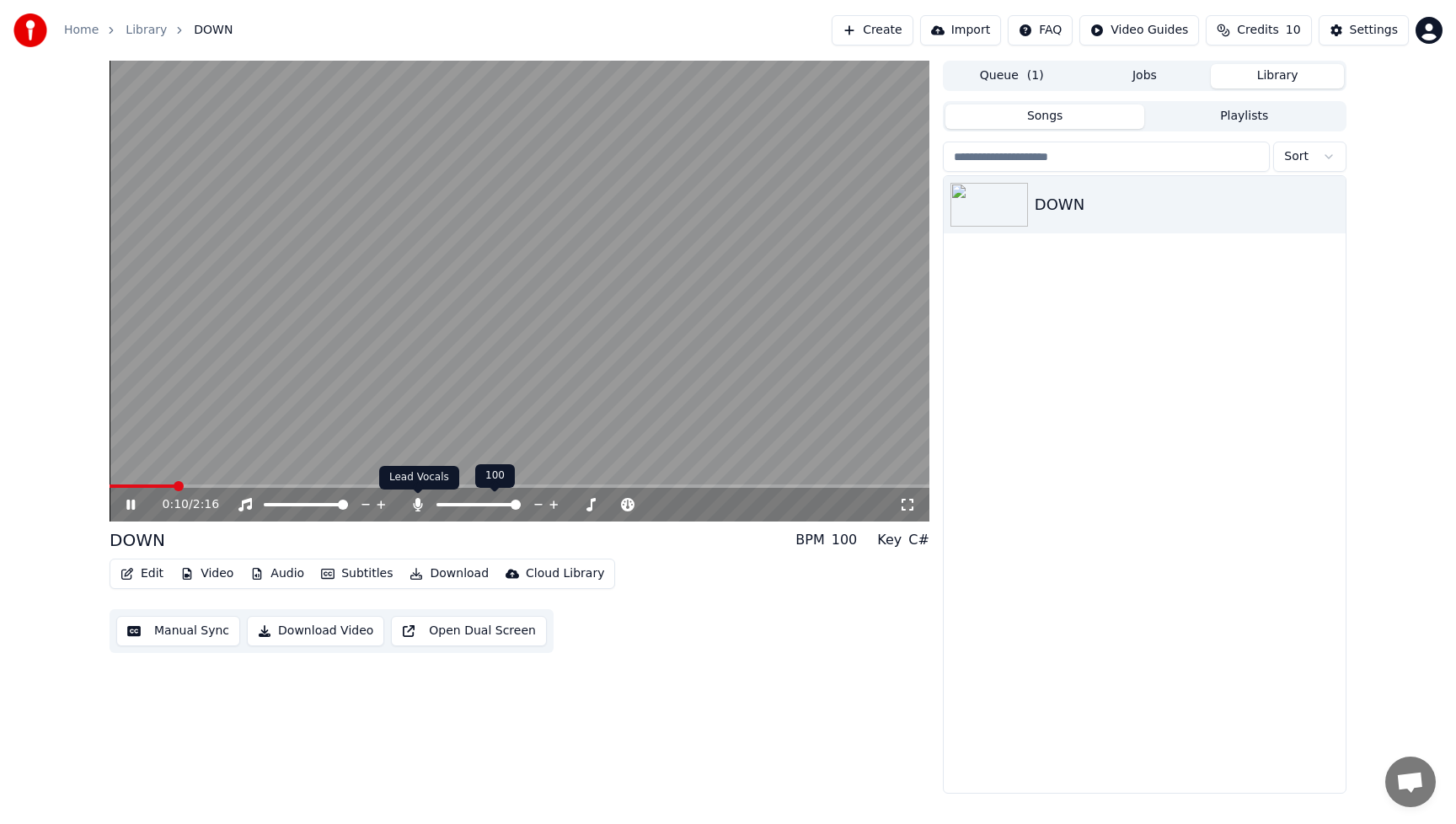
click at [416, 506] on icon at bounding box center [417, 505] width 9 height 14
drag, startPoint x: 1285, startPoint y: 291, endPoint x: 1215, endPoint y: 238, distance: 87.8
click at [1280, 291] on div "DOWN" at bounding box center [1144, 485] width 402 height 618
click at [1014, 74] on button "Queue ( 1 )" at bounding box center [1012, 76] width 134 height 25
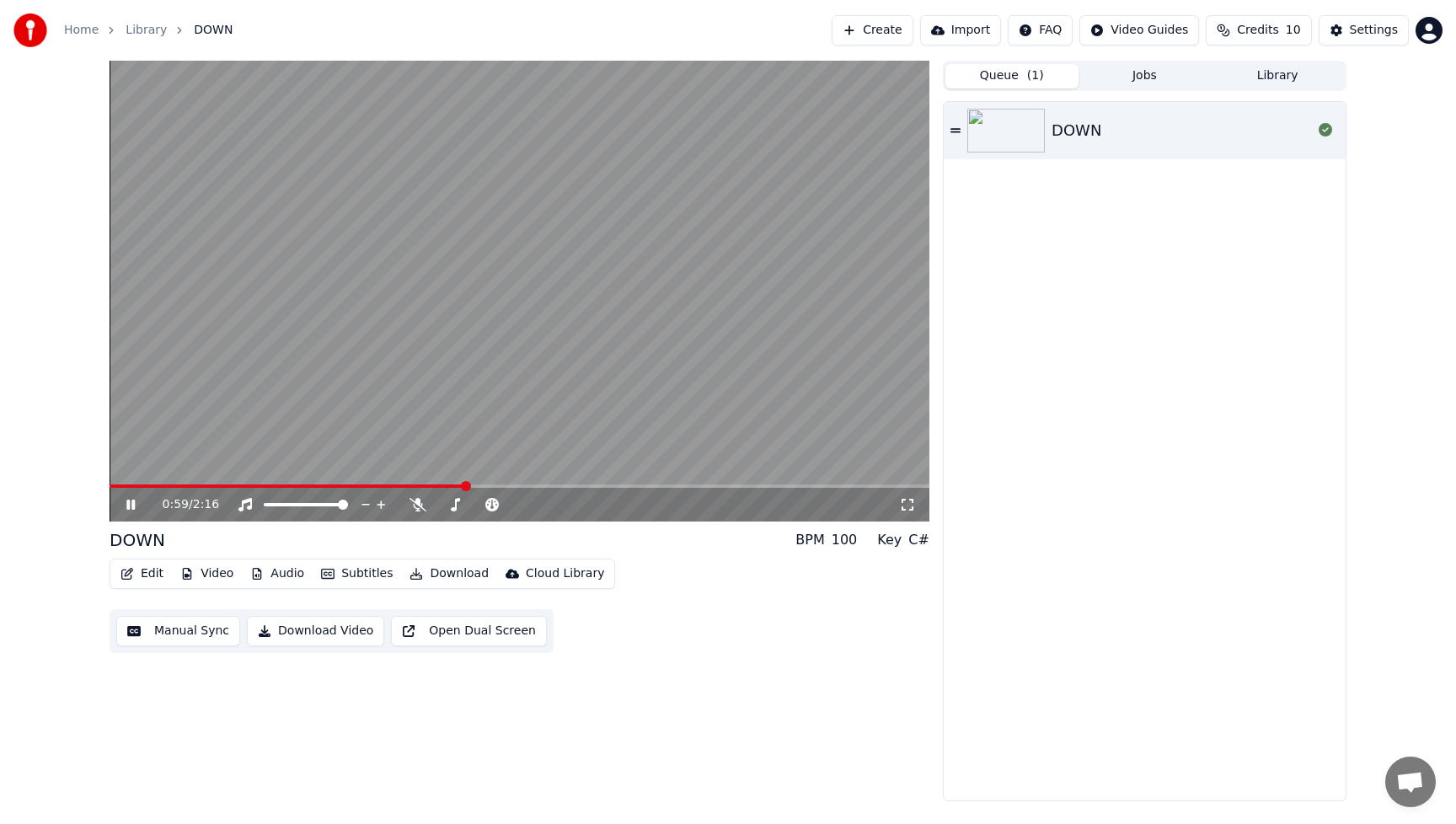
click at [323, 633] on button "Download Video" at bounding box center [316, 631] width 138 height 30
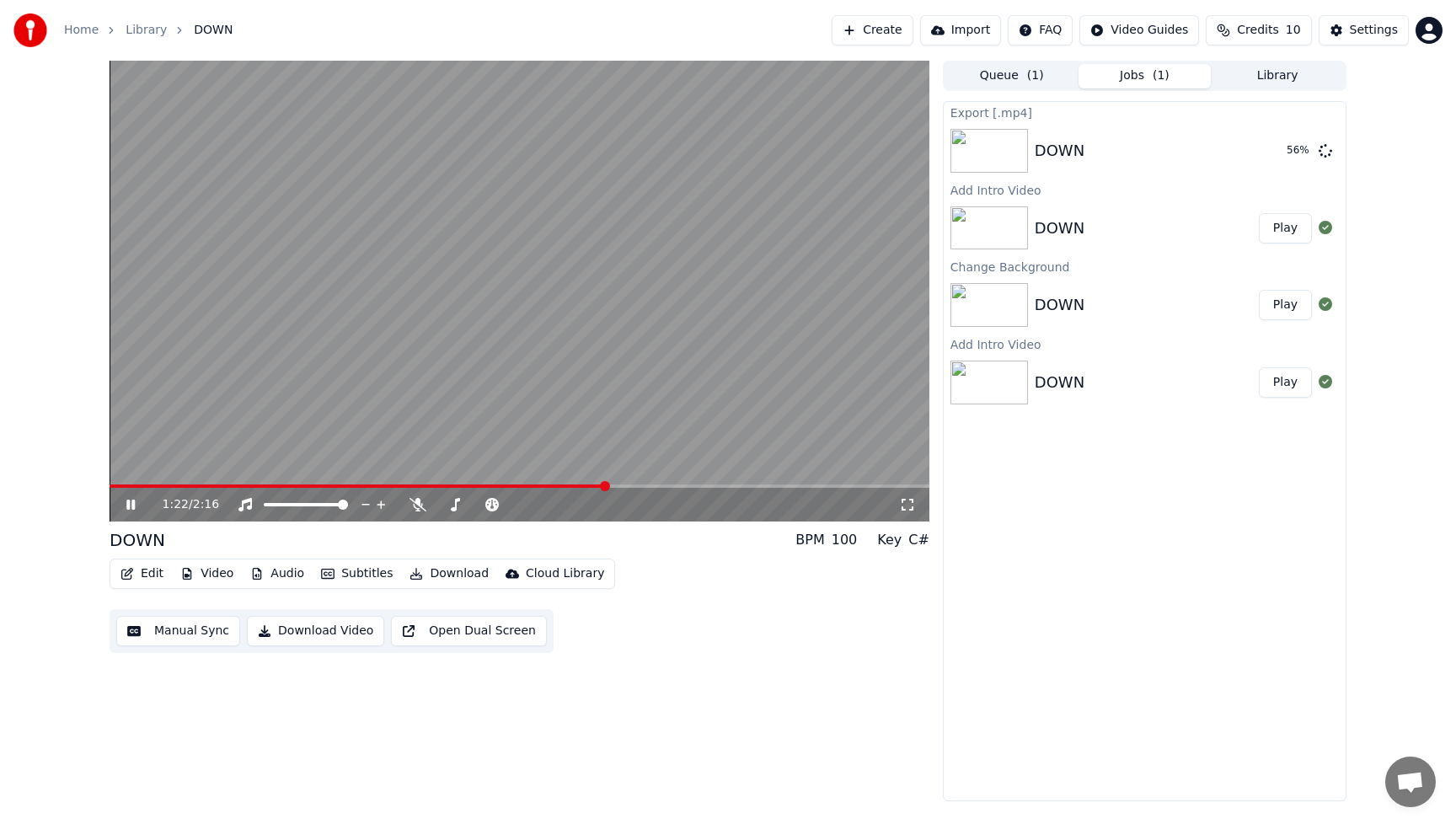
click at [129, 509] on icon at bounding box center [131, 505] width 8 height 10
